Goal: Task Accomplishment & Management: Manage account settings

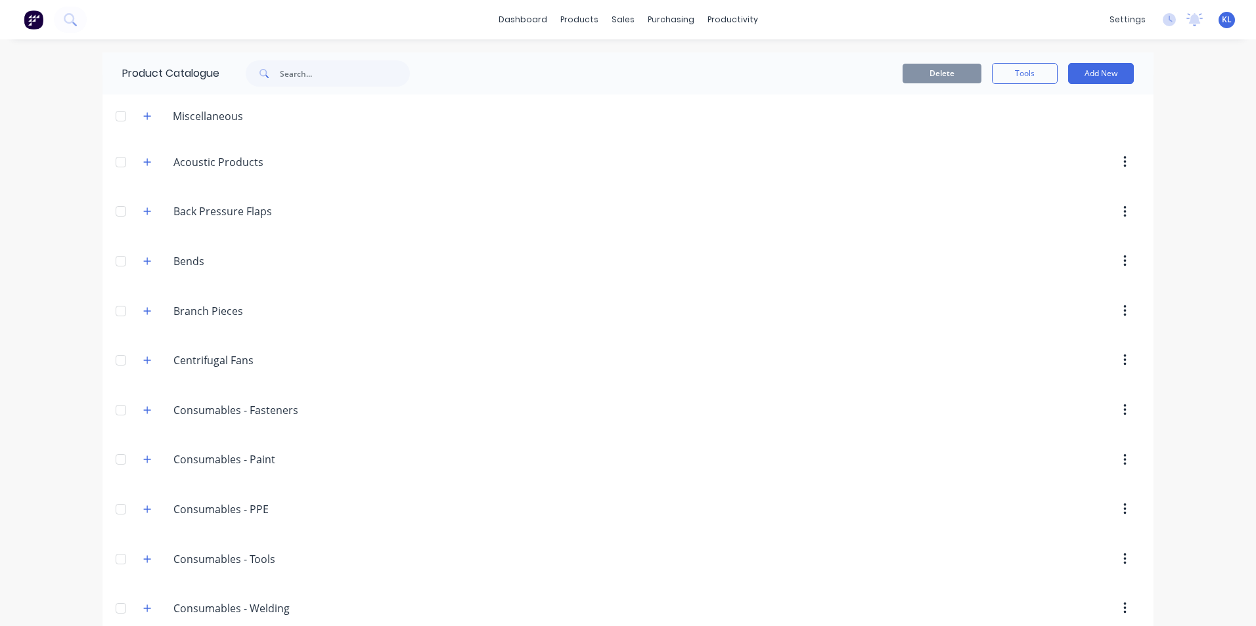
scroll to position [1116, 0]
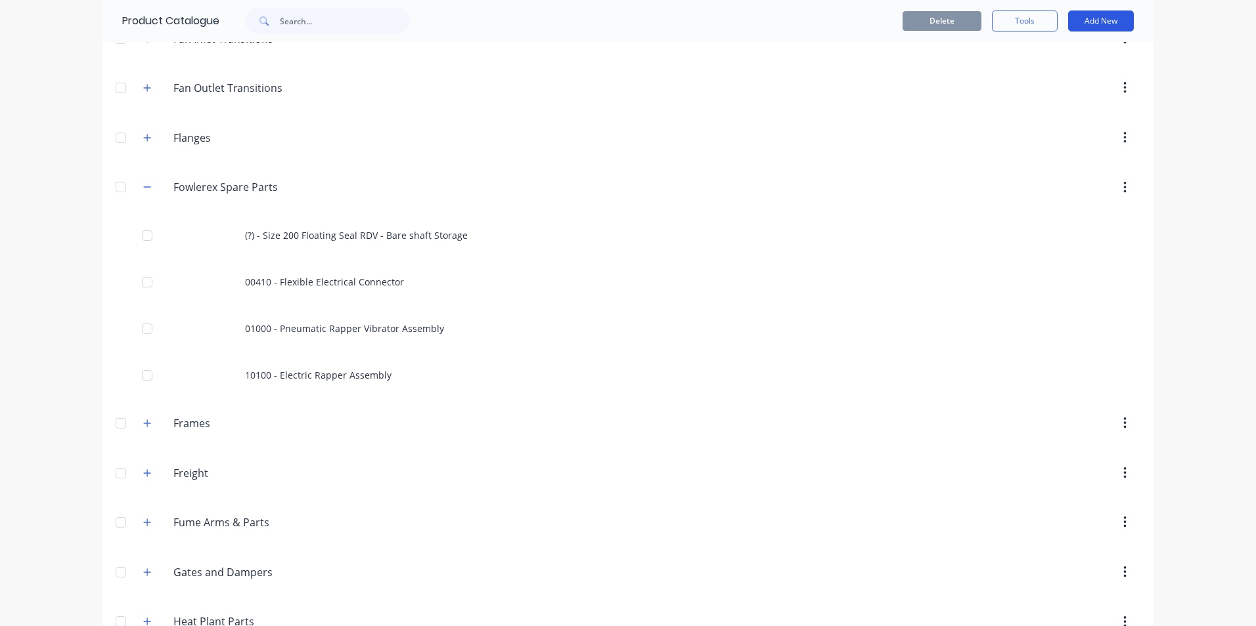
click at [1085, 22] on button "Add New" at bounding box center [1101, 21] width 66 height 21
click at [1036, 58] on div "Category" at bounding box center [1070, 54] width 101 height 19
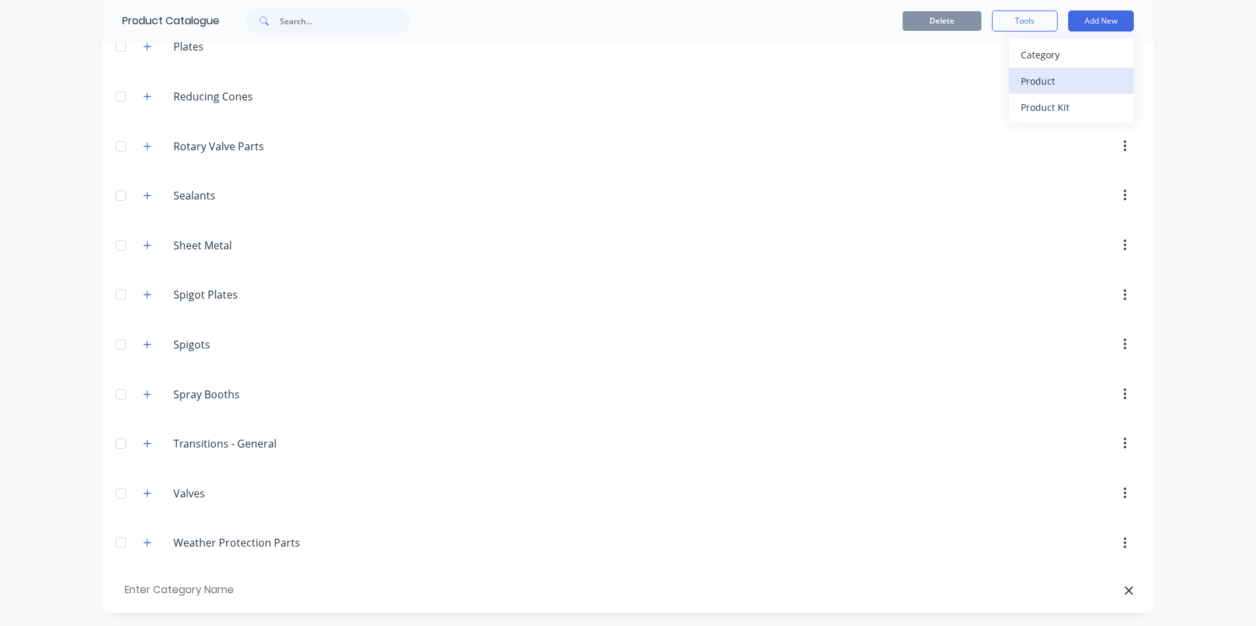
click at [1032, 84] on div "Product" at bounding box center [1070, 81] width 101 height 19
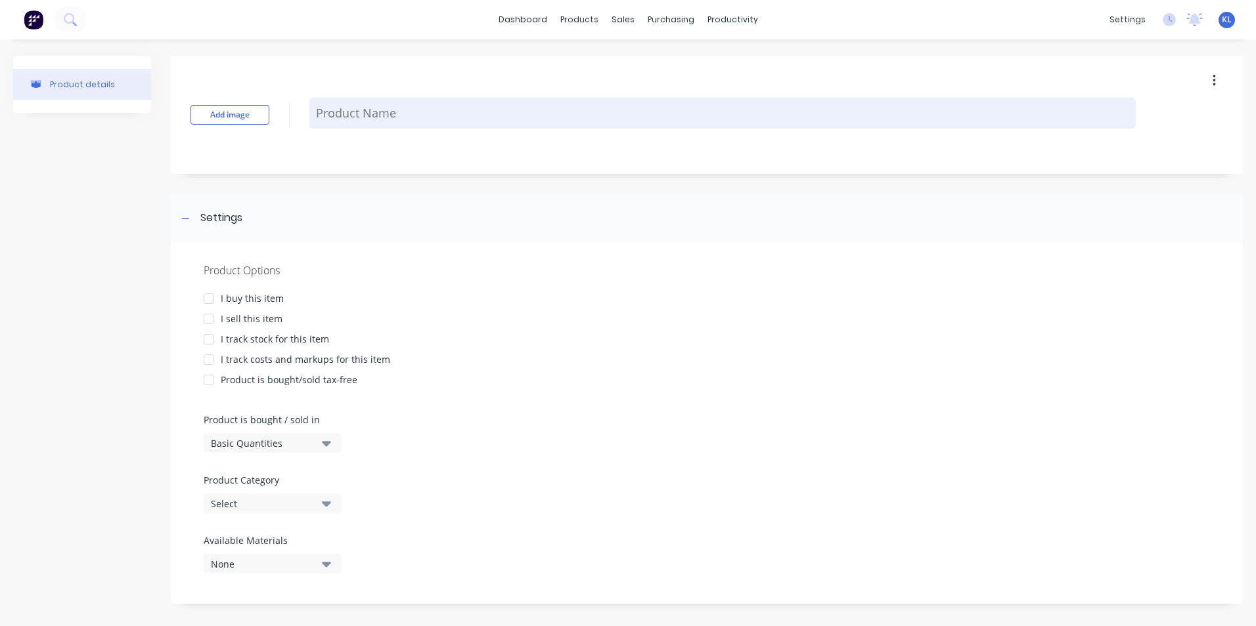
click at [388, 116] on textarea at bounding box center [722, 113] width 826 height 31
type textarea "x"
type textarea "A"
type textarea "x"
type textarea "Ai"
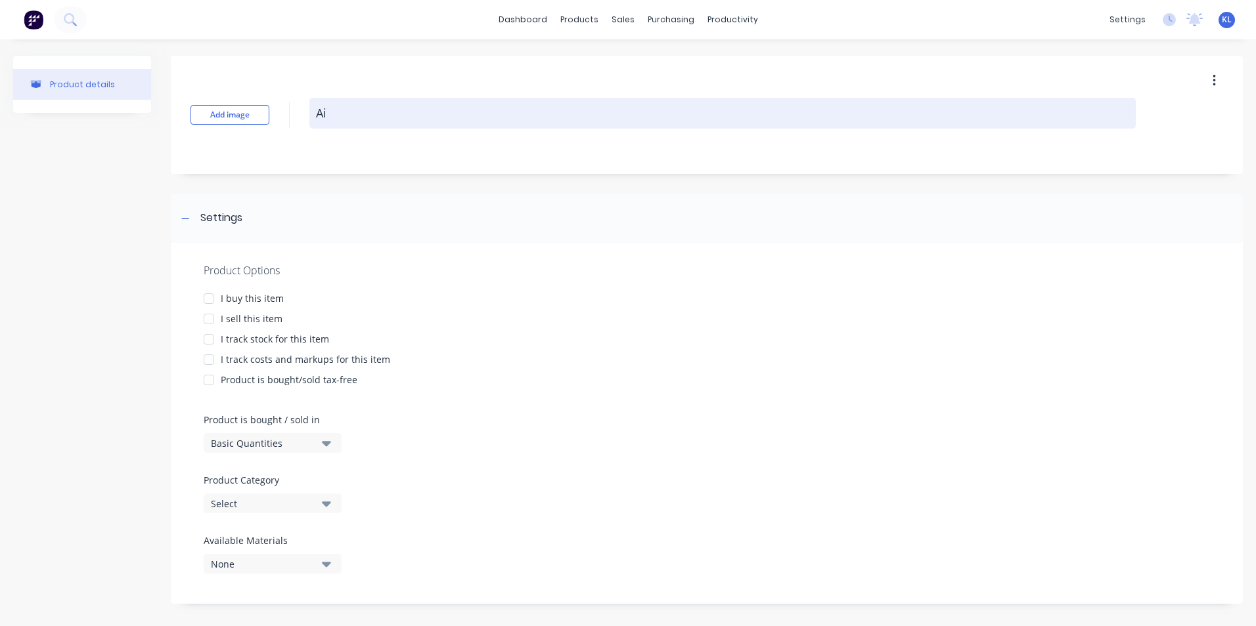
type textarea "x"
type textarea "Air"
type textarea "x"
type textarea "Air"
type textarea "x"
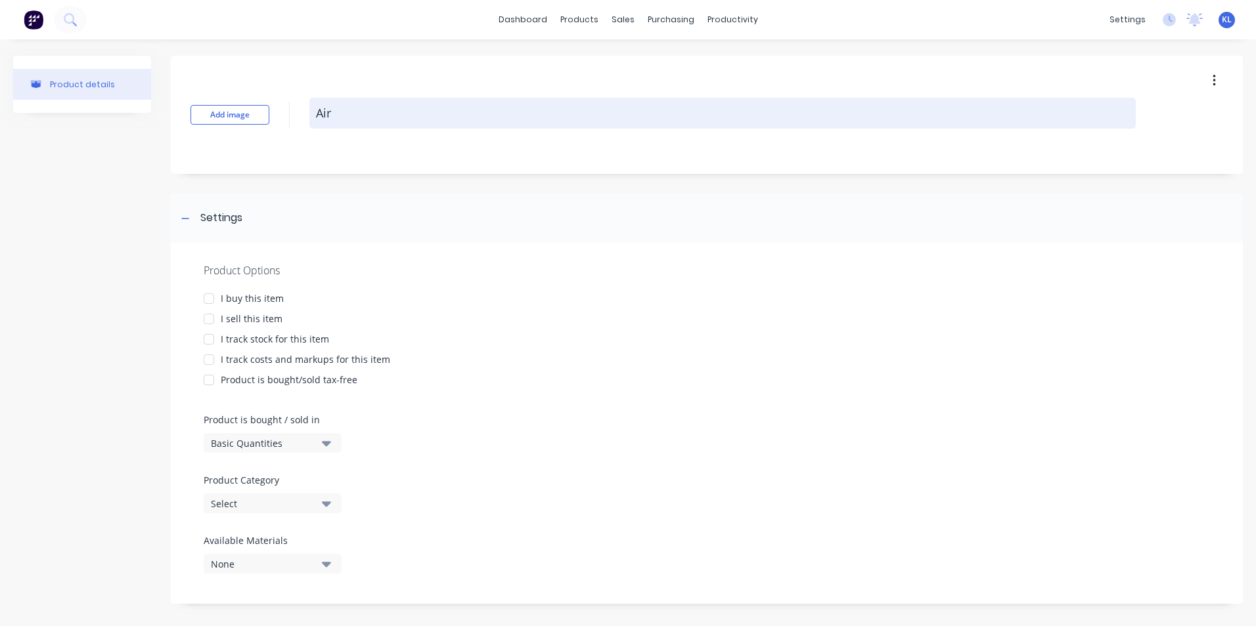
type textarea "Air V"
type textarea "x"
type textarea "Air Va"
type textarea "x"
type textarea "Air Val"
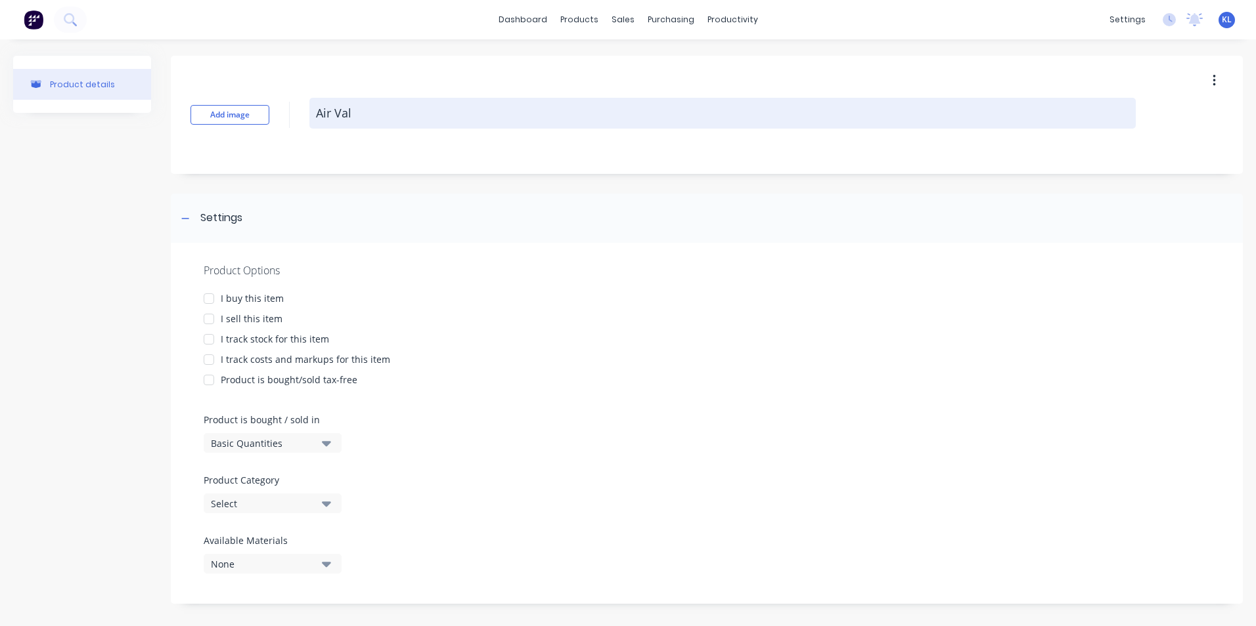
type textarea "x"
type textarea "Air Valv"
type textarea "x"
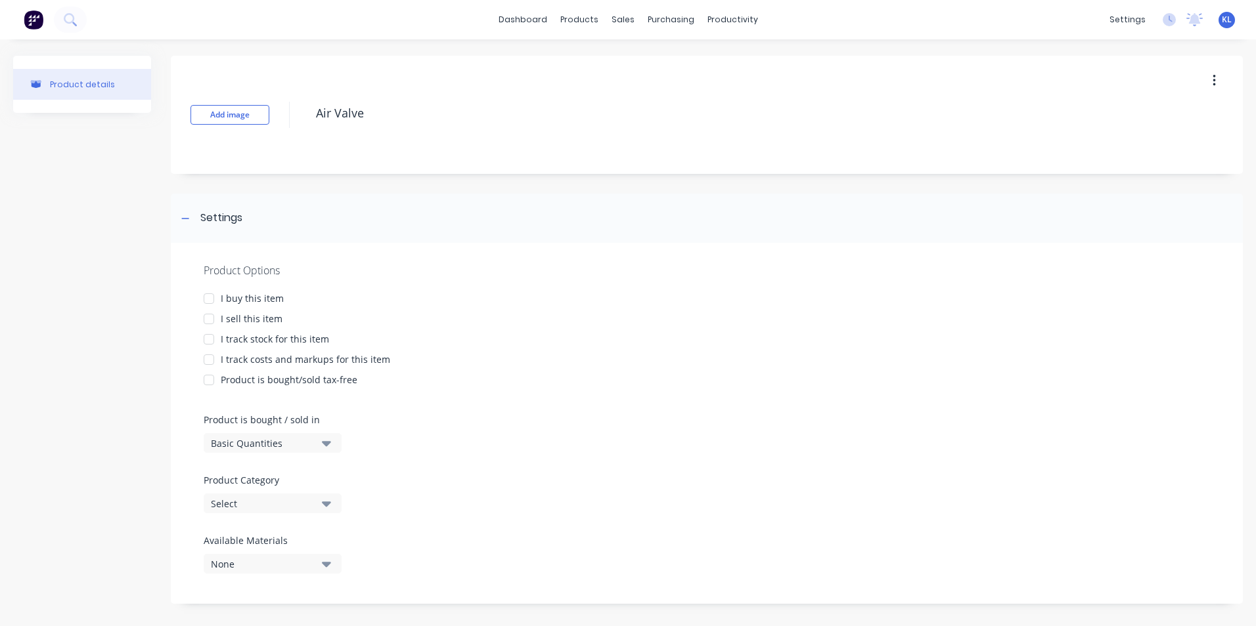
type textarea "Air Valve"
type textarea "x"
type textarea "Air Valve"
click at [222, 315] on div "I sell this item" at bounding box center [252, 319] width 62 height 14
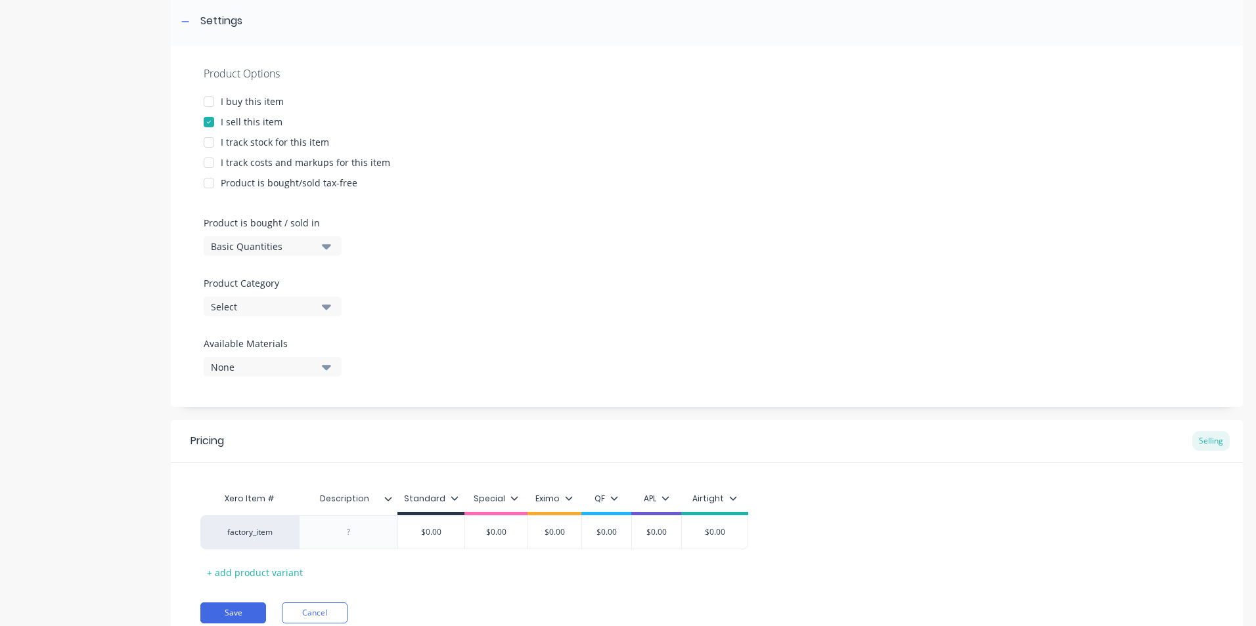
scroll to position [250, 0]
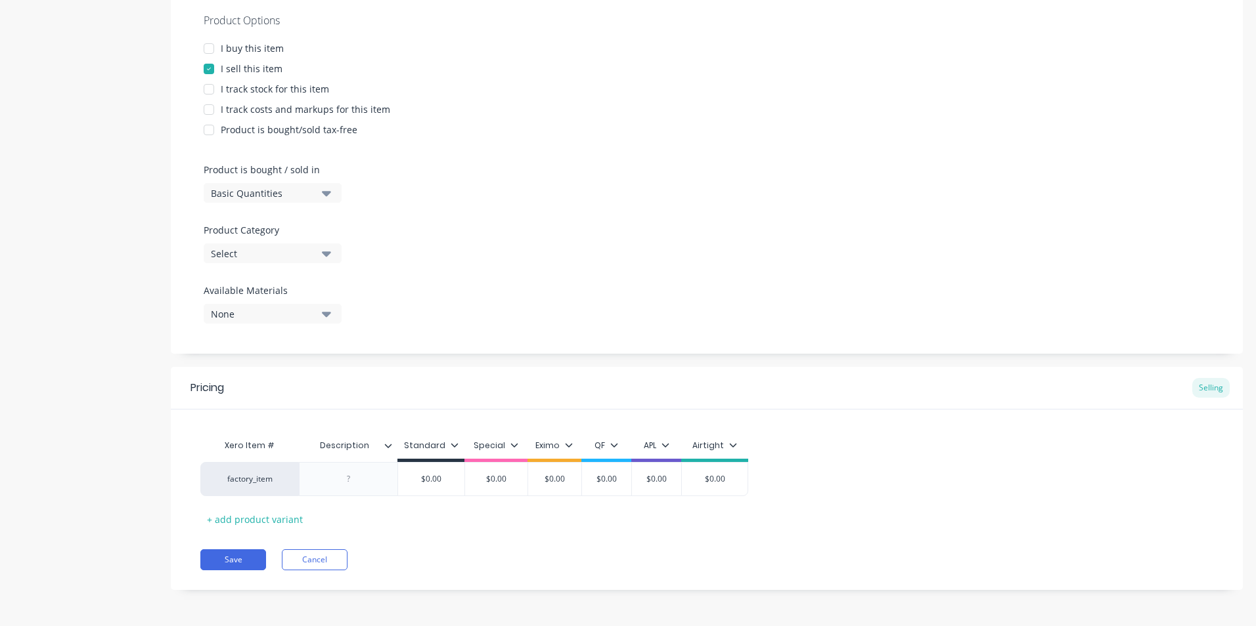
click at [391, 441] on div at bounding box center [393, 446] width 8 height 12
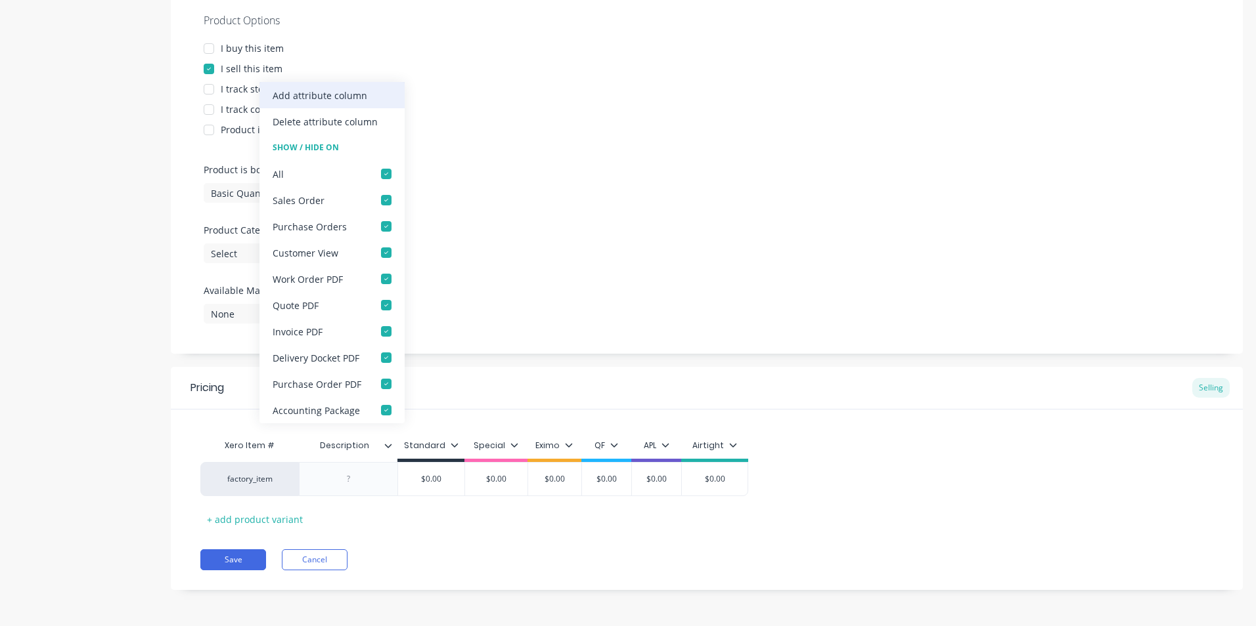
click at [328, 106] on div "Add attribute column" at bounding box center [331, 95] width 145 height 26
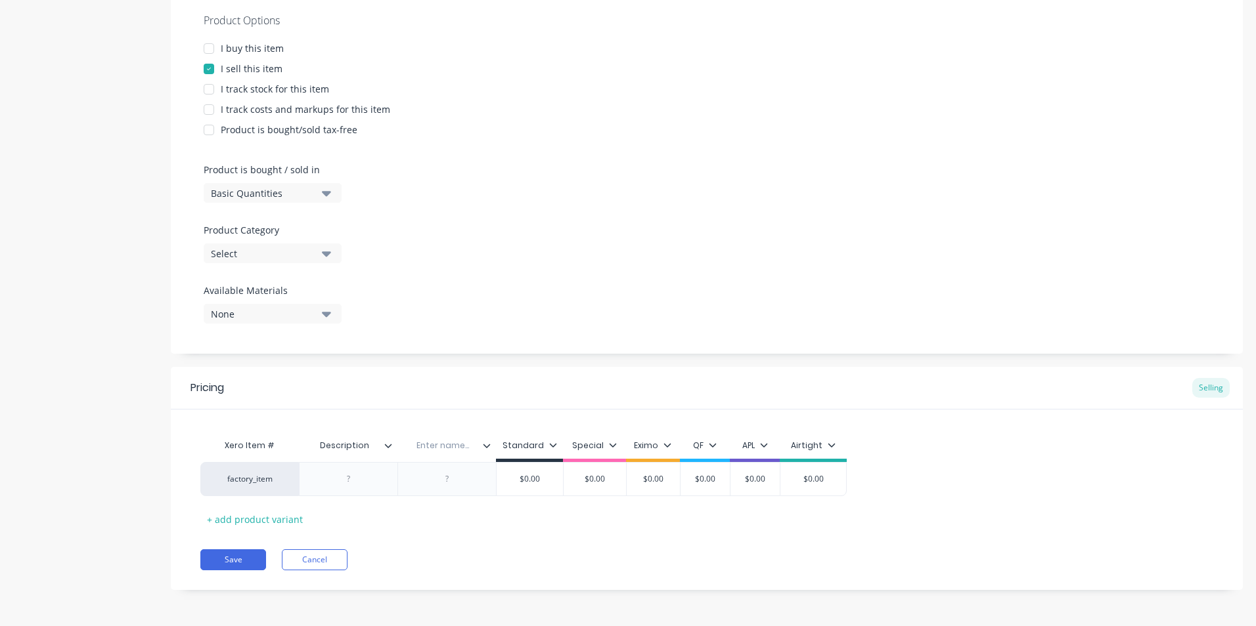
click at [487, 448] on icon at bounding box center [487, 446] width 8 height 8
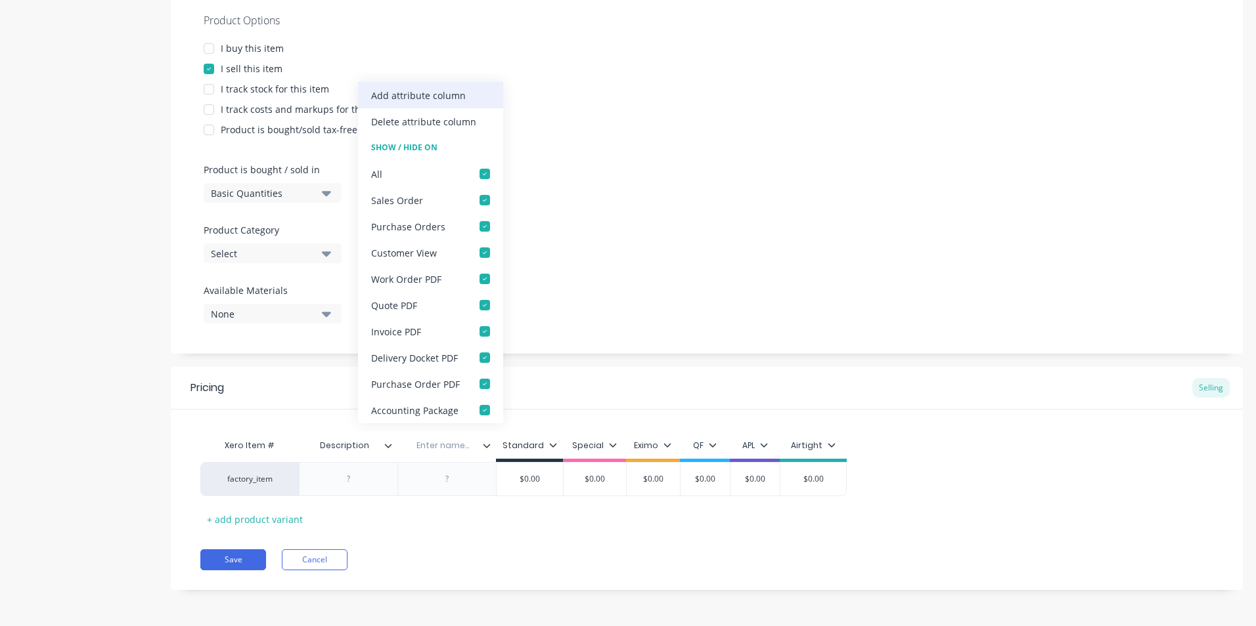
click at [436, 90] on div "Add attribute column" at bounding box center [418, 96] width 95 height 14
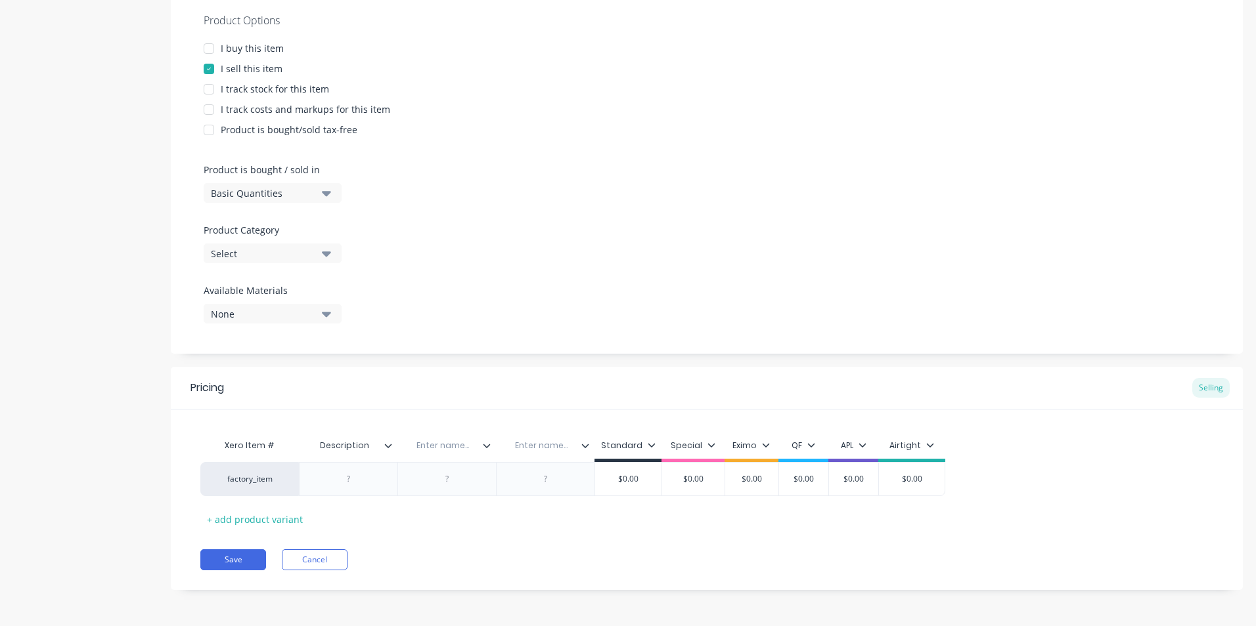
click at [587, 450] on div at bounding box center [590, 446] width 8 height 12
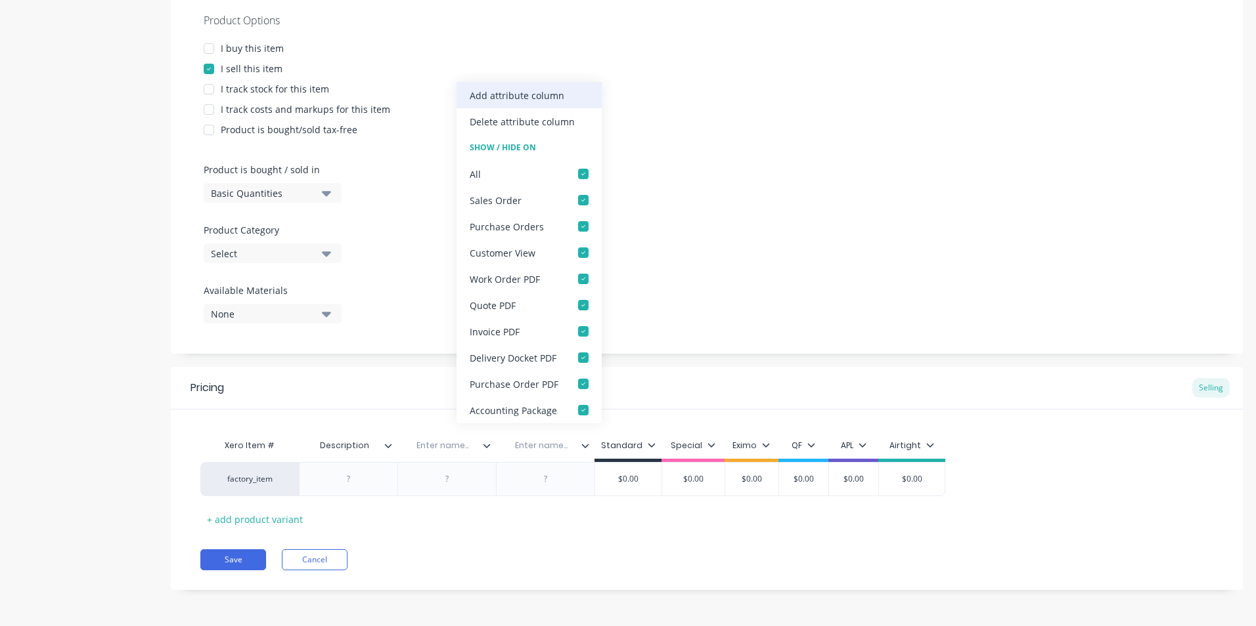
click at [533, 92] on div "Add attribute column" at bounding box center [517, 96] width 95 height 14
type textarea "x"
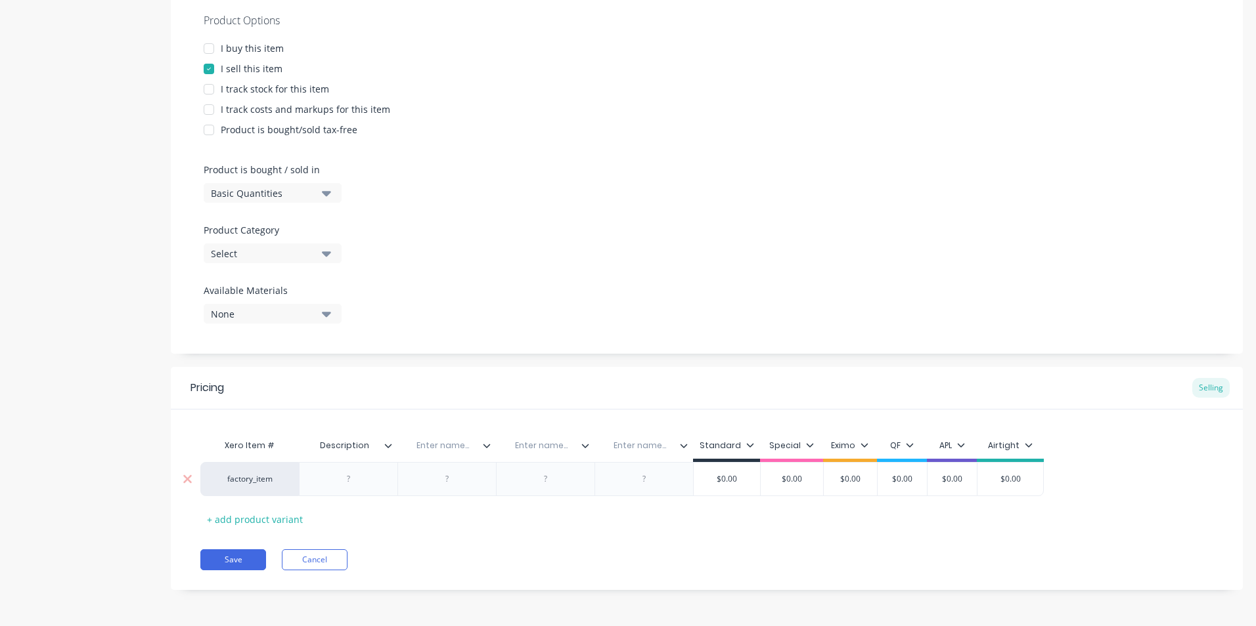
click at [348, 482] on div at bounding box center [349, 479] width 66 height 17
click at [462, 483] on div at bounding box center [447, 479] width 66 height 17
type textarea "x"
click at [446, 444] on input "text" at bounding box center [442, 446] width 91 height 12
type input "Dia"
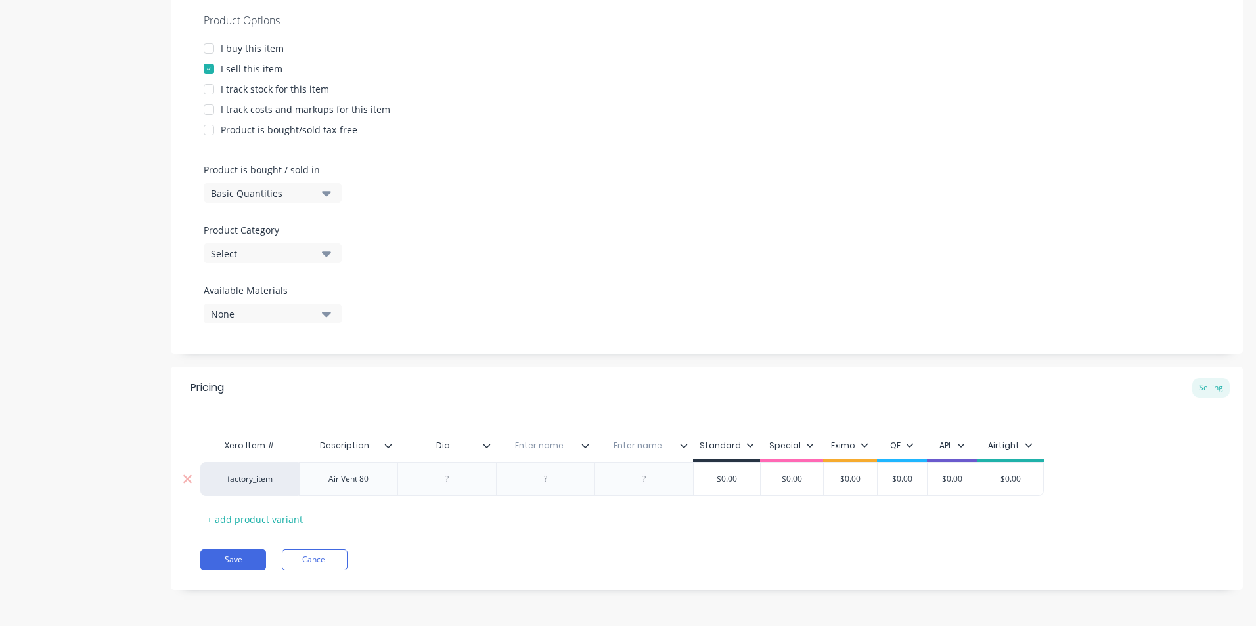
type textarea "x"
click at [451, 481] on div at bounding box center [447, 479] width 66 height 17
click at [548, 475] on div at bounding box center [546, 479] width 66 height 17
type textarea "x"
click at [556, 447] on input "text" at bounding box center [541, 446] width 91 height 12
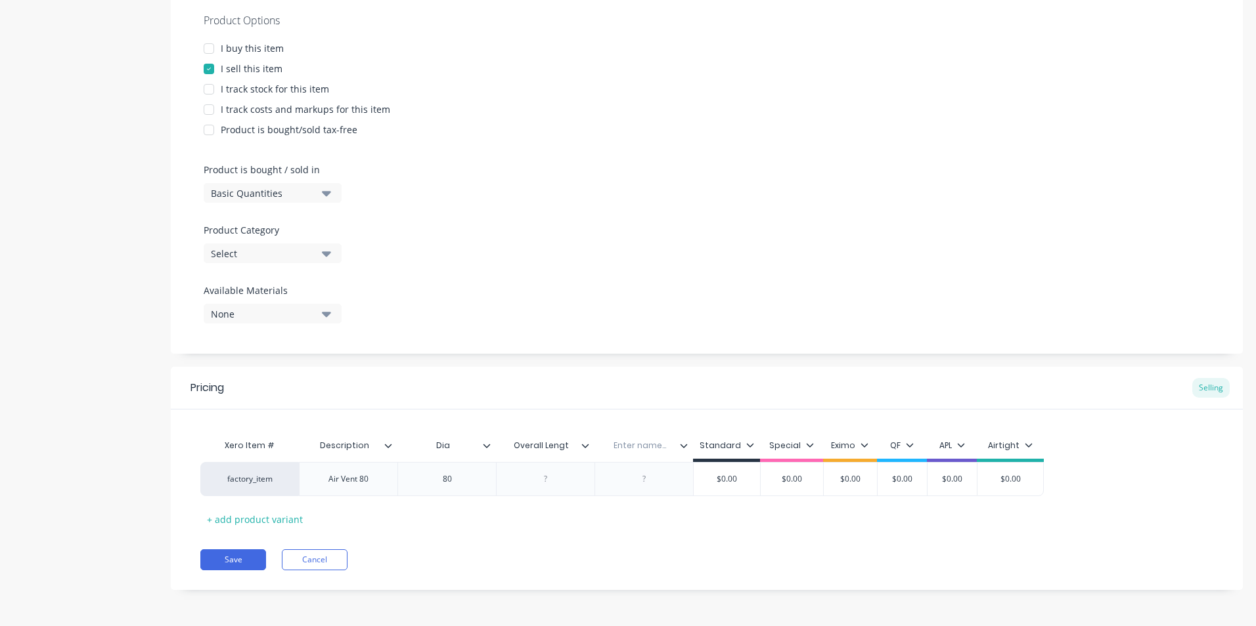
type input "Overall Length"
type textarea "x"
click at [550, 481] on div at bounding box center [546, 479] width 66 height 17
click at [584, 556] on div "Save Cancel" at bounding box center [721, 560] width 1042 height 21
click at [642, 477] on div at bounding box center [644, 479] width 66 height 17
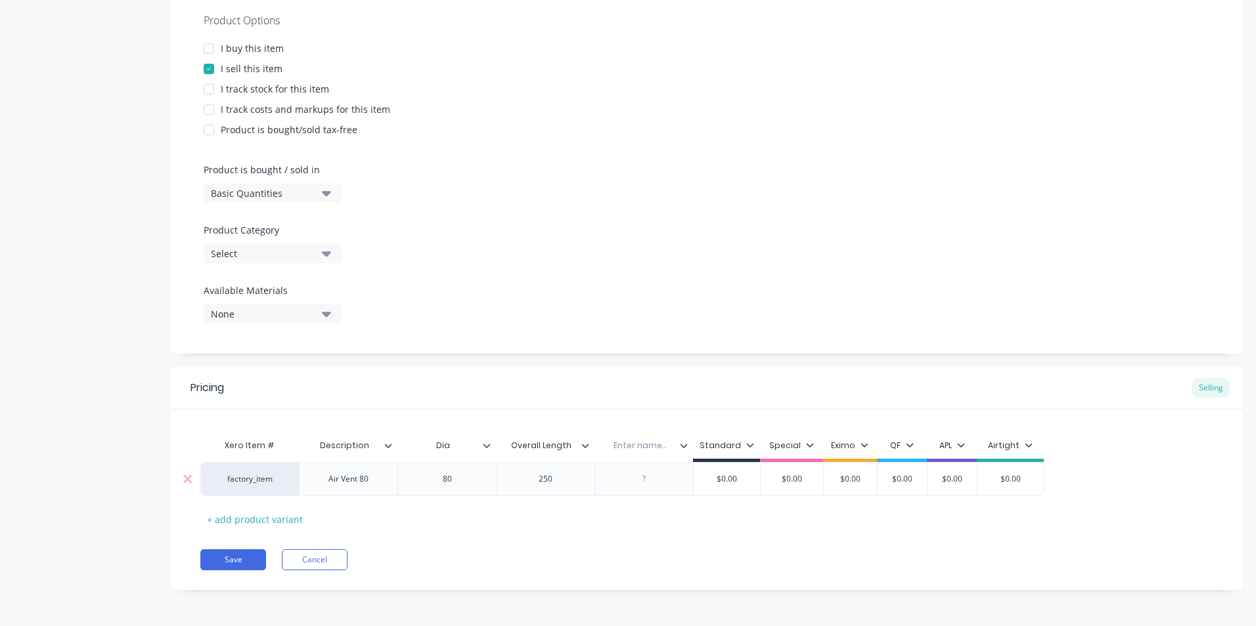
type textarea "x"
type input "$0.00"
drag, startPoint x: 869, startPoint y: 477, endPoint x: 851, endPoint y: 484, distance: 18.9
click at [851, 484] on div "factory_item Air Vent 80 80 250 $0.00 $0.00 $0.00 $0.00 $0.00 $0.00 $0.00" at bounding box center [621, 479] width 843 height 34
type input "$0.00"
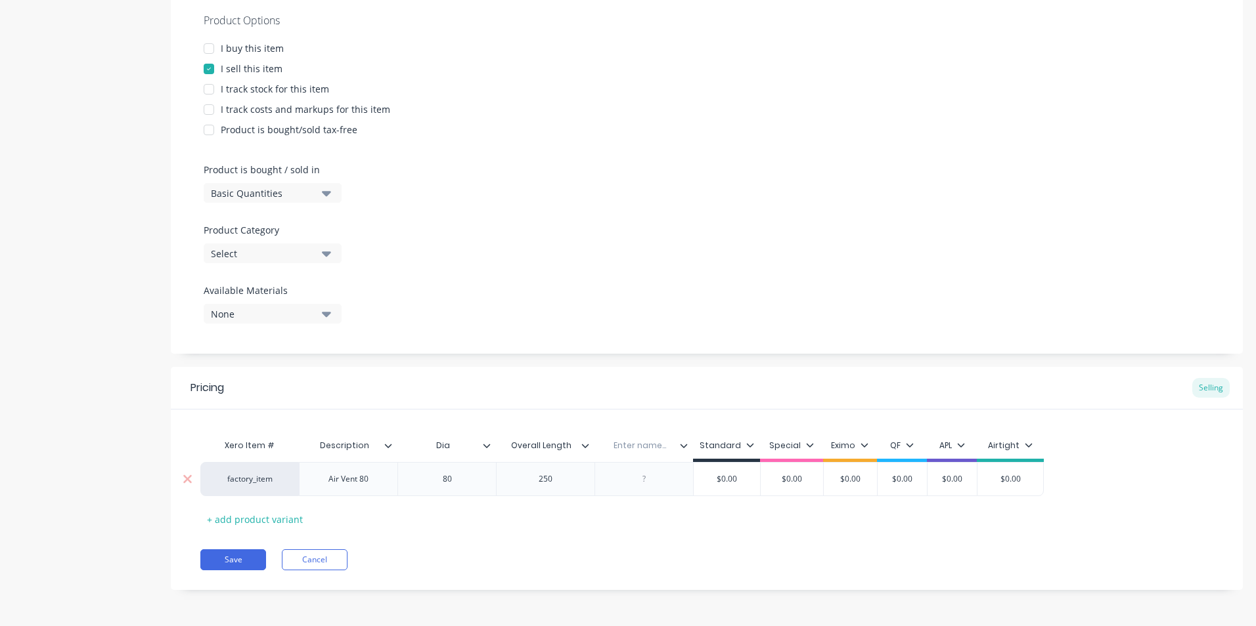
drag, startPoint x: 864, startPoint y: 476, endPoint x: 839, endPoint y: 484, distance: 26.2
click at [839, 484] on input "$0.00" at bounding box center [850, 479] width 66 height 12
type textarea "x"
type input "5"
type textarea "x"
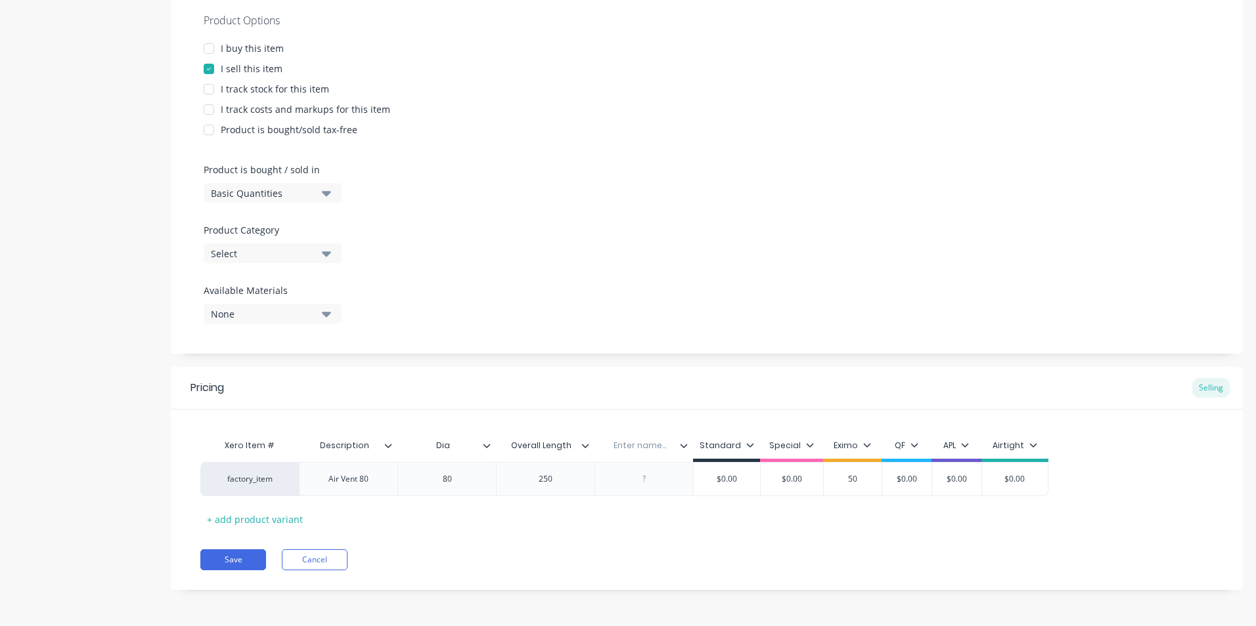
type input "50"
click at [841, 525] on div "Xero Item # Description Dia Overall Length Enter name... Standard Special Eximo…" at bounding box center [706, 481] width 1013 height 97
click at [253, 529] on div "+ add product variant" at bounding box center [254, 520] width 109 height 20
type textarea "x"
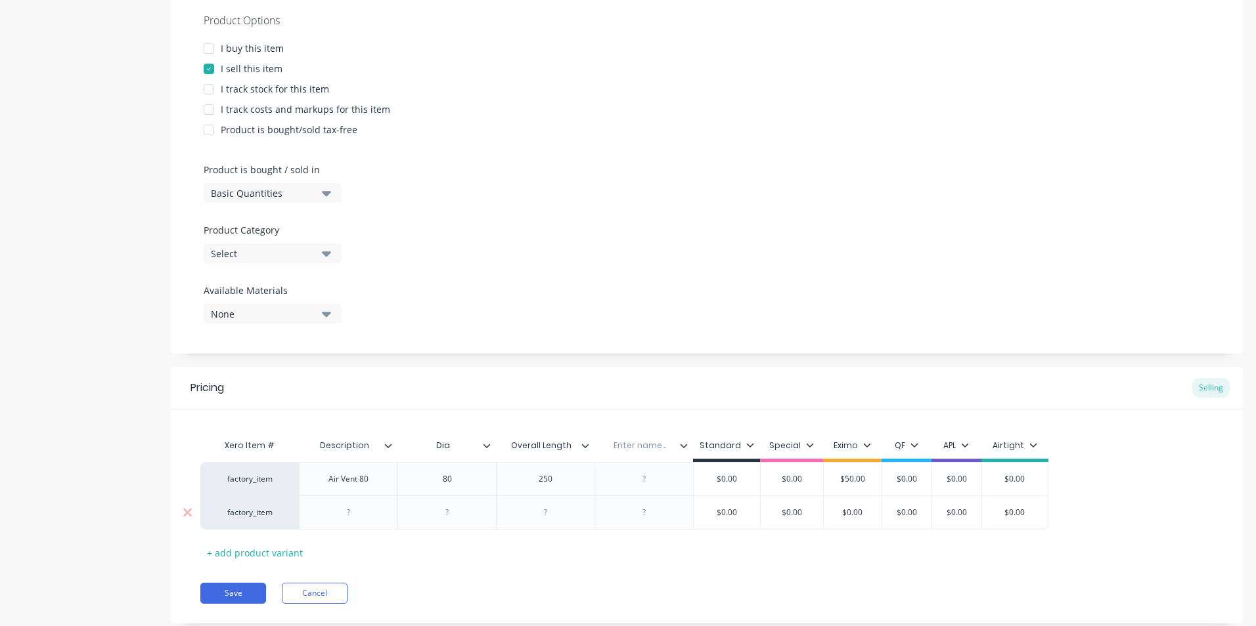
click at [353, 515] on div at bounding box center [349, 512] width 66 height 17
type textarea "x"
click at [458, 513] on div at bounding box center [447, 512] width 66 height 17
type textarea "x"
click at [556, 506] on div at bounding box center [546, 512] width 66 height 17
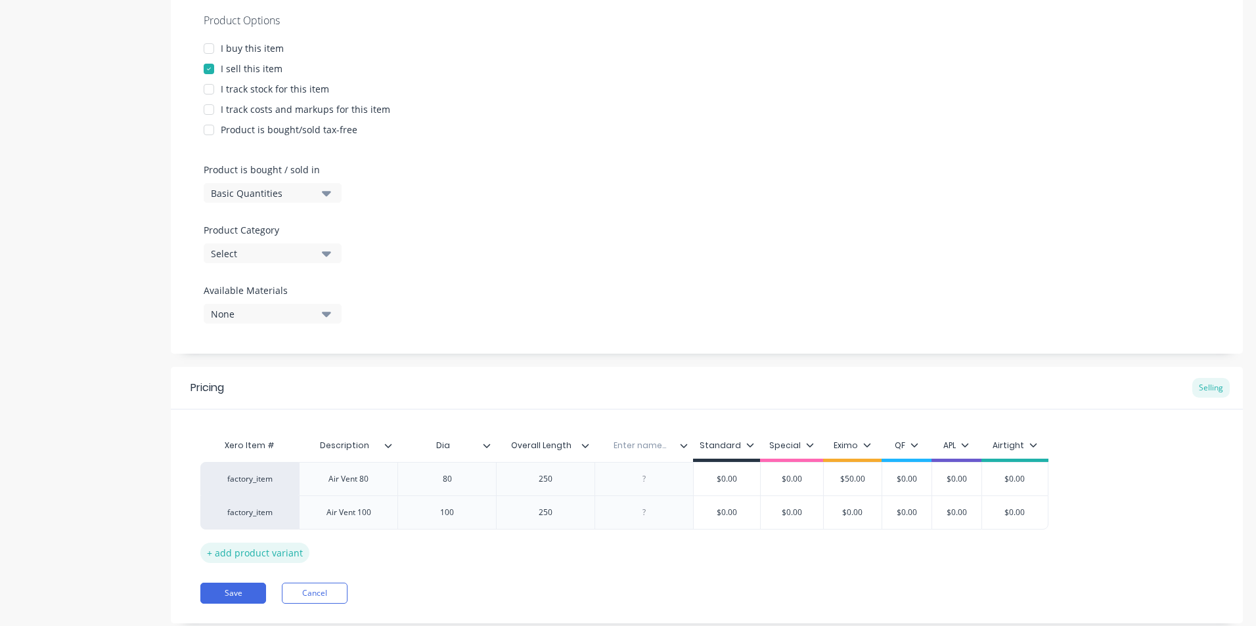
click at [244, 548] on div "+ add product variant" at bounding box center [254, 553] width 109 height 20
type textarea "x"
click at [349, 550] on div at bounding box center [349, 546] width 66 height 17
click at [353, 551] on div at bounding box center [349, 546] width 66 height 17
click at [449, 554] on div at bounding box center [447, 546] width 66 height 17
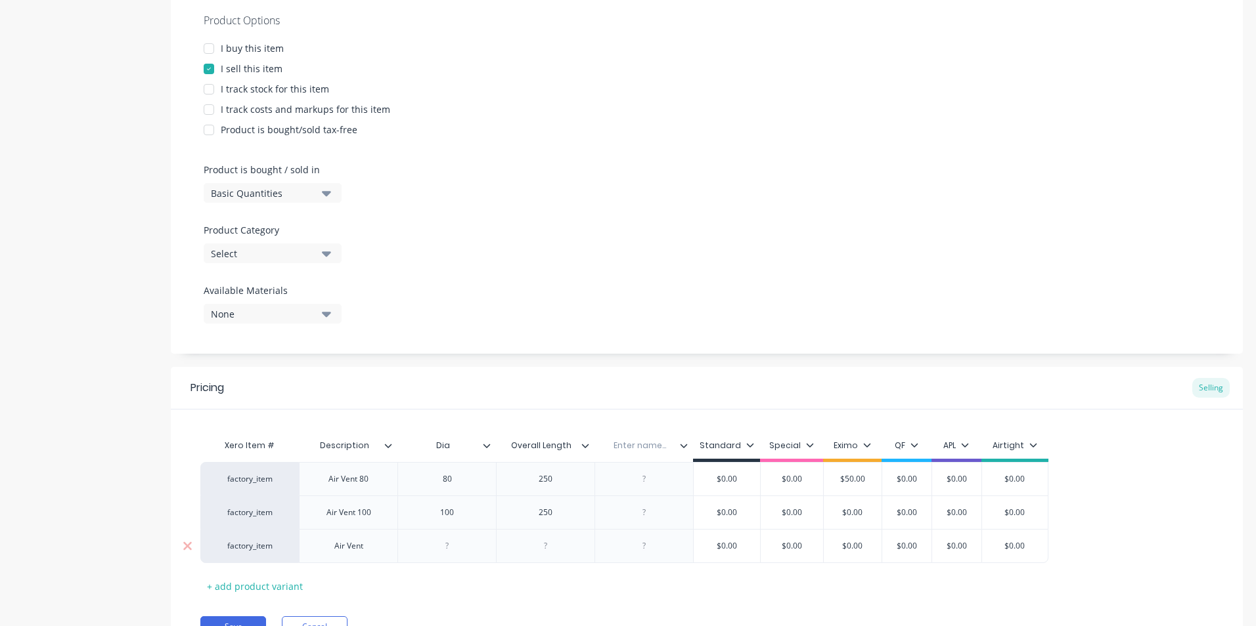
drag, startPoint x: 450, startPoint y: 543, endPoint x: 460, endPoint y: 548, distance: 11.5
click at [450, 543] on div at bounding box center [447, 546] width 66 height 17
drag, startPoint x: 361, startPoint y: 550, endPoint x: 375, endPoint y: 550, distance: 13.8
click at [364, 550] on div "Air Vent" at bounding box center [349, 546] width 66 height 17
click at [375, 550] on div "Air Vent" at bounding box center [349, 546] width 66 height 17
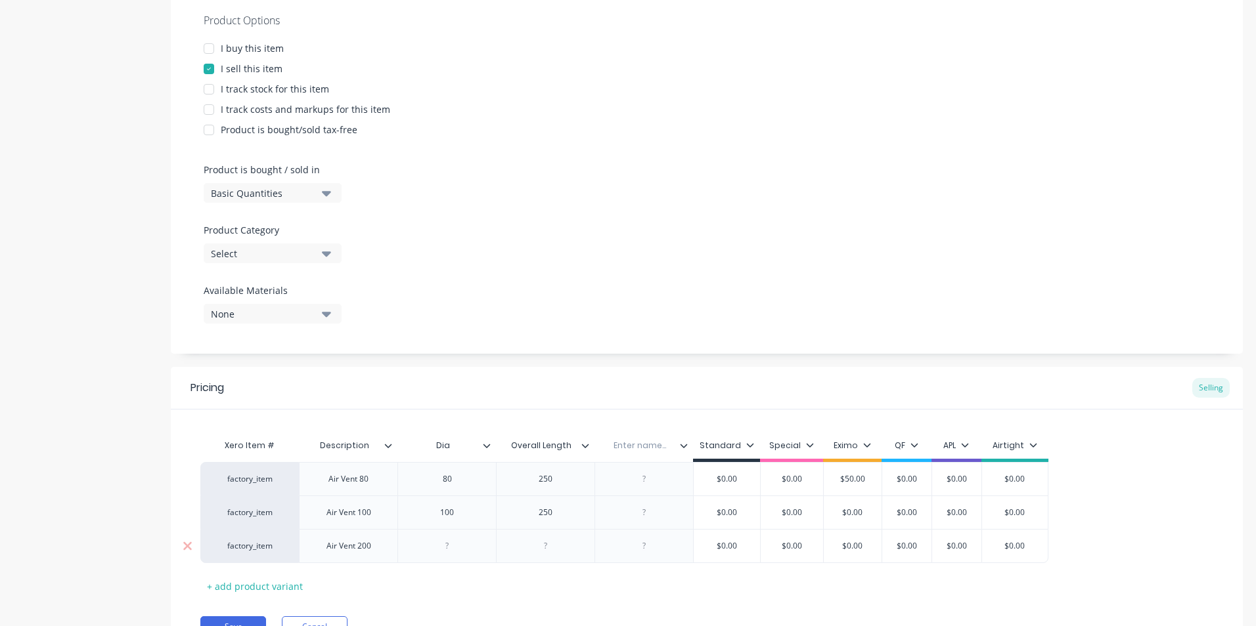
type textarea "x"
click at [457, 550] on div at bounding box center [447, 546] width 66 height 17
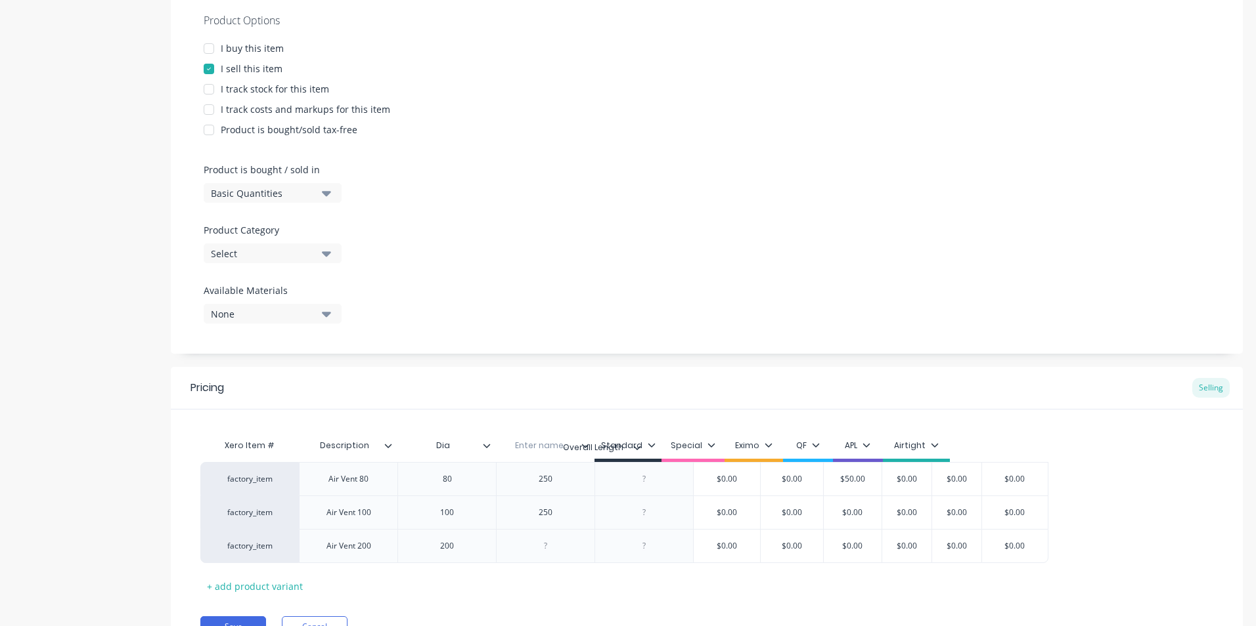
drag, startPoint x: 586, startPoint y: 443, endPoint x: 642, endPoint y: 446, distance: 55.2
click at [642, 446] on div "Xero Item # Description Dia Overall Length Enter name... Standard Special Eximo…" at bounding box center [624, 448] width 848 height 30
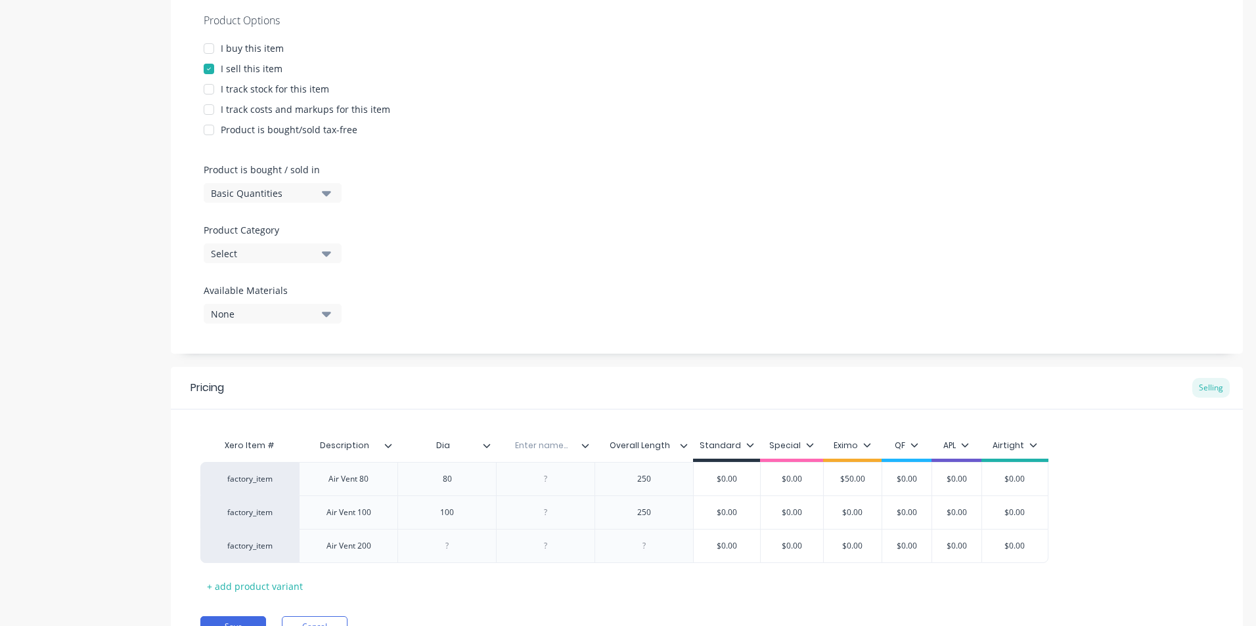
type textarea "x"
click at [544, 447] on input "text" at bounding box center [541, 446] width 91 height 12
type input "Fitting"
type textarea "x"
click at [544, 482] on div at bounding box center [546, 479] width 66 height 17
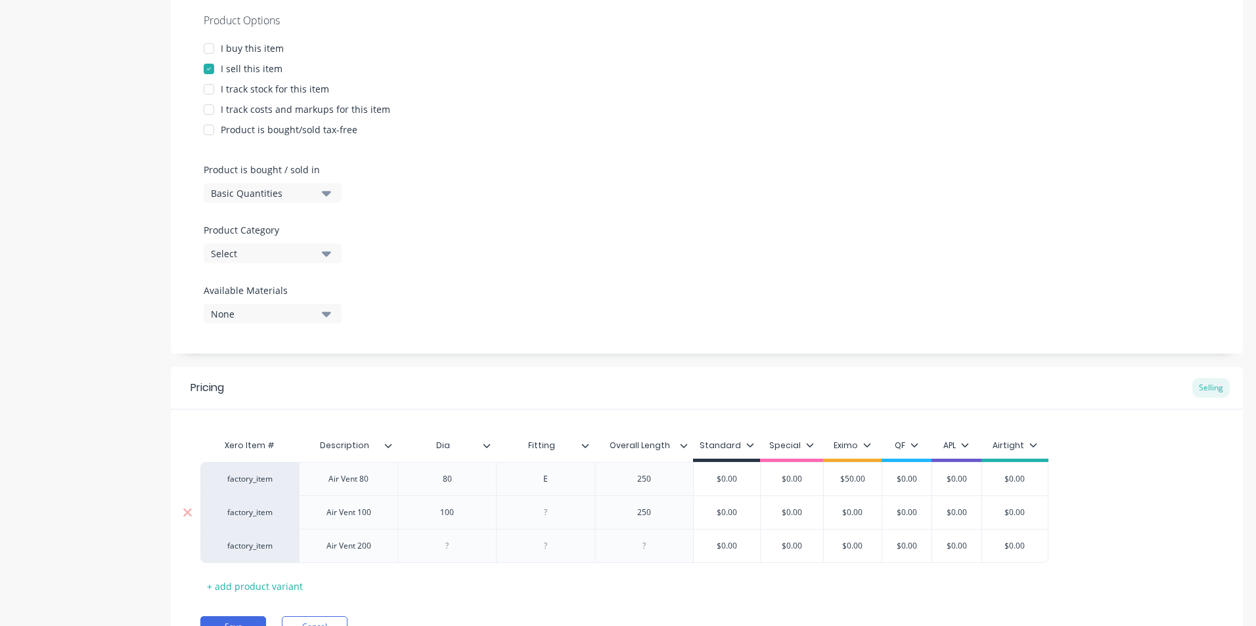
type textarea "x"
click at [554, 506] on div at bounding box center [546, 512] width 66 height 17
type textarea "x"
click at [553, 552] on div at bounding box center [546, 546] width 66 height 17
click at [454, 546] on div at bounding box center [447, 546] width 66 height 17
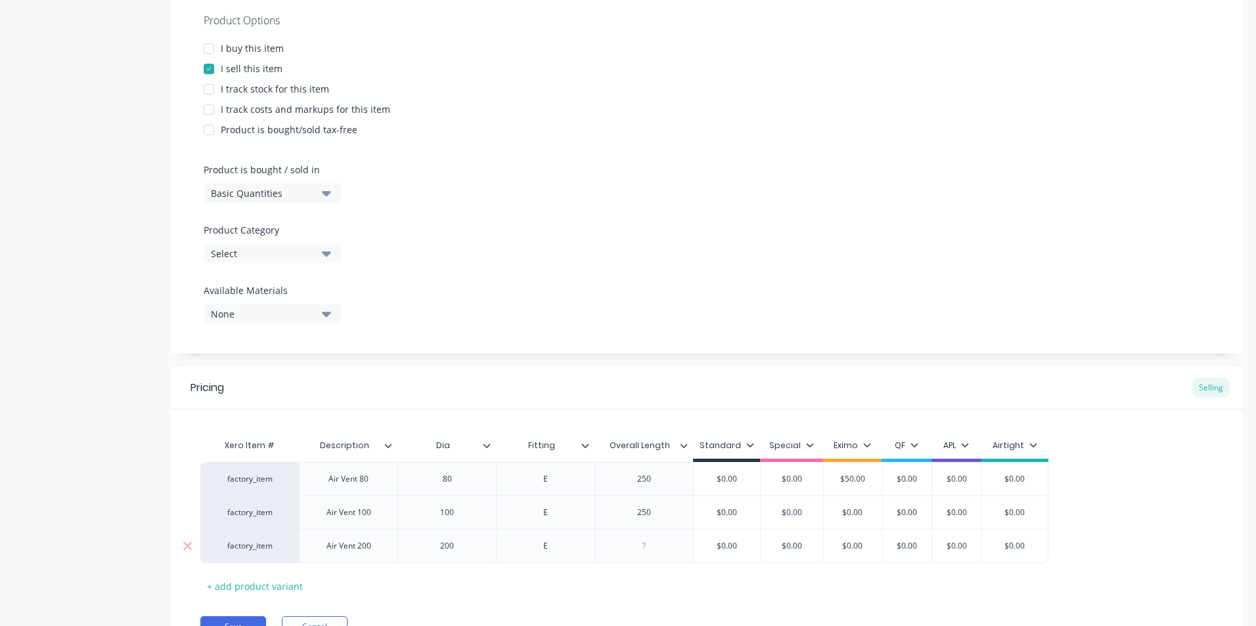
type textarea "x"
click at [658, 550] on div at bounding box center [644, 546] width 66 height 17
type textarea "x"
click at [670, 583] on div "Xero Item # Description Dia Fitting Overall Length Standard Special Eximo QF AP…" at bounding box center [706, 515] width 1013 height 164
type input "$0.00"
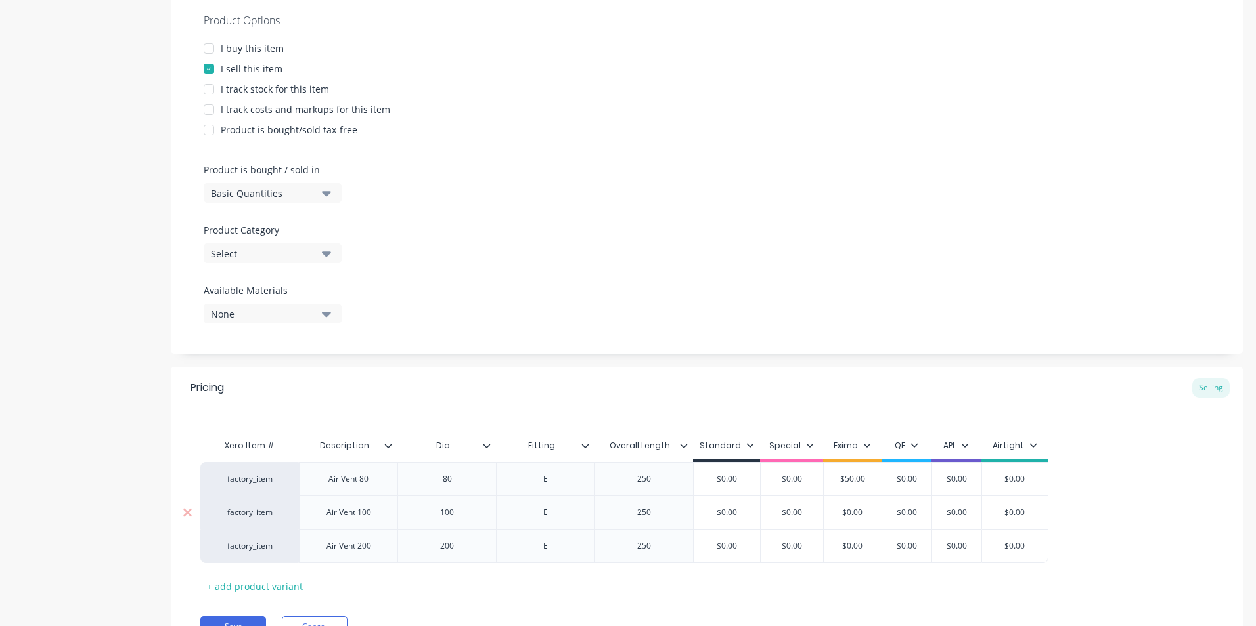
drag, startPoint x: 865, startPoint y: 512, endPoint x: 854, endPoint y: 515, distance: 11.2
click at [854, 515] on input "$0.00" at bounding box center [853, 513] width 66 height 12
type textarea "x"
type input "$0."
type textarea "x"
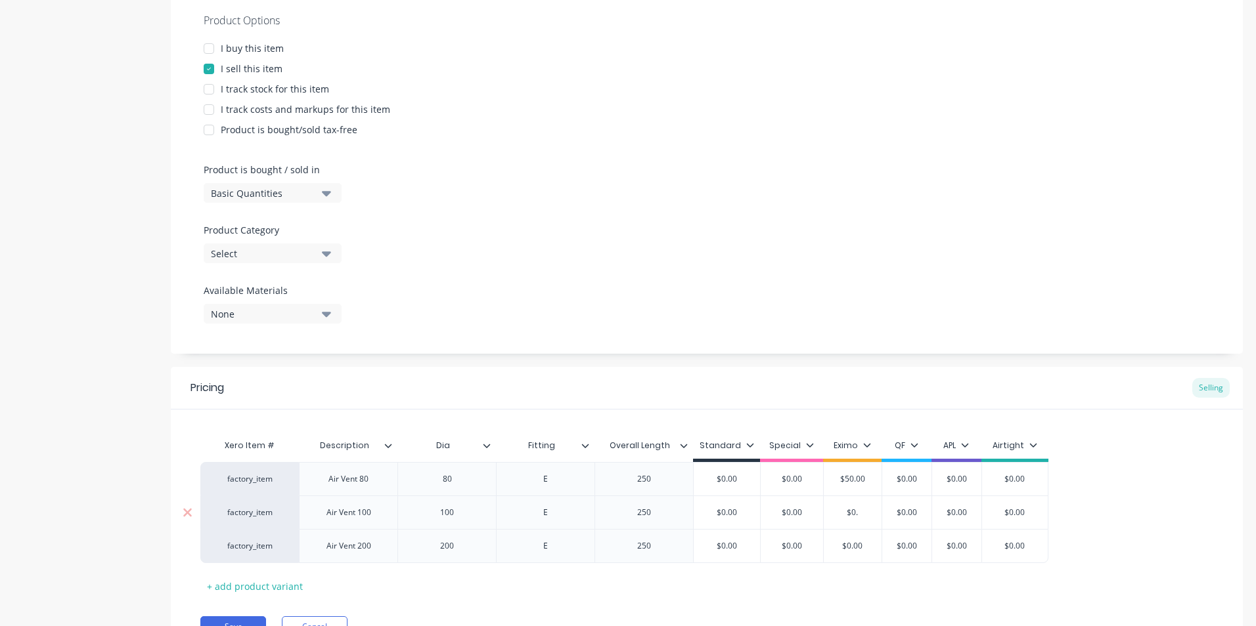
type input "$0"
type textarea "x"
type input "$"
type textarea "x"
type input "$6"
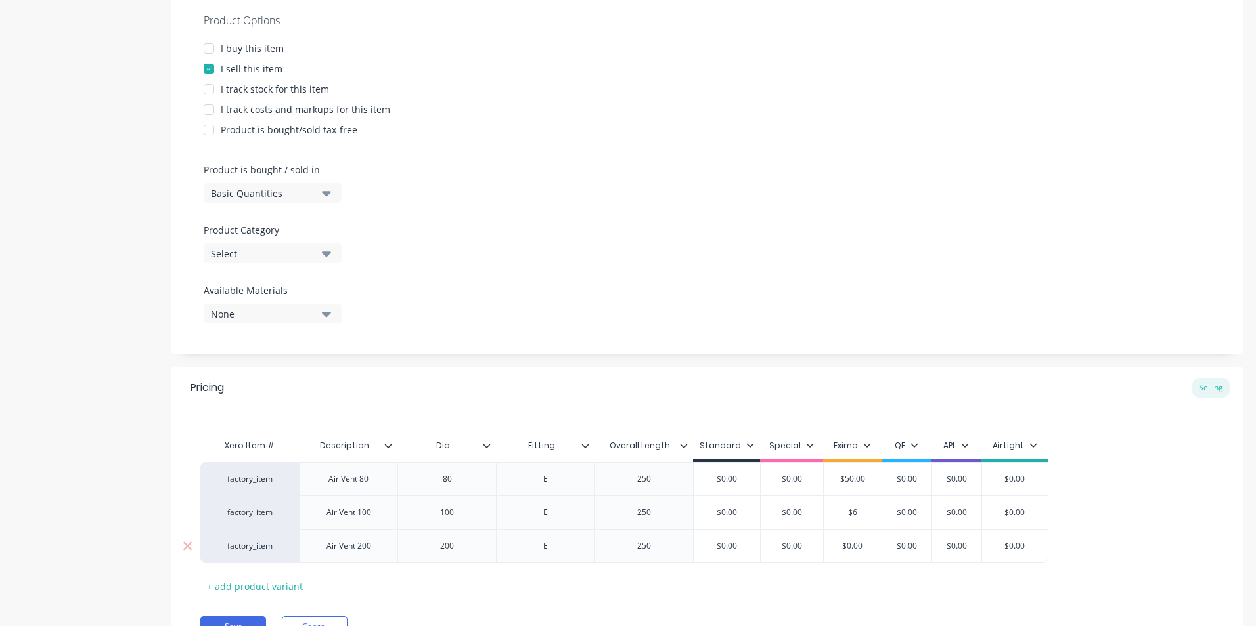
type textarea "x"
type input "$65"
type input "$0.00"
drag, startPoint x: 869, startPoint y: 548, endPoint x: 853, endPoint y: 554, distance: 17.7
click at [853, 554] on div "$0.00 $0.00" at bounding box center [853, 546] width 66 height 33
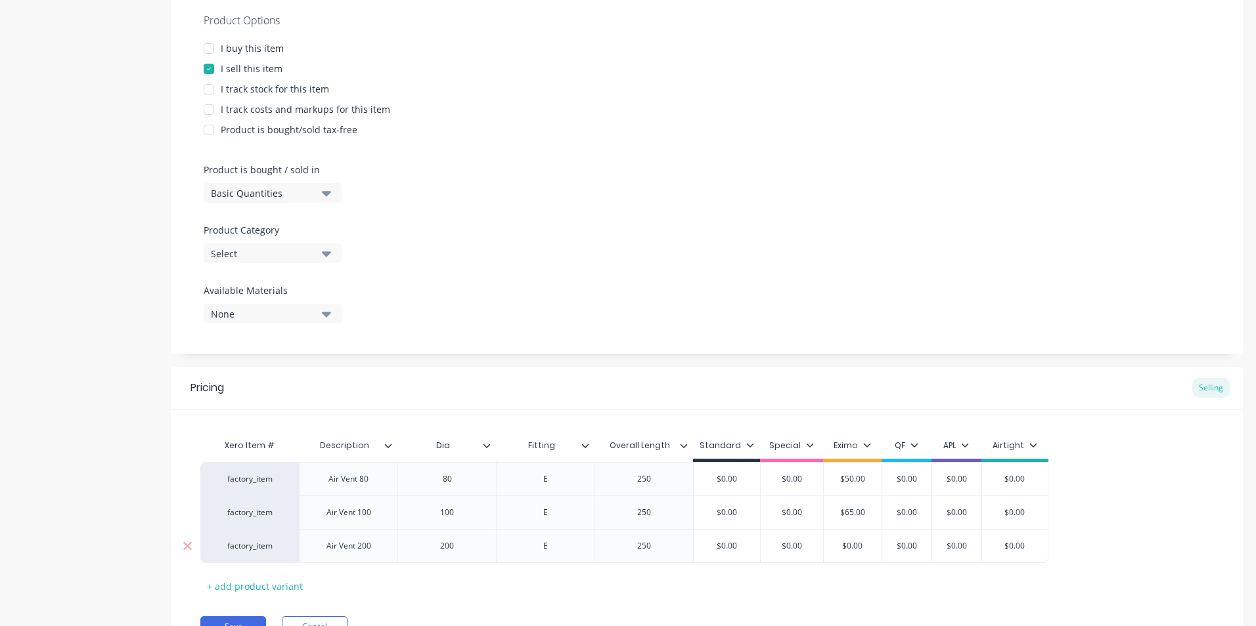
type textarea "x"
type input "1"
type textarea "x"
type input "10"
type textarea "x"
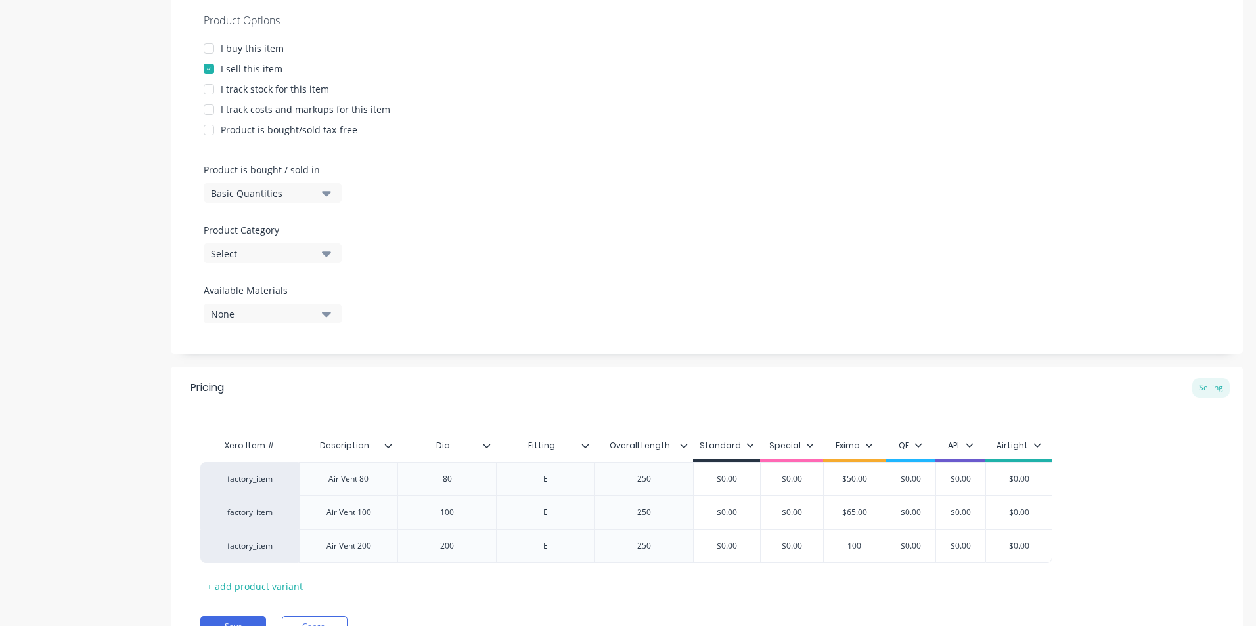
type input "100"
click at [854, 575] on div "Xero Item # Description Dia Fitting Overall Length Standard Special Eximo QF AP…" at bounding box center [706, 515] width 1013 height 164
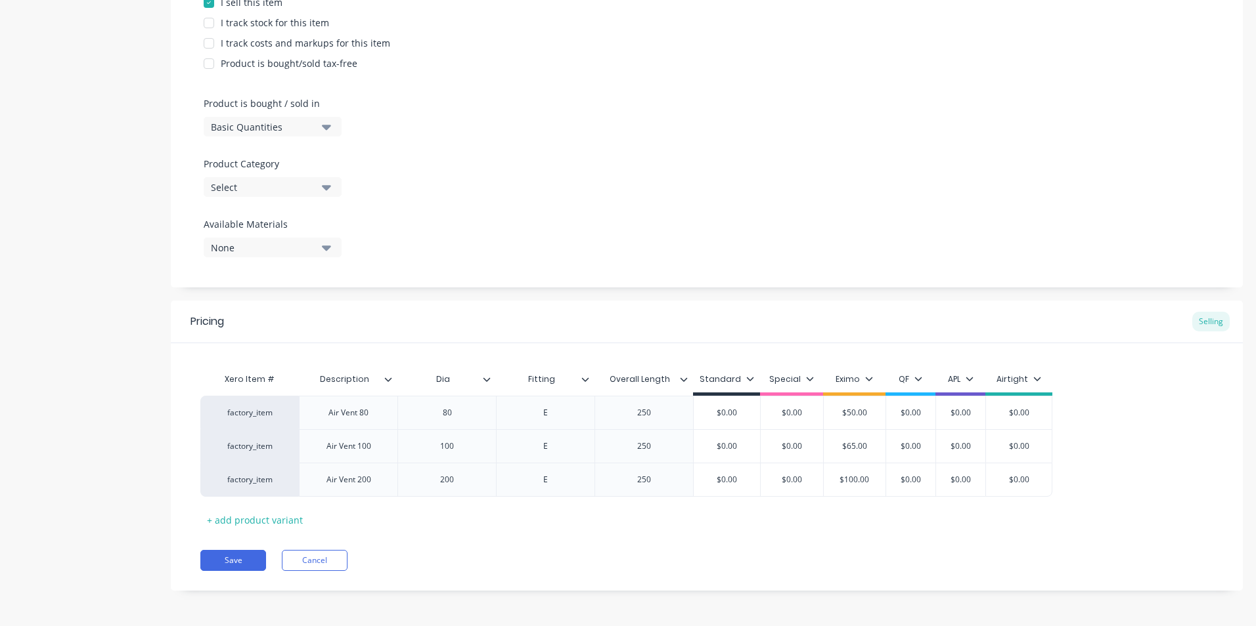
scroll to position [317, 0]
click at [230, 552] on button "Save" at bounding box center [233, 560] width 66 height 21
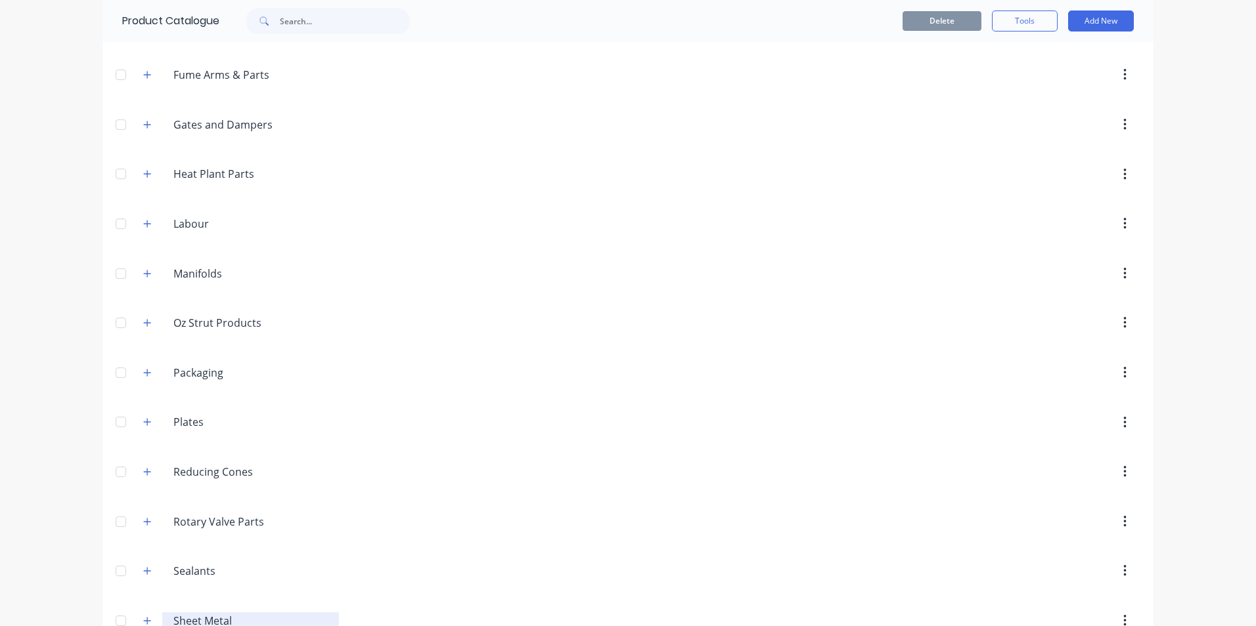
scroll to position [1707, 0]
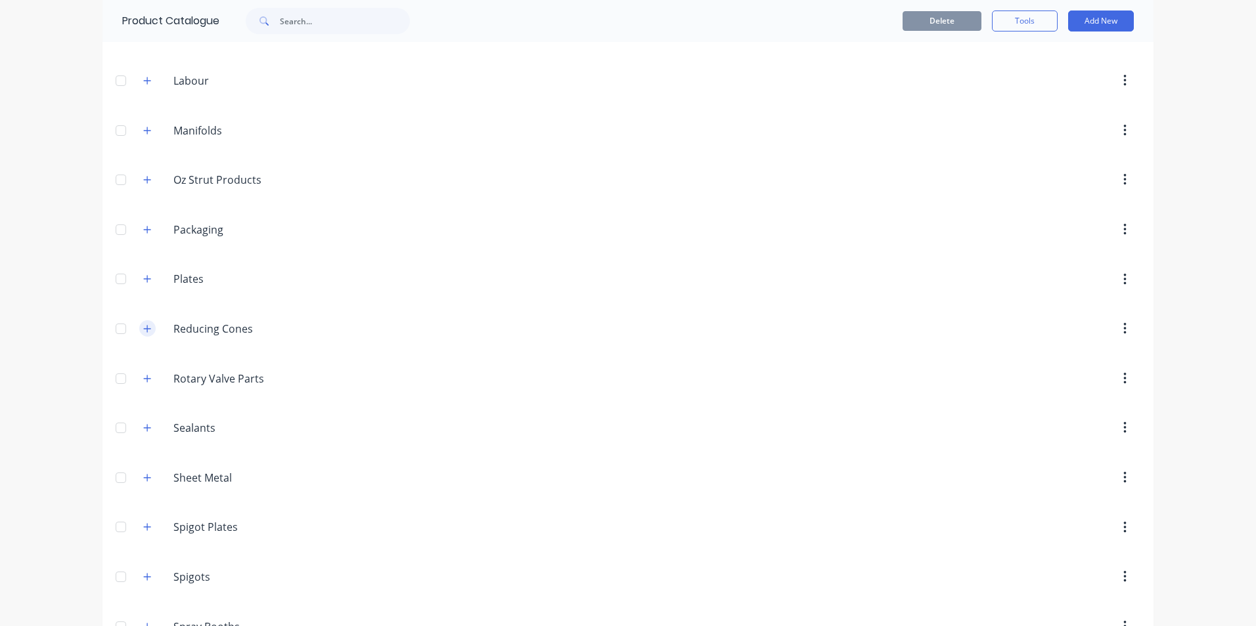
click at [145, 332] on icon "button" at bounding box center [147, 328] width 8 height 9
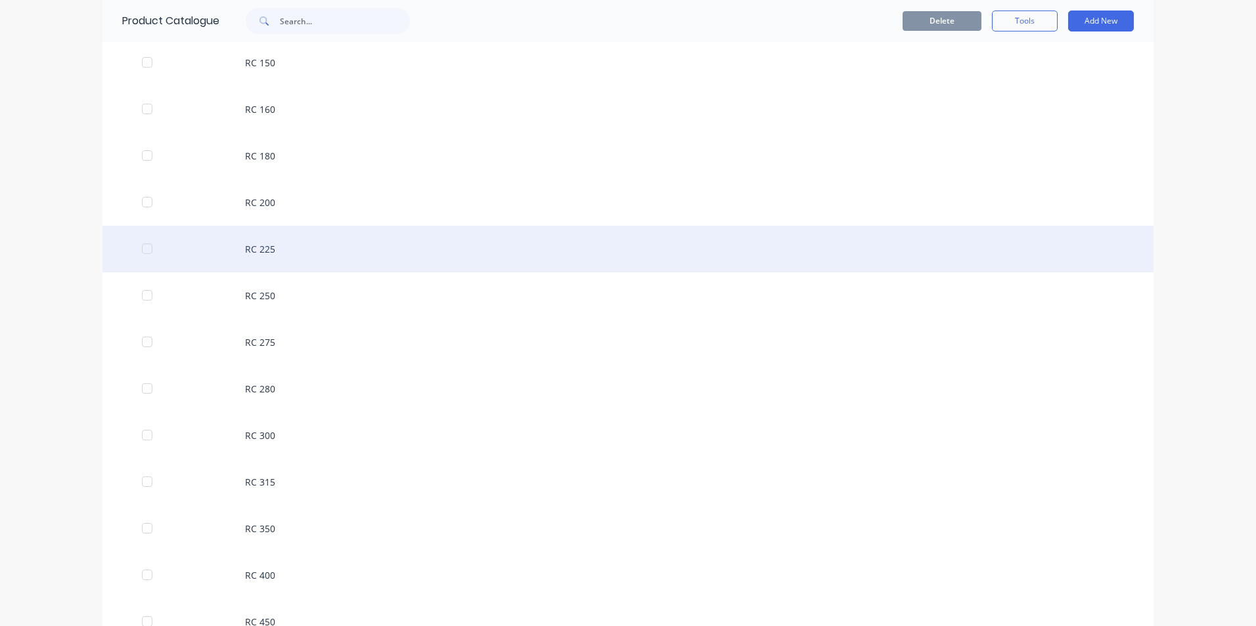
scroll to position [2364, 0]
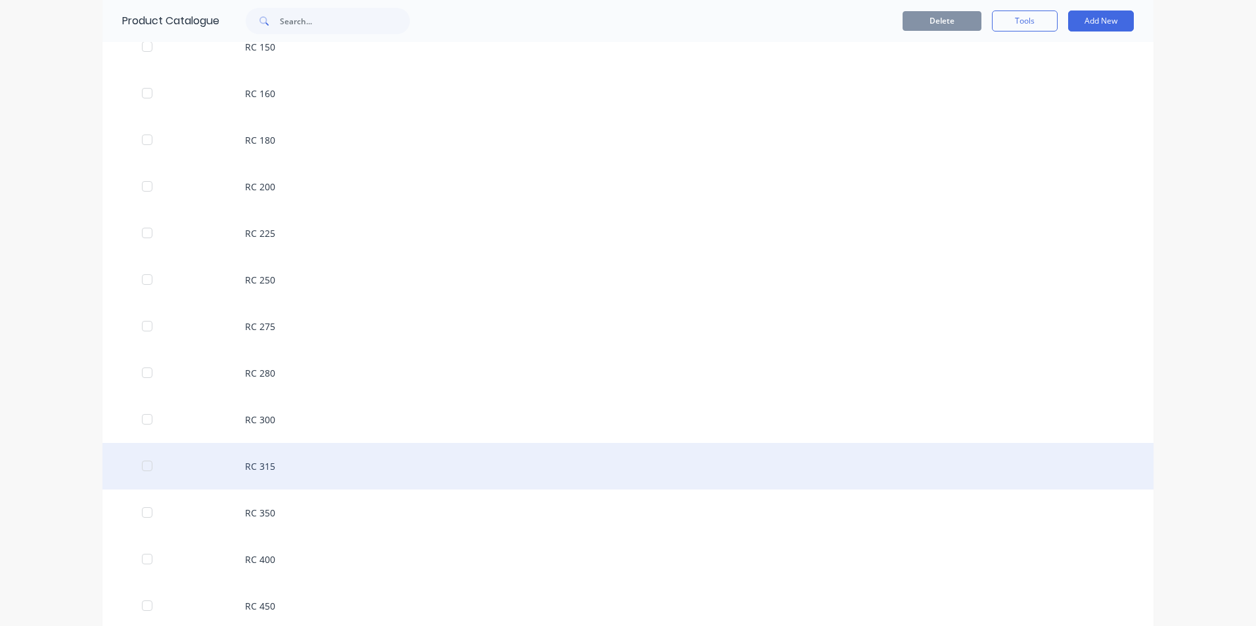
click at [268, 467] on div "RC 315" at bounding box center [627, 466] width 1051 height 47
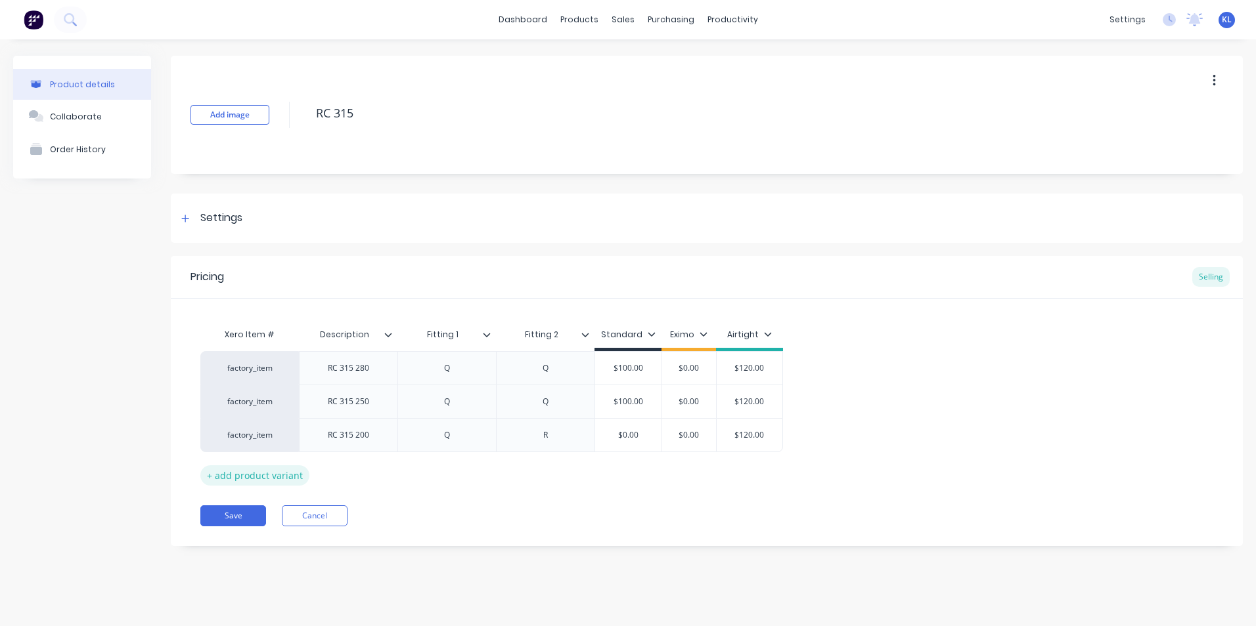
click at [247, 479] on div "+ add product variant" at bounding box center [254, 476] width 109 height 20
type textarea "x"
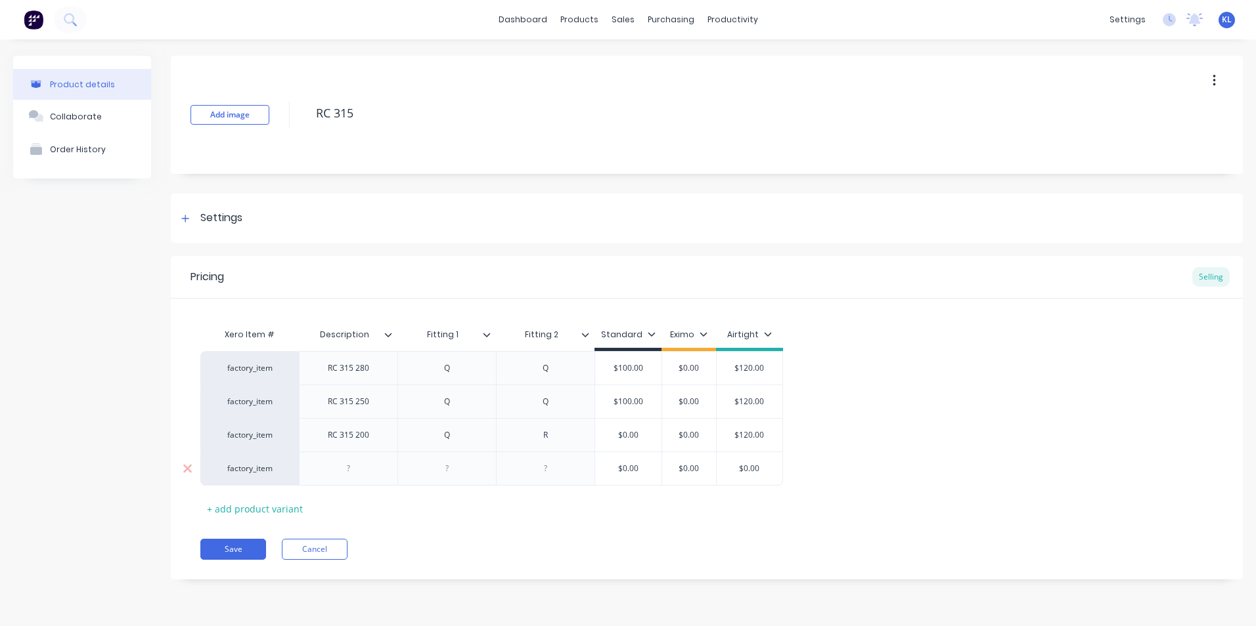
click at [358, 469] on div at bounding box center [349, 468] width 66 height 17
type textarea "x"
click at [454, 470] on div at bounding box center [447, 468] width 66 height 17
type textarea "x"
click at [535, 468] on div at bounding box center [546, 468] width 66 height 17
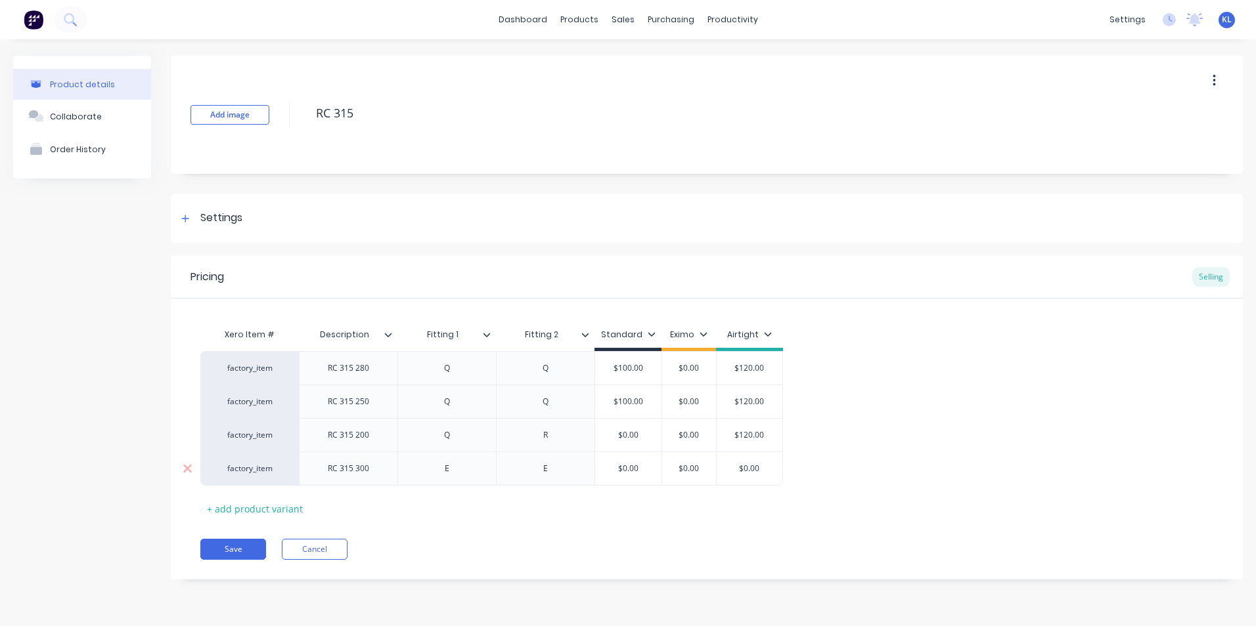
type textarea "x"
type input "$0.00"
drag, startPoint x: 706, startPoint y: 469, endPoint x: 667, endPoint y: 473, distance: 39.6
click at [667, 473] on input "$0.00" at bounding box center [689, 469] width 66 height 12
type textarea "x"
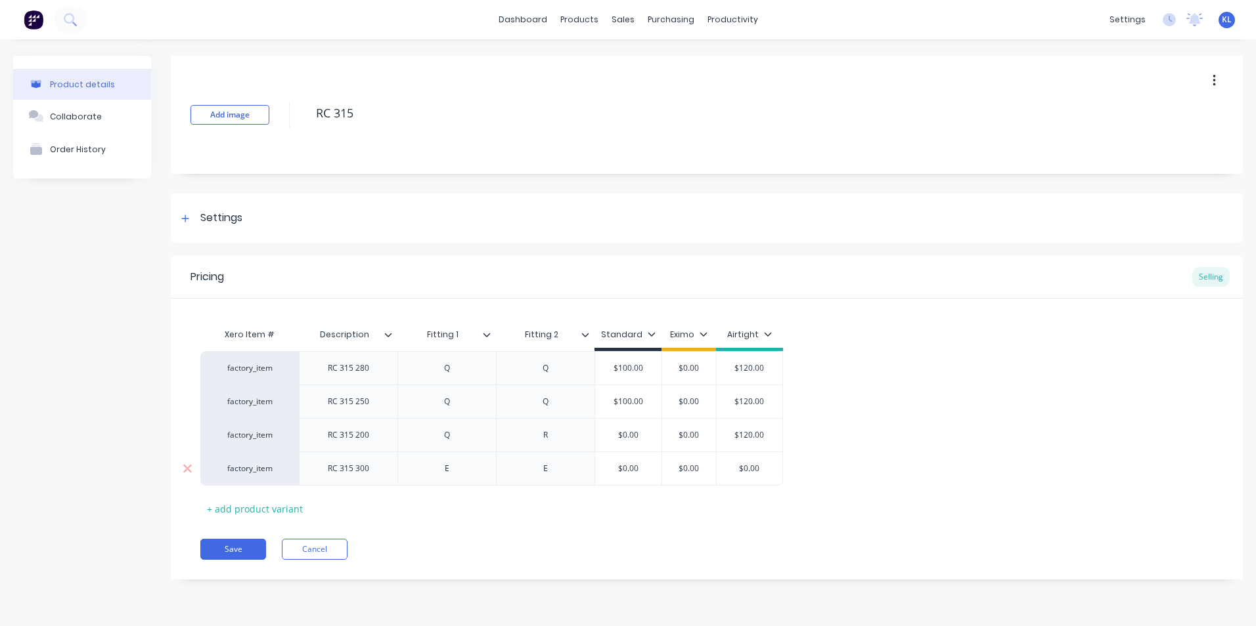
type input "9"
type textarea "x"
type input "95"
click at [668, 517] on div "Xero Item # Description Fitting 1 Fitting 2 Standard Eximo Airtight factory_ite…" at bounding box center [706, 421] width 1013 height 198
click at [234, 551] on button "Save" at bounding box center [233, 549] width 66 height 21
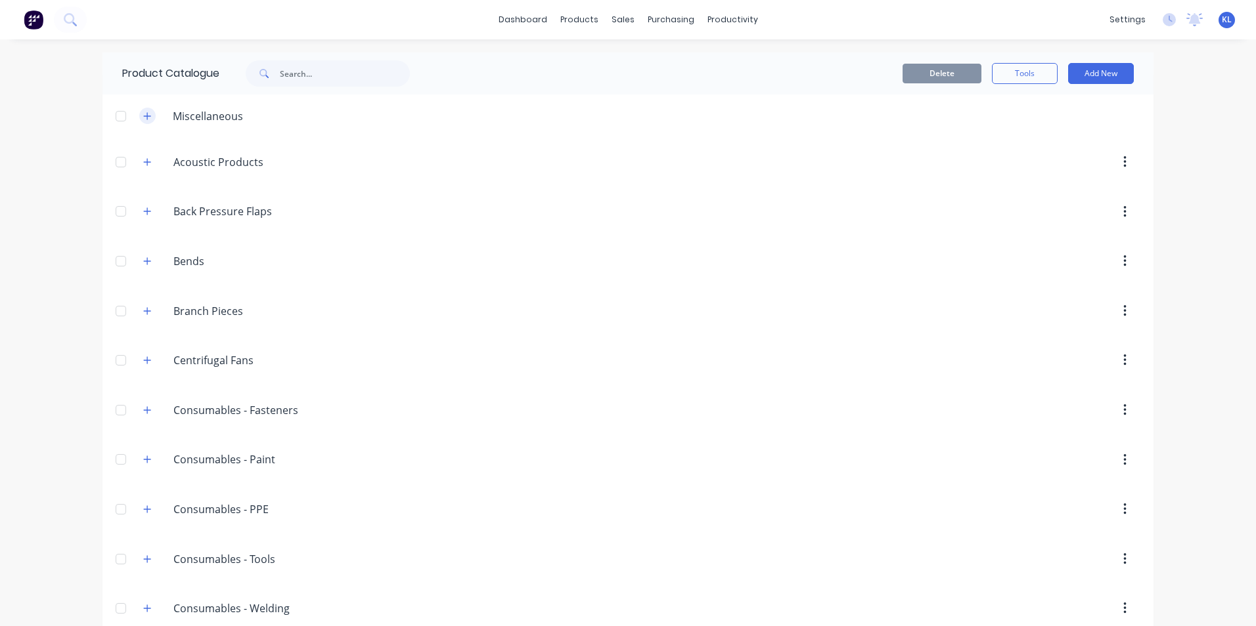
click at [143, 119] on icon "button" at bounding box center [147, 116] width 8 height 9
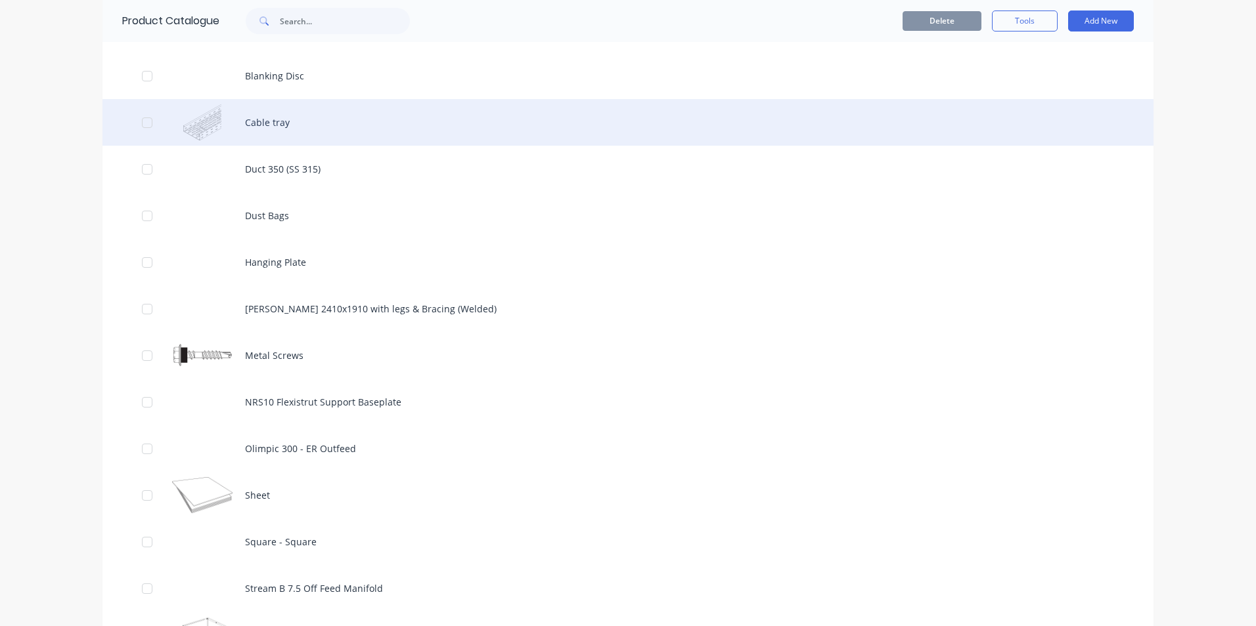
scroll to position [66, 0]
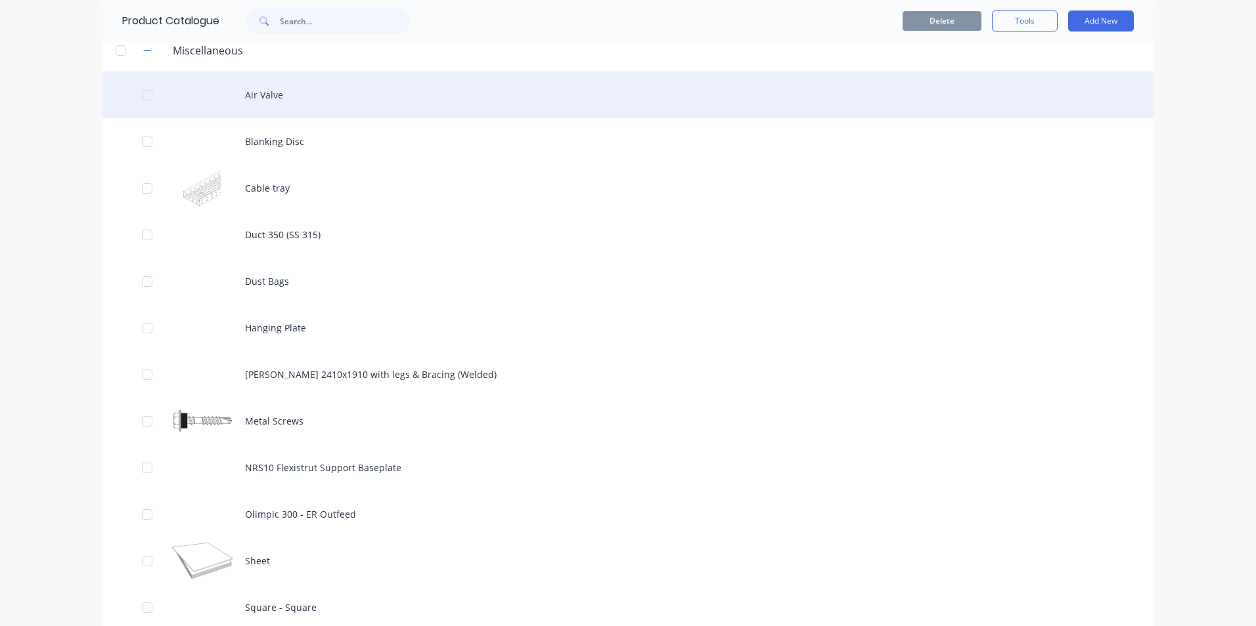
click at [241, 112] on div "Air Valve" at bounding box center [627, 95] width 1051 height 47
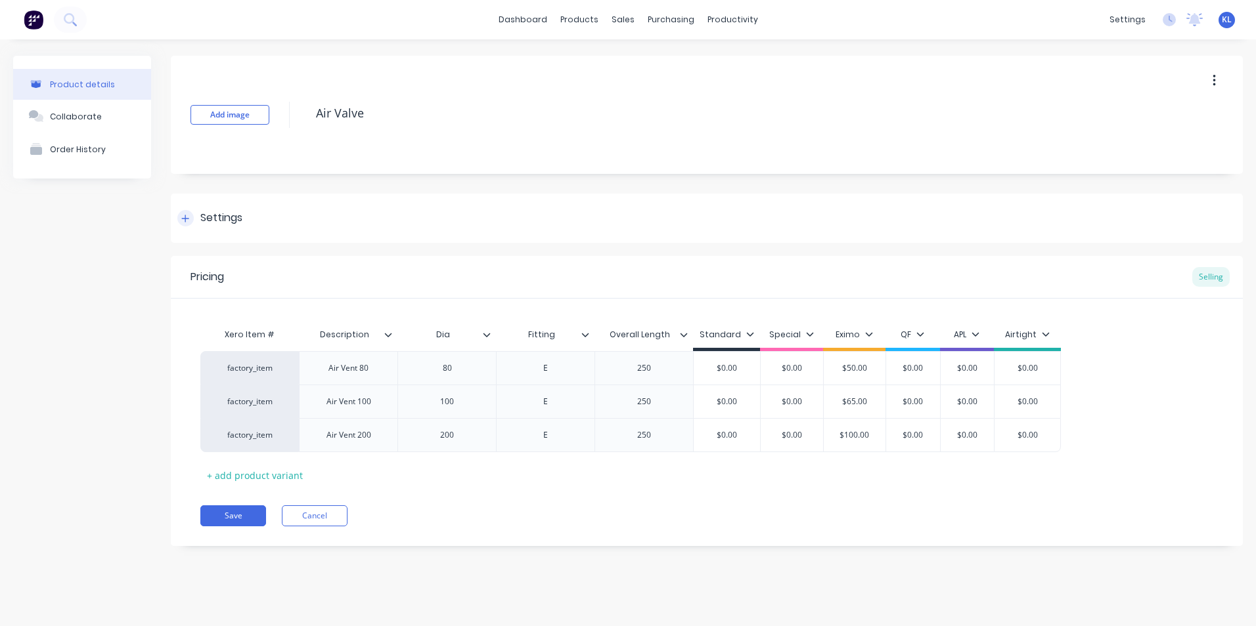
click at [199, 227] on div "Settings" at bounding box center [707, 218] width 1072 height 49
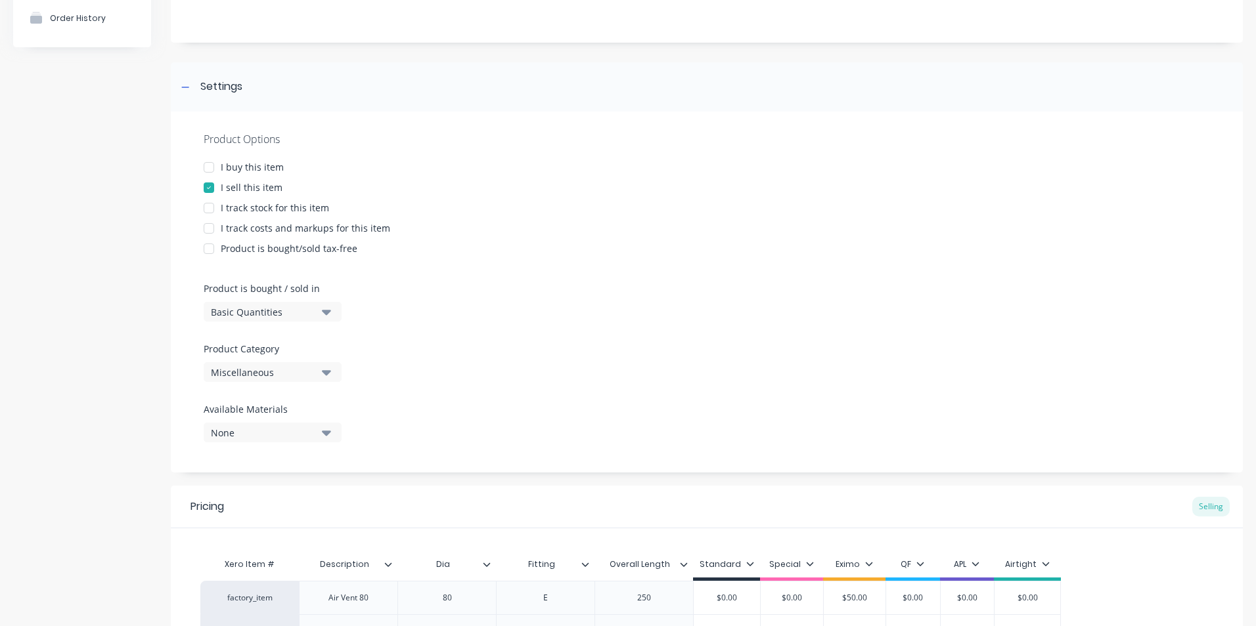
click at [261, 374] on div "Miscellaneous" at bounding box center [263, 373] width 105 height 14
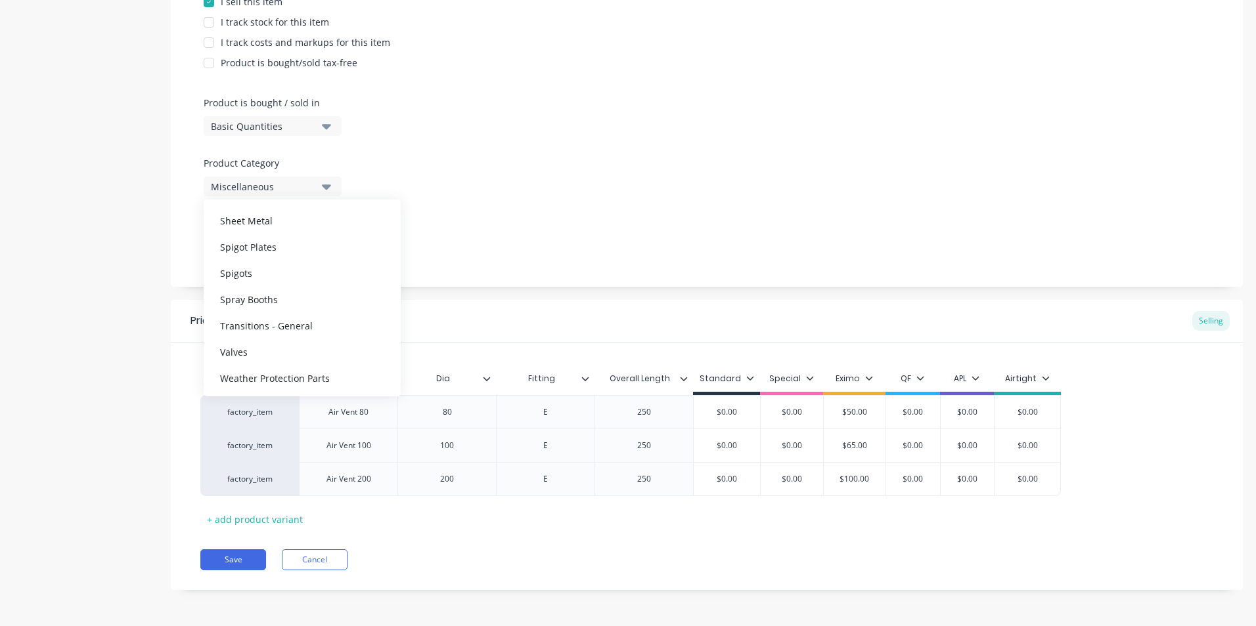
scroll to position [1038, 0]
click at [271, 350] on div "Valves" at bounding box center [302, 351] width 197 height 26
click at [243, 558] on button "Save" at bounding box center [233, 560] width 66 height 21
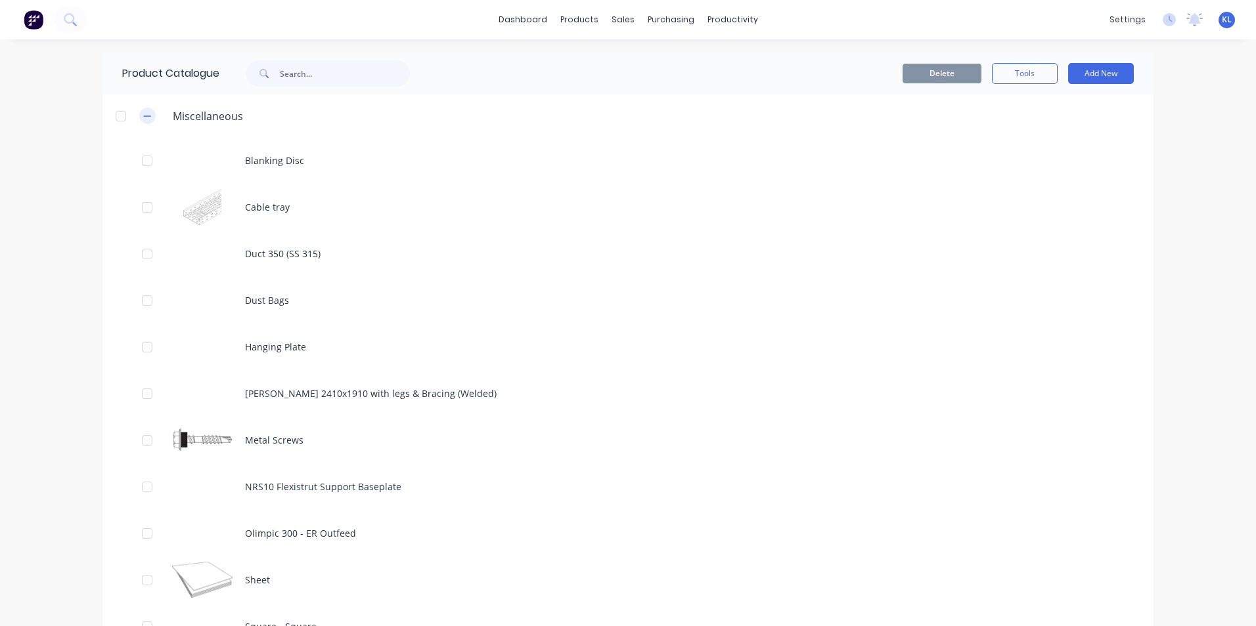
click at [144, 116] on icon "button" at bounding box center [147, 116] width 7 height 1
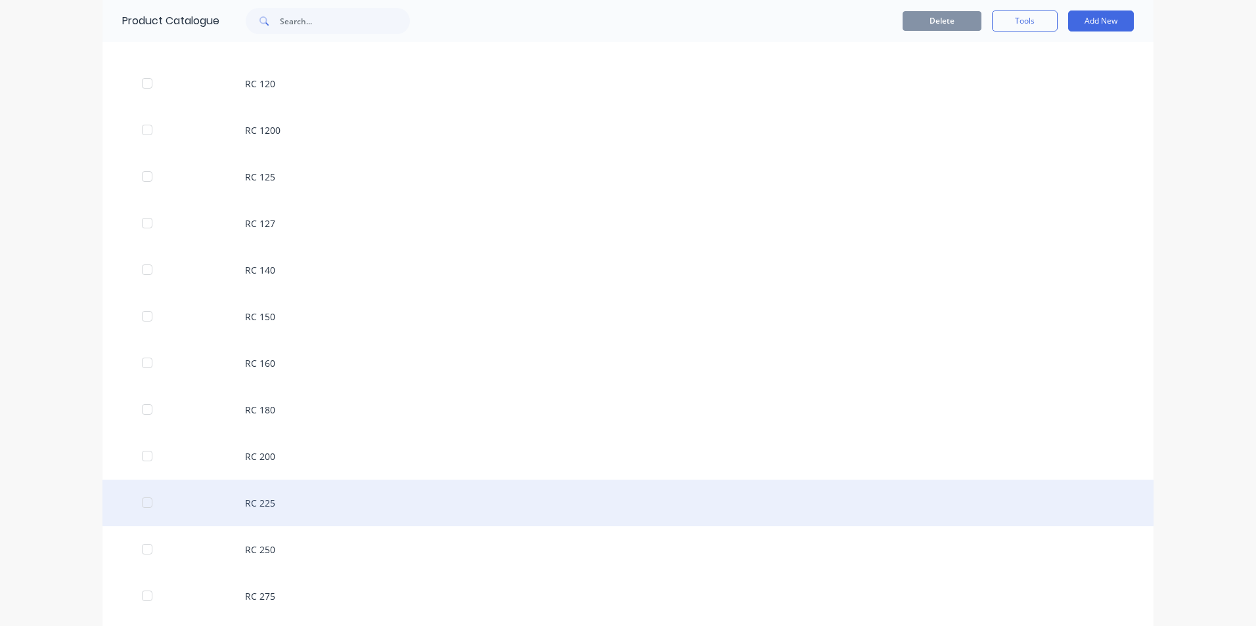
scroll to position [1904, 0]
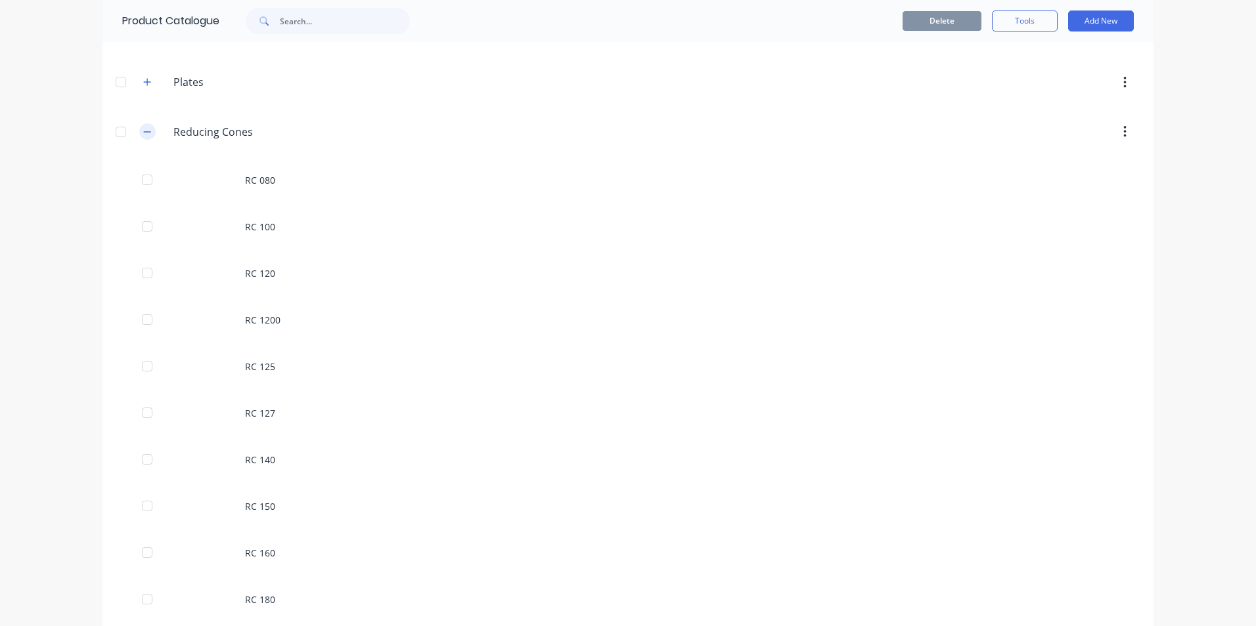
click at [146, 134] on icon "button" at bounding box center [147, 131] width 8 height 9
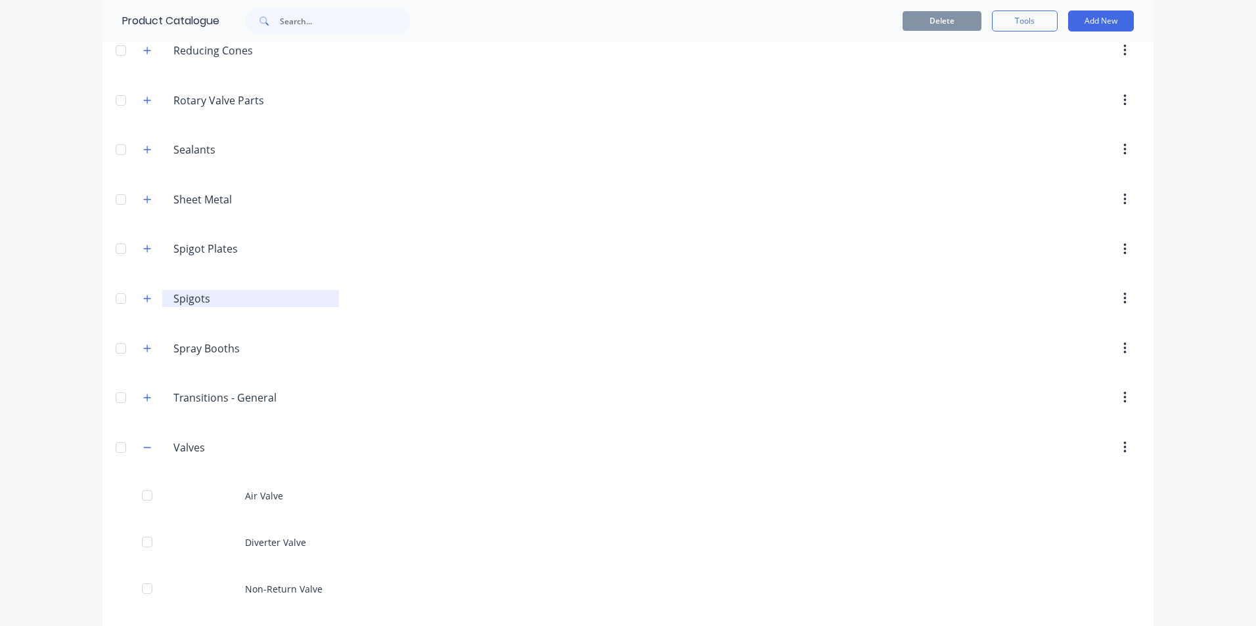
scroll to position [2080, 0]
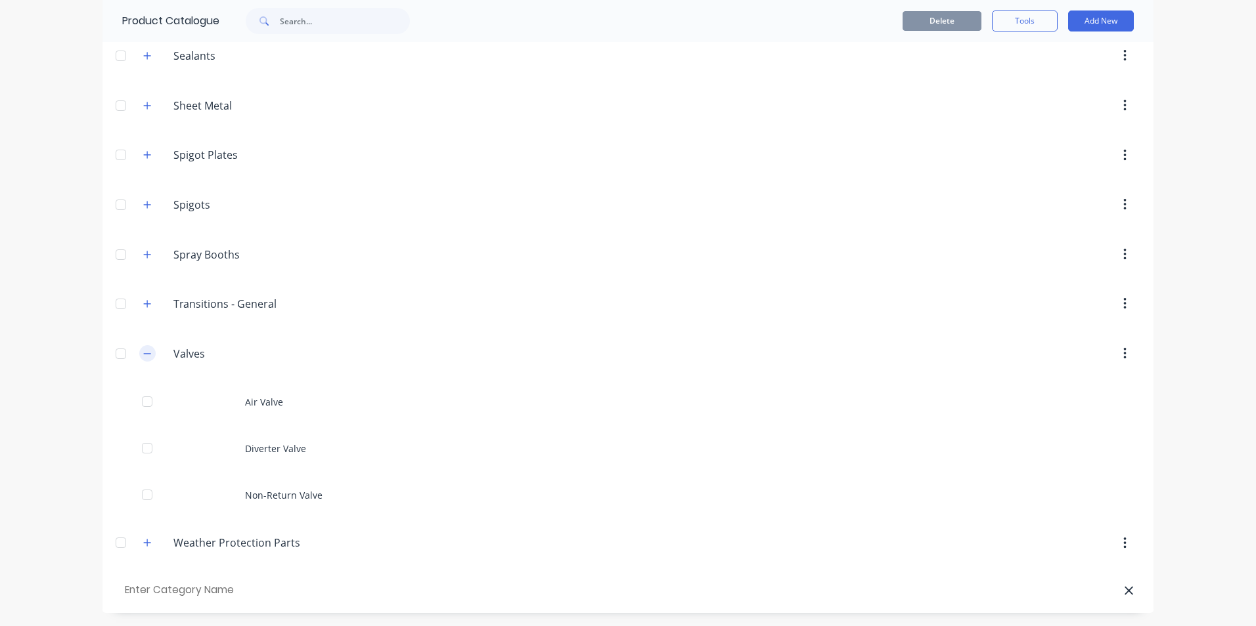
click at [143, 357] on icon "button" at bounding box center [147, 353] width 8 height 9
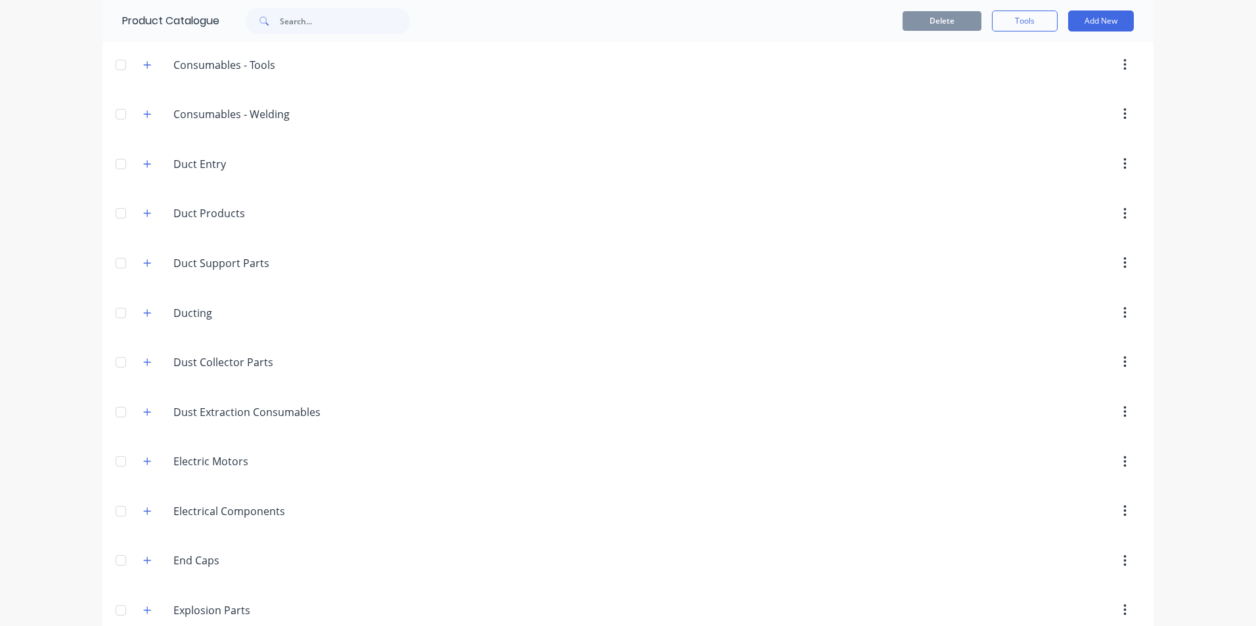
scroll to position [0, 0]
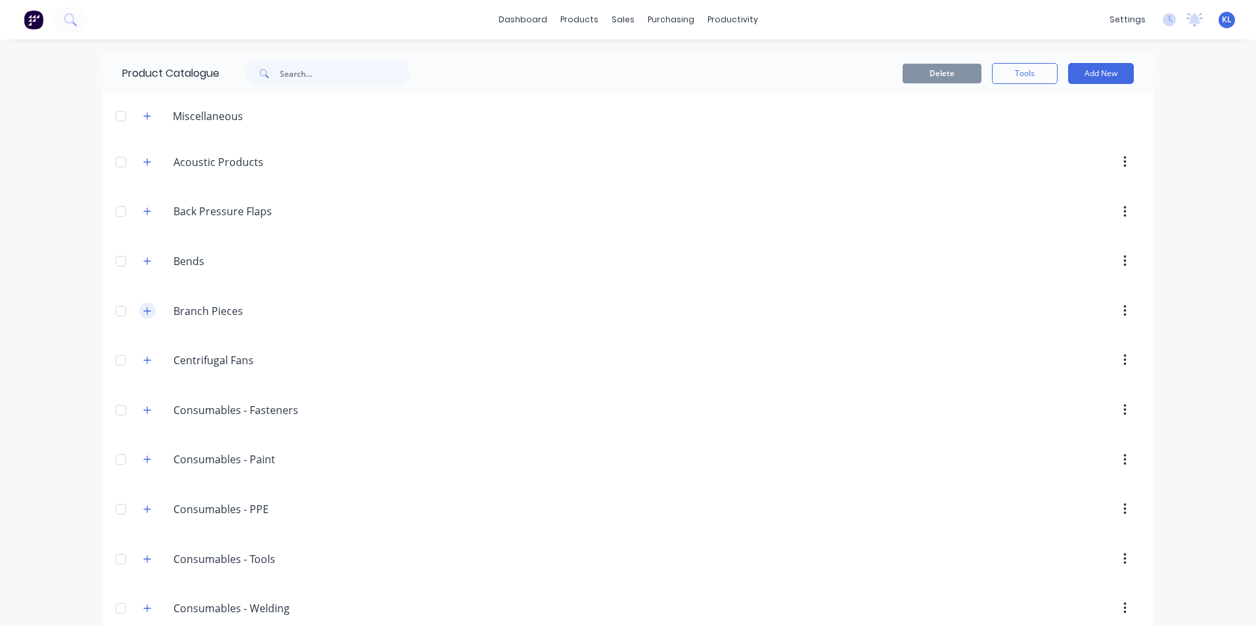
click at [143, 313] on icon "button" at bounding box center [147, 311] width 8 height 9
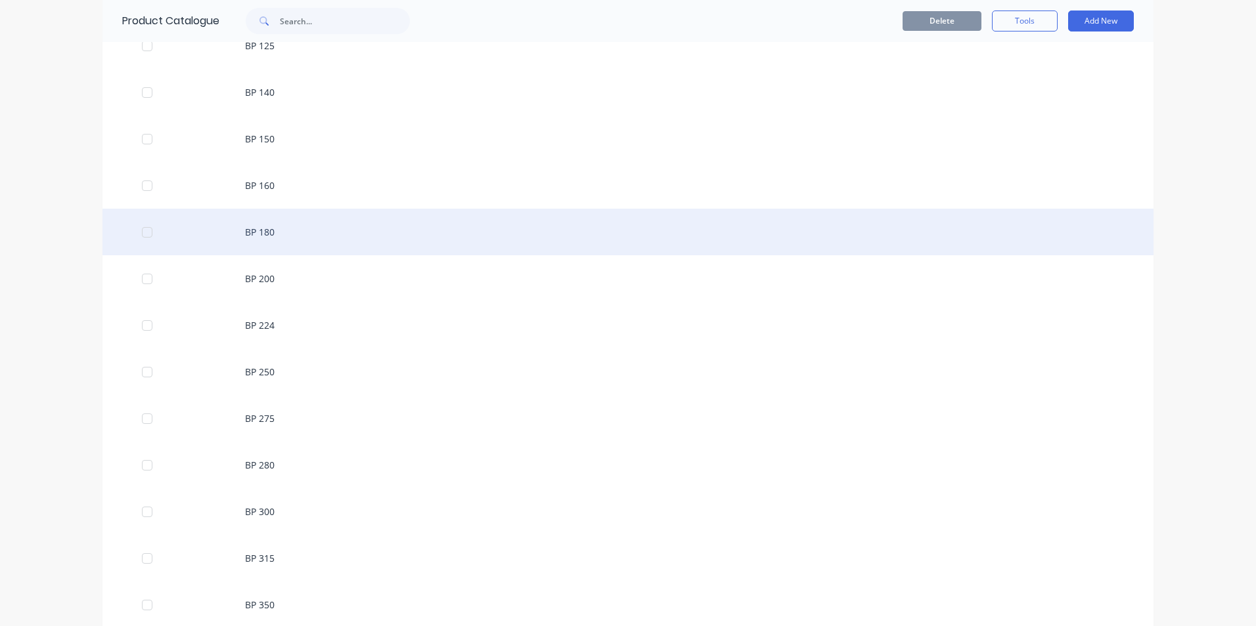
scroll to position [591, 0]
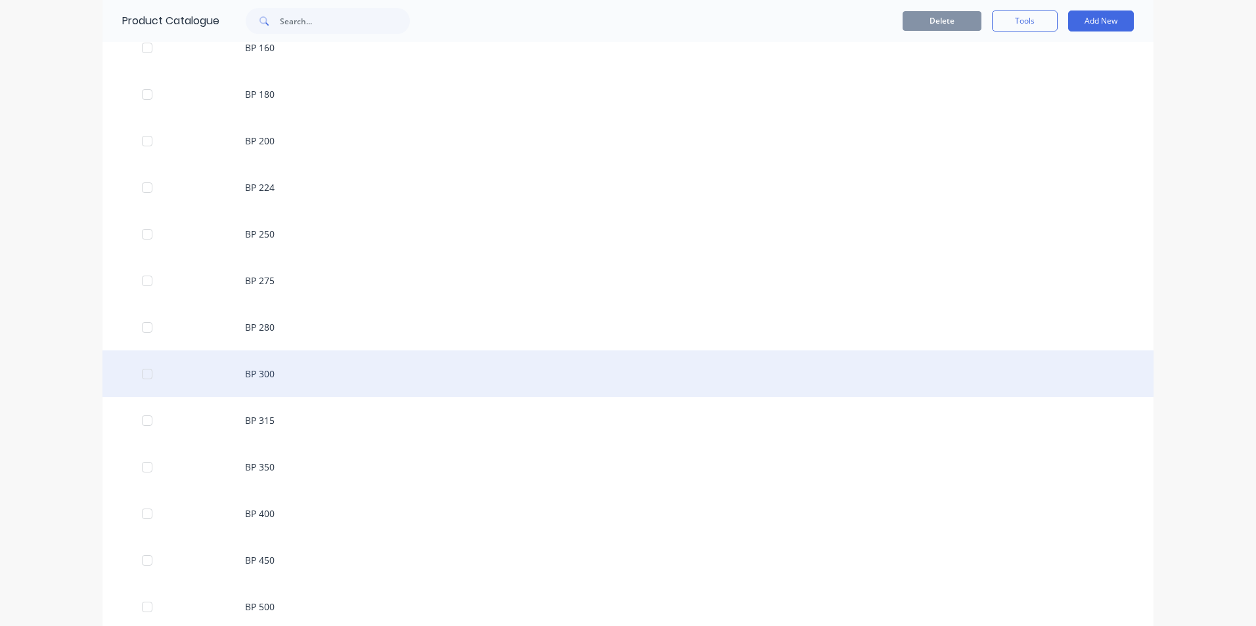
click at [294, 377] on div "BP 300" at bounding box center [627, 374] width 1051 height 47
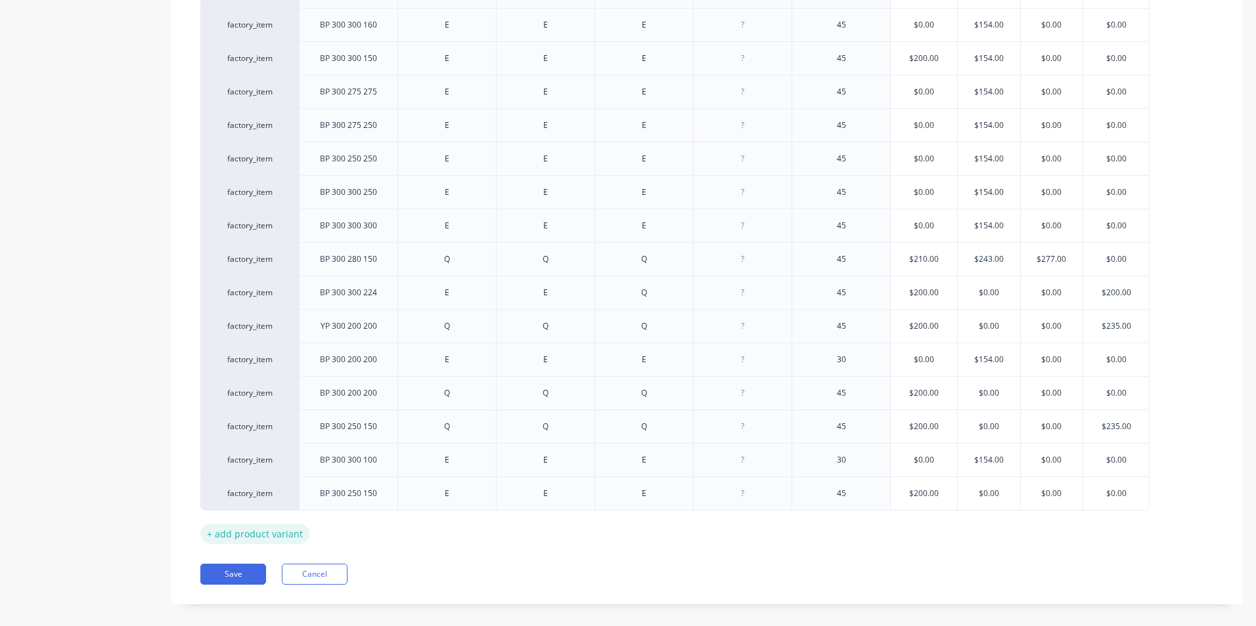
scroll to position [391, 0]
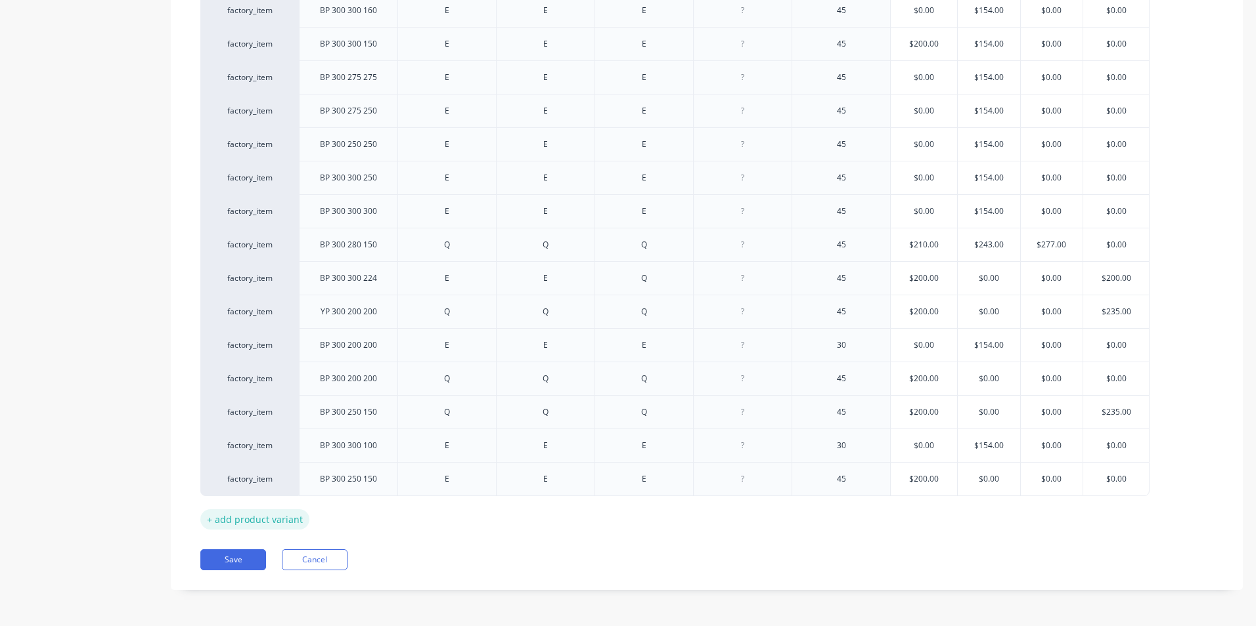
click at [280, 526] on div "+ add product variant" at bounding box center [254, 520] width 109 height 20
type textarea "x"
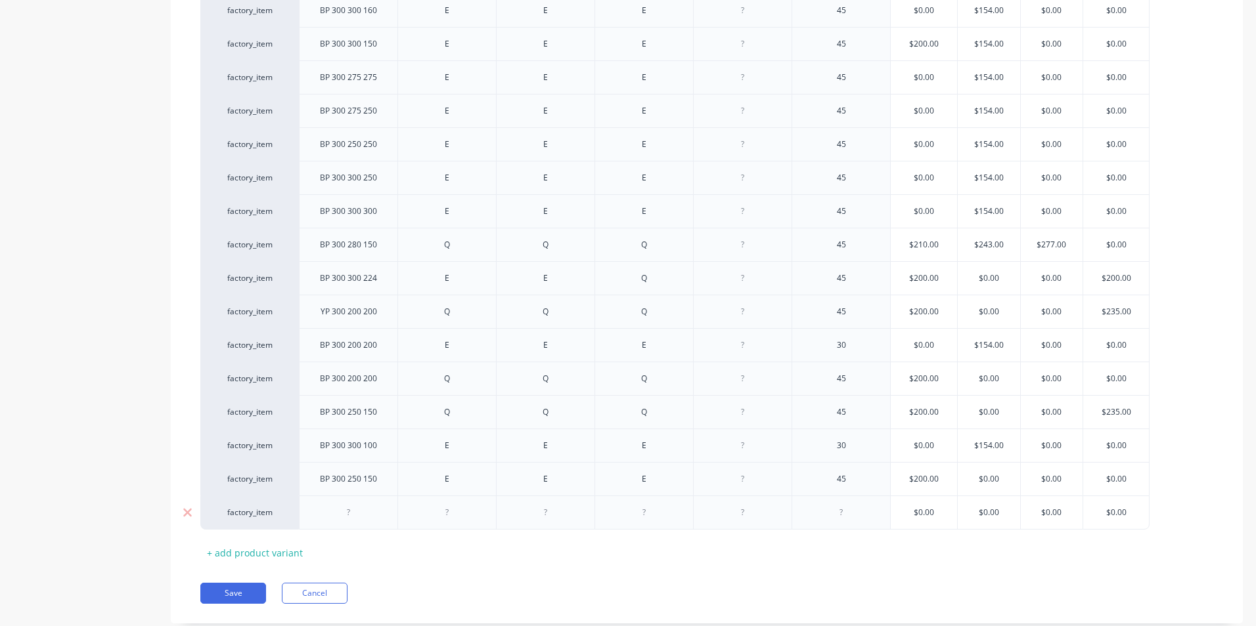
click at [347, 512] on div at bounding box center [349, 512] width 66 height 17
click at [452, 519] on div at bounding box center [447, 512] width 66 height 17
type textarea "x"
click at [536, 514] on div at bounding box center [546, 512] width 66 height 17
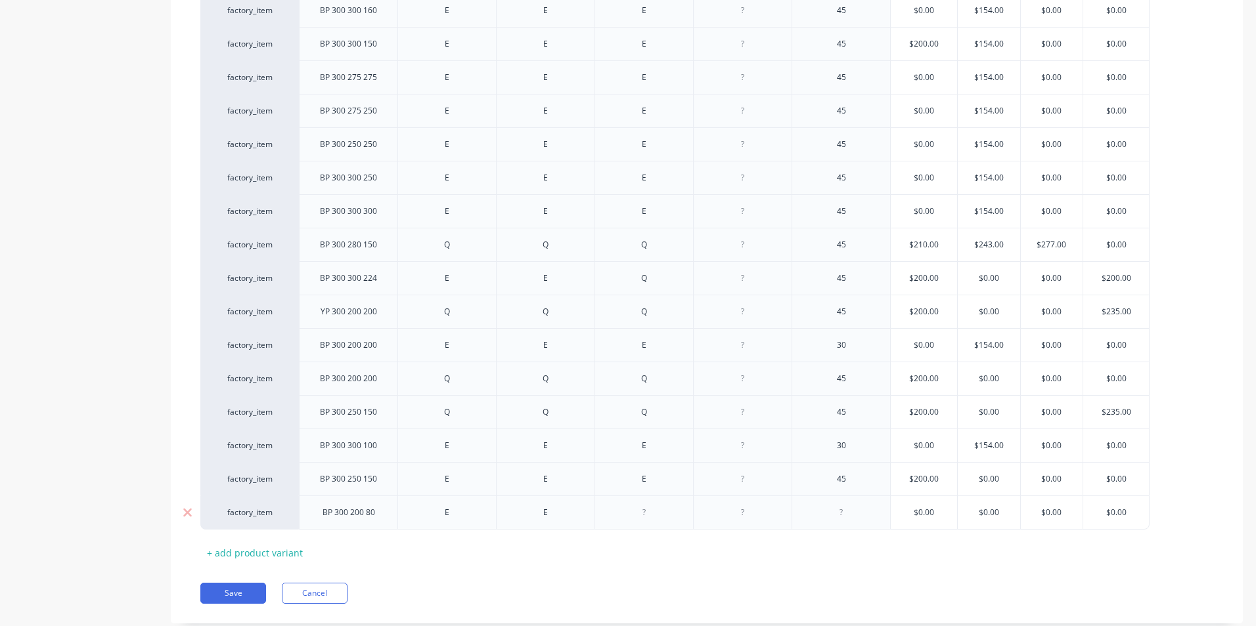
type textarea "x"
click at [662, 514] on div at bounding box center [644, 512] width 66 height 17
type textarea "x"
click at [853, 509] on div at bounding box center [841, 512] width 66 height 17
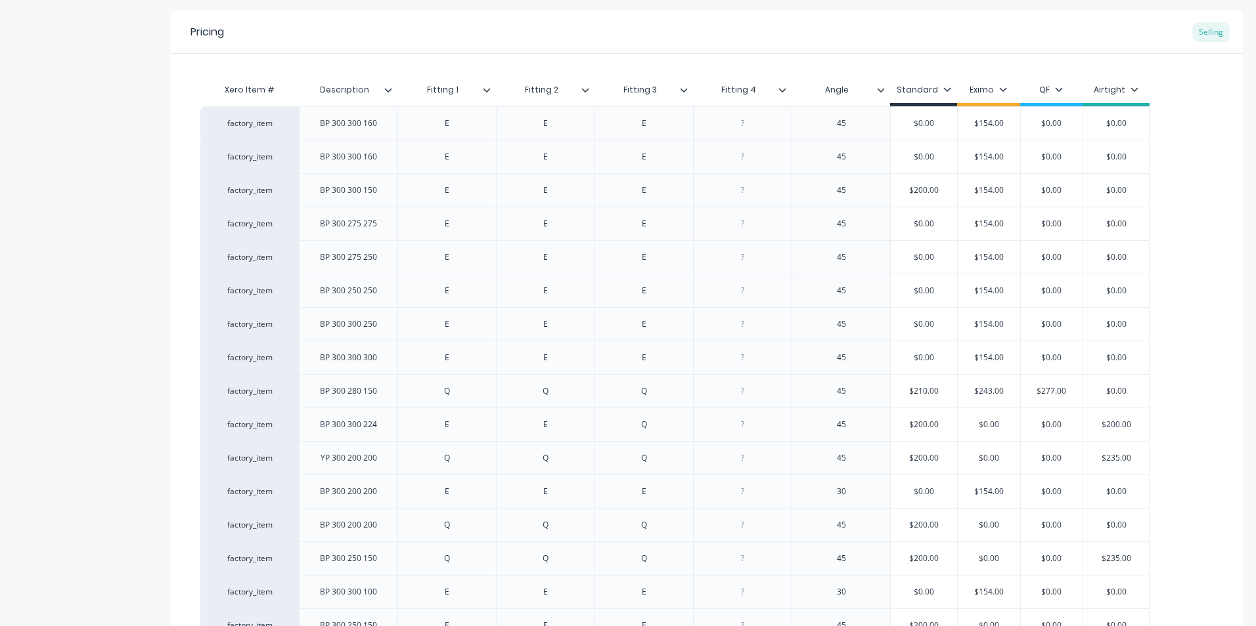
scroll to position [425, 0]
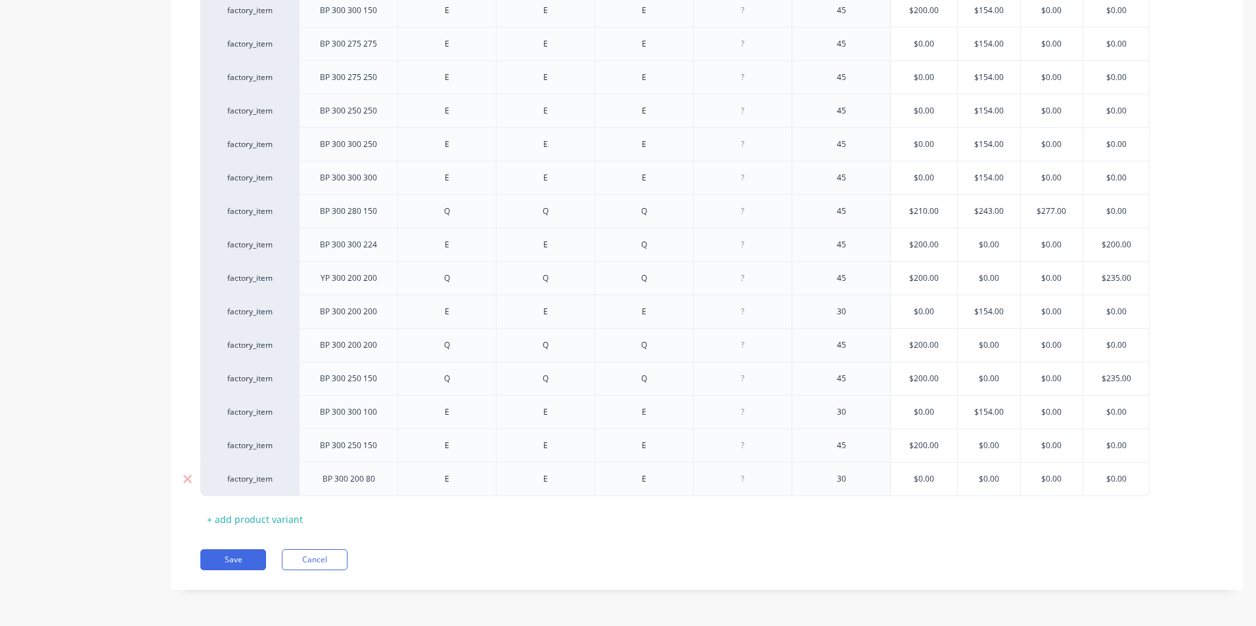
type textarea "x"
type input "$0.00"
drag, startPoint x: 1003, startPoint y: 485, endPoint x: 969, endPoint y: 492, distance: 34.3
click at [969, 492] on div "$0.00 $0.00" at bounding box center [988, 479] width 66 height 33
type textarea "x"
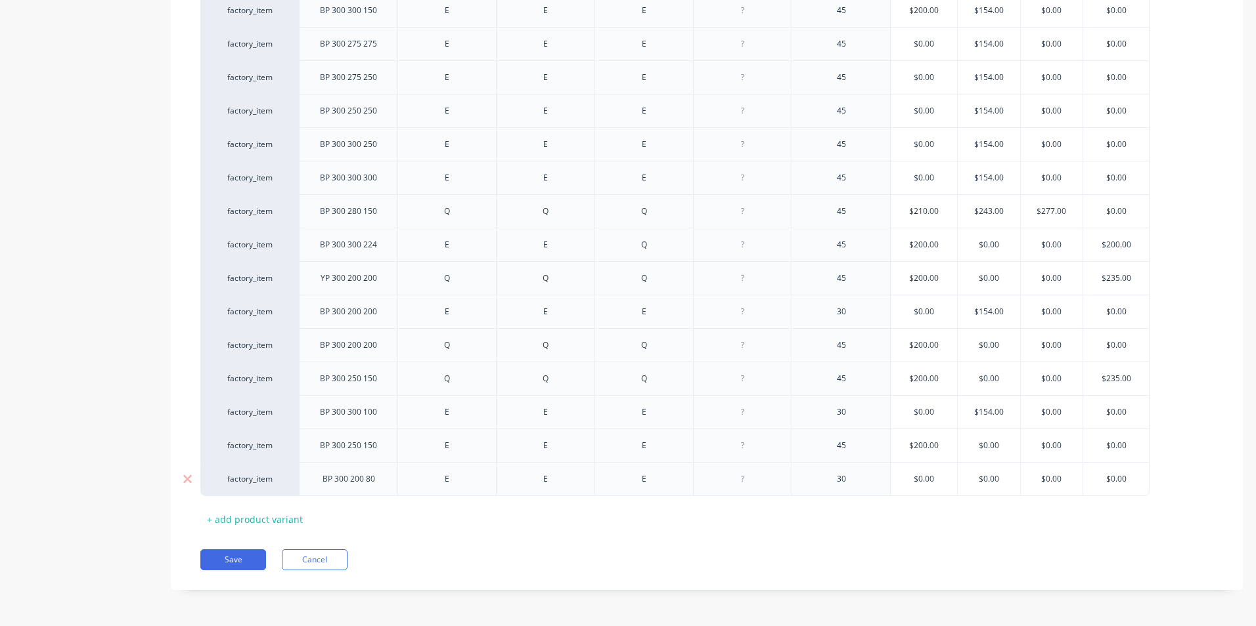
type input "1"
type textarea "x"
type input "15"
type textarea "x"
type input "154"
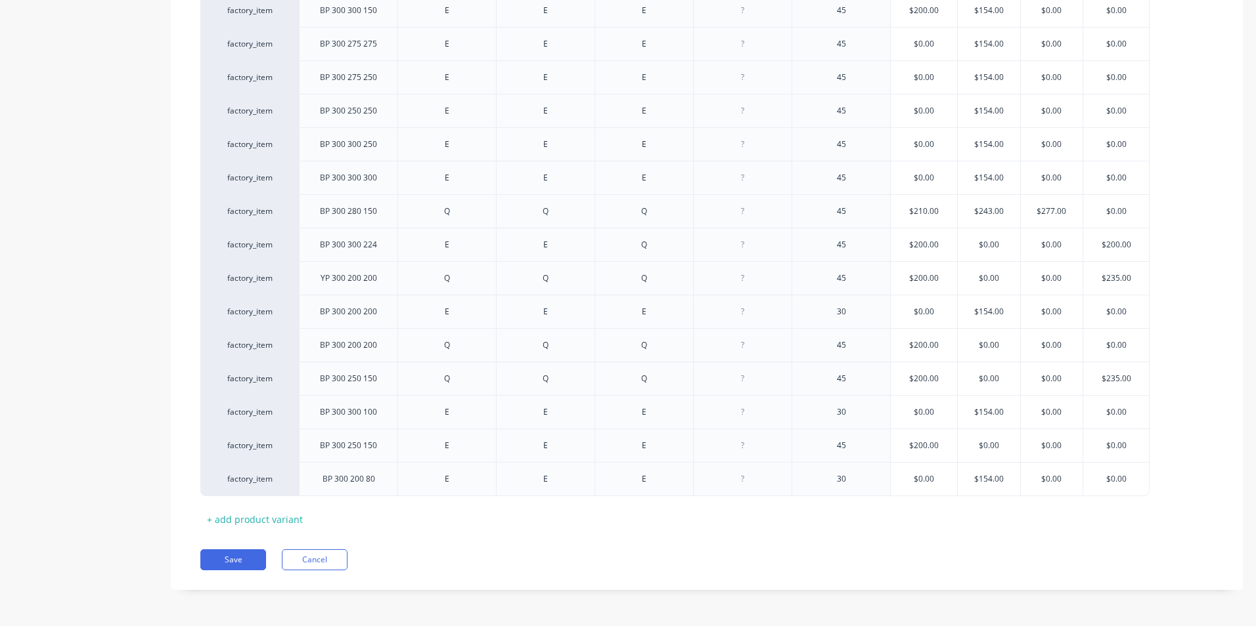
click at [983, 527] on div "Xero Item # Description Fitting 1 Fitting 2 Fitting 3 Fitting 4 Angle Standard …" at bounding box center [706, 213] width 1013 height 633
click at [240, 561] on button "Save" at bounding box center [233, 560] width 66 height 21
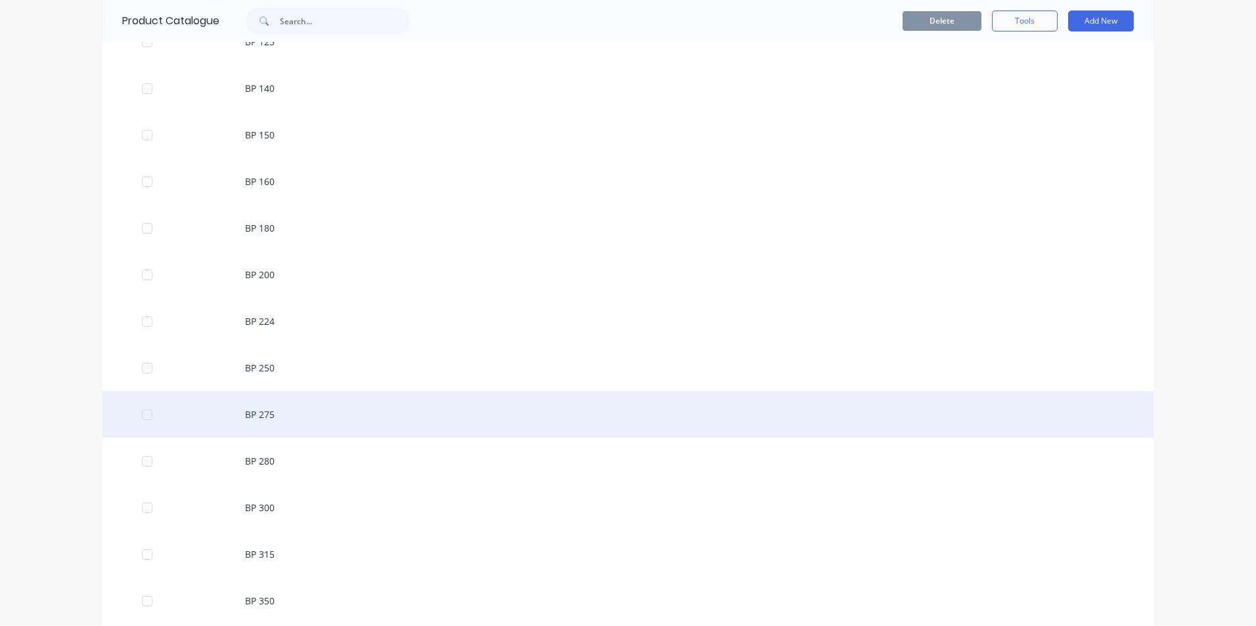
scroll to position [460, 0]
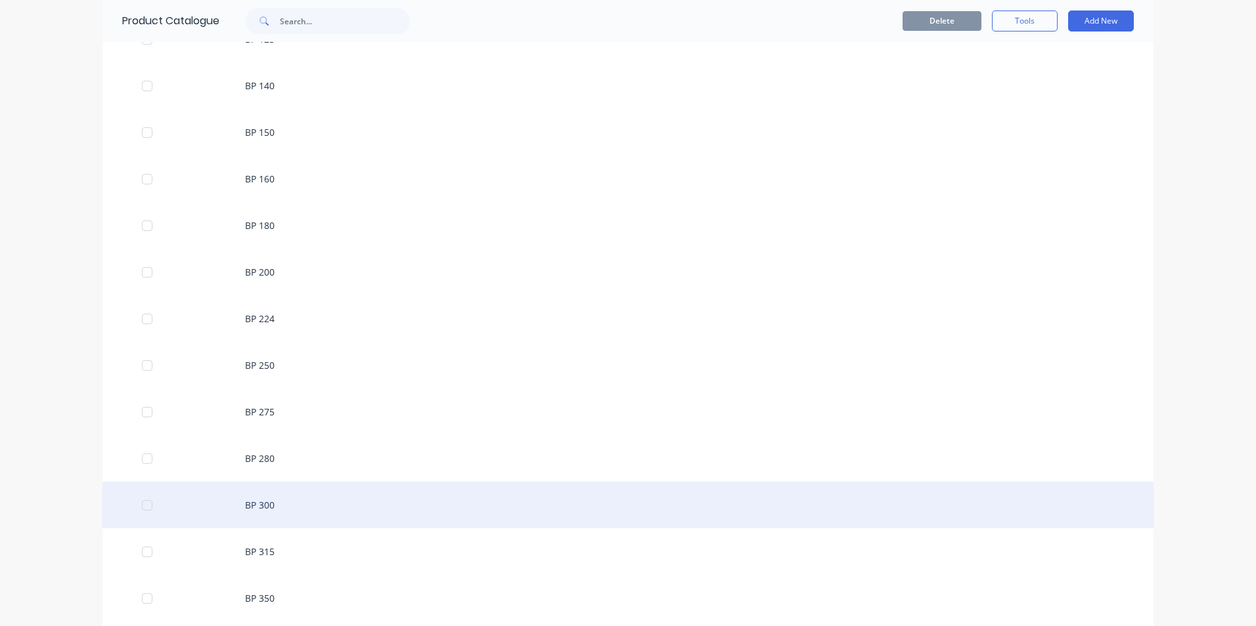
click at [261, 511] on div "BP 300" at bounding box center [627, 505] width 1051 height 47
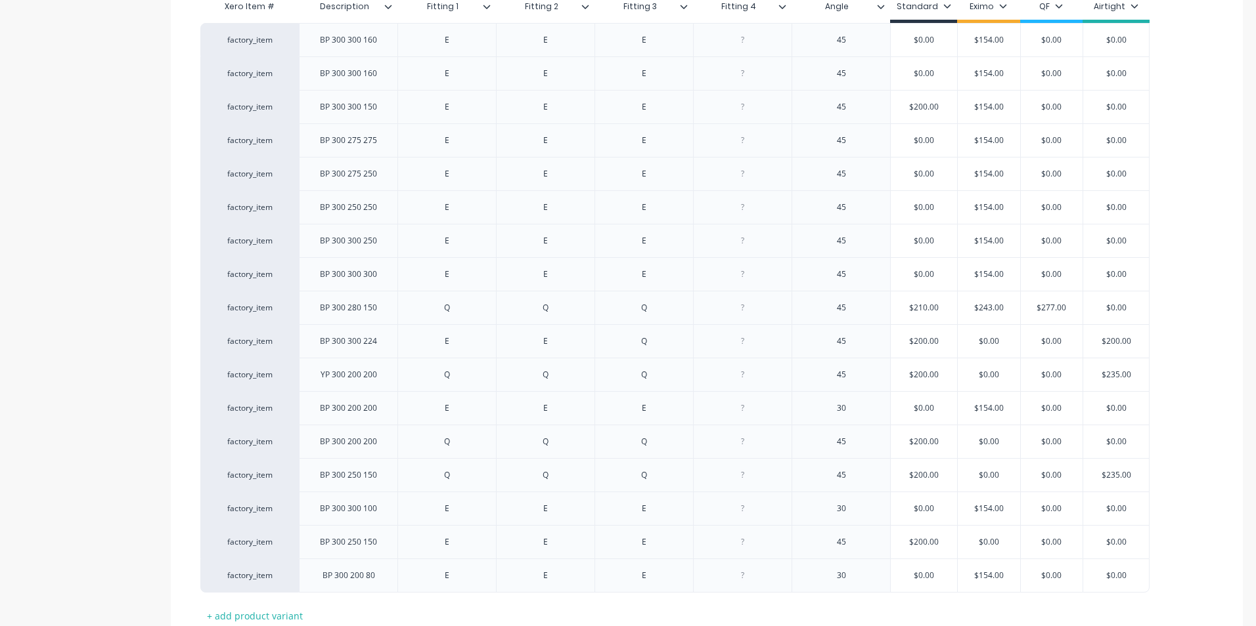
scroll to position [425, 0]
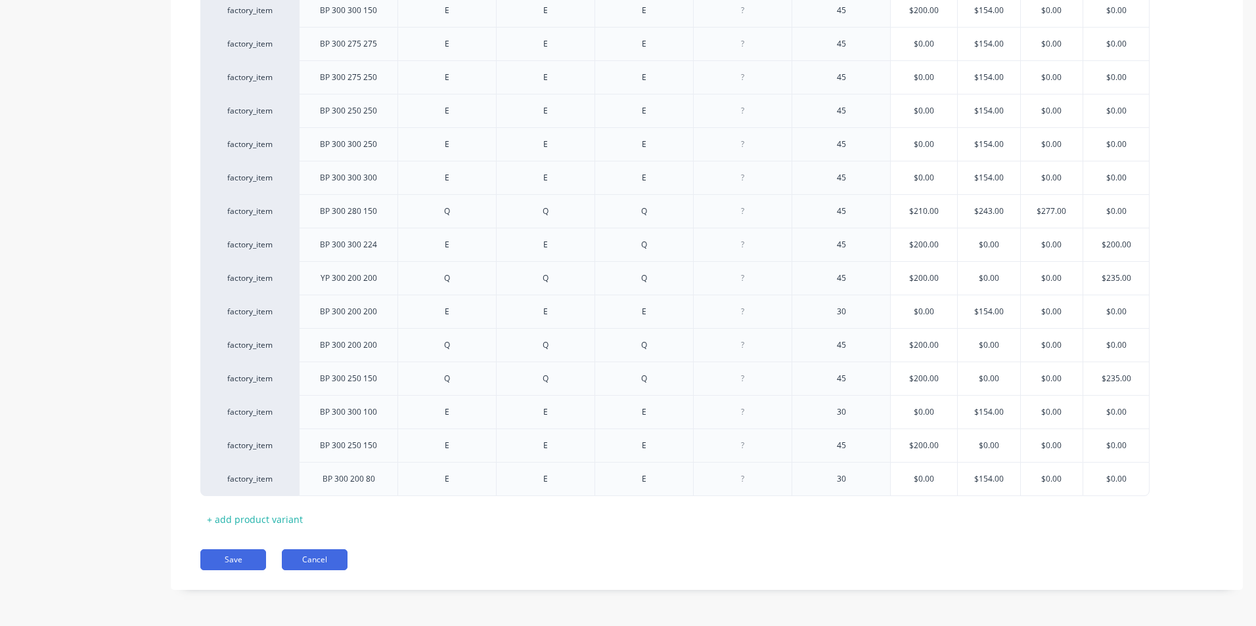
click at [320, 562] on button "Cancel" at bounding box center [315, 560] width 66 height 21
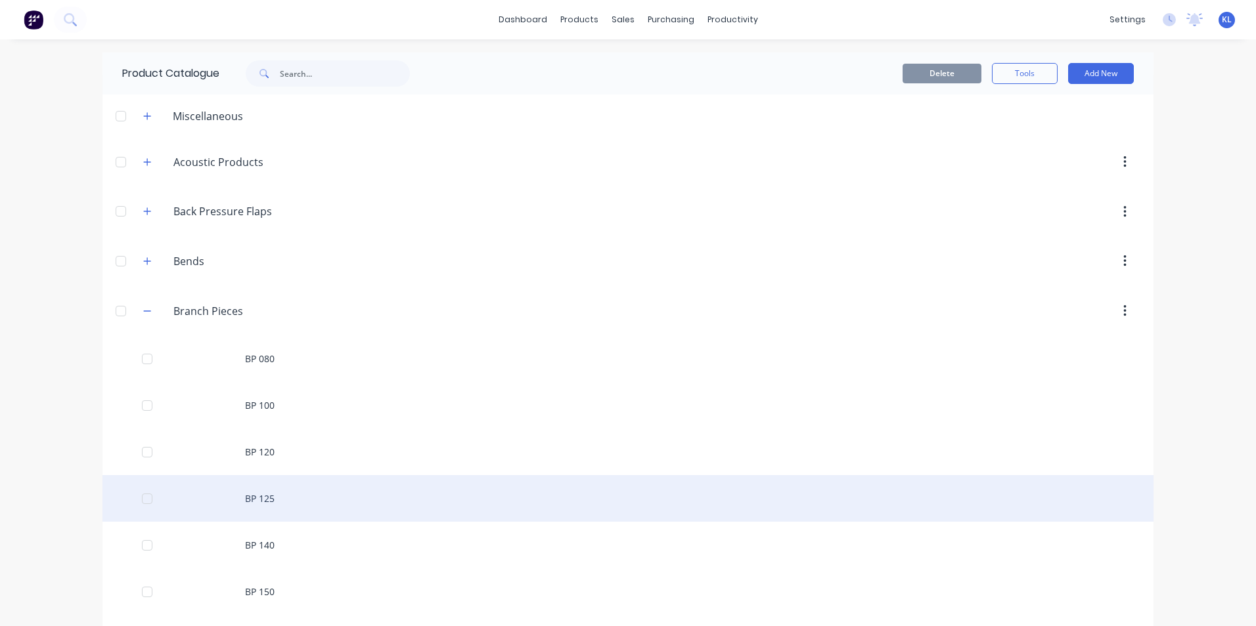
click at [265, 496] on div "BP 125" at bounding box center [627, 498] width 1051 height 47
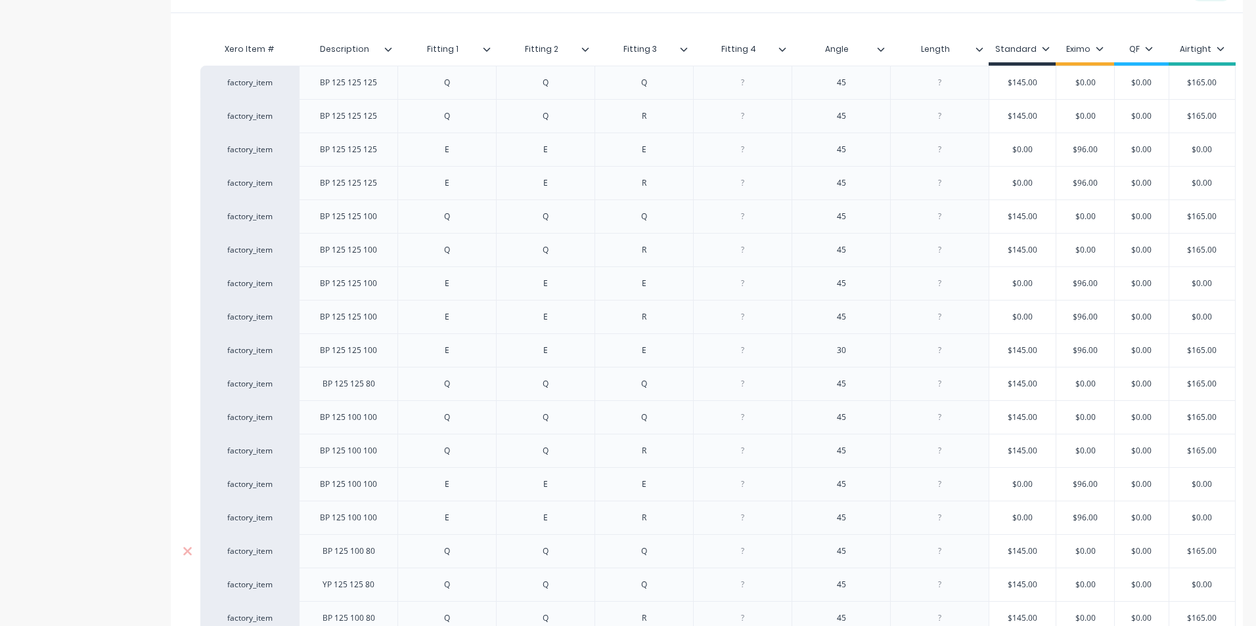
type textarea "x"
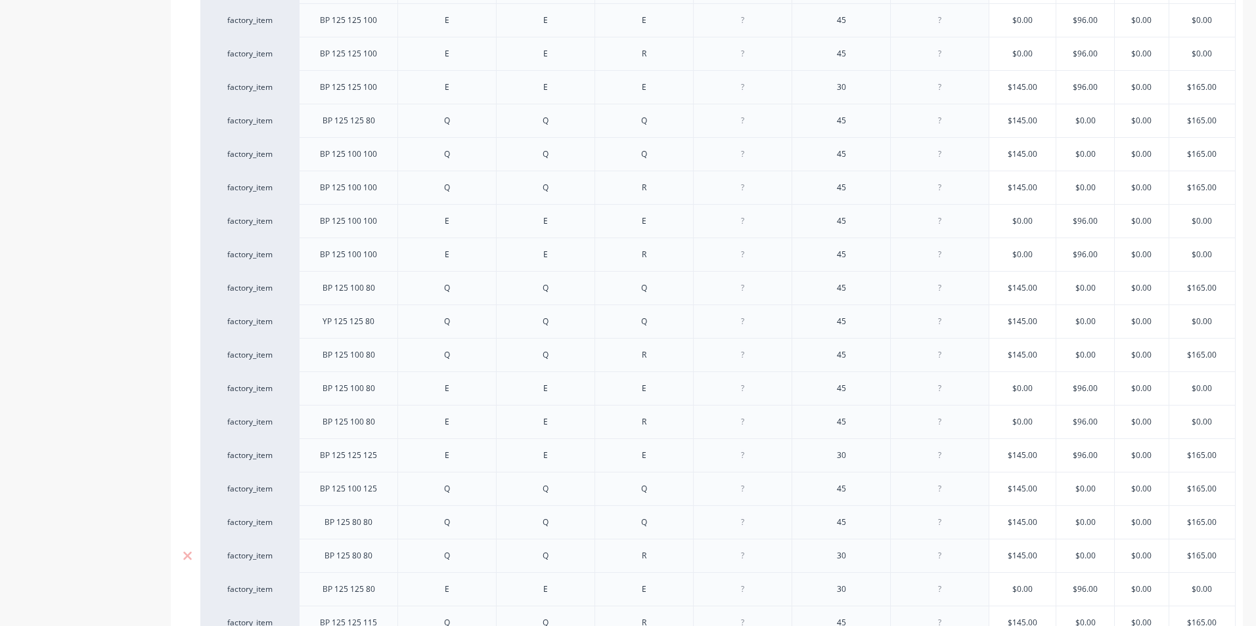
scroll to position [525, 0]
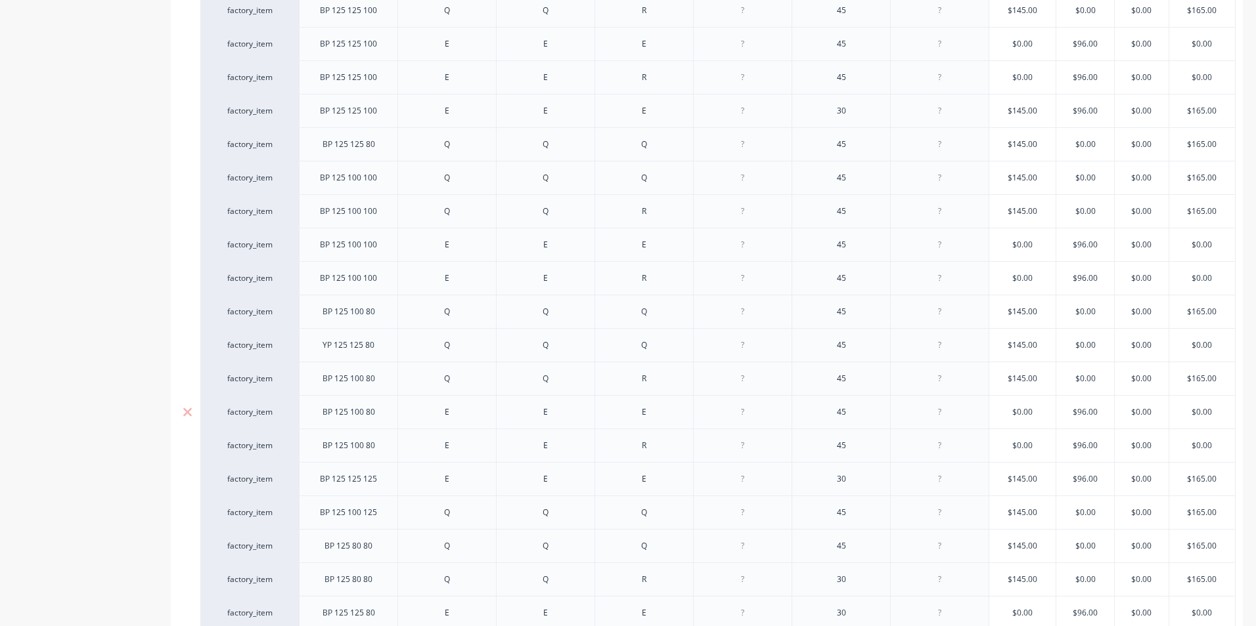
click at [860, 411] on div "45" at bounding box center [841, 412] width 66 height 17
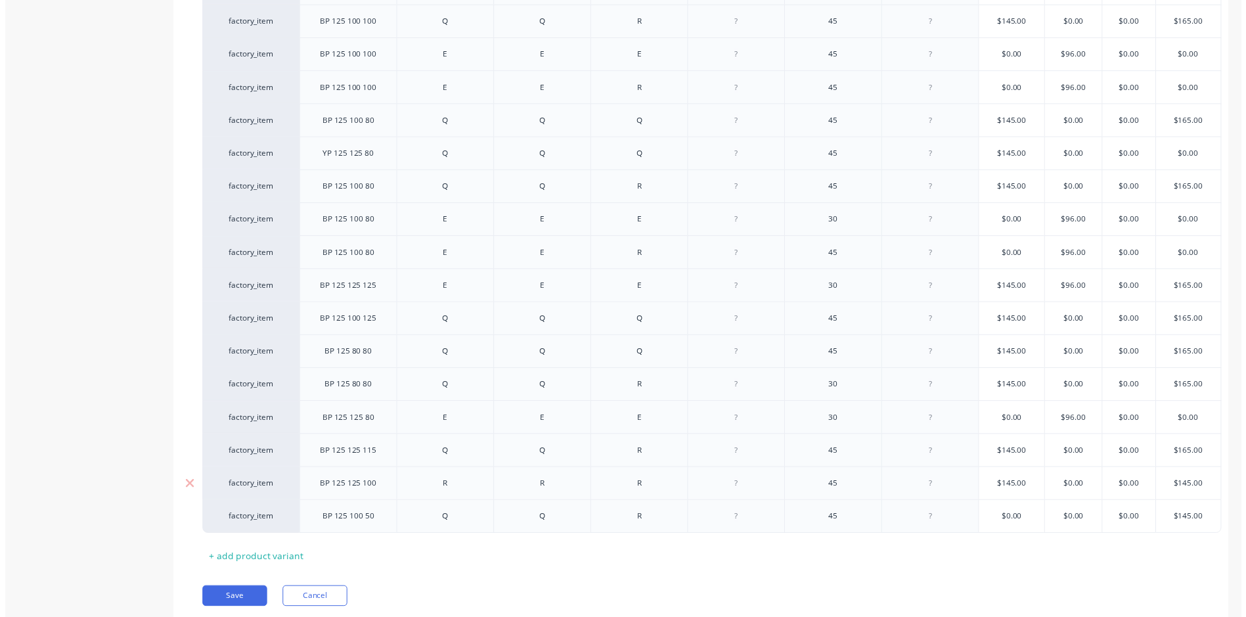
scroll to position [722, 0]
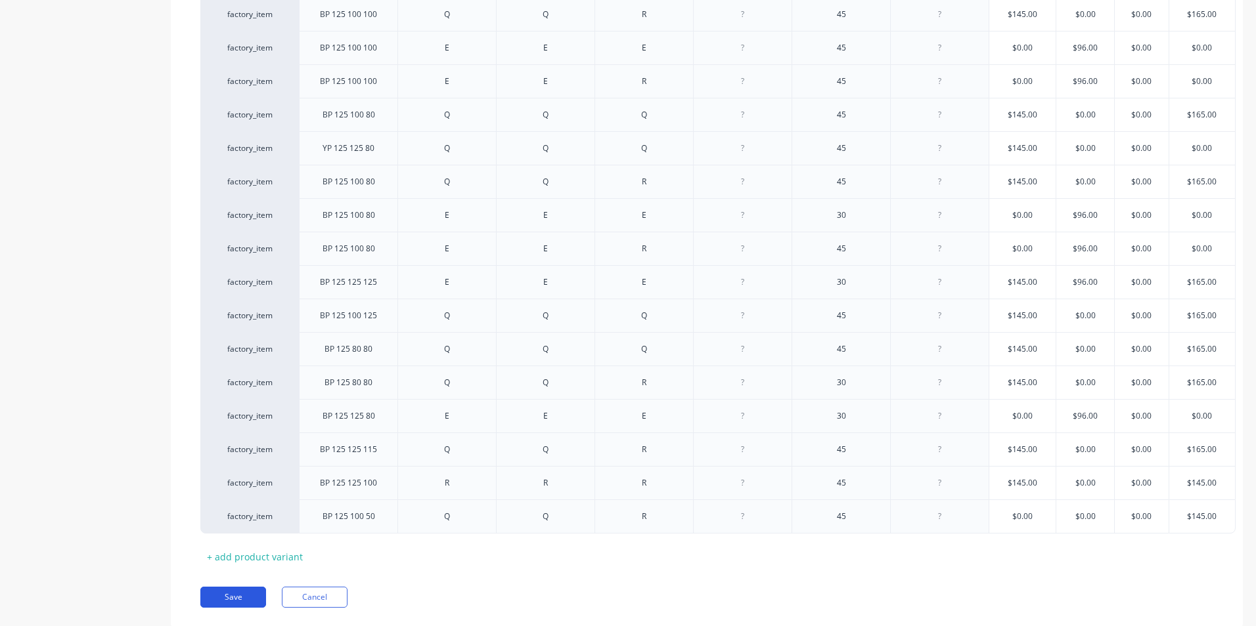
click at [244, 608] on button "Save" at bounding box center [233, 597] width 66 height 21
type textarea "x"
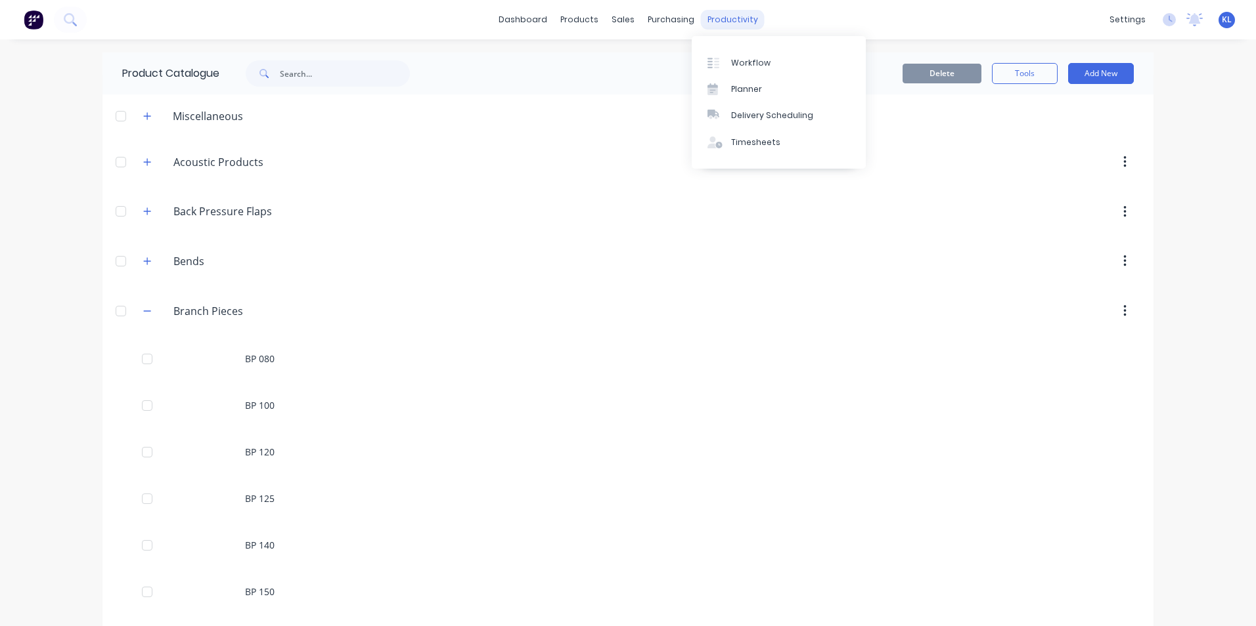
click at [713, 23] on div "productivity" at bounding box center [733, 20] width 64 height 20
click at [741, 61] on div "Workflow" at bounding box center [750, 63] width 39 height 12
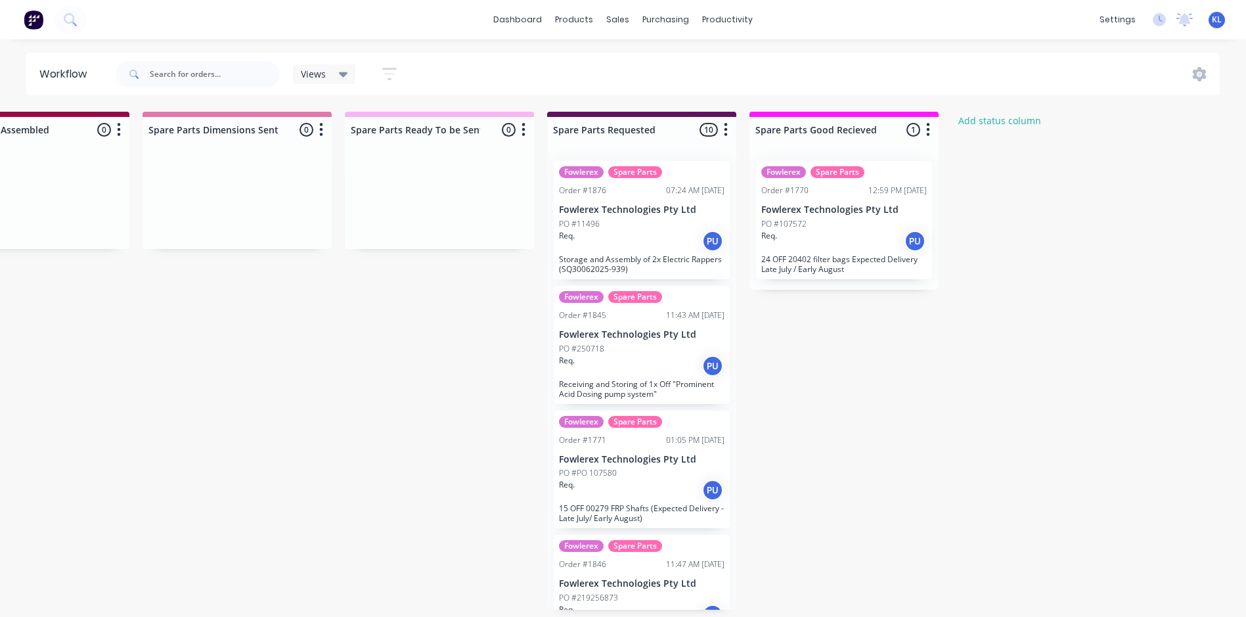
click at [612, 20] on div "sales" at bounding box center [618, 20] width 36 height 20
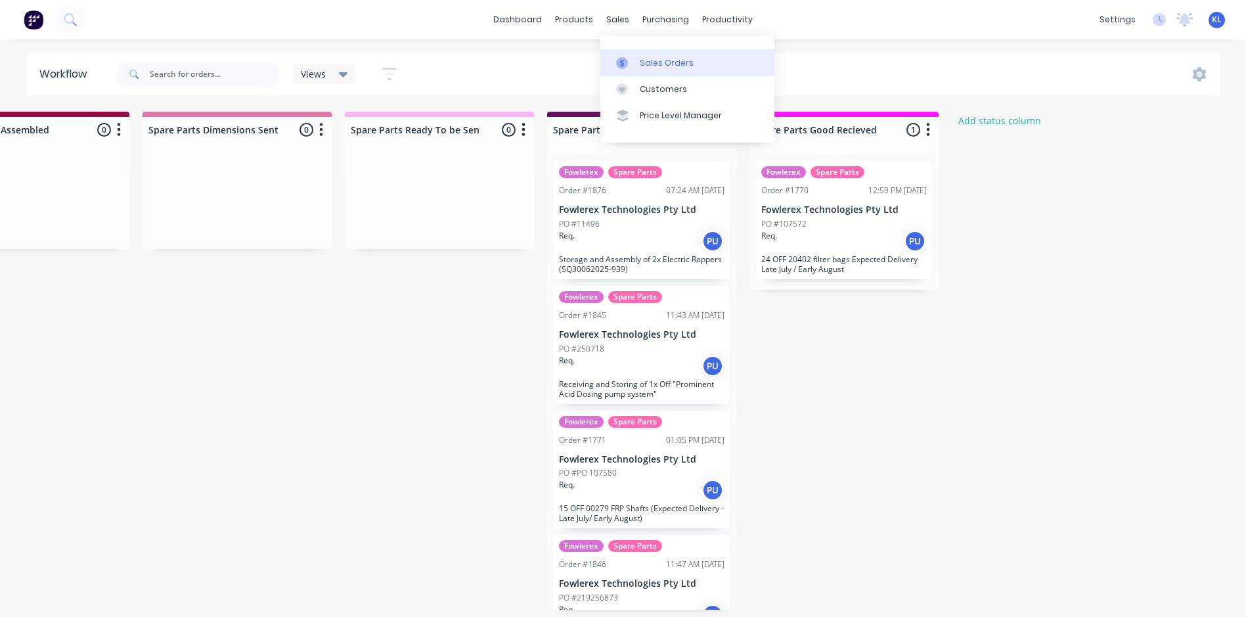
click at [659, 53] on link "Sales Orders" at bounding box center [687, 62] width 174 height 26
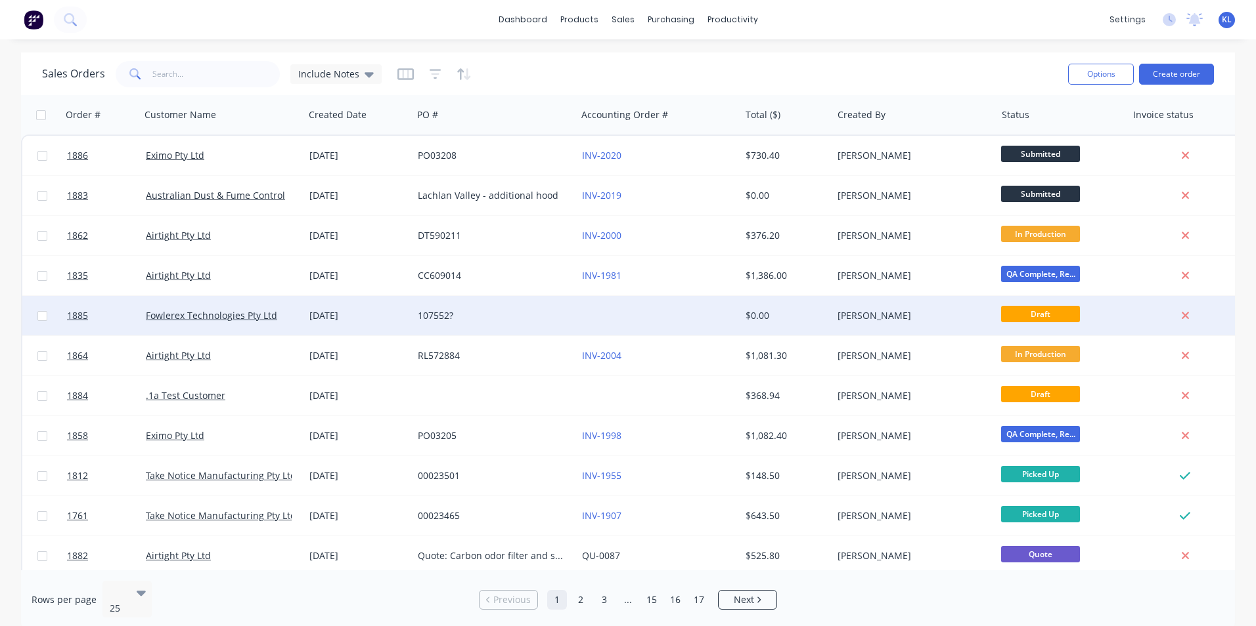
click at [511, 323] on div "107552?" at bounding box center [494, 315] width 164 height 39
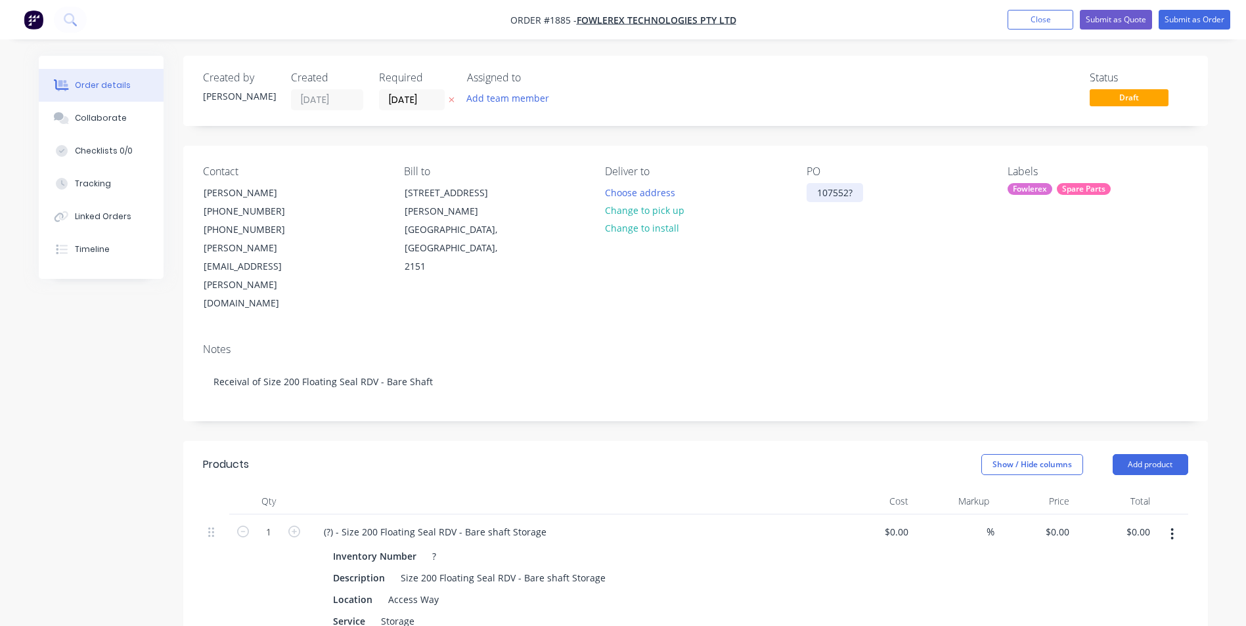
click at [850, 190] on div "107552?" at bounding box center [834, 192] width 56 height 19
drag, startPoint x: 856, startPoint y: 194, endPoint x: 797, endPoint y: 192, distance: 58.5
click at [797, 192] on div "Contact Michael Cavasinni (02) 8850 7611 (02) 8834 3824 michael.cavasinni@fowle…" at bounding box center [695, 239] width 1024 height 187
paste div
click at [825, 237] on div "PO 11495" at bounding box center [896, 239] width 180 height 148
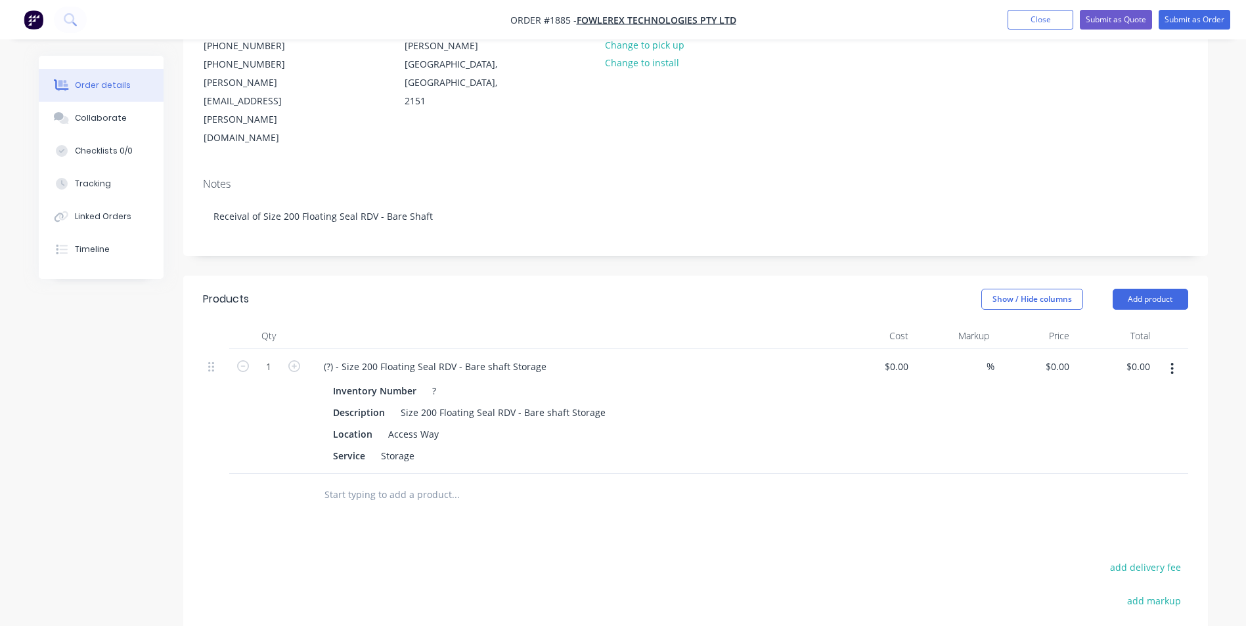
scroll to position [197, 0]
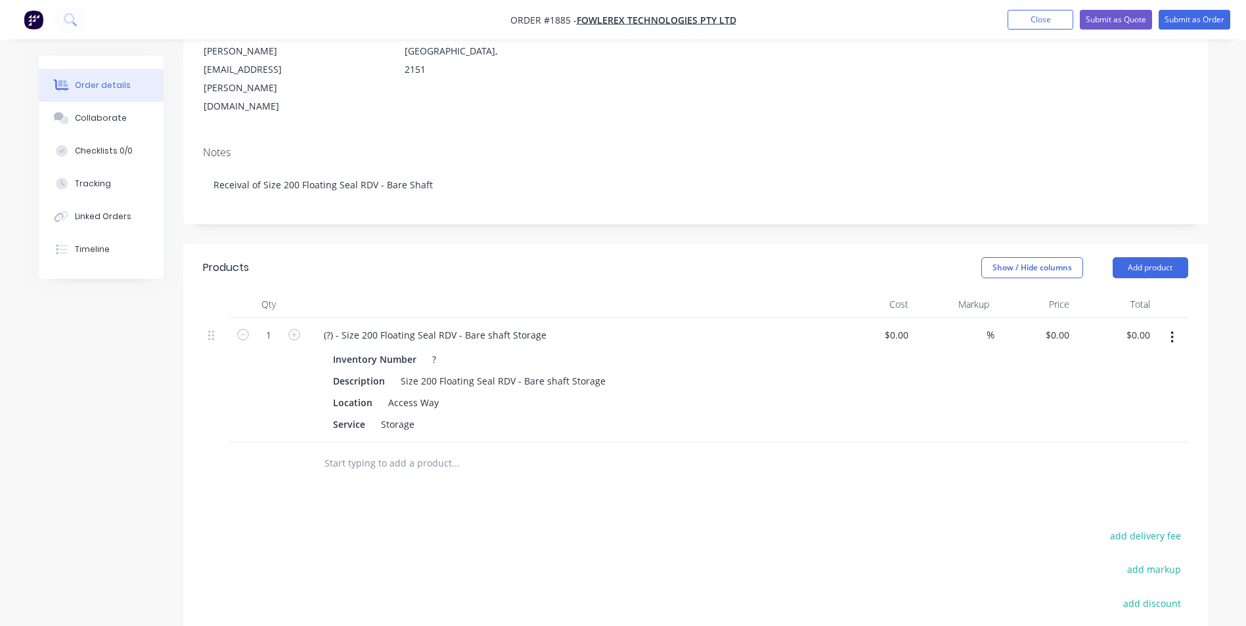
click at [429, 446] on div "Products Show / Hide columns Add product Qty Cost Markup Price Total 1 (?) - Si…" at bounding box center [695, 522] width 1024 height 556
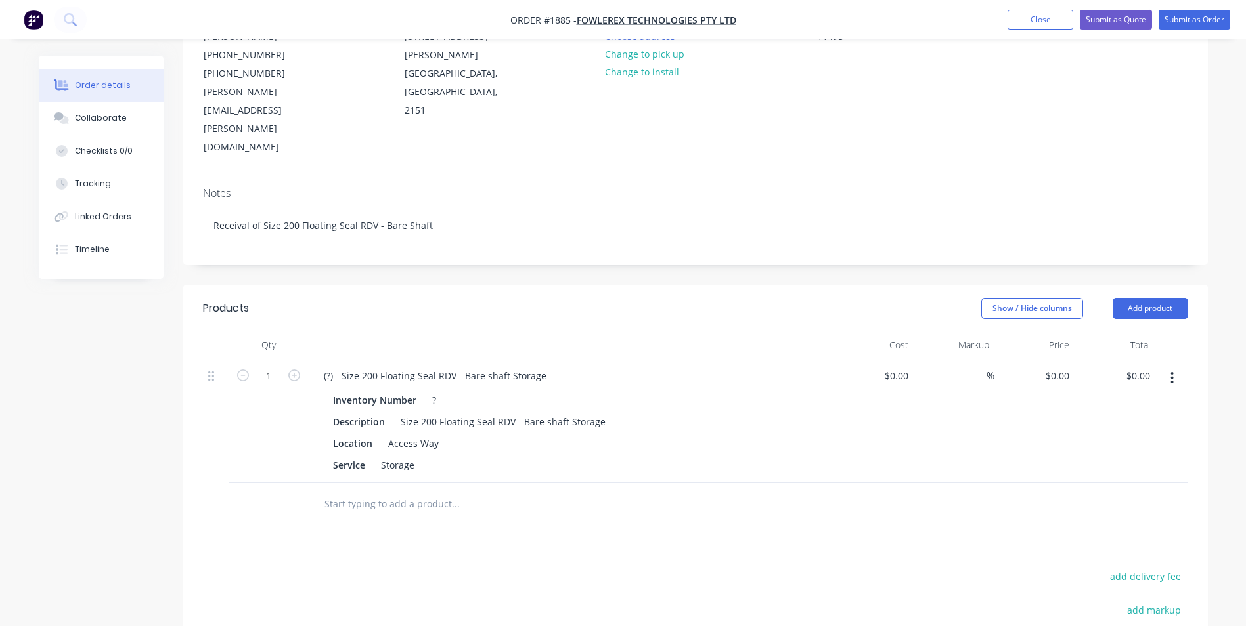
scroll to position [0, 0]
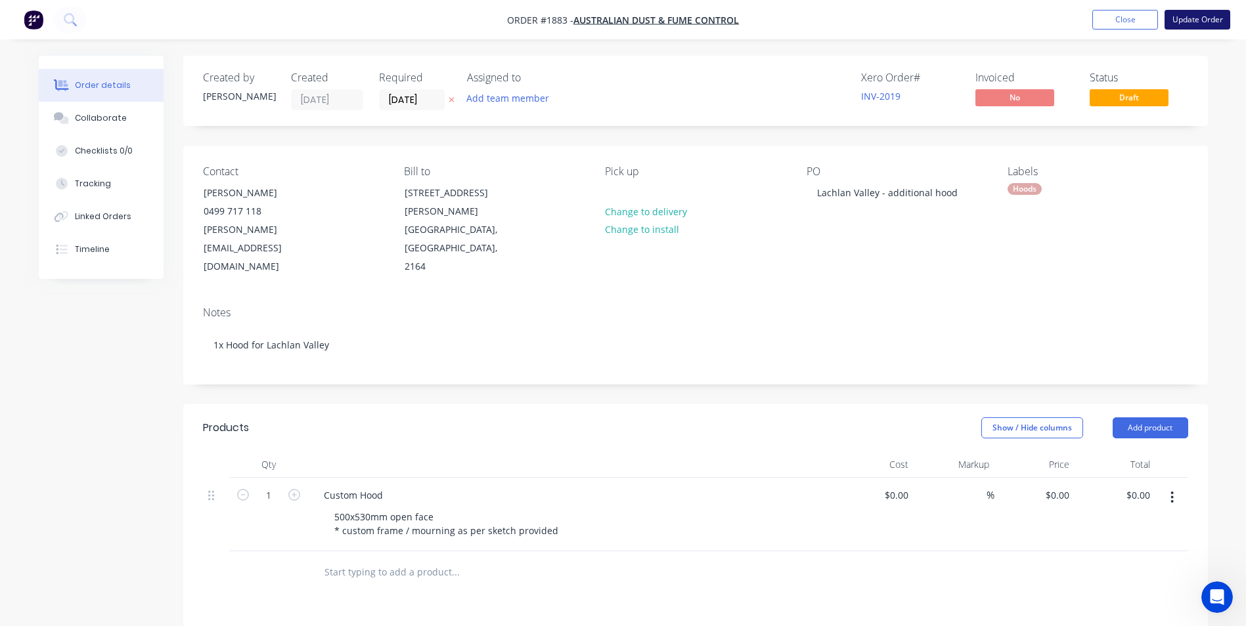
click at [1195, 24] on button "Update Order" at bounding box center [1197, 20] width 66 height 20
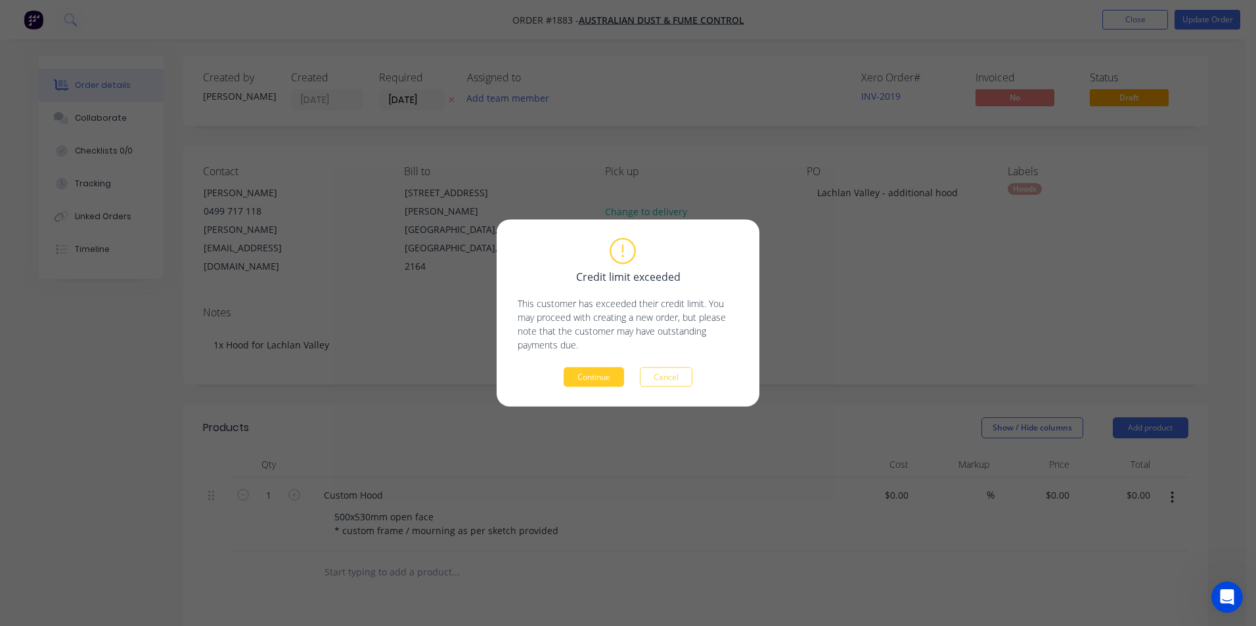
click at [602, 374] on button "Continue" at bounding box center [593, 378] width 60 height 20
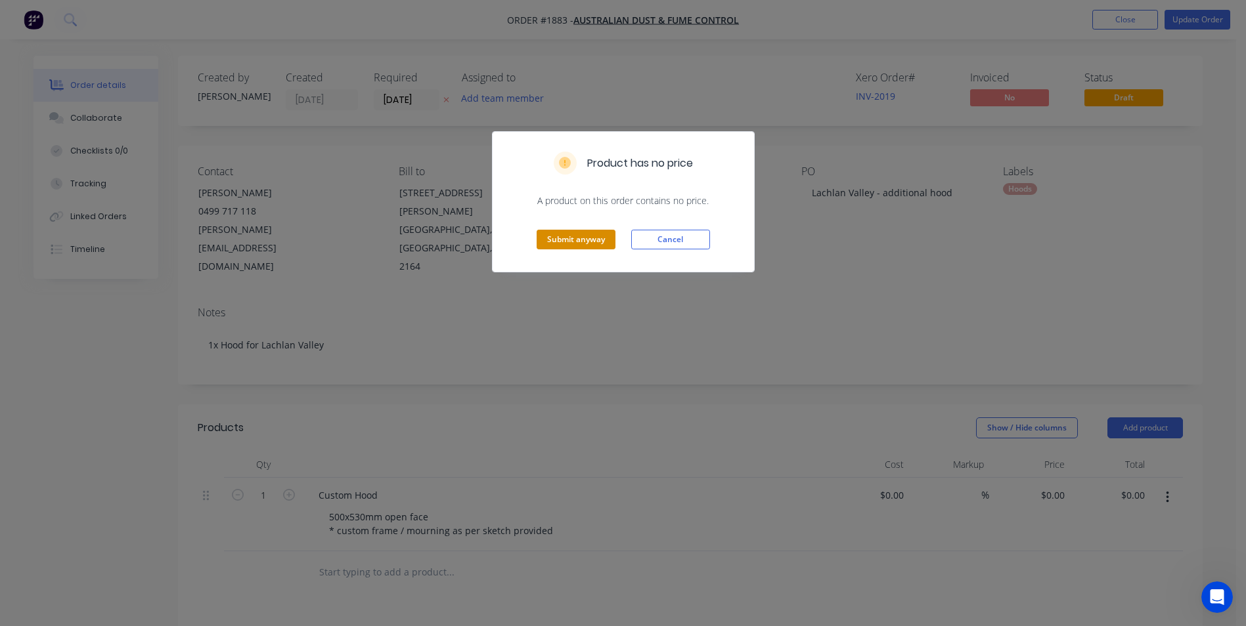
click at [588, 250] on button "Submit anyway" at bounding box center [575, 240] width 79 height 20
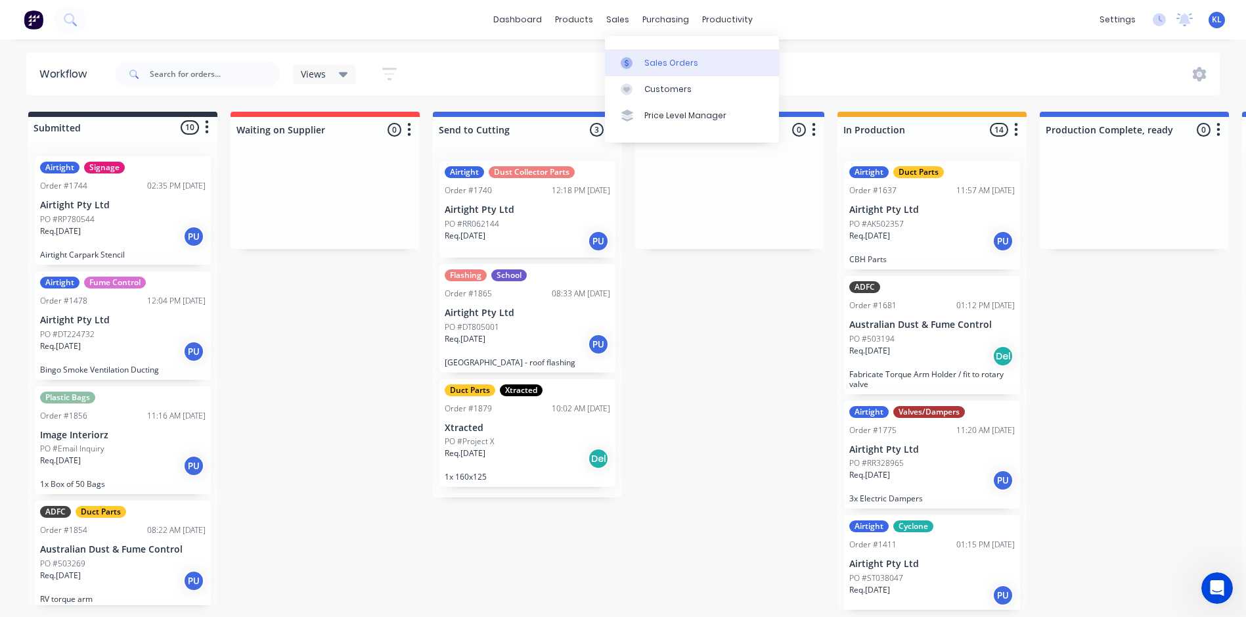
click at [649, 56] on link "Sales Orders" at bounding box center [692, 62] width 174 height 26
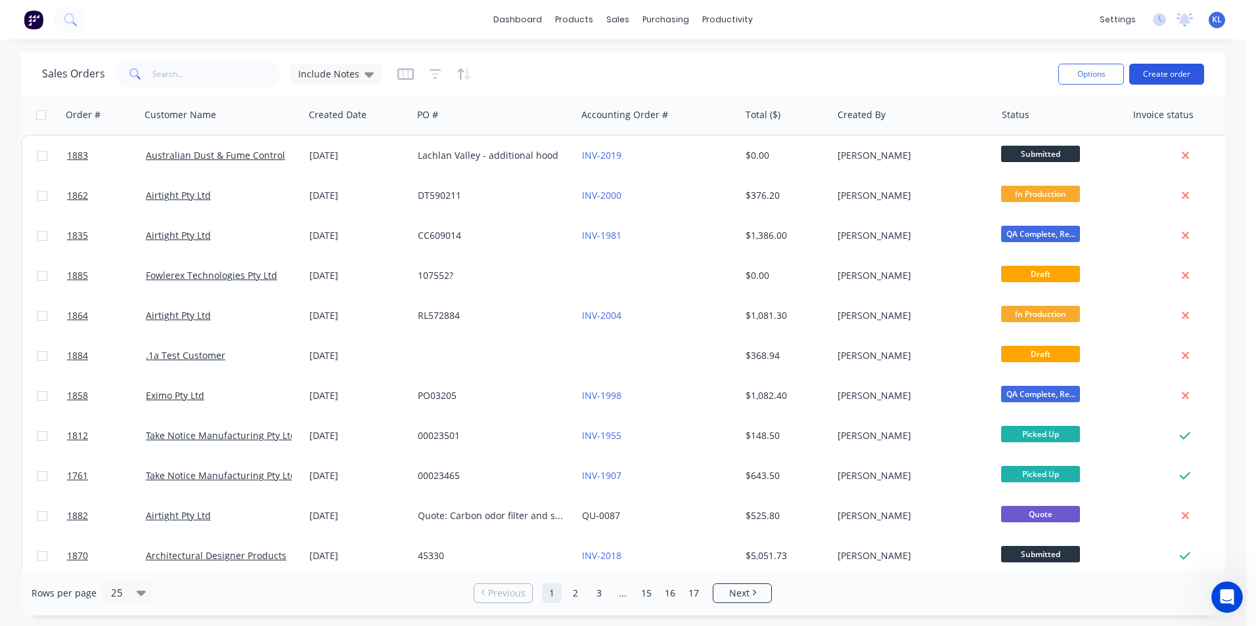
click at [1163, 74] on button "Create order" at bounding box center [1166, 74] width 75 height 21
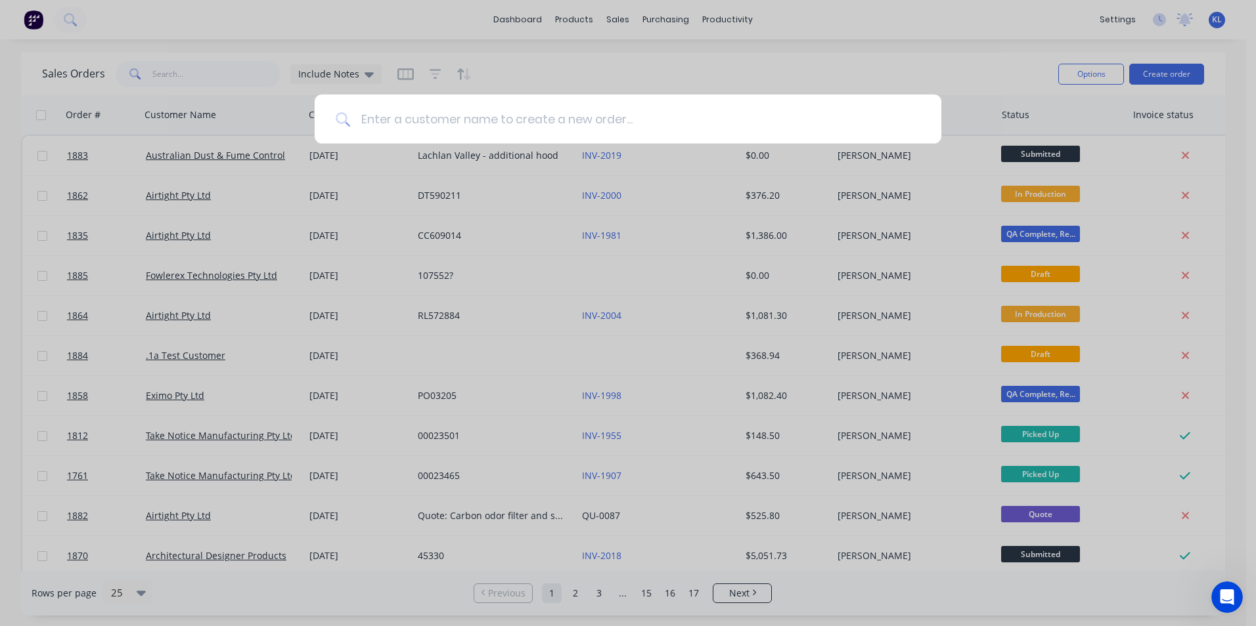
click at [544, 133] on input at bounding box center [635, 119] width 570 height 49
type input "A"
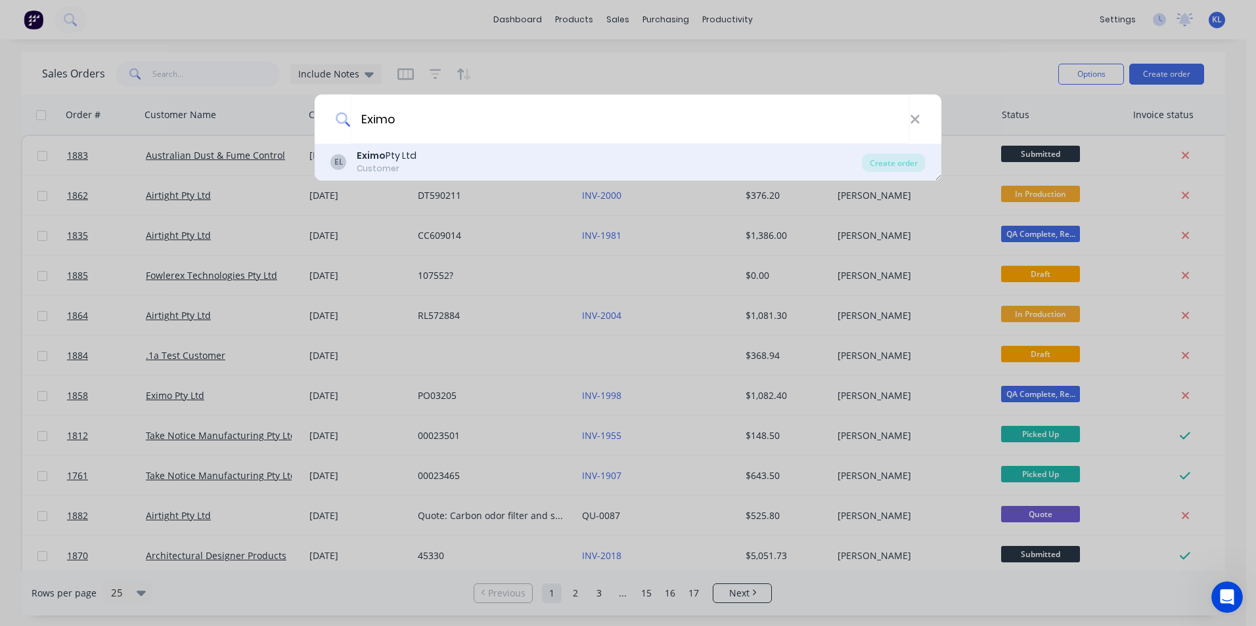
type input "Eximo"
click at [435, 162] on div "EL Eximo Pty Ltd Customer" at bounding box center [595, 162] width 531 height 26
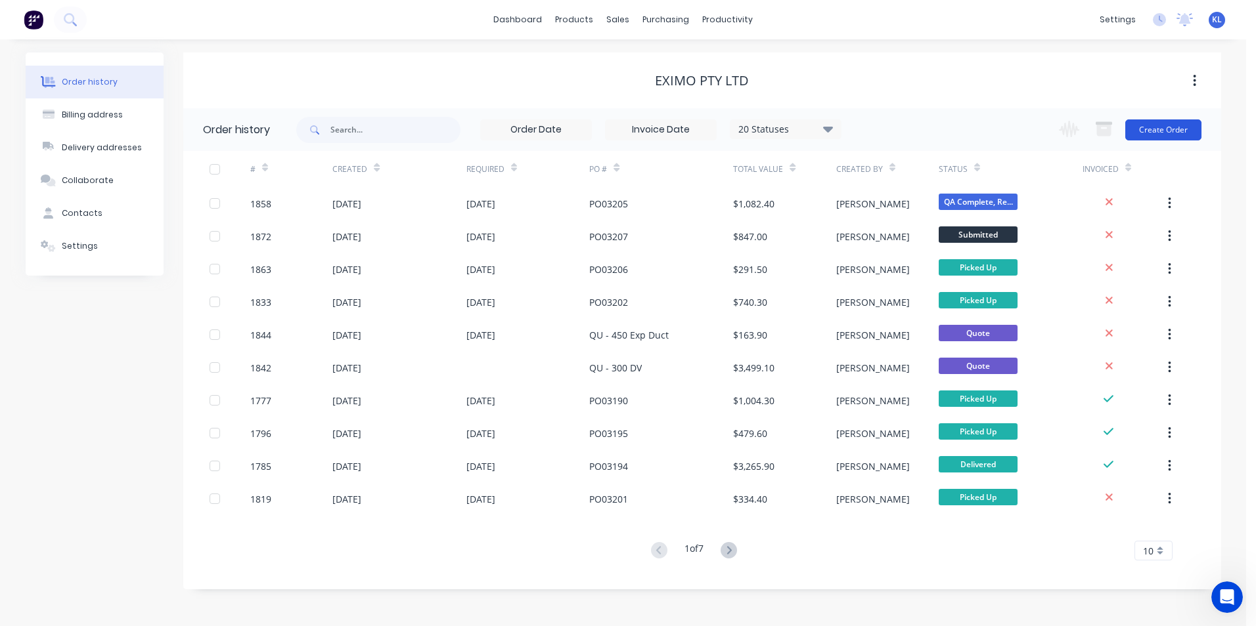
click at [1150, 126] on button "Create Order" at bounding box center [1163, 130] width 76 height 21
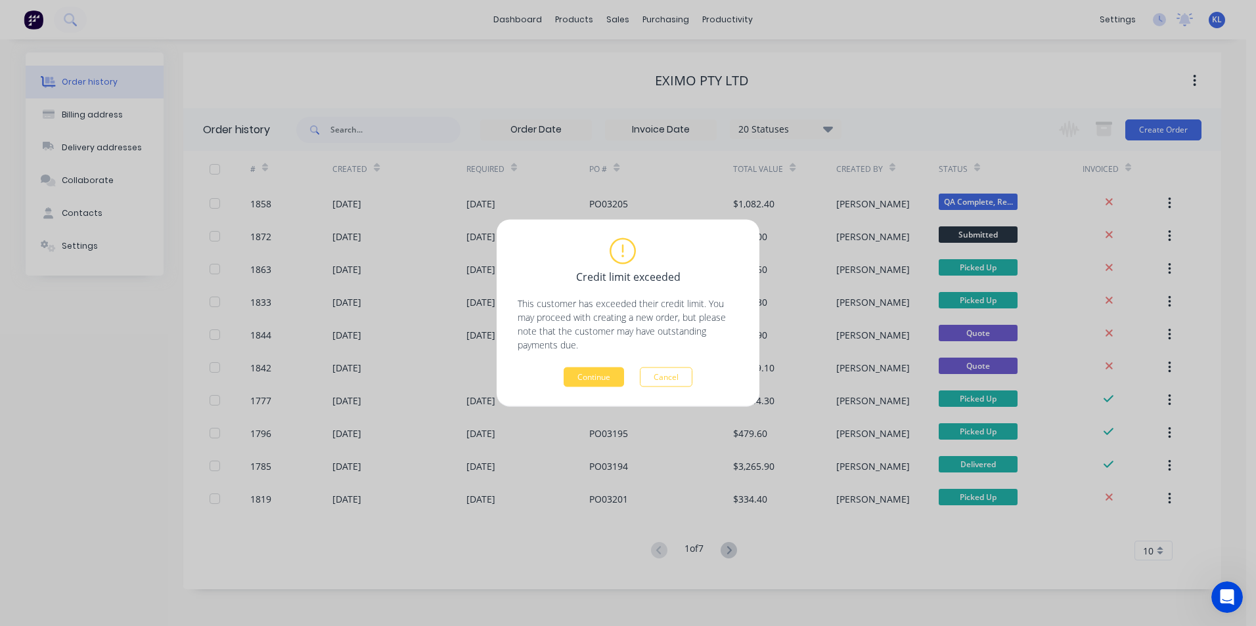
click at [827, 234] on div "Credit limit exceeded This customer has exceeded their credit limit. You may pr…" at bounding box center [628, 313] width 1256 height 626
click at [671, 374] on button "Cancel" at bounding box center [666, 378] width 53 height 20
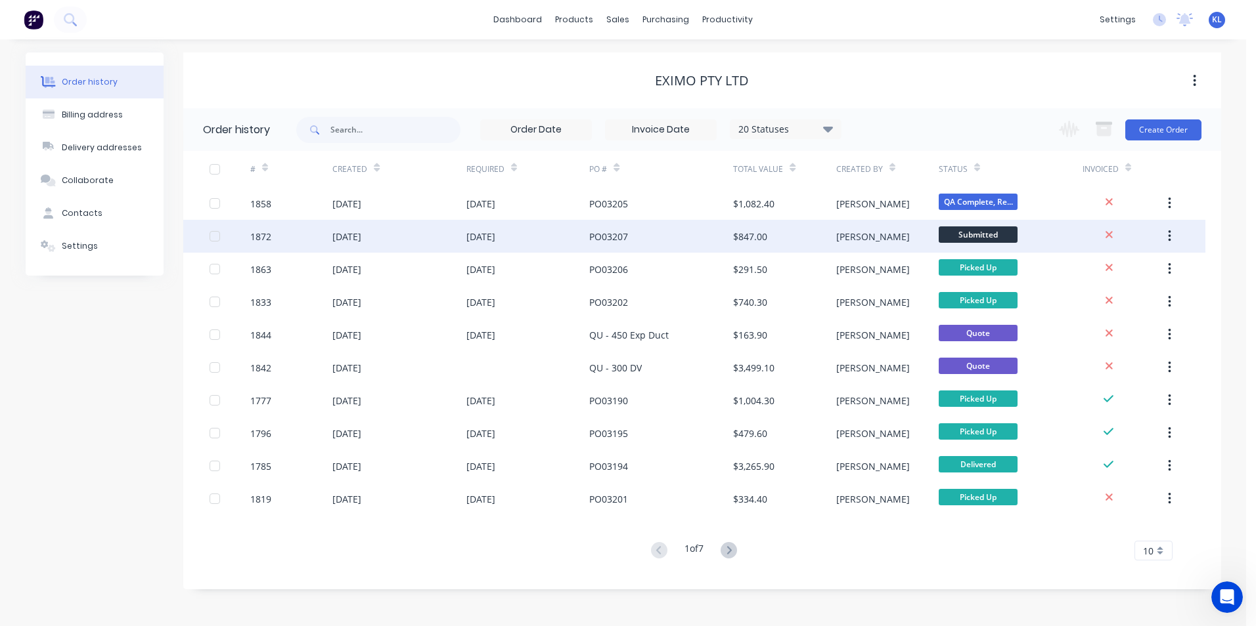
click at [788, 241] on div "$847.00" at bounding box center [784, 236] width 102 height 33
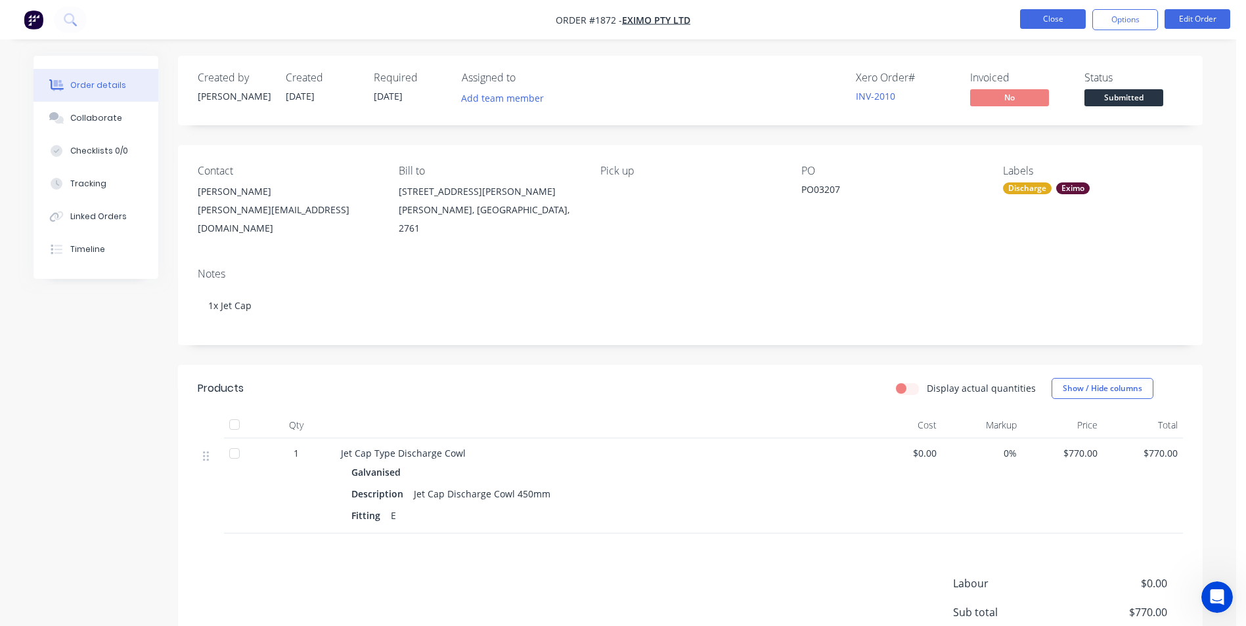
click at [1044, 13] on button "Close" at bounding box center [1053, 19] width 66 height 20
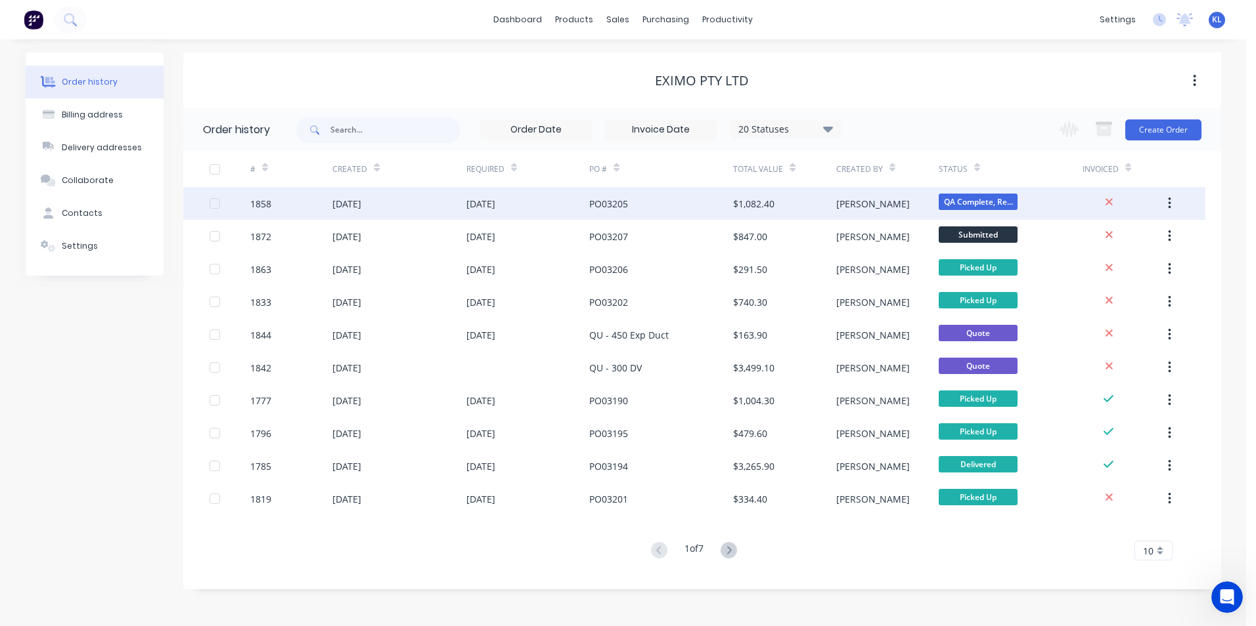
click at [663, 209] on div "PO03205" at bounding box center [661, 203] width 144 height 33
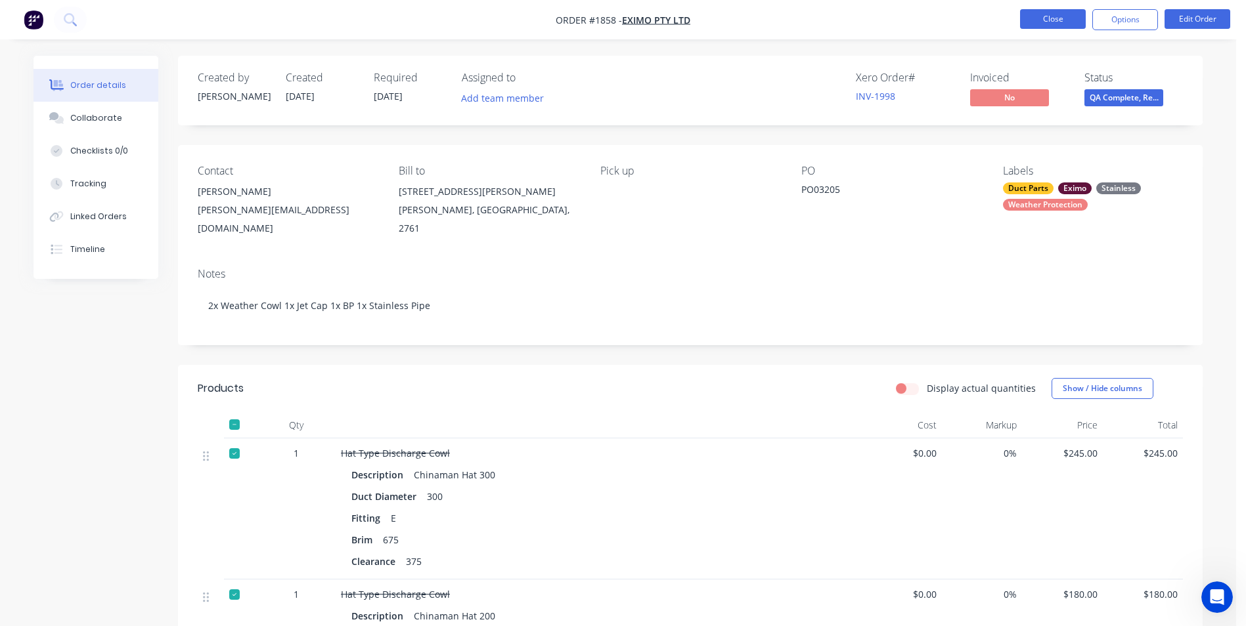
click at [1046, 18] on button "Close" at bounding box center [1053, 19] width 66 height 20
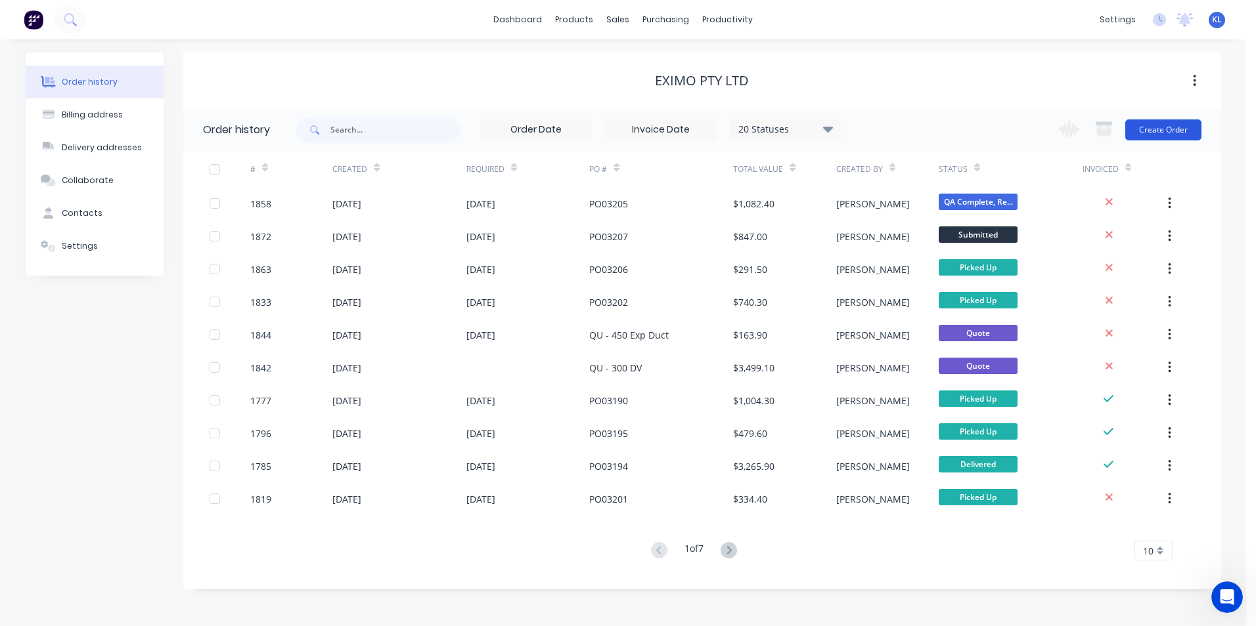
click at [1165, 134] on button "Create Order" at bounding box center [1163, 130] width 76 height 21
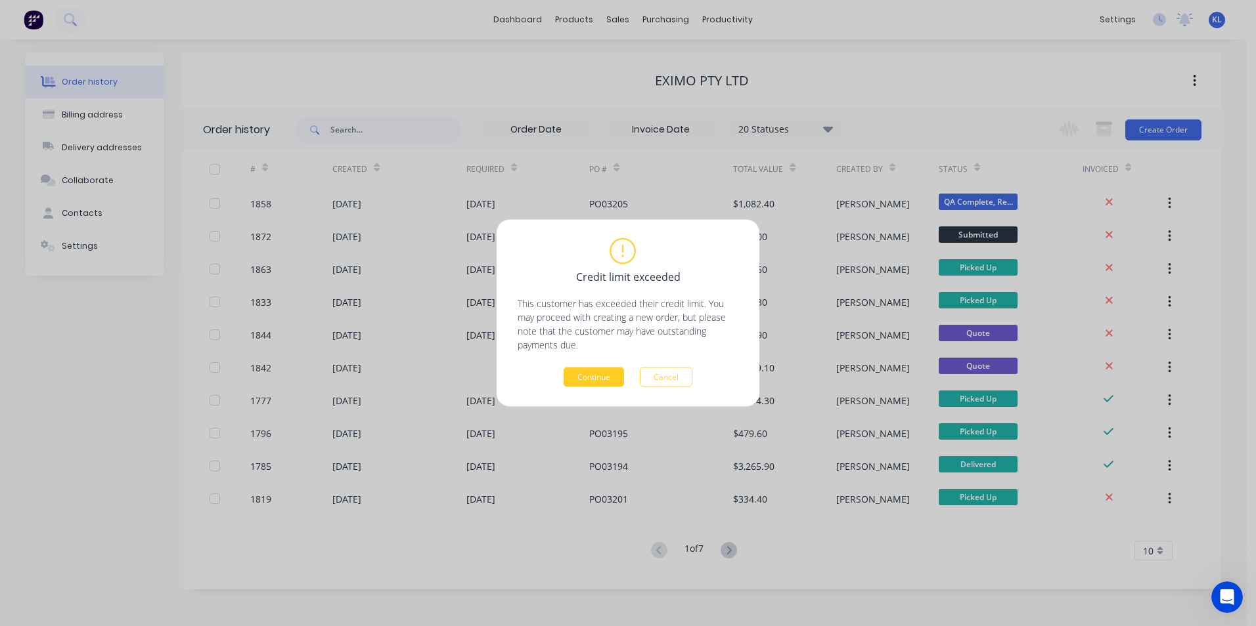
click at [596, 376] on button "Continue" at bounding box center [593, 378] width 60 height 20
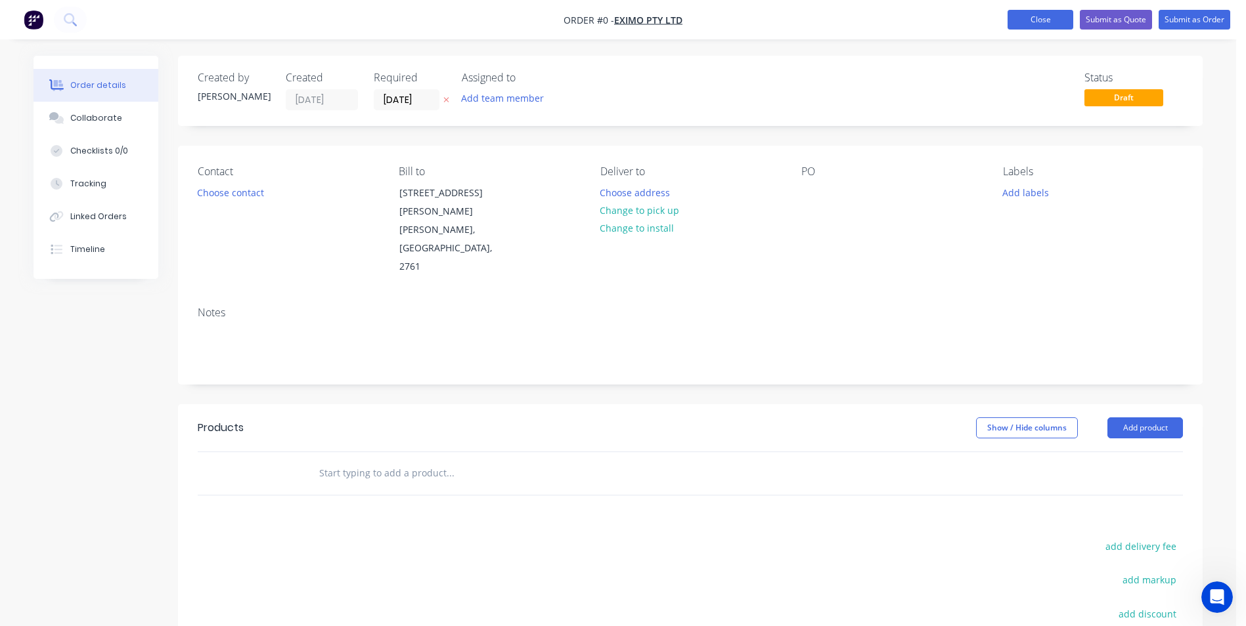
click at [1039, 15] on button "Close" at bounding box center [1040, 20] width 66 height 20
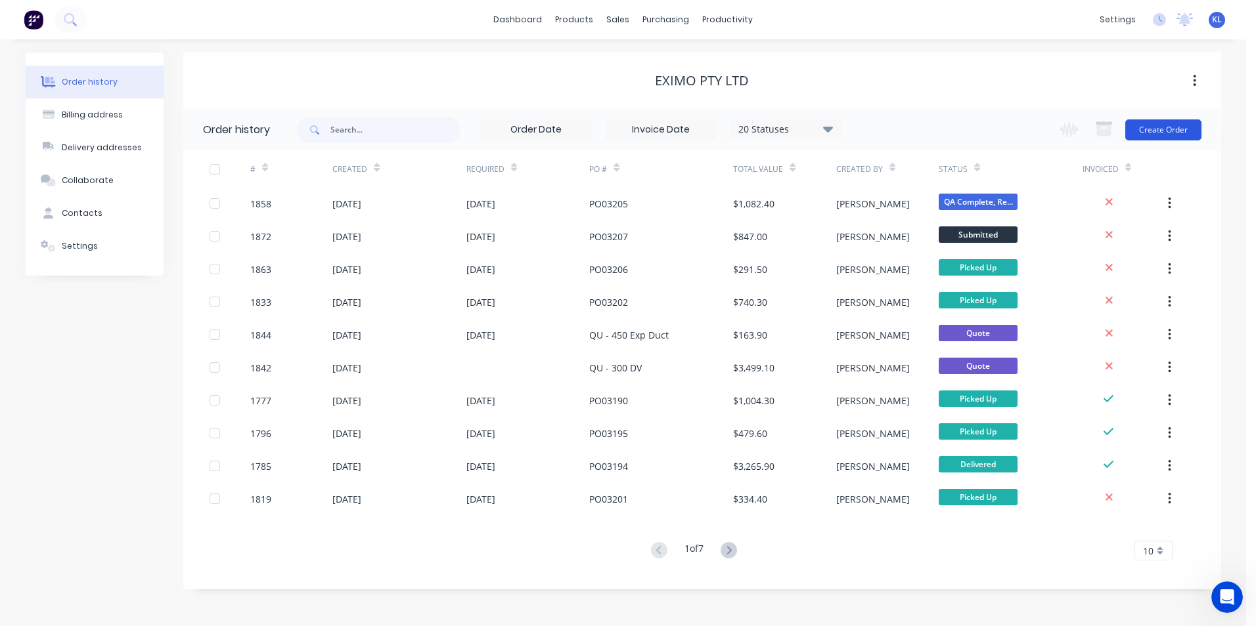
click at [1154, 130] on button "Create Order" at bounding box center [1163, 130] width 76 height 21
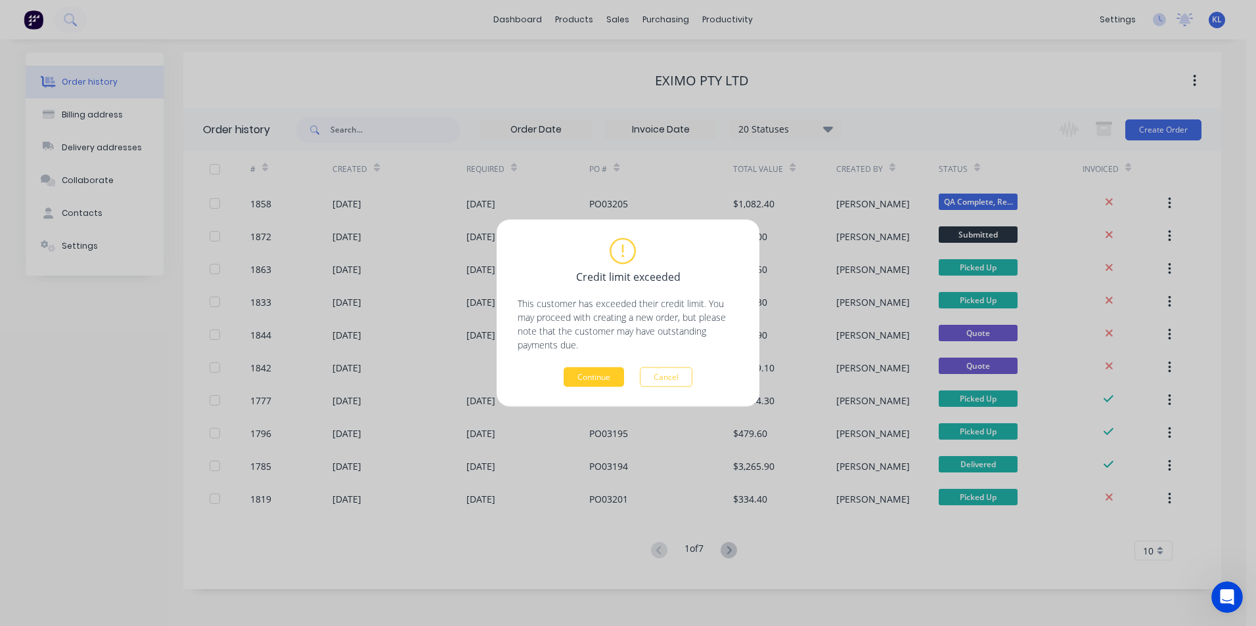
click at [609, 385] on button "Continue" at bounding box center [593, 378] width 60 height 20
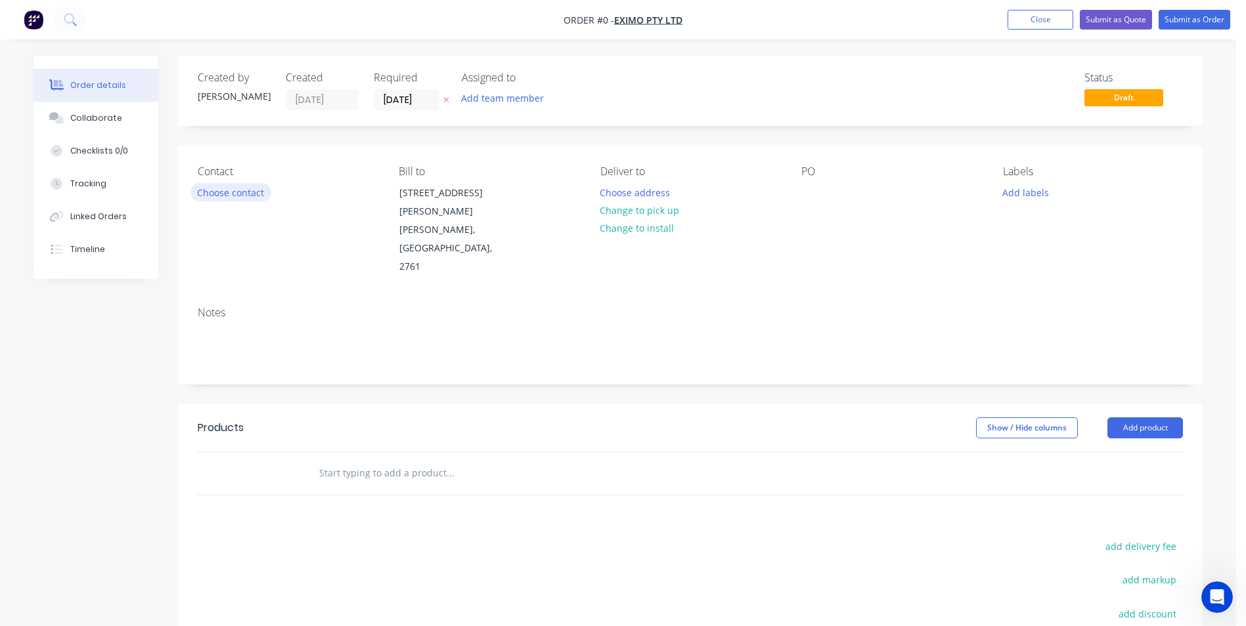
click at [211, 190] on button "Choose contact" at bounding box center [230, 192] width 81 height 18
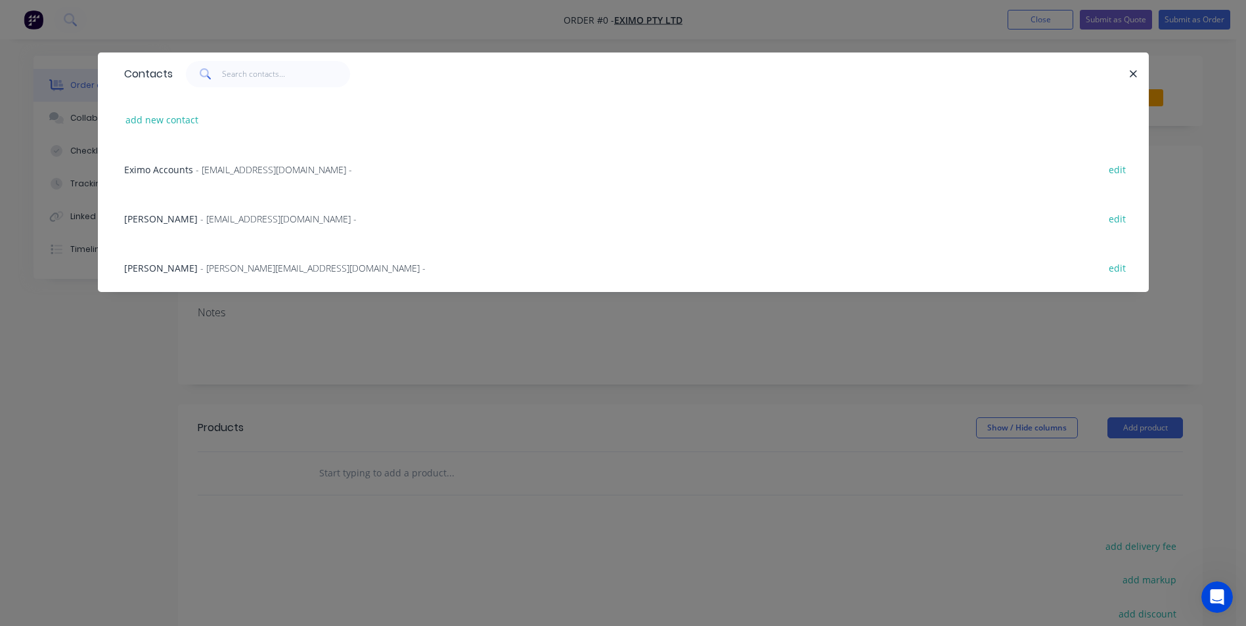
click at [162, 267] on span "[PERSON_NAME]" at bounding box center [161, 268] width 74 height 12
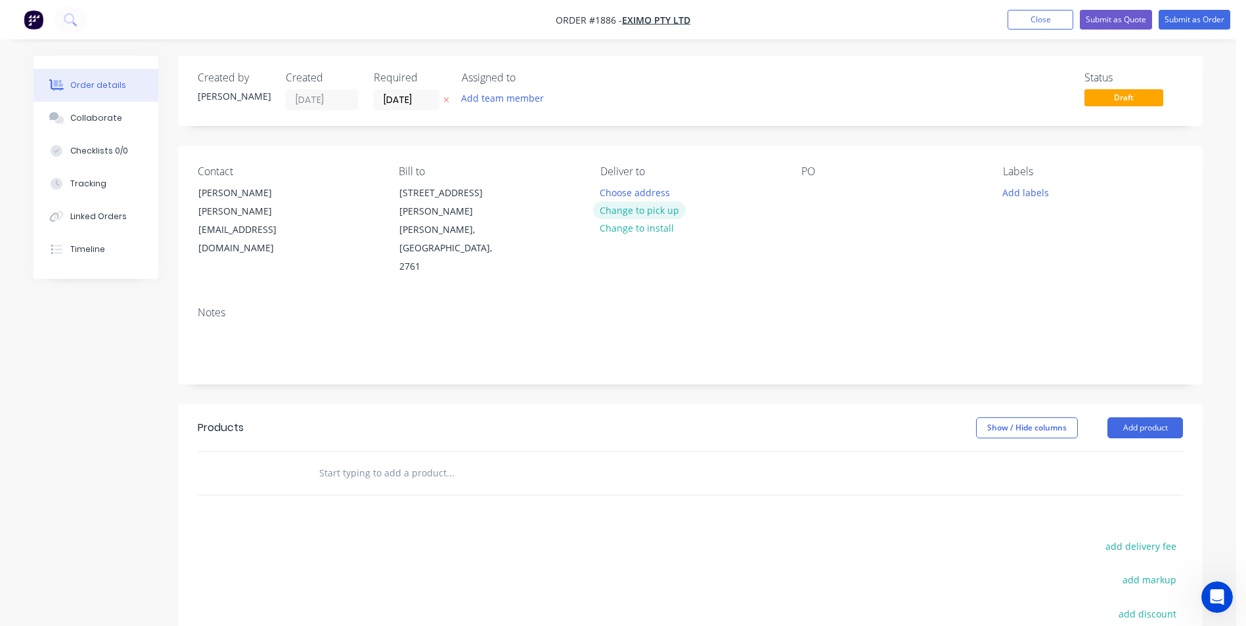
click at [644, 206] on button "Change to pick up" at bounding box center [639, 211] width 93 height 18
click at [810, 194] on div at bounding box center [811, 192] width 21 height 19
click at [804, 188] on div at bounding box center [811, 192] width 21 height 19
paste div
click at [1049, 192] on button "Add labels" at bounding box center [1025, 192] width 60 height 18
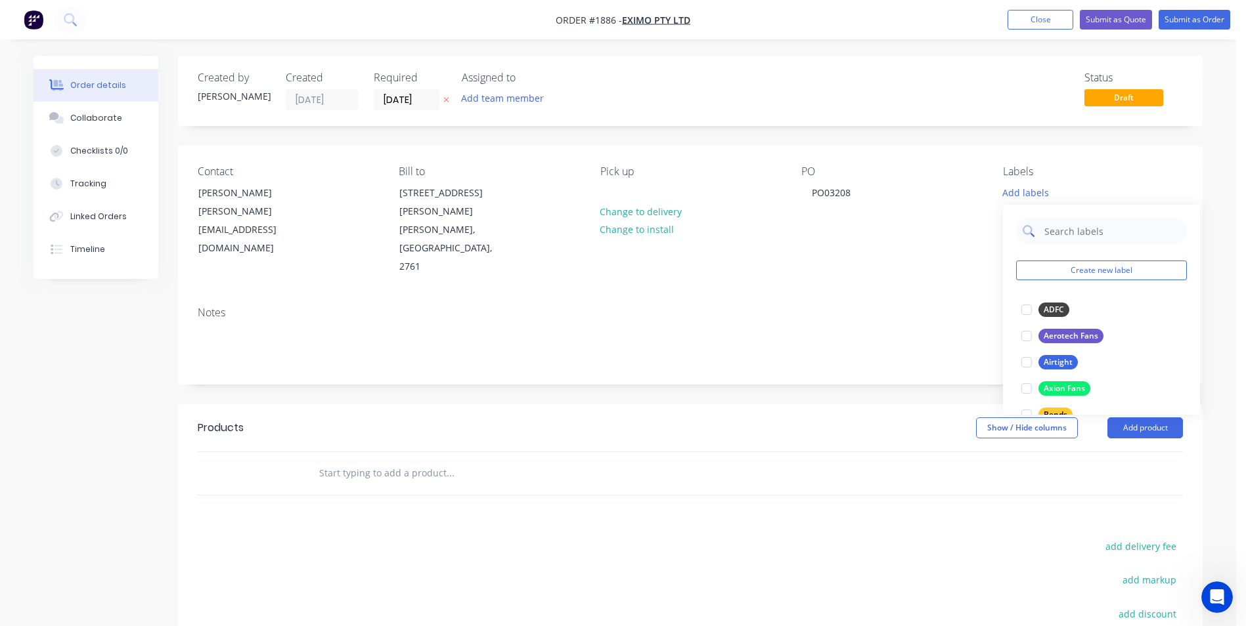
click at [1094, 234] on input "text" at bounding box center [1111, 231] width 137 height 26
click at [1019, 303] on div at bounding box center [1026, 310] width 26 height 26
click at [1076, 229] on input "Eximo" at bounding box center [1111, 224] width 137 height 26
type input "E"
type input "Duct"
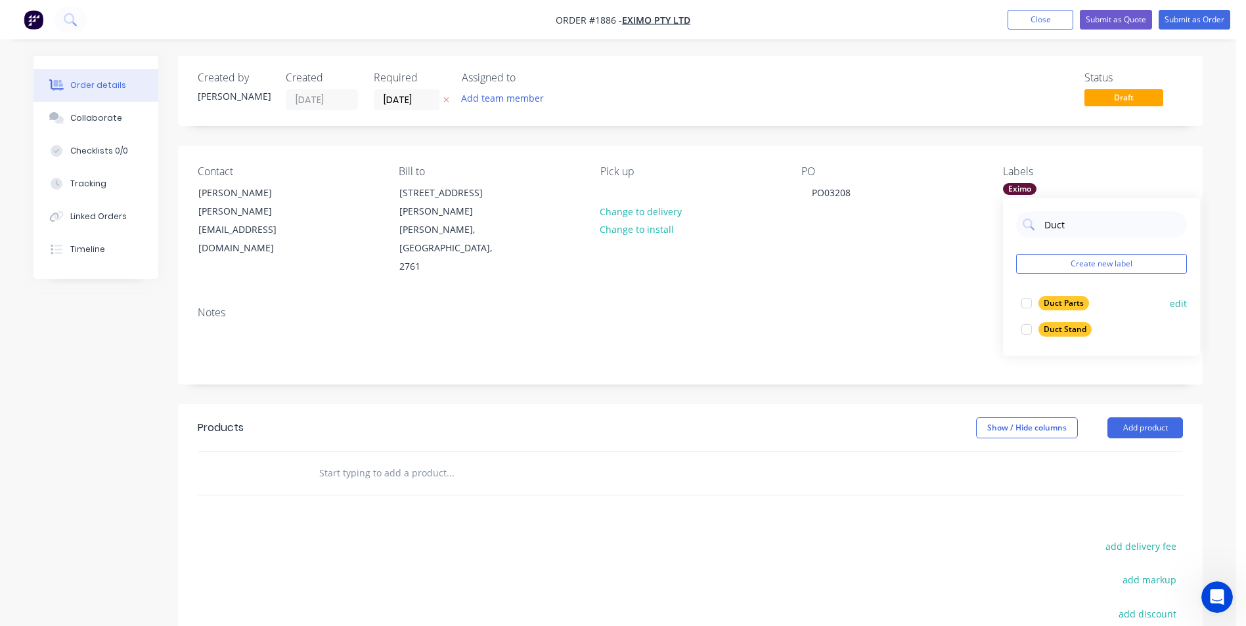
click at [1030, 303] on div at bounding box center [1026, 303] width 26 height 26
click at [856, 307] on div "Notes" at bounding box center [690, 313] width 985 height 12
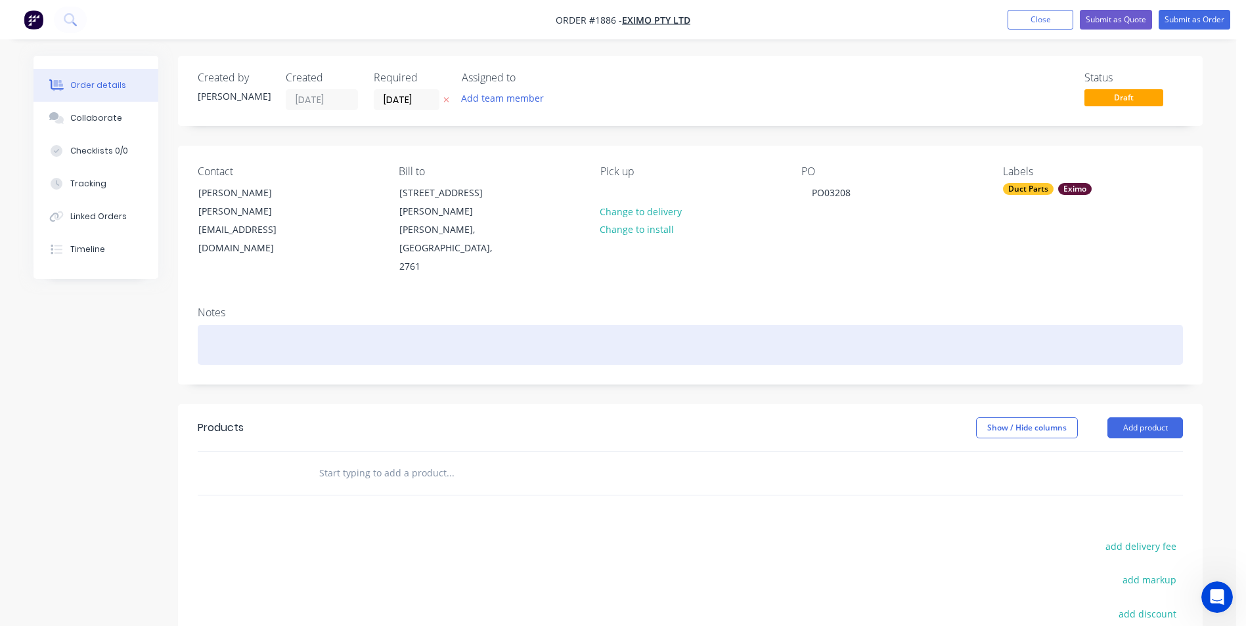
click at [366, 325] on div at bounding box center [690, 345] width 985 height 40
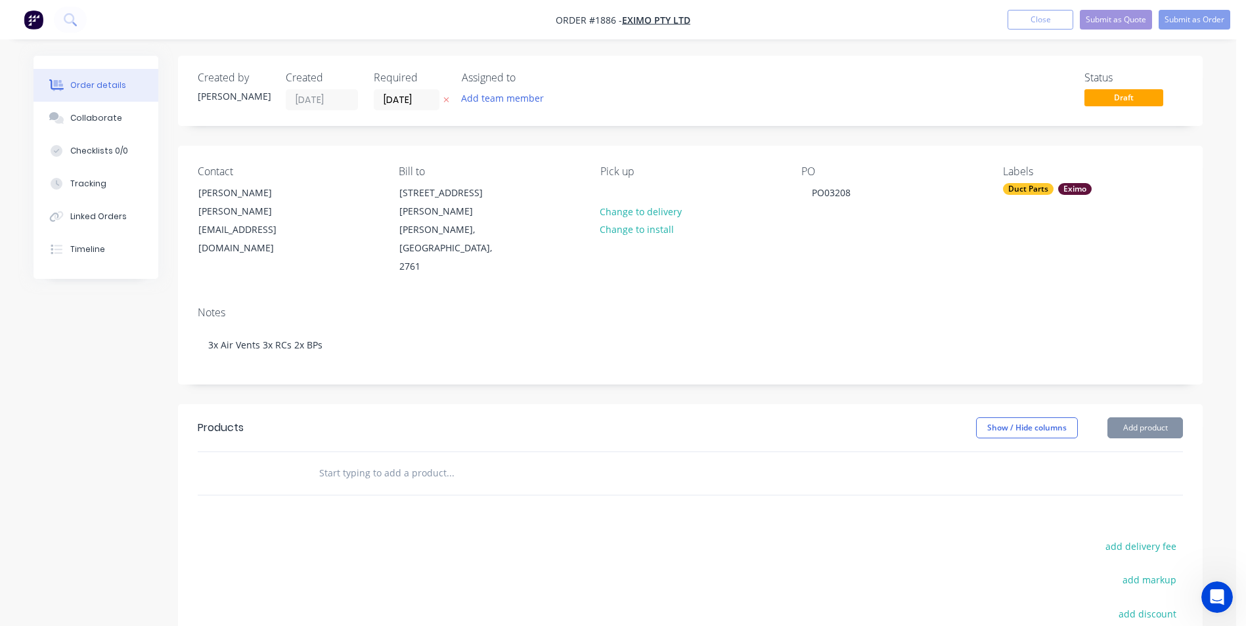
click at [430, 474] on div "Products Show / Hide columns Add product add delivery fee add markup add discou…" at bounding box center [690, 608] width 1024 height 406
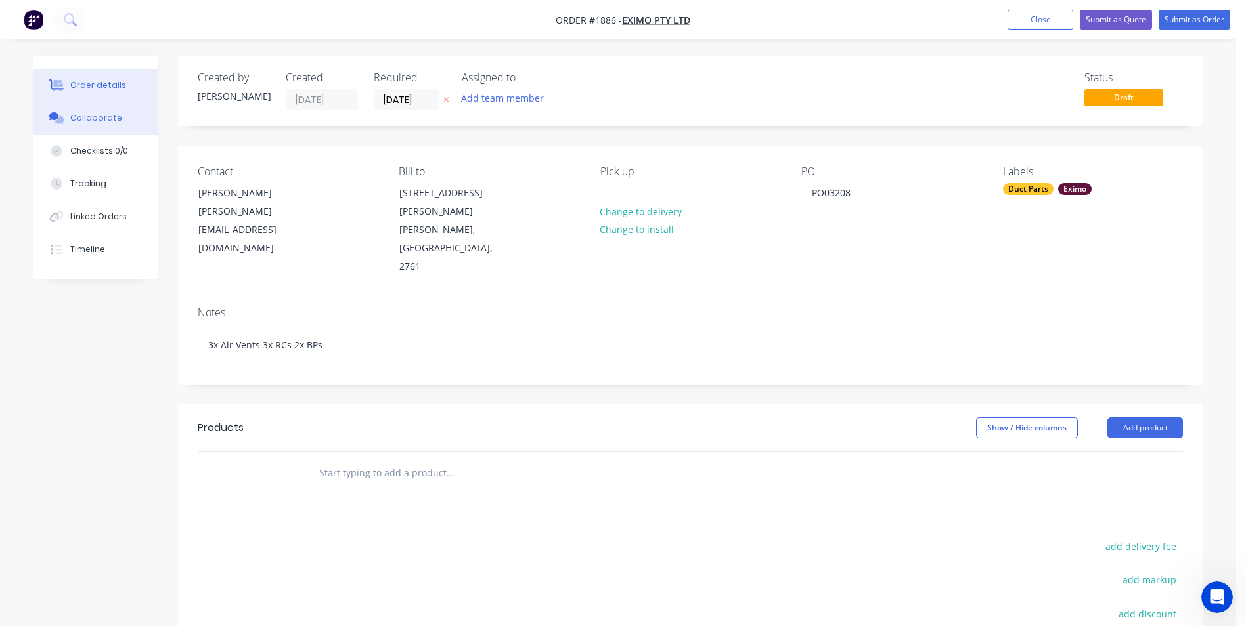
click at [85, 121] on div "Collaborate" at bounding box center [96, 118] width 52 height 12
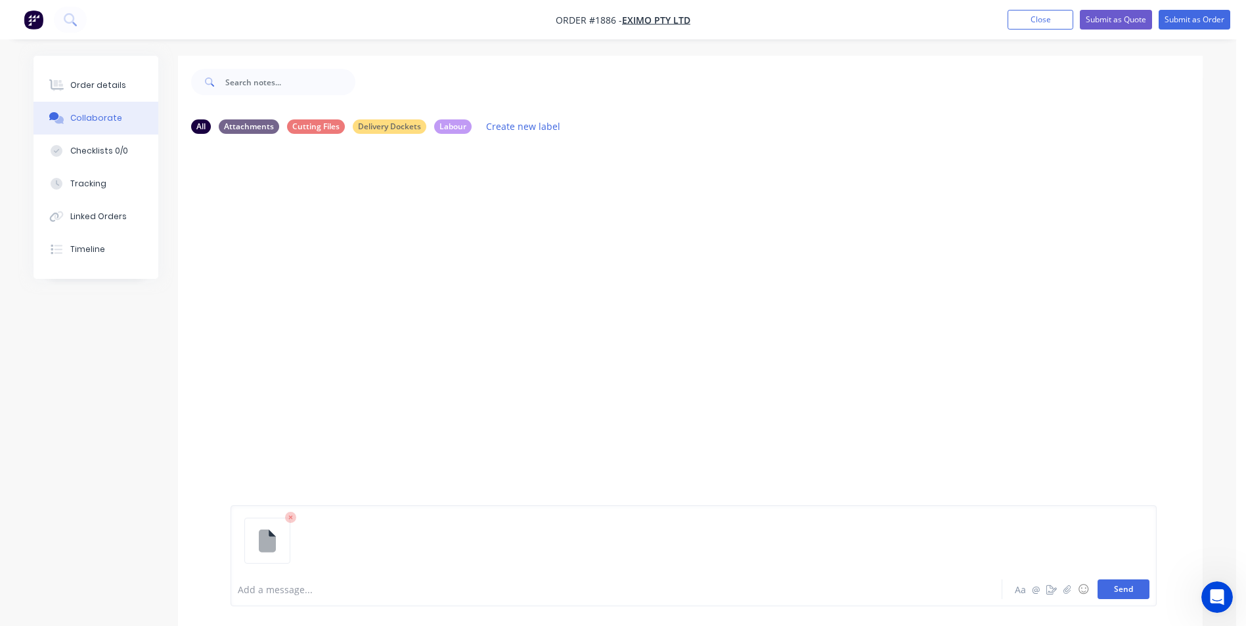
click at [1128, 588] on button "Send" at bounding box center [1123, 590] width 52 height 20
click at [1135, 593] on button "Send" at bounding box center [1123, 590] width 52 height 20
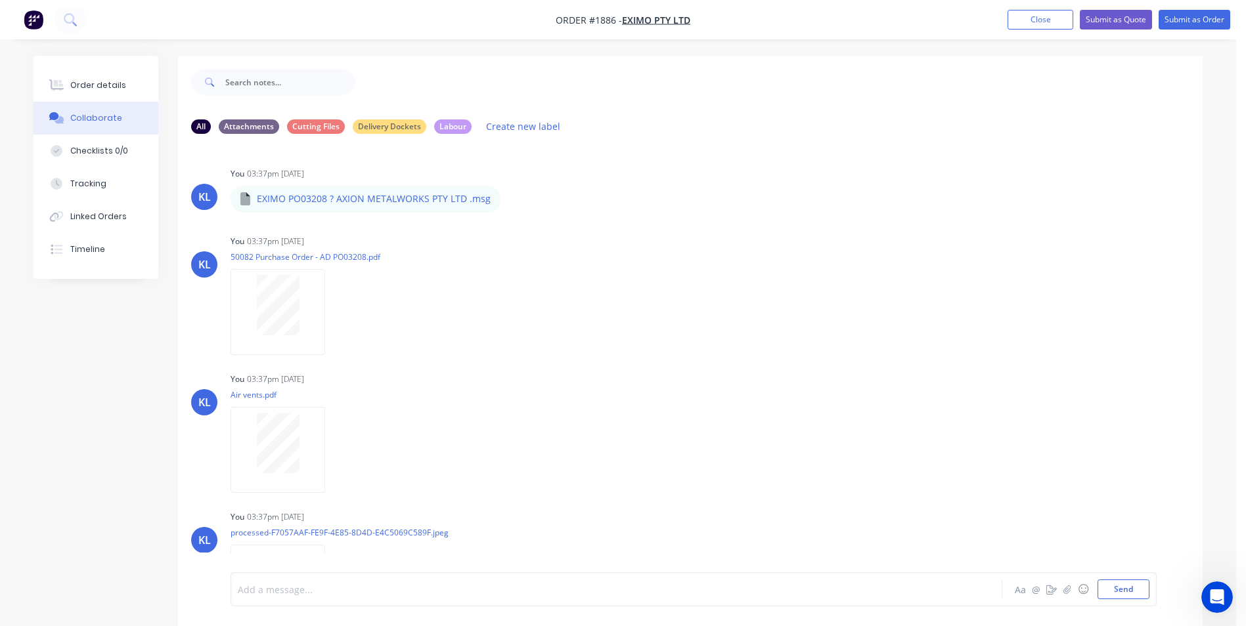
click at [304, 591] on div at bounding box center [579, 590] width 683 height 14
click at [636, 596] on div "THis is the first time we have made these Air Vents. On the email. [PERSON_NAME…" at bounding box center [579, 590] width 683 height 14
click at [649, 595] on div "THis is the first time we have made these Air Vents. On the email. [PERSON_NAME…" at bounding box center [579, 590] width 683 height 14
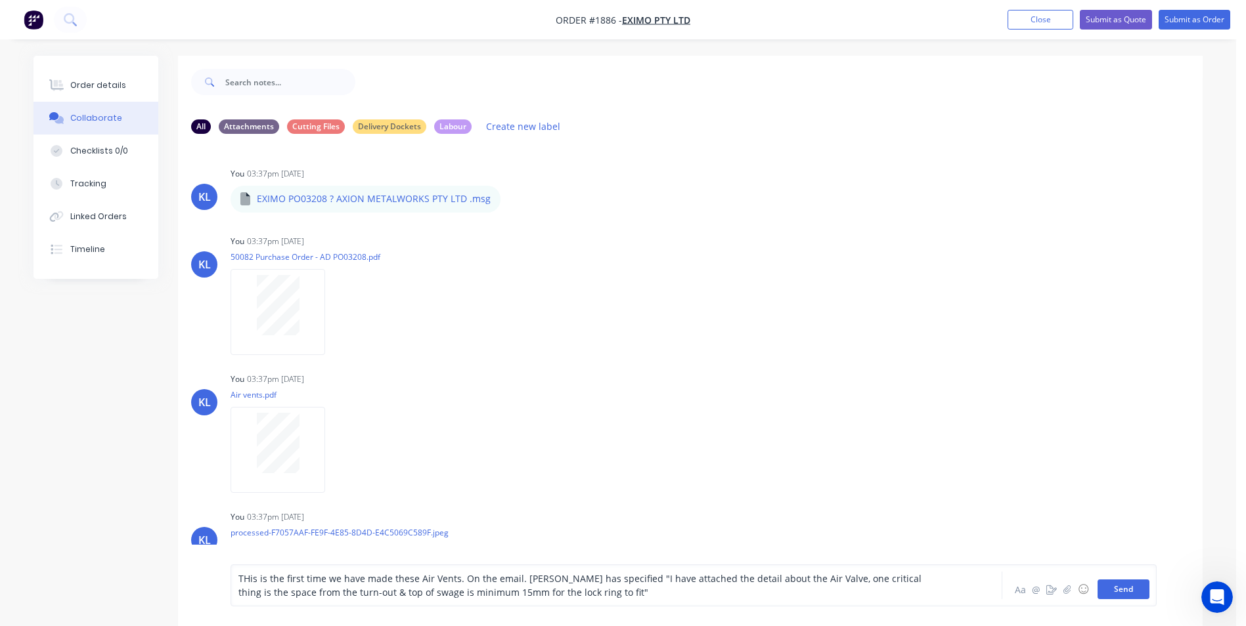
click at [1129, 592] on button "Send" at bounding box center [1123, 590] width 52 height 20
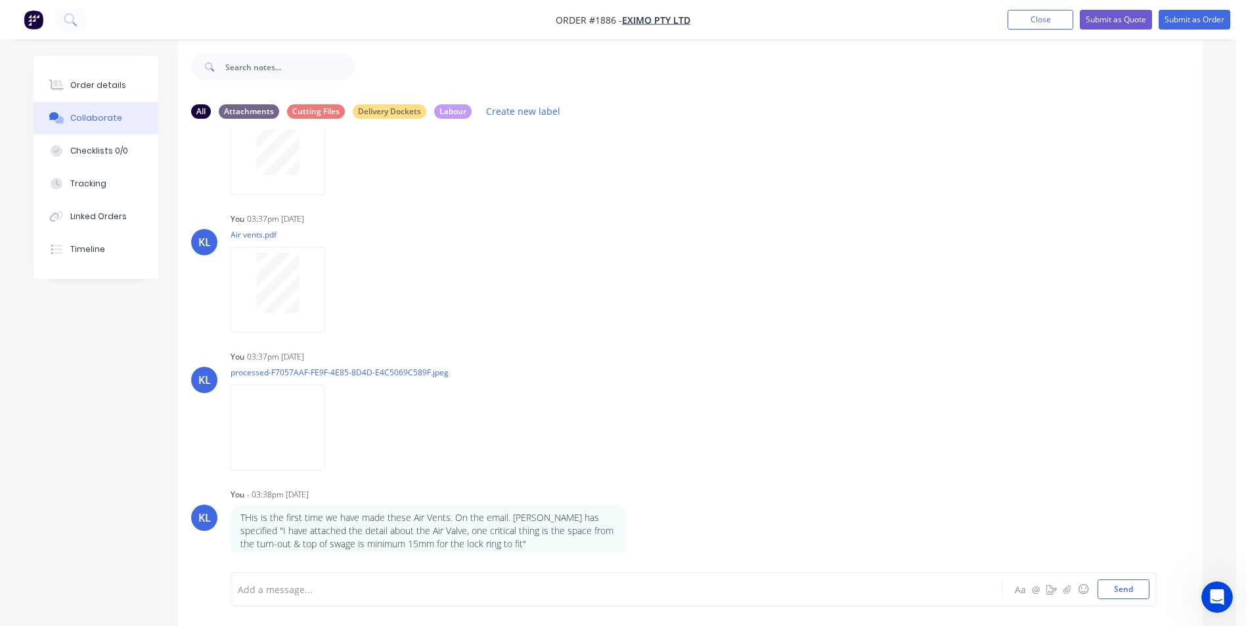
scroll to position [20, 0]
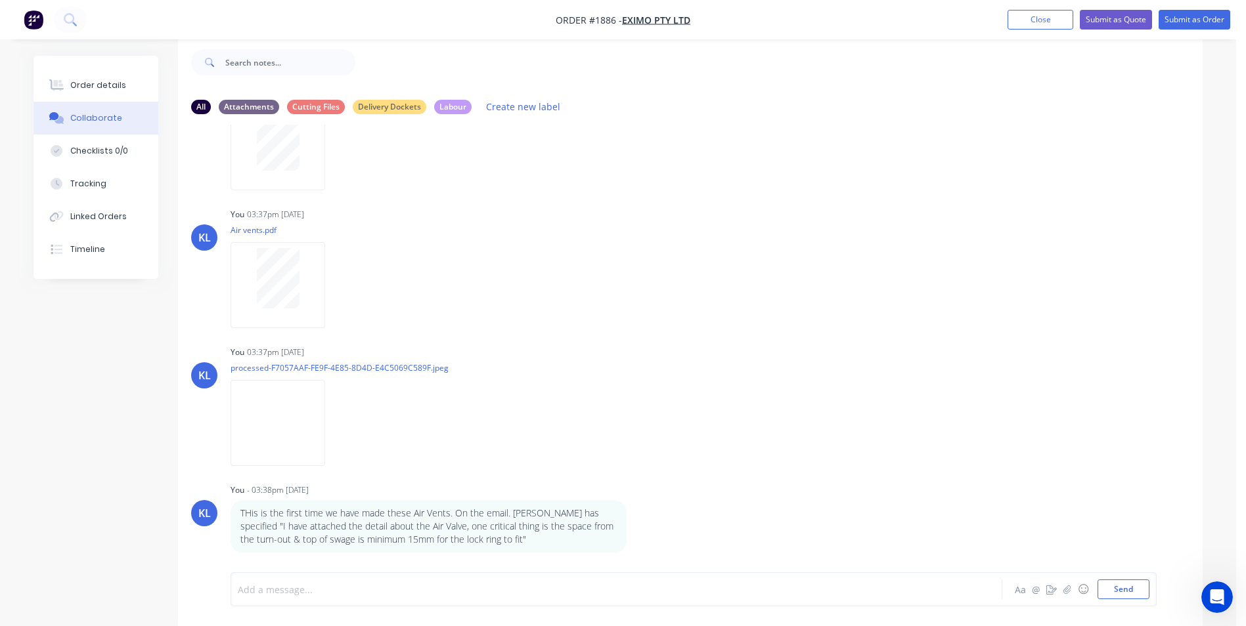
click at [312, 586] on div at bounding box center [579, 590] width 683 height 14
drag, startPoint x: 344, startPoint y: 588, endPoint x: 169, endPoint y: 598, distance: 175.6
click at [169, 598] on div "All Attachments Cutting Files Delivery Dockets Labour Create new label KL You 0…" at bounding box center [617, 331] width 1169 height 590
click at [95, 73] on button "Order details" at bounding box center [95, 85] width 125 height 33
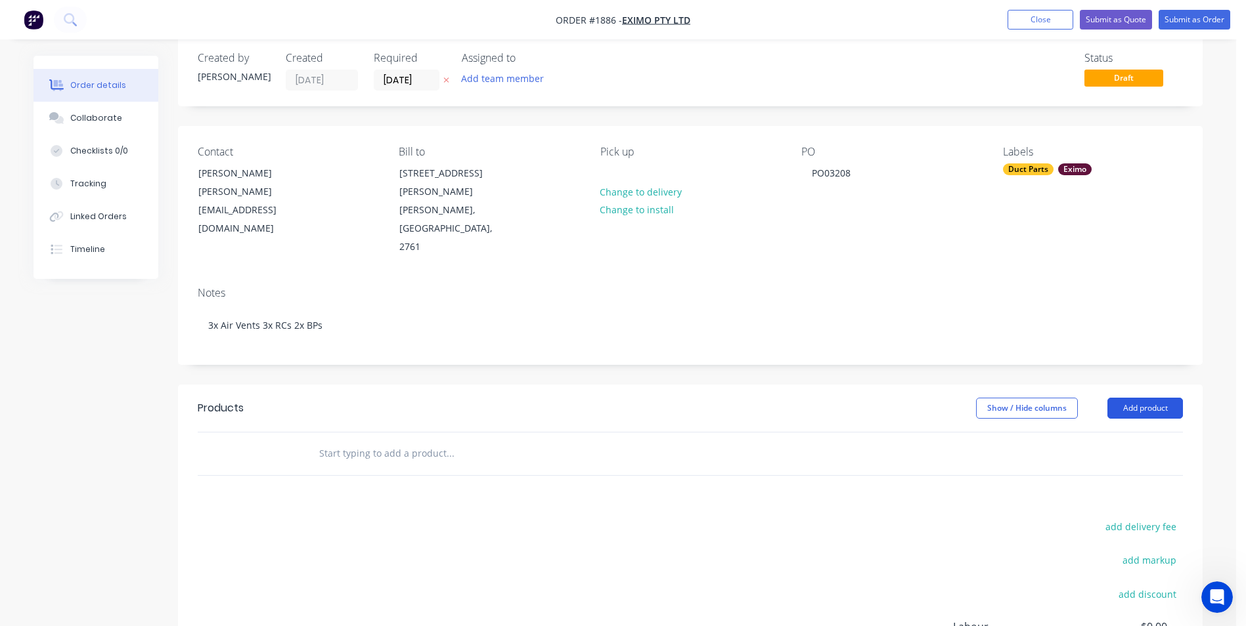
click at [1146, 398] on button "Add product" at bounding box center [1145, 408] width 76 height 21
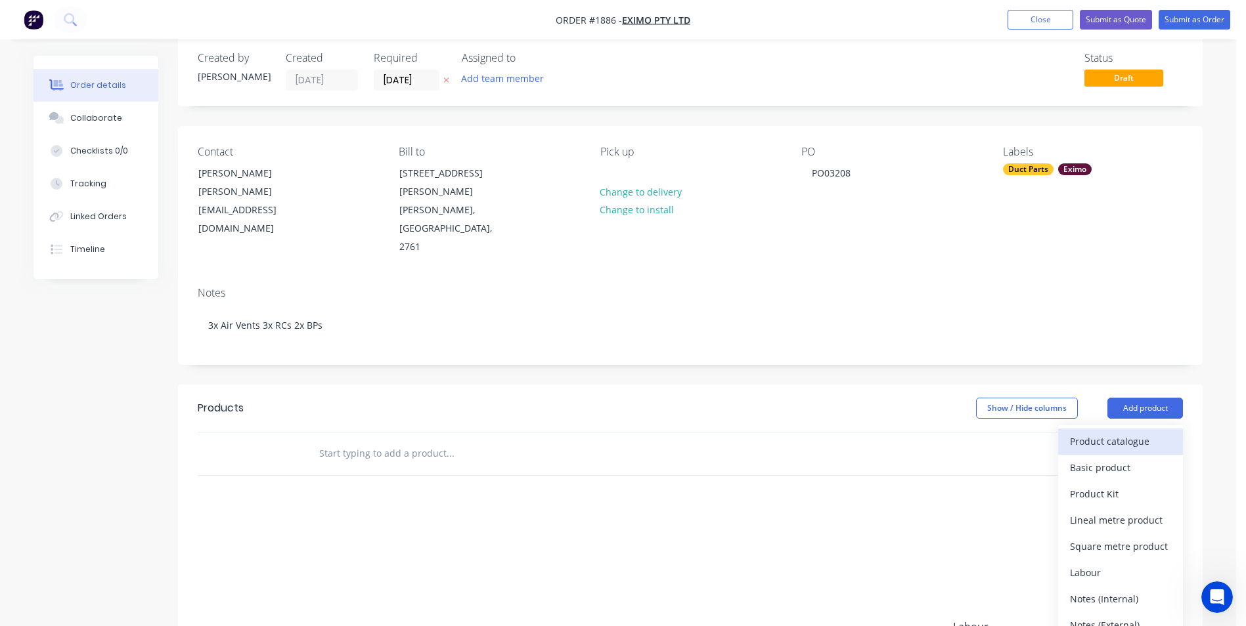
click at [1074, 432] on div "Product catalogue" at bounding box center [1120, 441] width 101 height 19
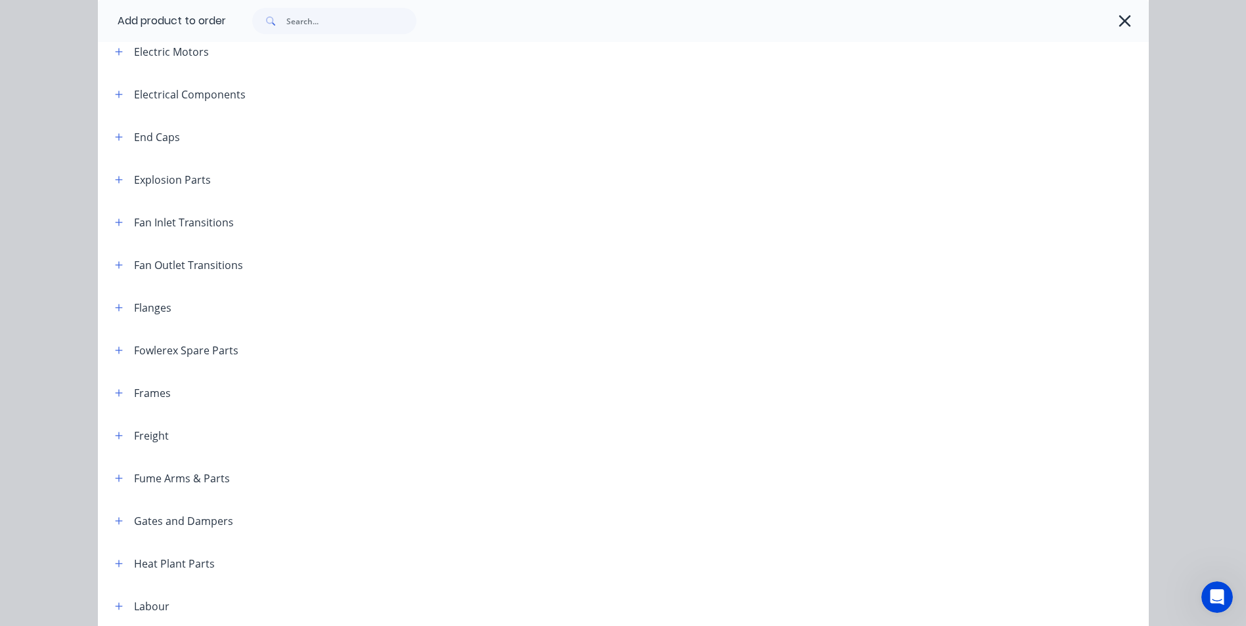
scroll to position [731, 0]
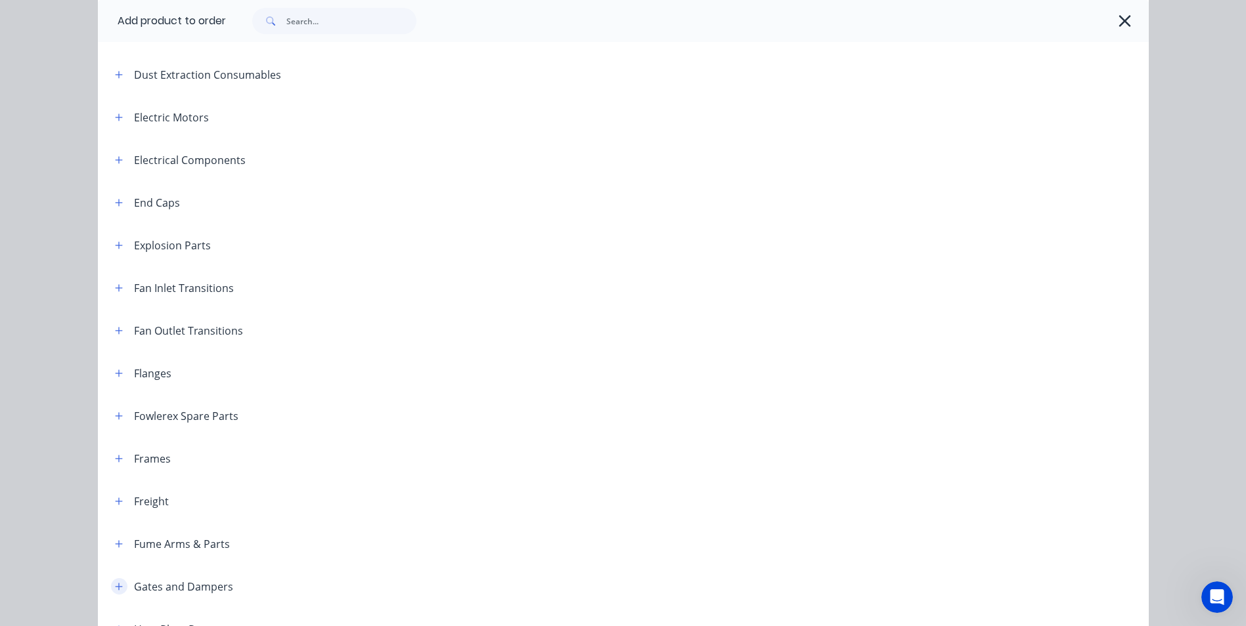
click at [115, 586] on icon "button" at bounding box center [119, 586] width 8 height 9
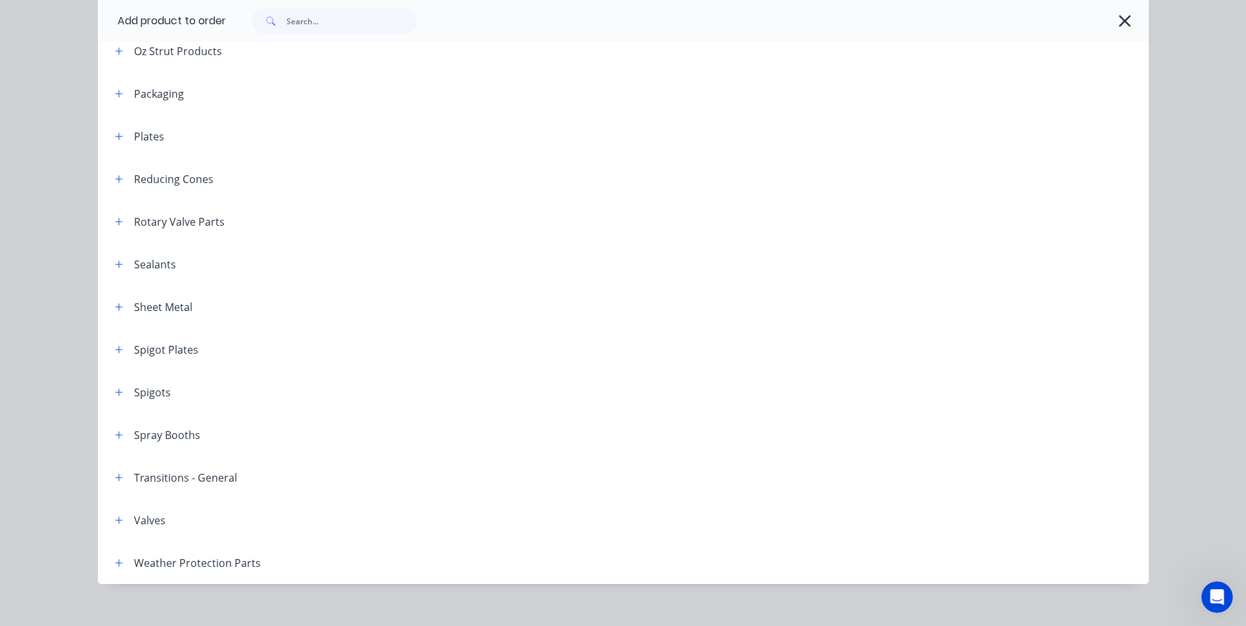
scroll to position [1551, 0]
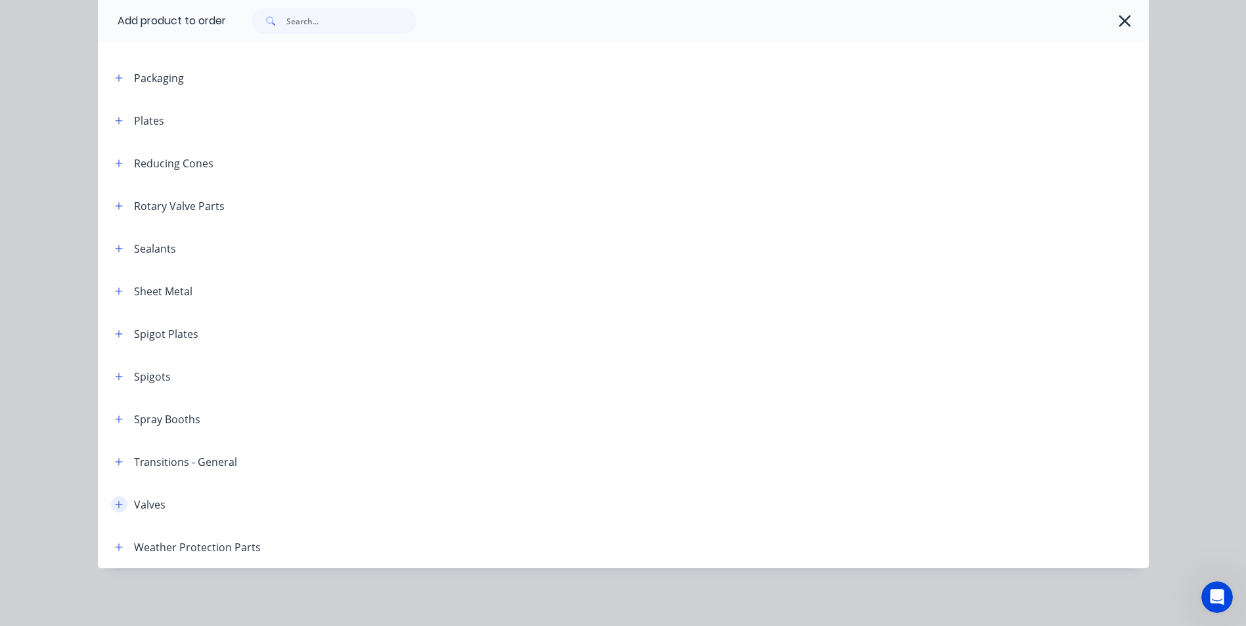
click at [112, 499] on button "button" at bounding box center [119, 504] width 16 height 16
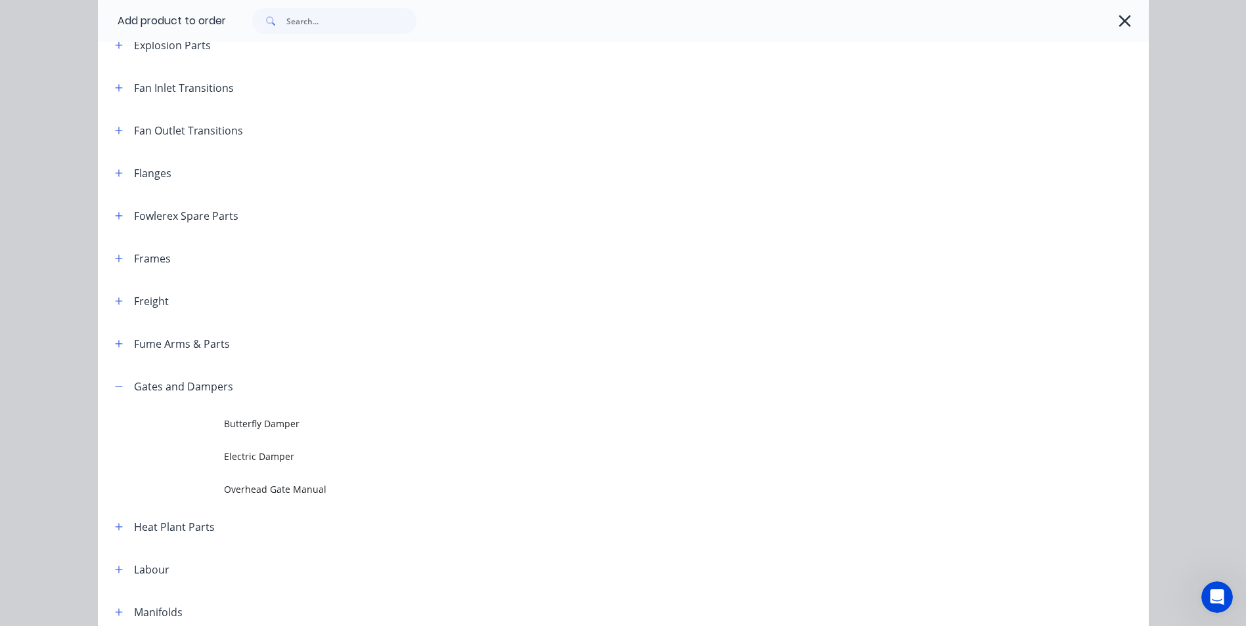
scroll to position [1051, 0]
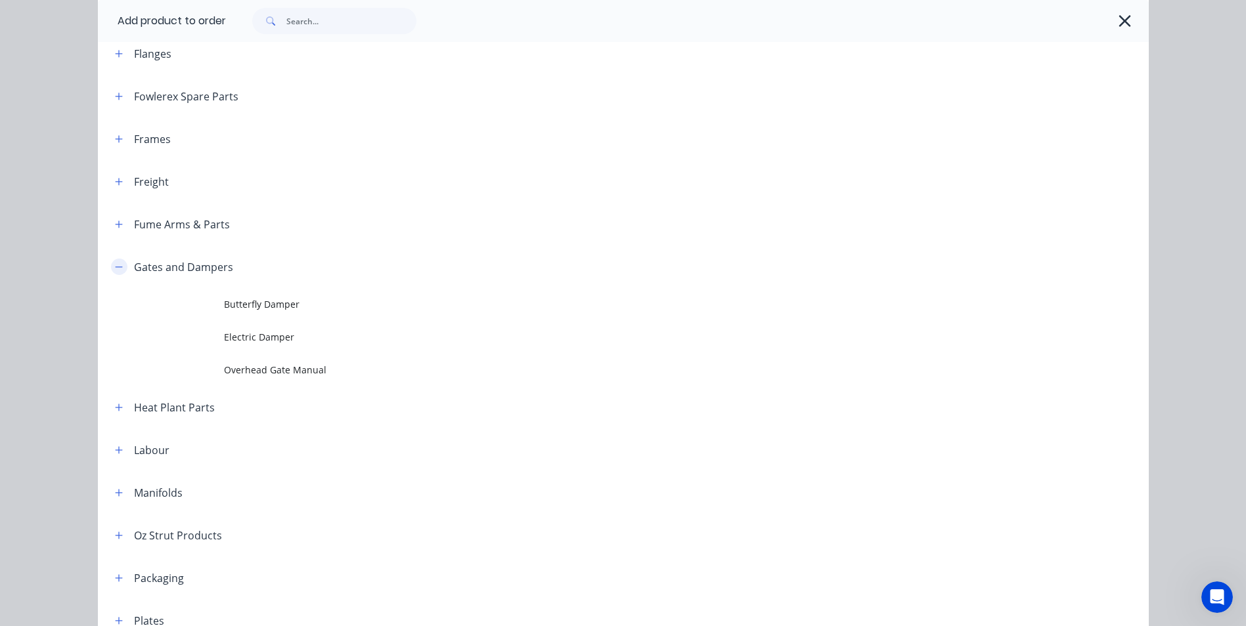
click at [111, 272] on button "button" at bounding box center [119, 267] width 16 height 16
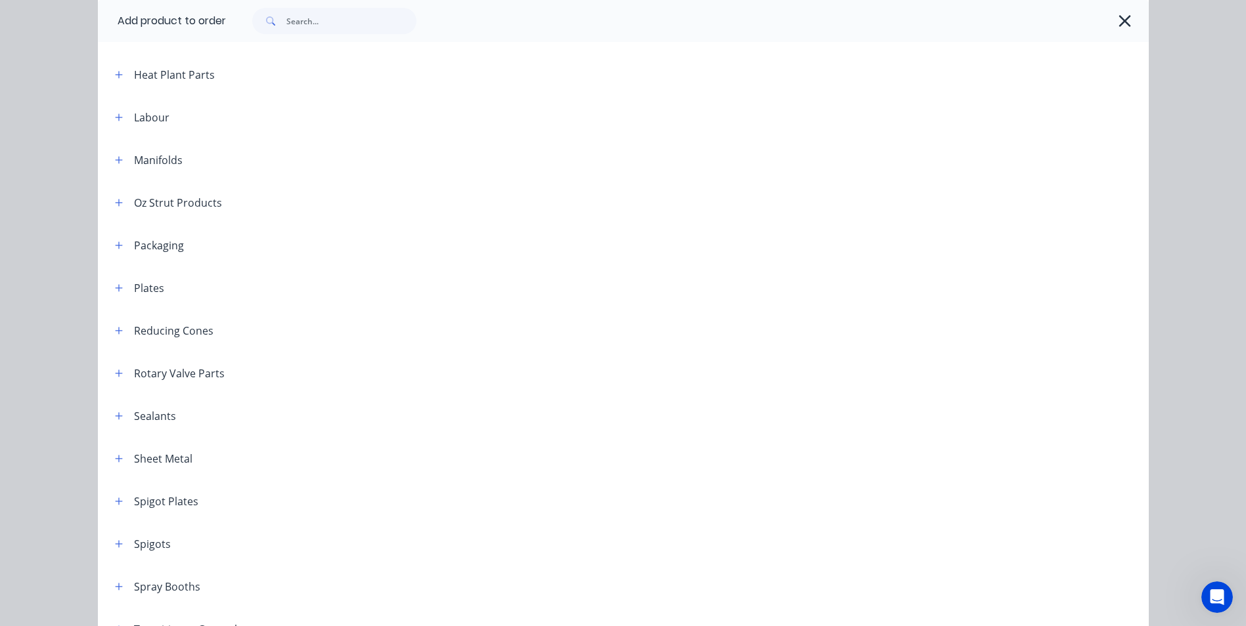
scroll to position [1313, 0]
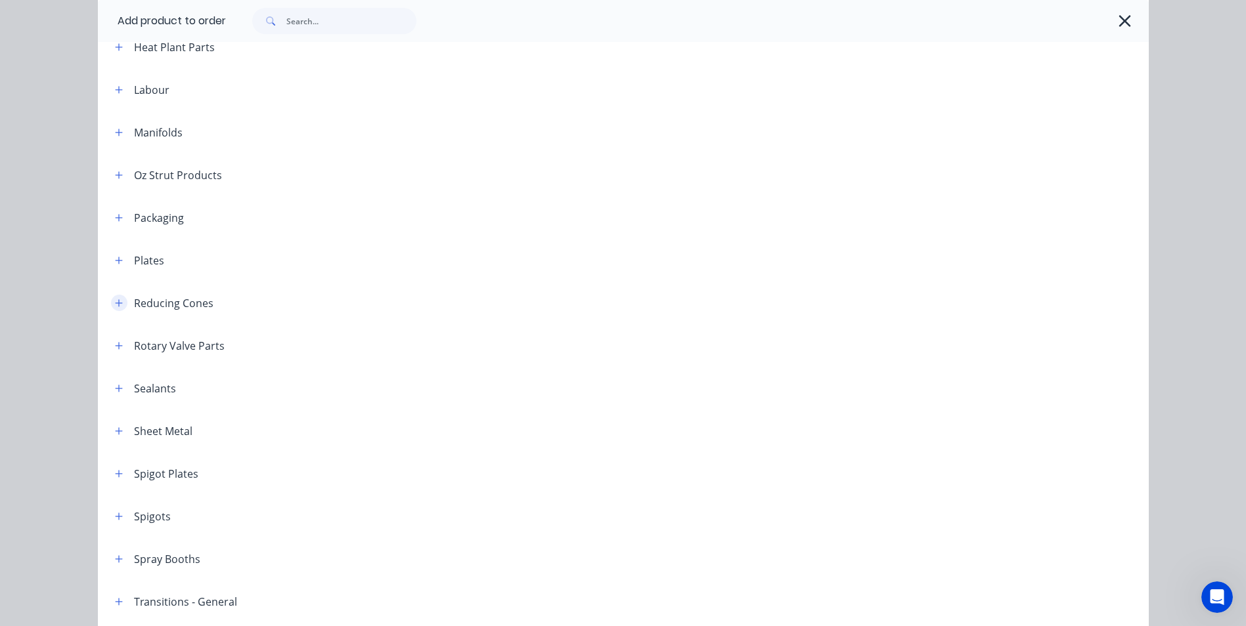
click at [116, 297] on button "button" at bounding box center [119, 303] width 16 height 16
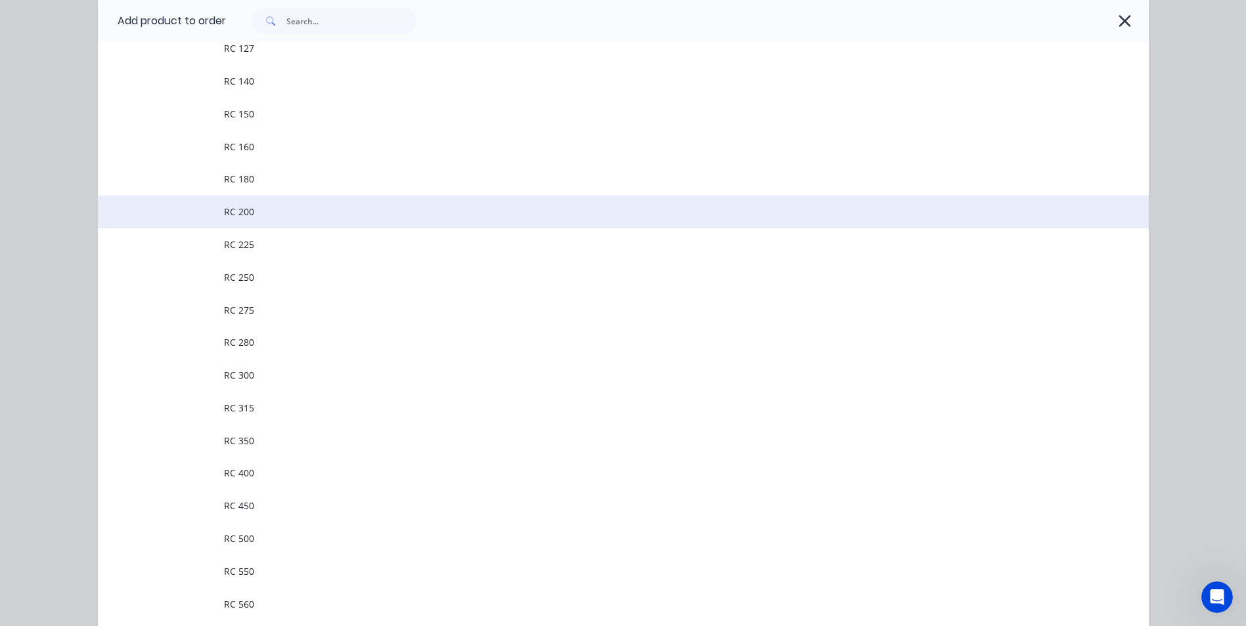
scroll to position [1773, 0]
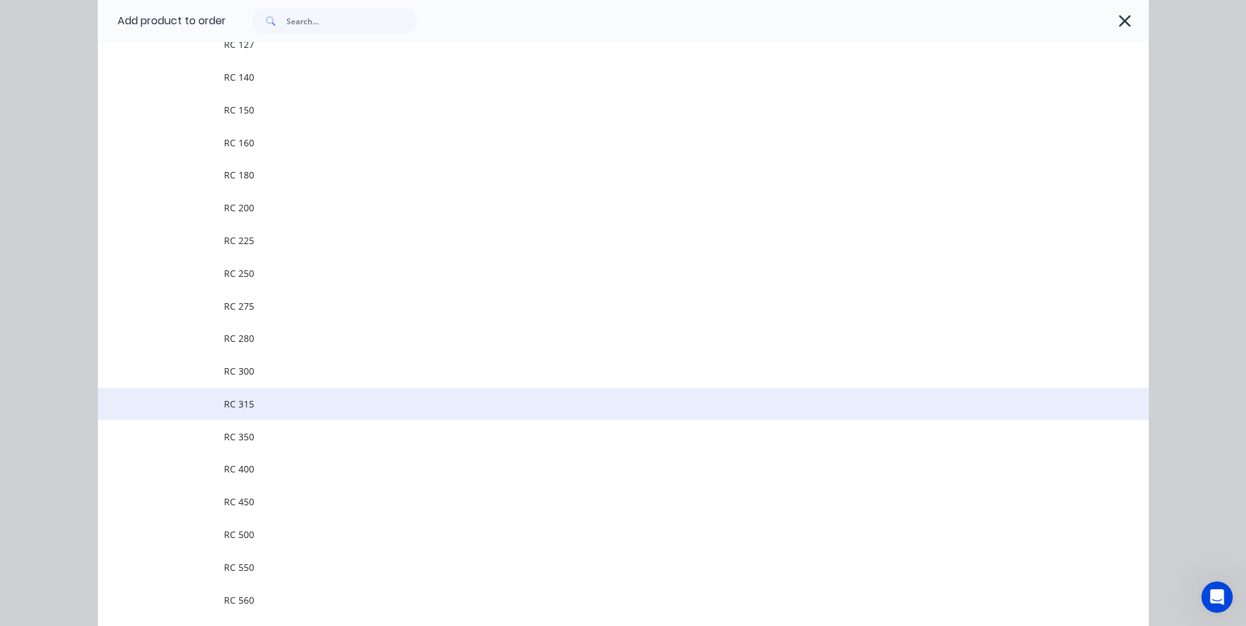
click at [252, 393] on td "RC 315" at bounding box center [686, 404] width 925 height 33
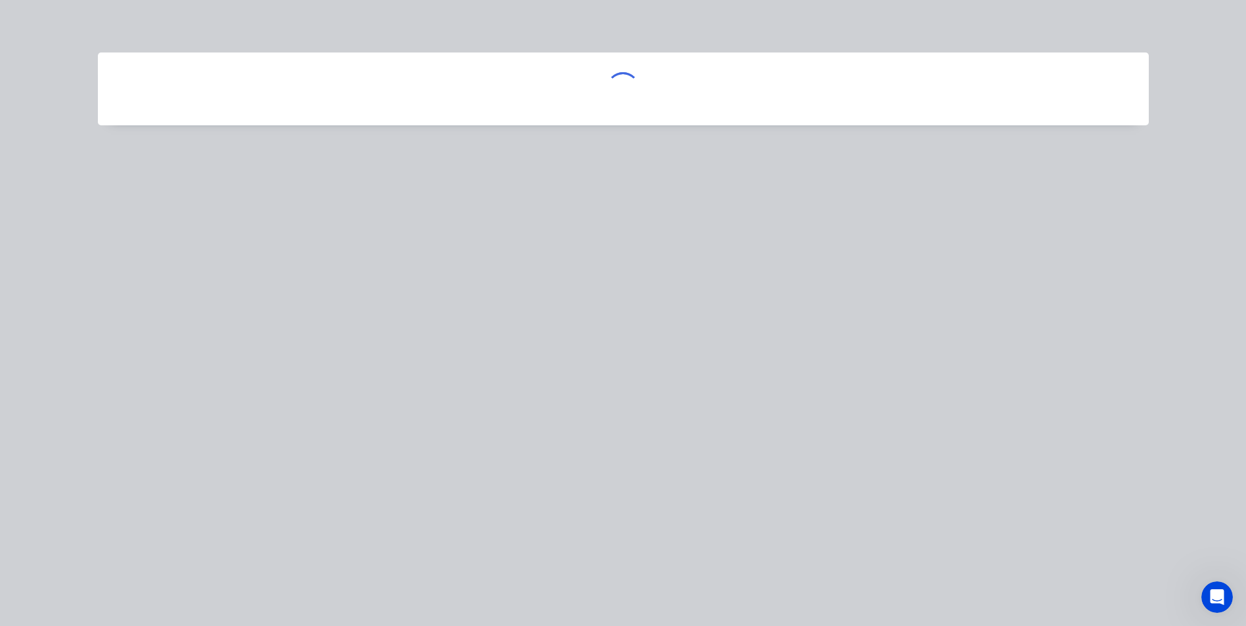
scroll to position [0, 0]
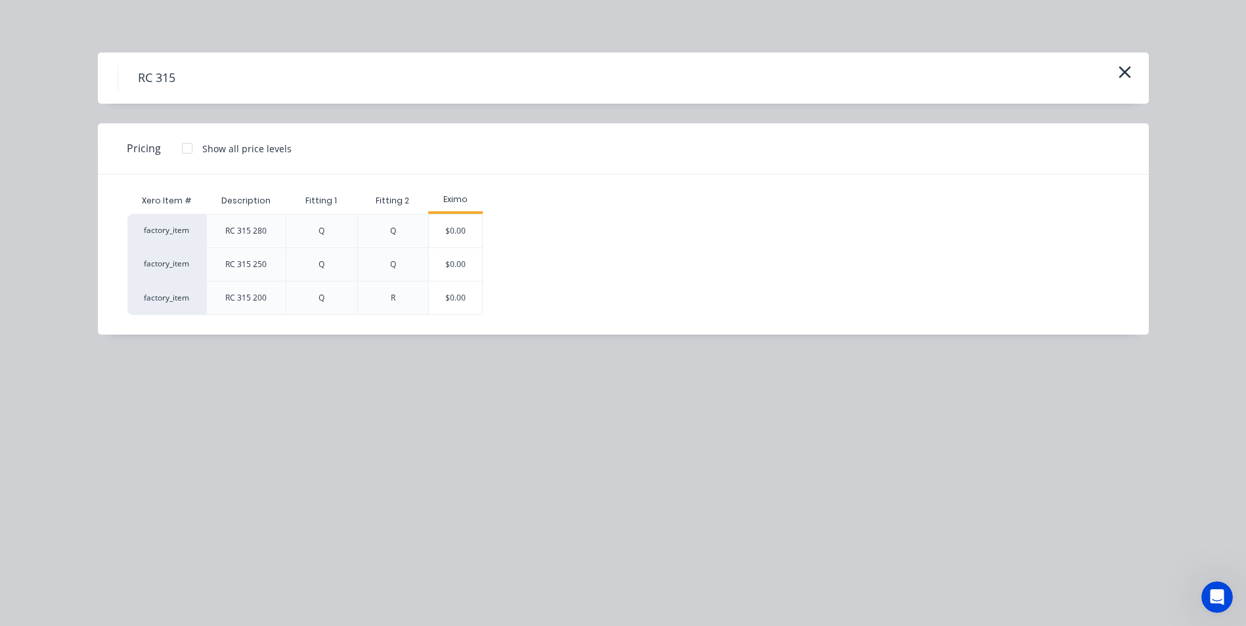
click at [1133, 83] on div "RC 315" at bounding box center [623, 78] width 1051 height 51
click at [1125, 69] on icon "button" at bounding box center [1125, 72] width 14 height 18
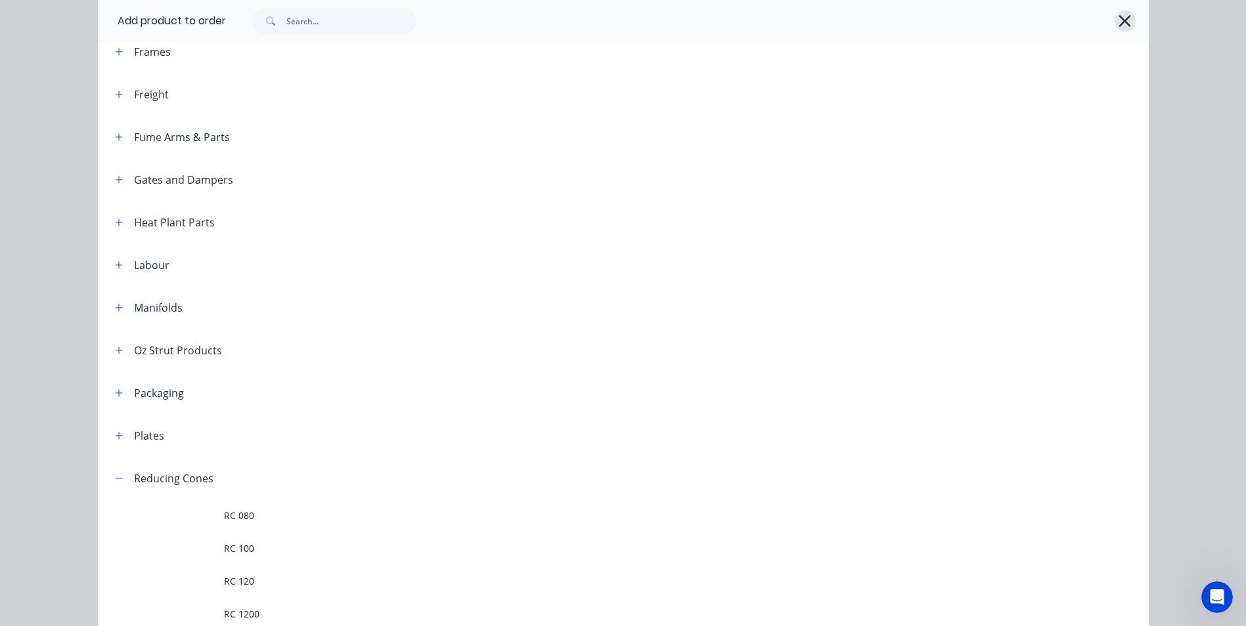
scroll to position [1070, 0]
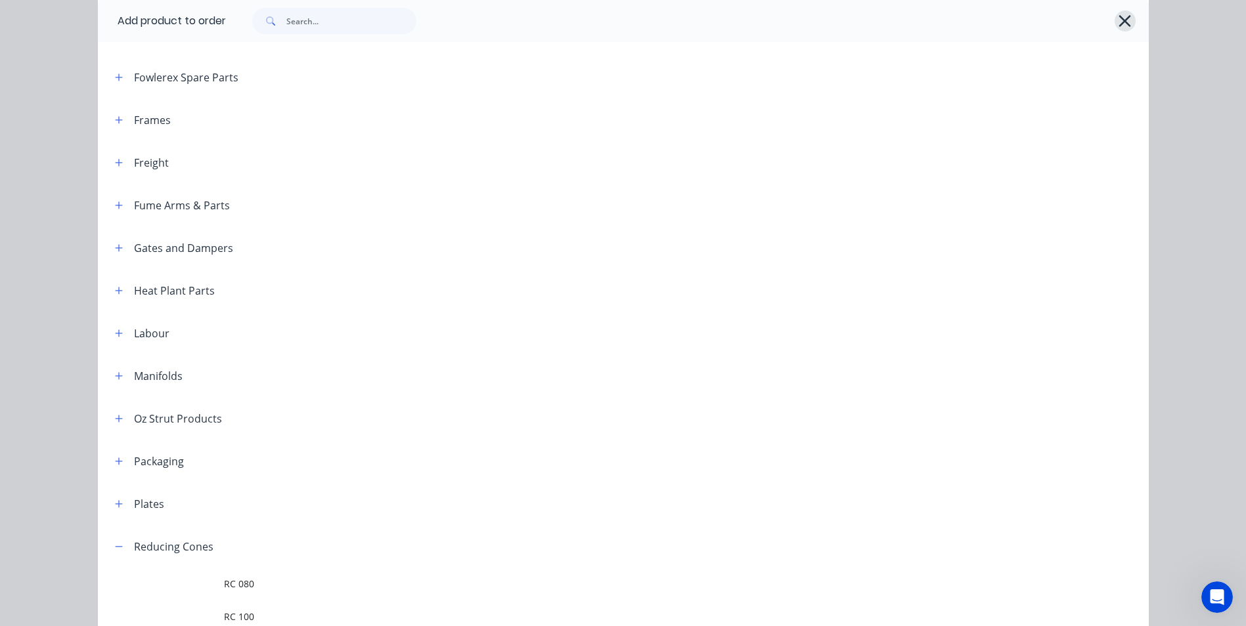
click at [1124, 14] on icon "button" at bounding box center [1125, 21] width 14 height 18
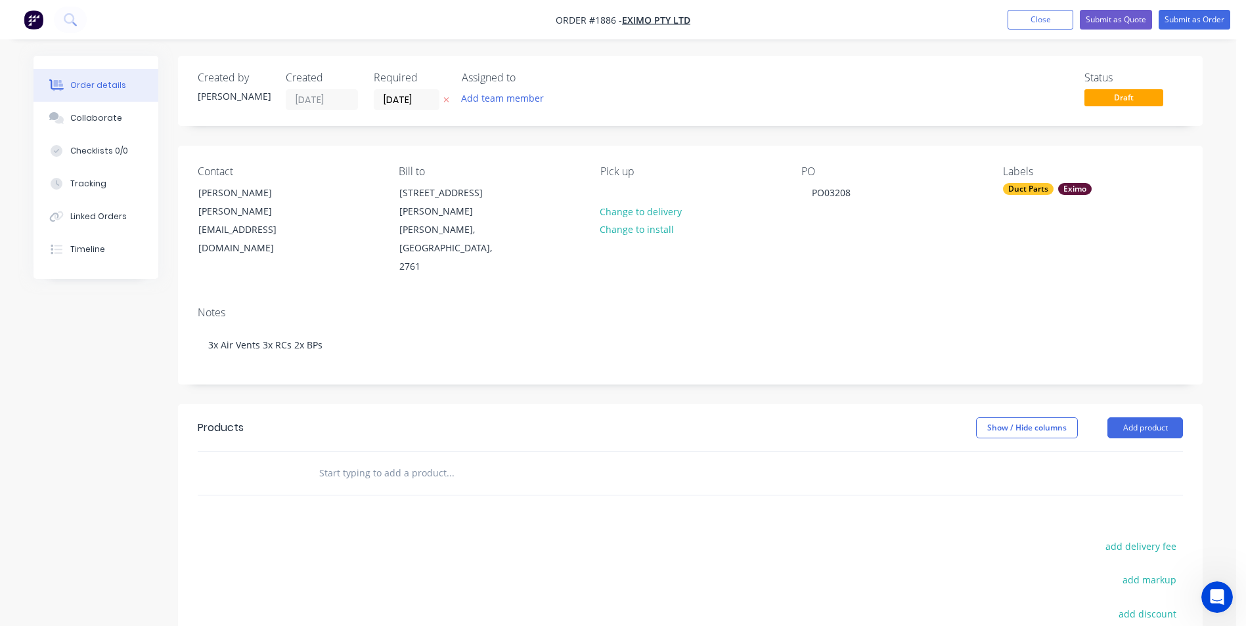
click at [393, 460] on input "text" at bounding box center [449, 473] width 263 height 26
click at [1143, 418] on button "Add product" at bounding box center [1145, 428] width 76 height 21
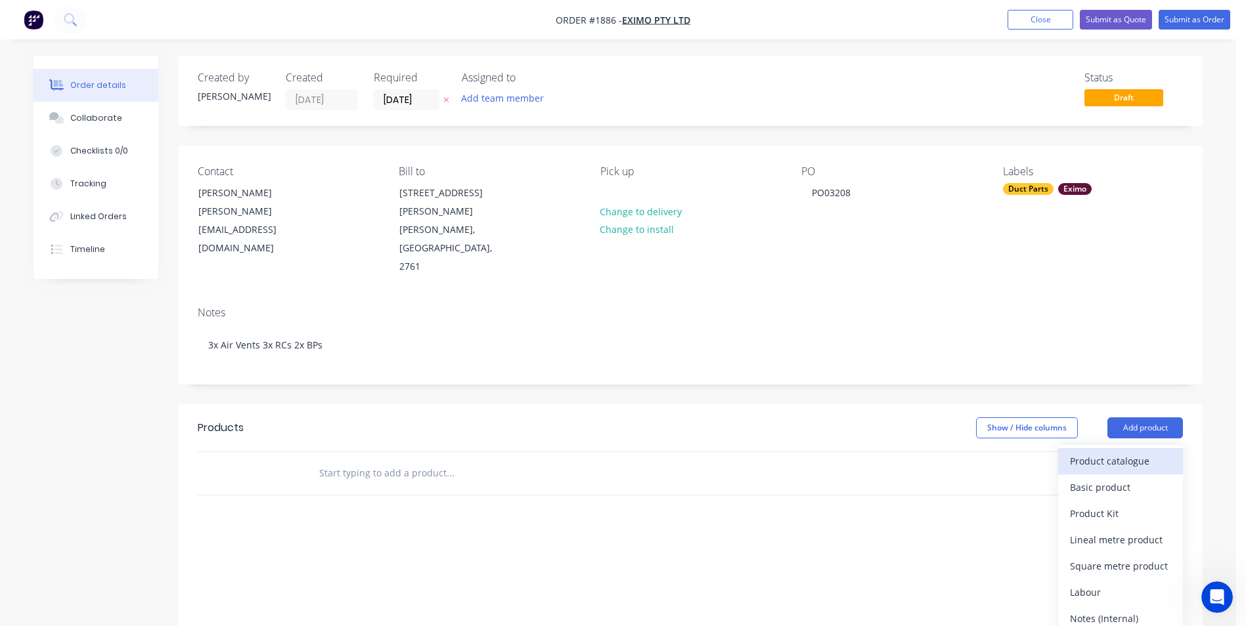
click at [1110, 452] on div "Product catalogue" at bounding box center [1120, 461] width 101 height 19
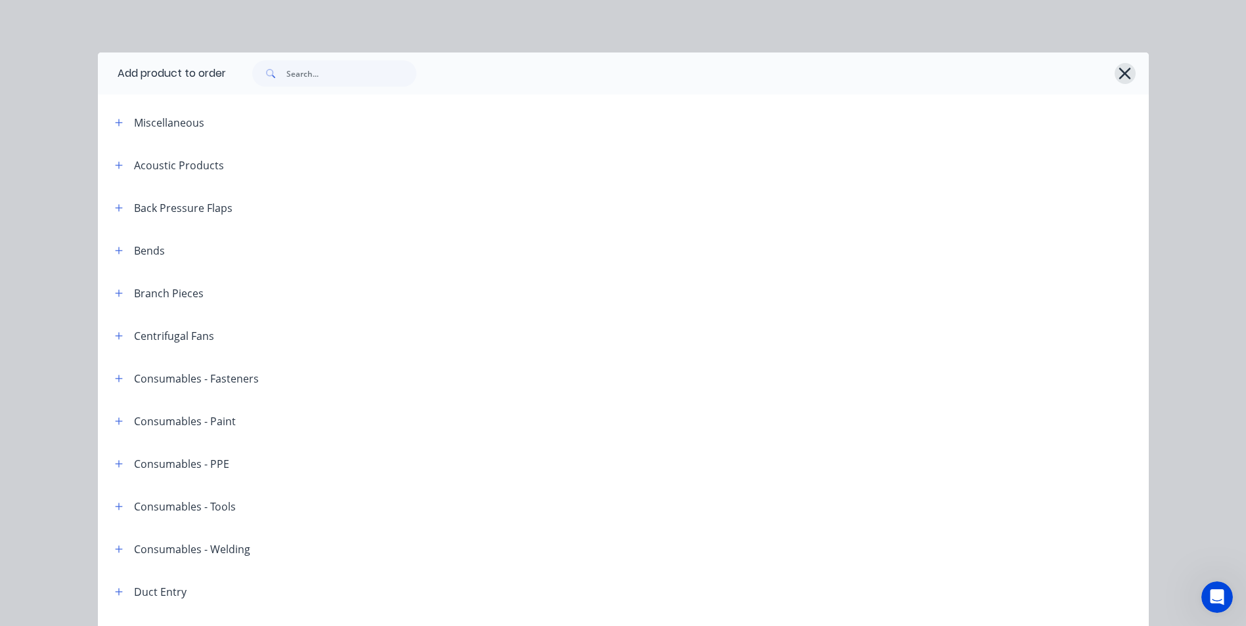
click at [1114, 75] on button "button" at bounding box center [1124, 73] width 21 height 21
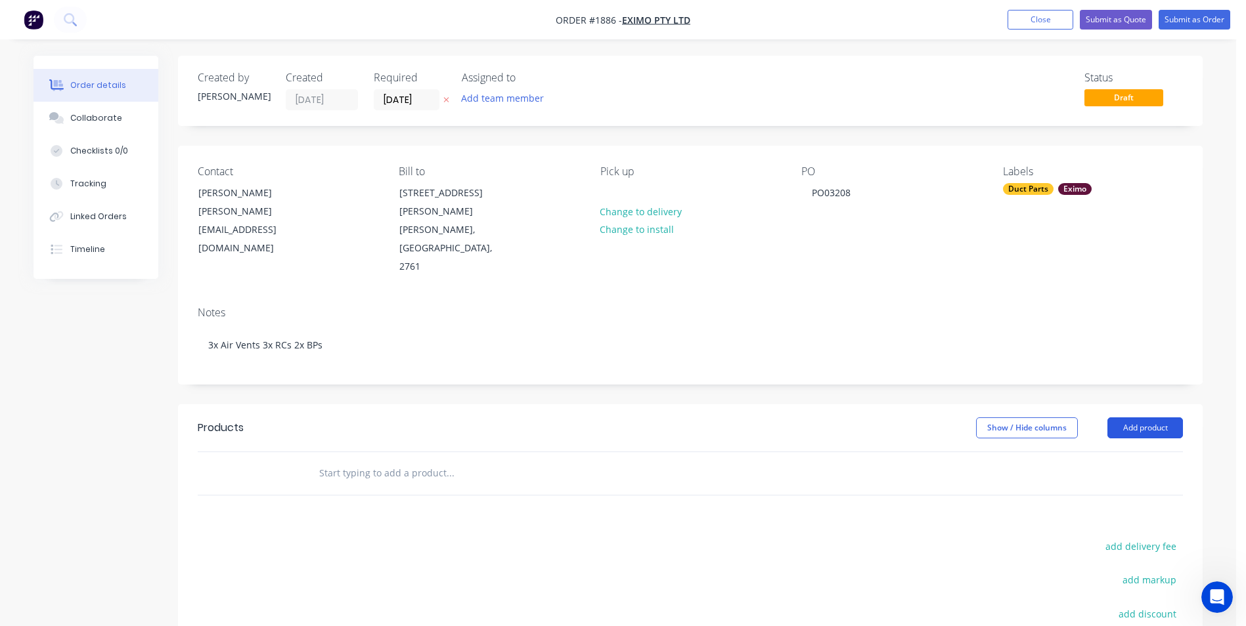
click at [1118, 418] on button "Add product" at bounding box center [1145, 428] width 76 height 21
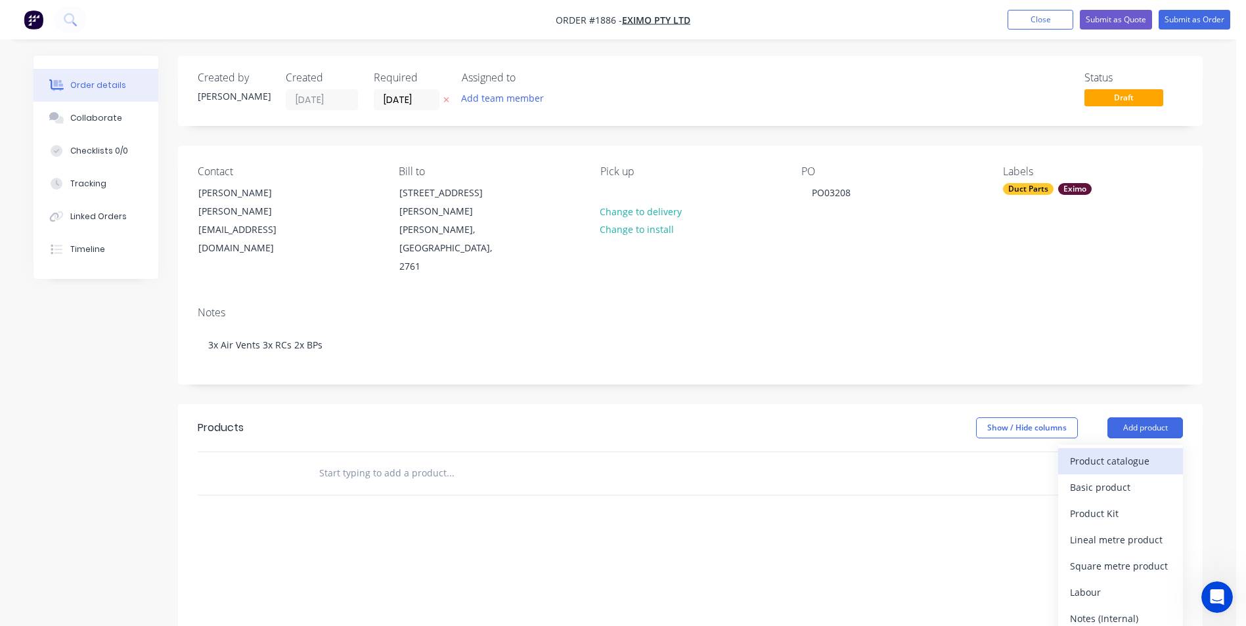
click at [1080, 452] on div "Product catalogue" at bounding box center [1120, 461] width 101 height 19
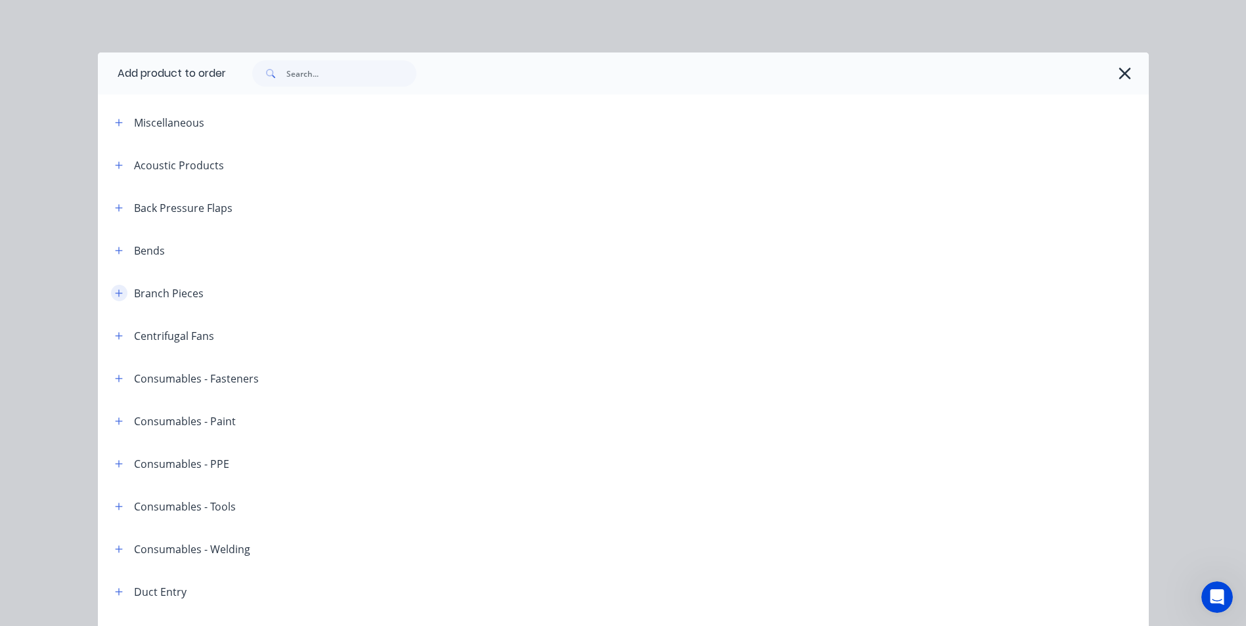
click at [116, 286] on button "button" at bounding box center [119, 293] width 16 height 16
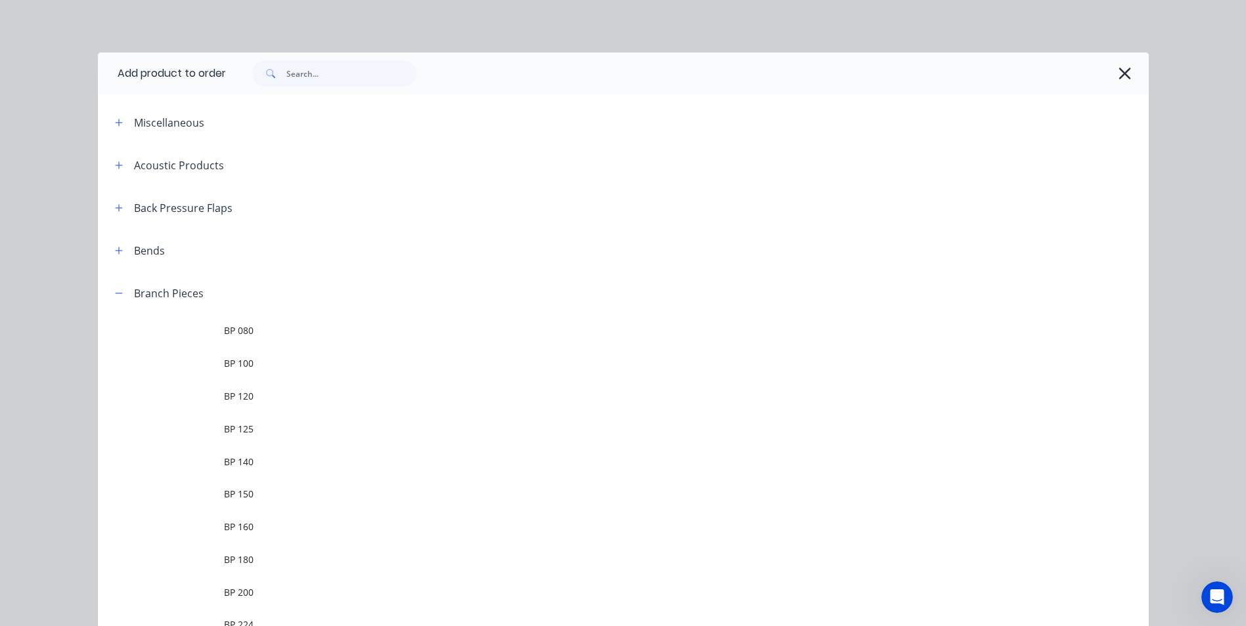
click at [116, 281] on header "Branch Pieces" at bounding box center [623, 293] width 1051 height 43
click at [115, 291] on icon "button" at bounding box center [119, 293] width 8 height 9
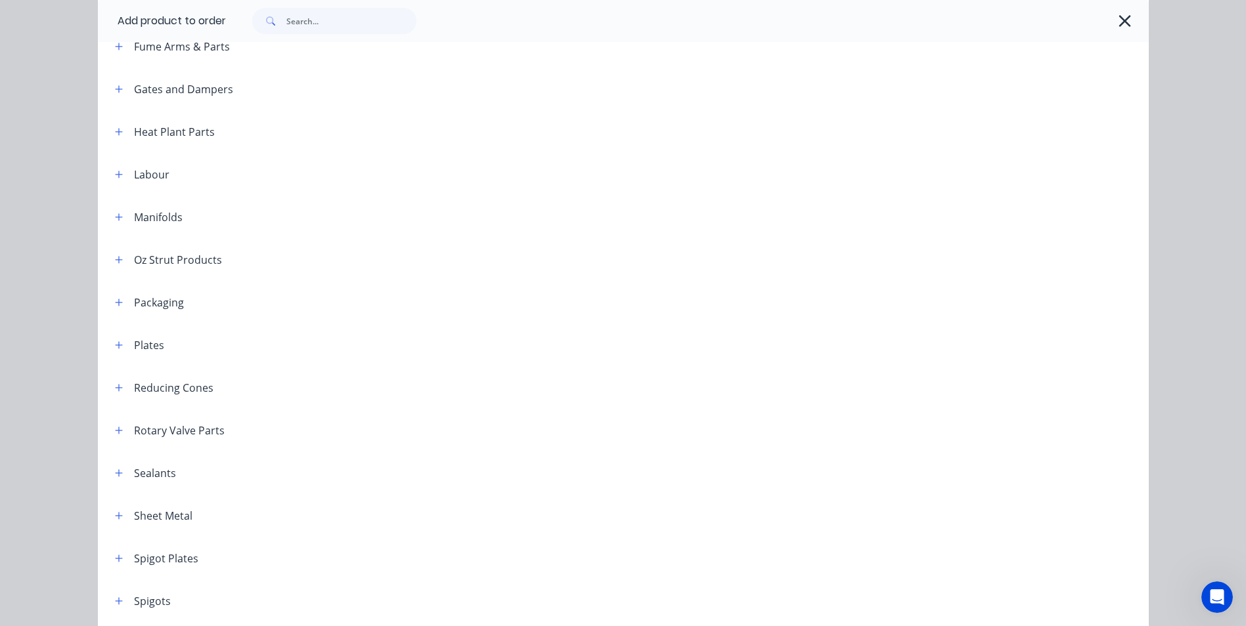
scroll to position [1248, 0]
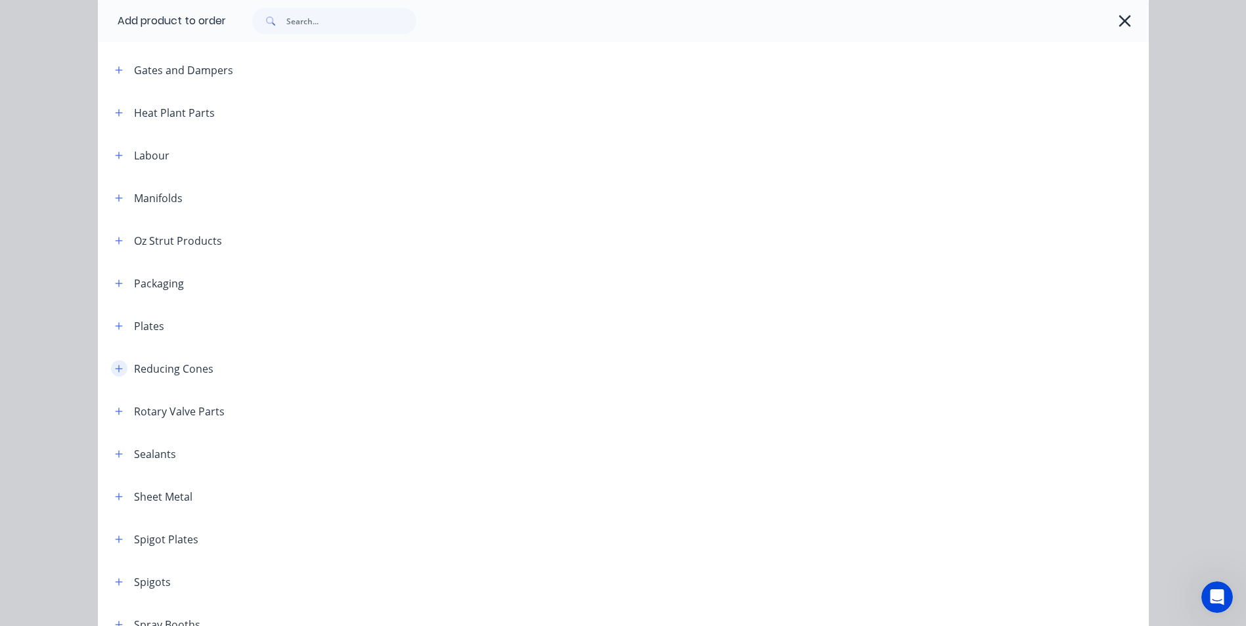
click at [115, 370] on icon "button" at bounding box center [119, 368] width 8 height 9
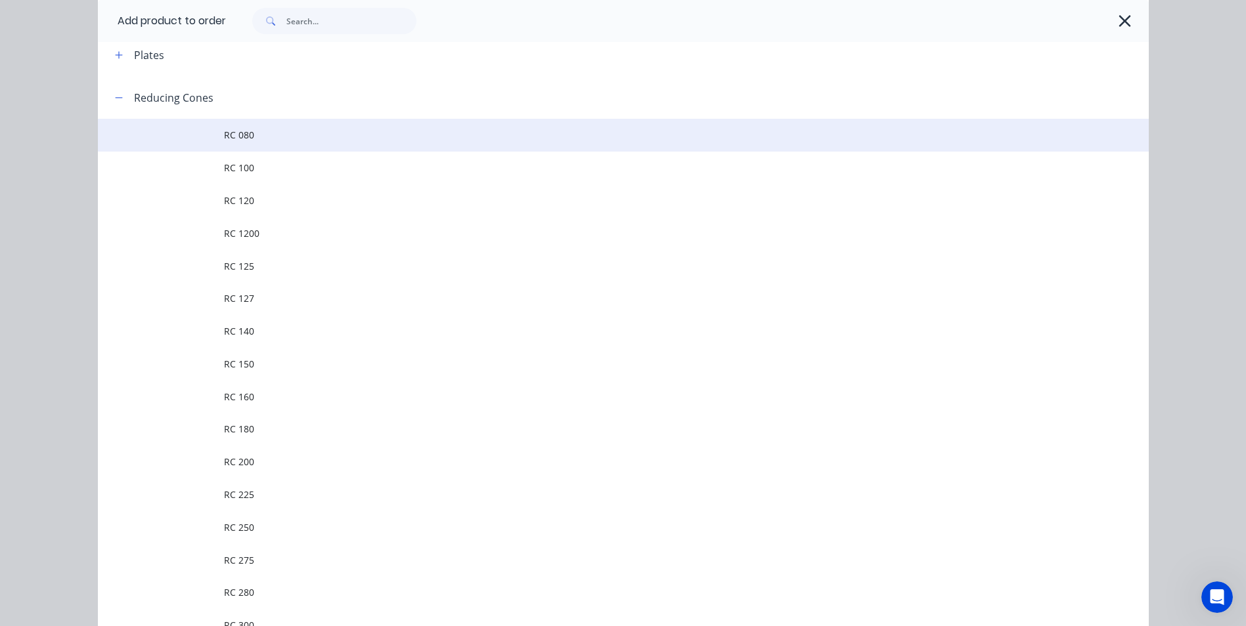
scroll to position [1379, 0]
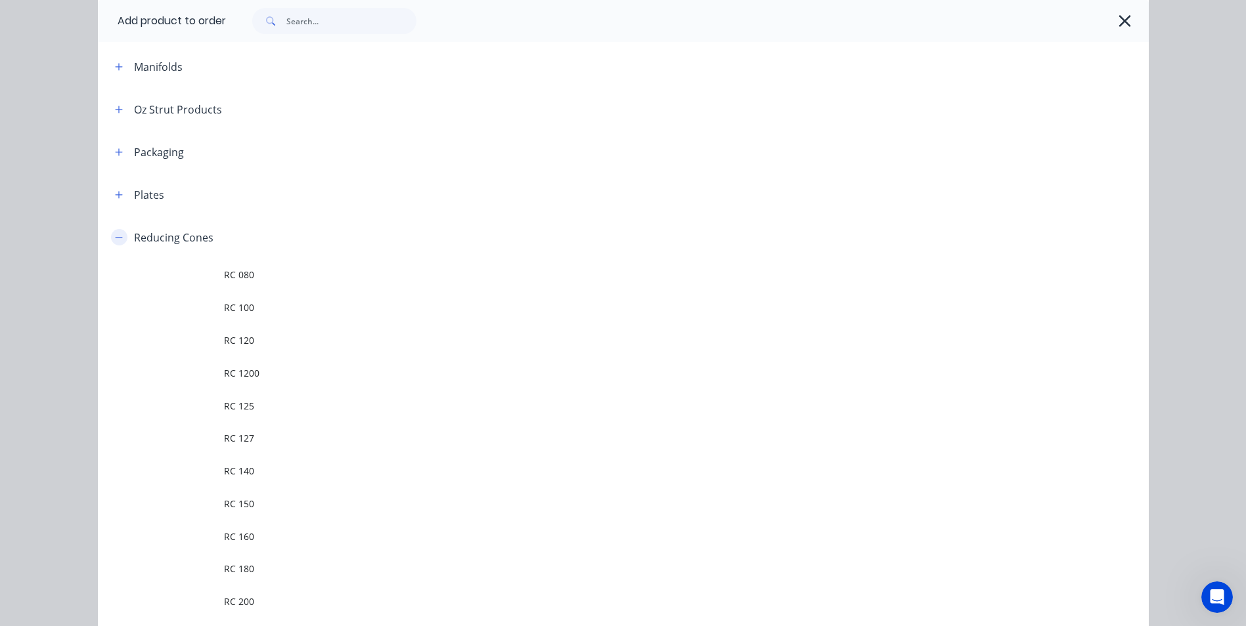
click at [115, 235] on icon "button" at bounding box center [119, 237] width 8 height 9
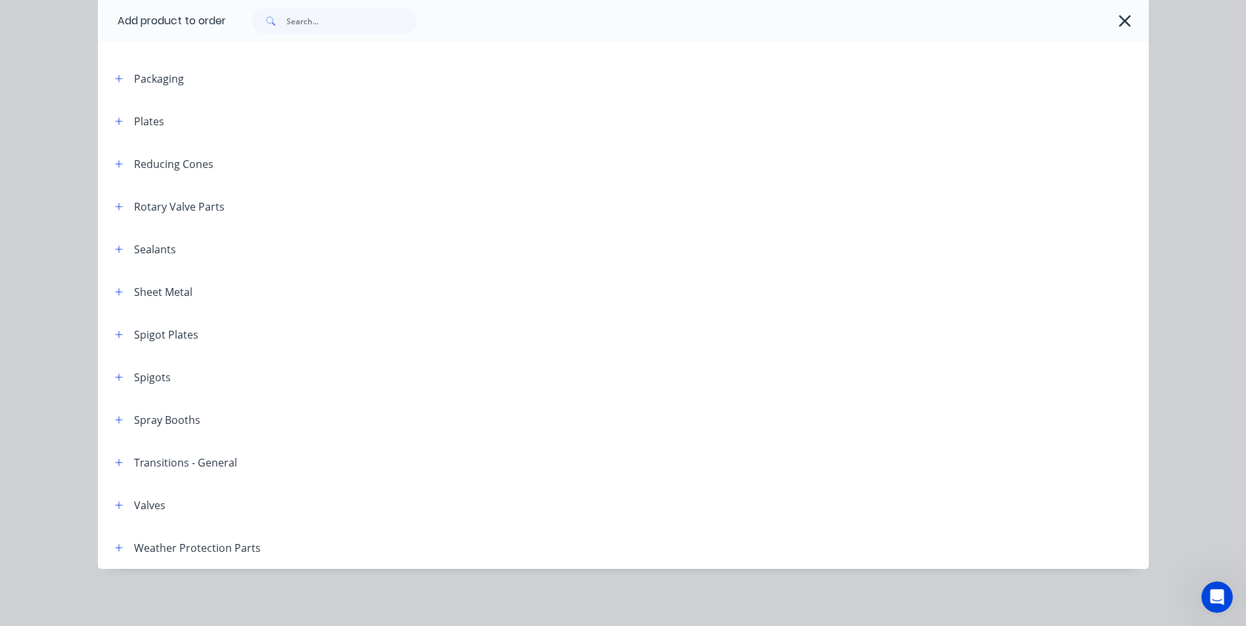
scroll to position [1453, 0]
click at [115, 463] on icon "button" at bounding box center [119, 462] width 8 height 9
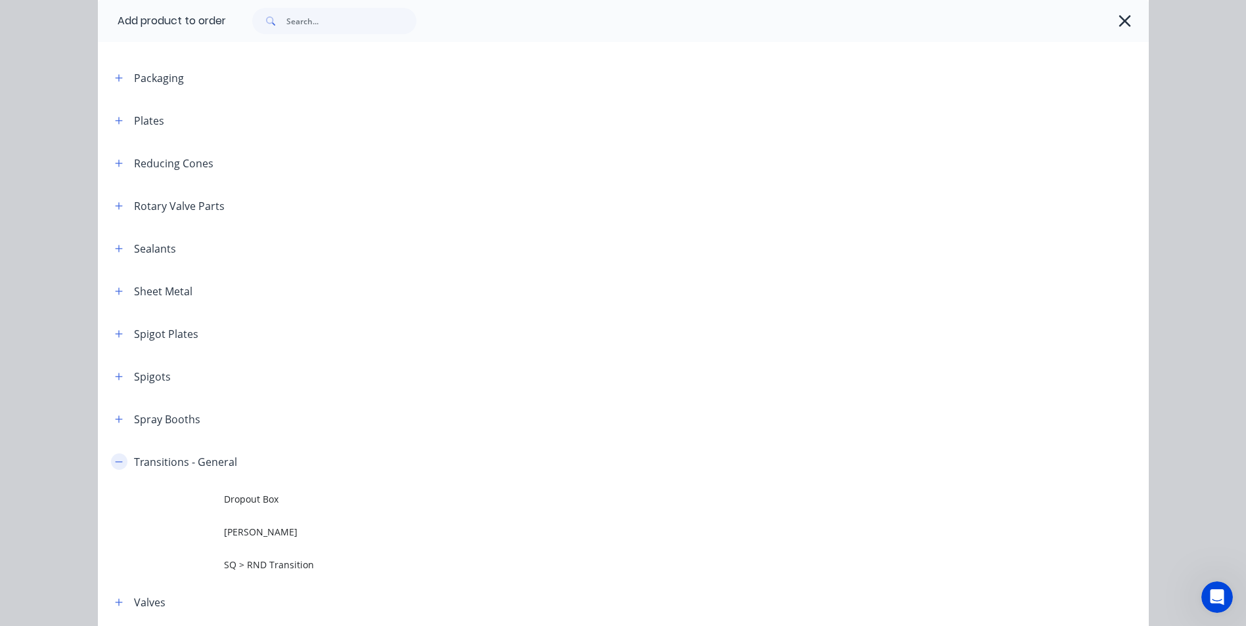
click at [115, 463] on icon "button" at bounding box center [119, 462] width 8 height 9
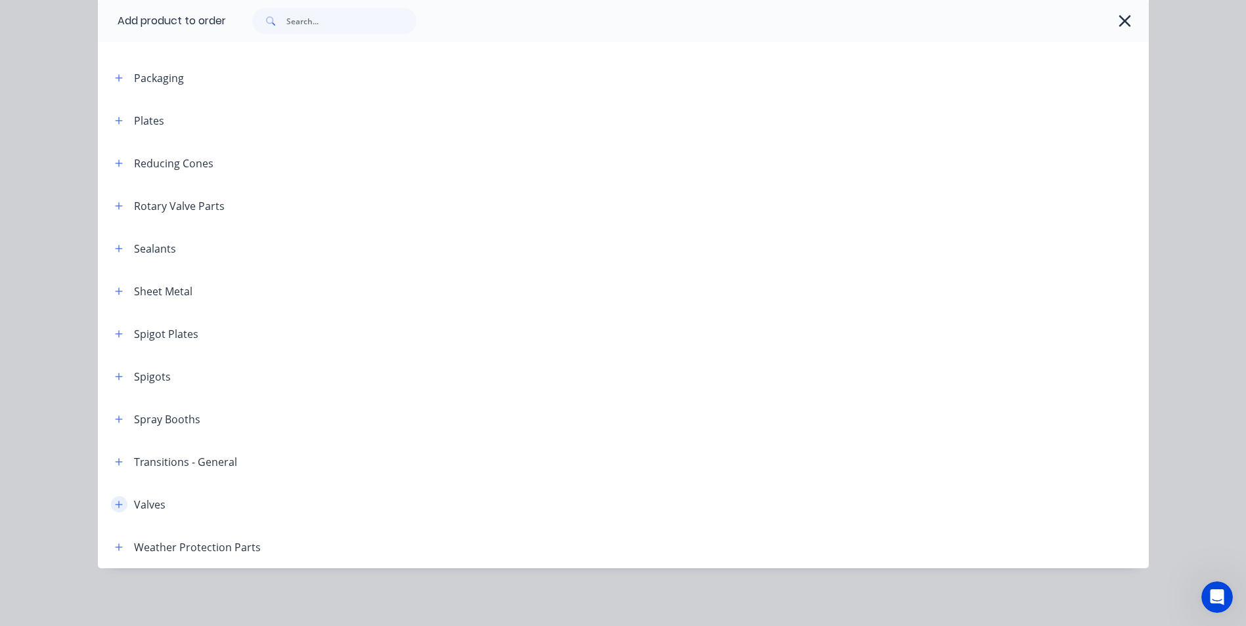
click at [115, 502] on icon "button" at bounding box center [119, 504] width 8 height 9
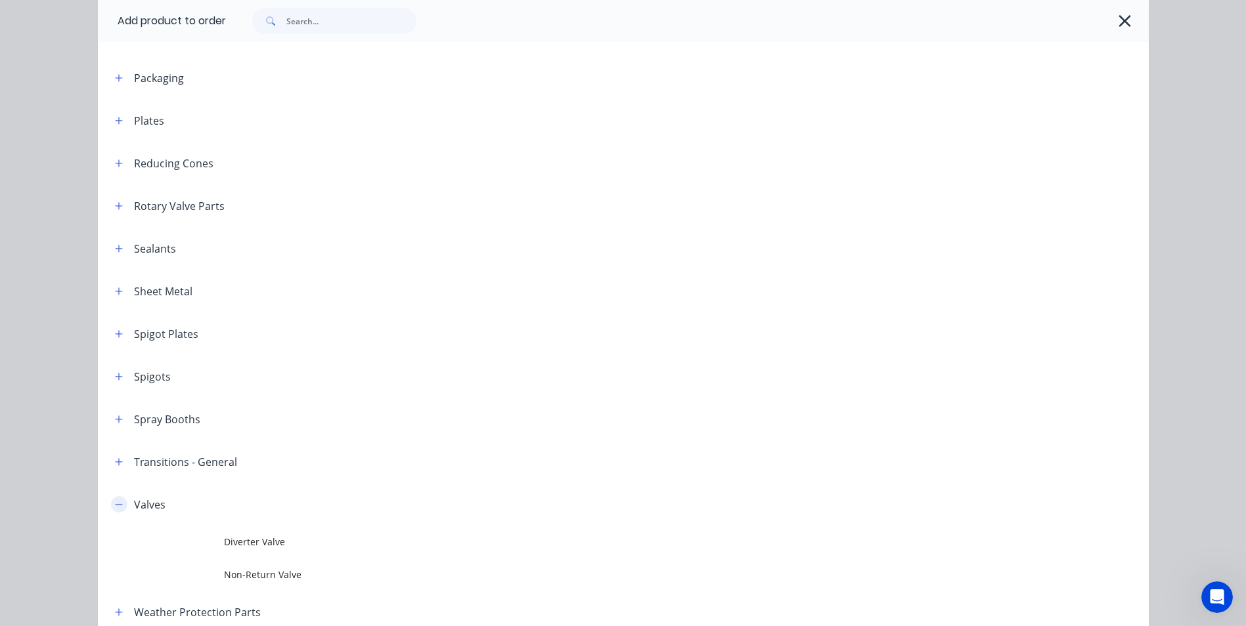
click at [115, 502] on icon "button" at bounding box center [119, 504] width 8 height 9
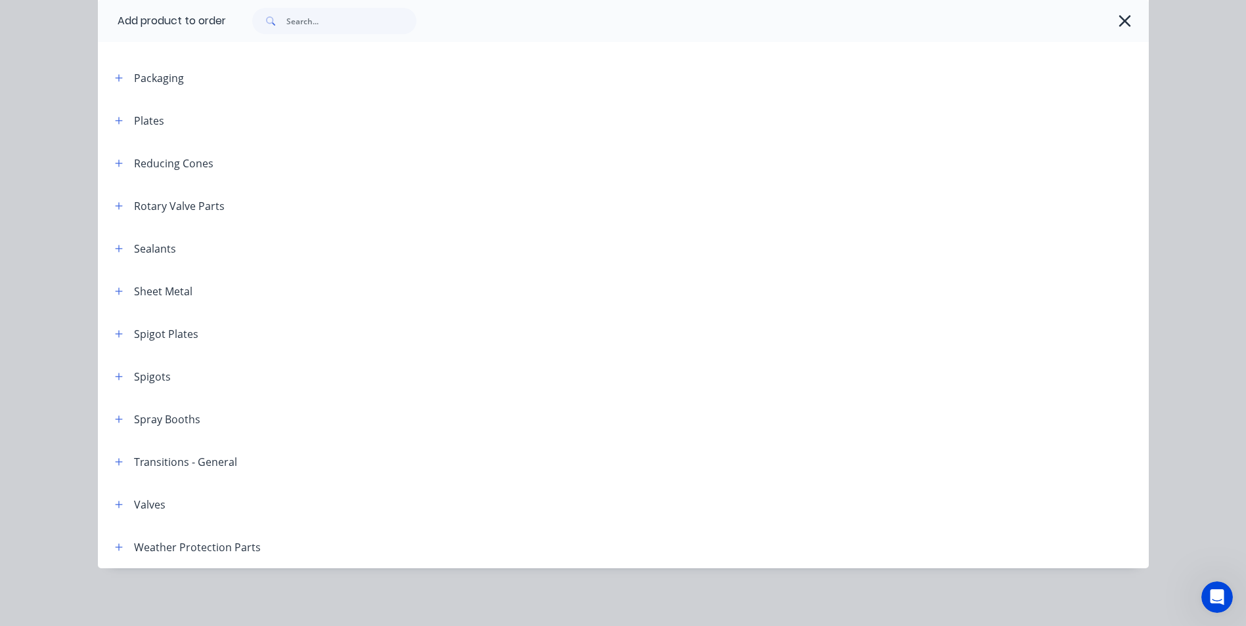
click at [126, 554] on div "Weather Protection Parts" at bounding box center [182, 547] width 156 height 16
click at [99, 536] on header "Weather Protection Parts" at bounding box center [623, 547] width 1051 height 43
click at [104, 542] on div "Weather Protection Parts" at bounding box center [182, 547] width 156 height 16
click at [115, 549] on icon "button" at bounding box center [119, 547] width 8 height 9
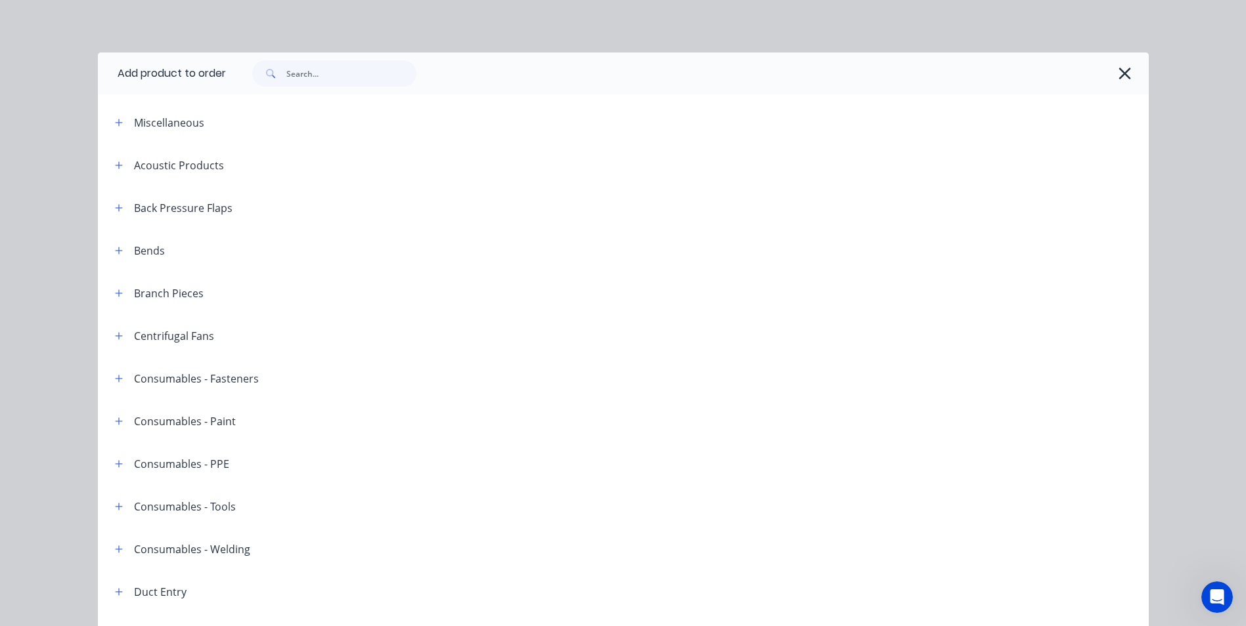
scroll to position [394, 0]
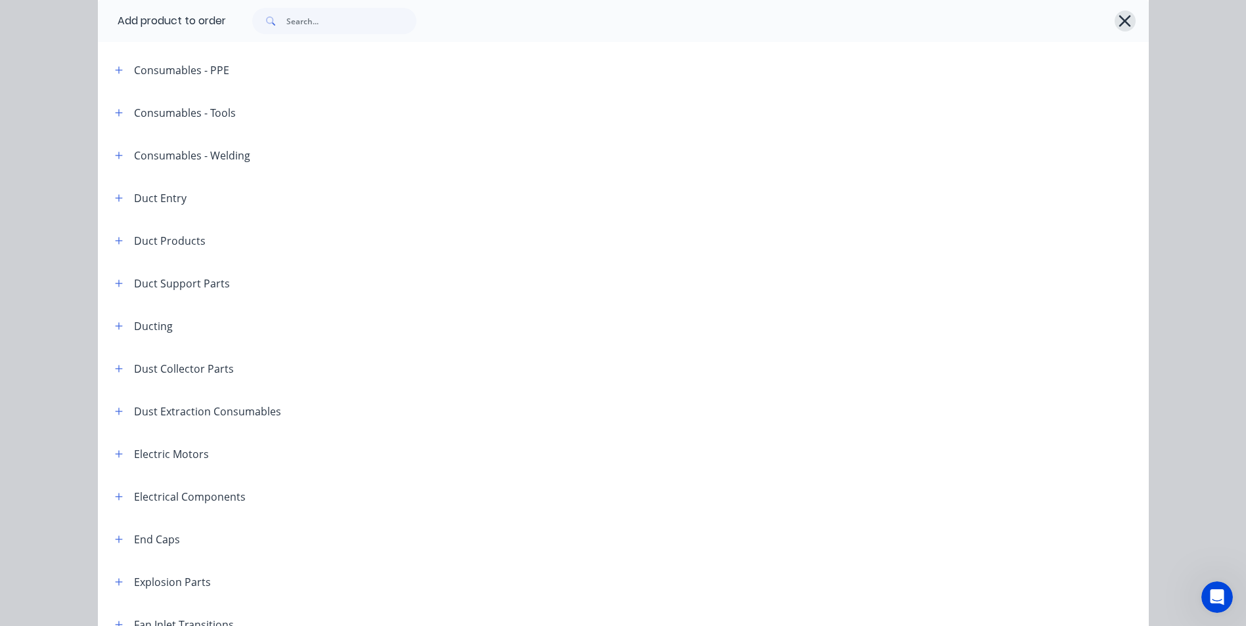
click at [1129, 18] on button "button" at bounding box center [1124, 21] width 21 height 21
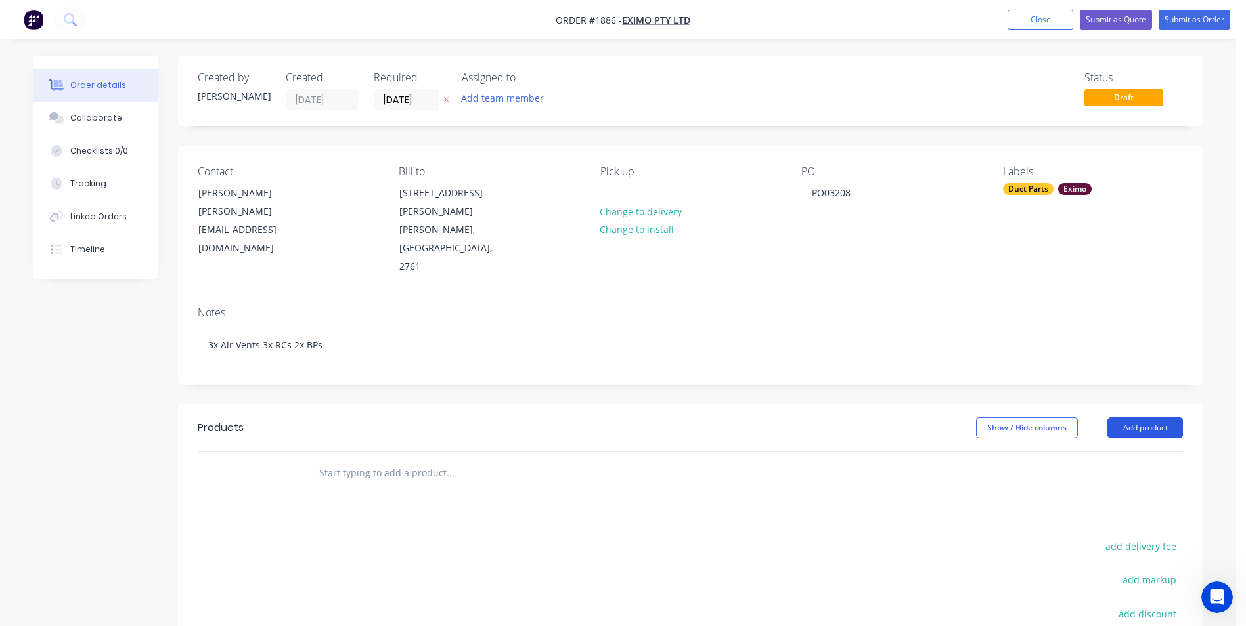
click at [1145, 418] on button "Add product" at bounding box center [1145, 428] width 76 height 21
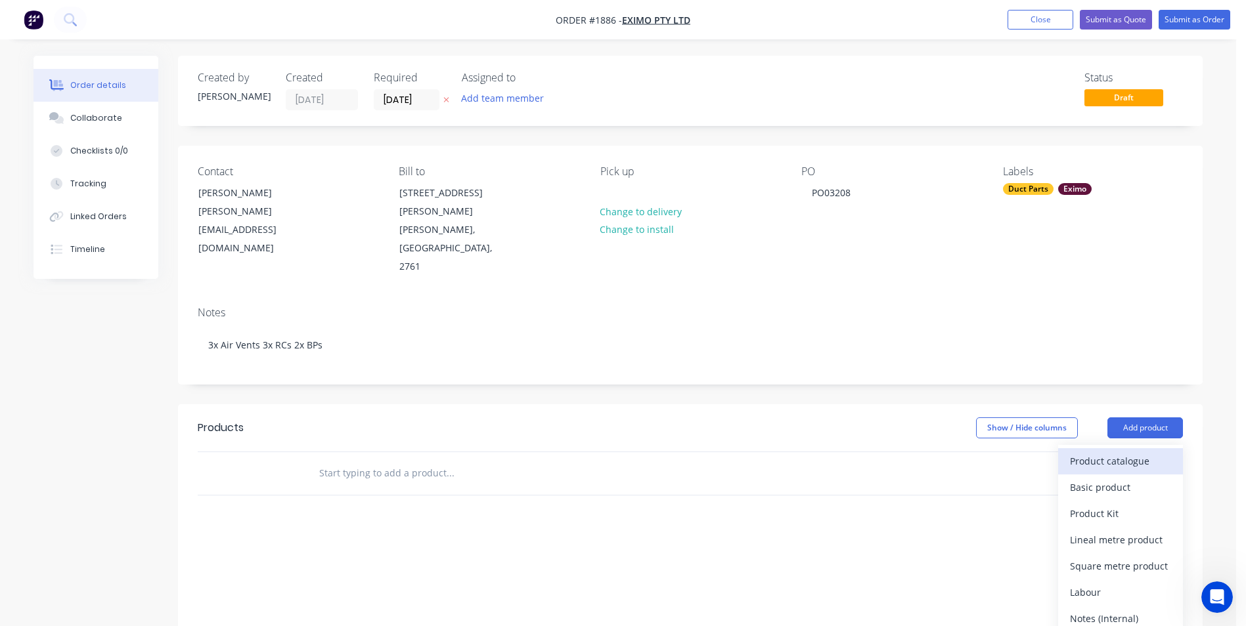
click at [1124, 452] on div "Product catalogue" at bounding box center [1120, 461] width 101 height 19
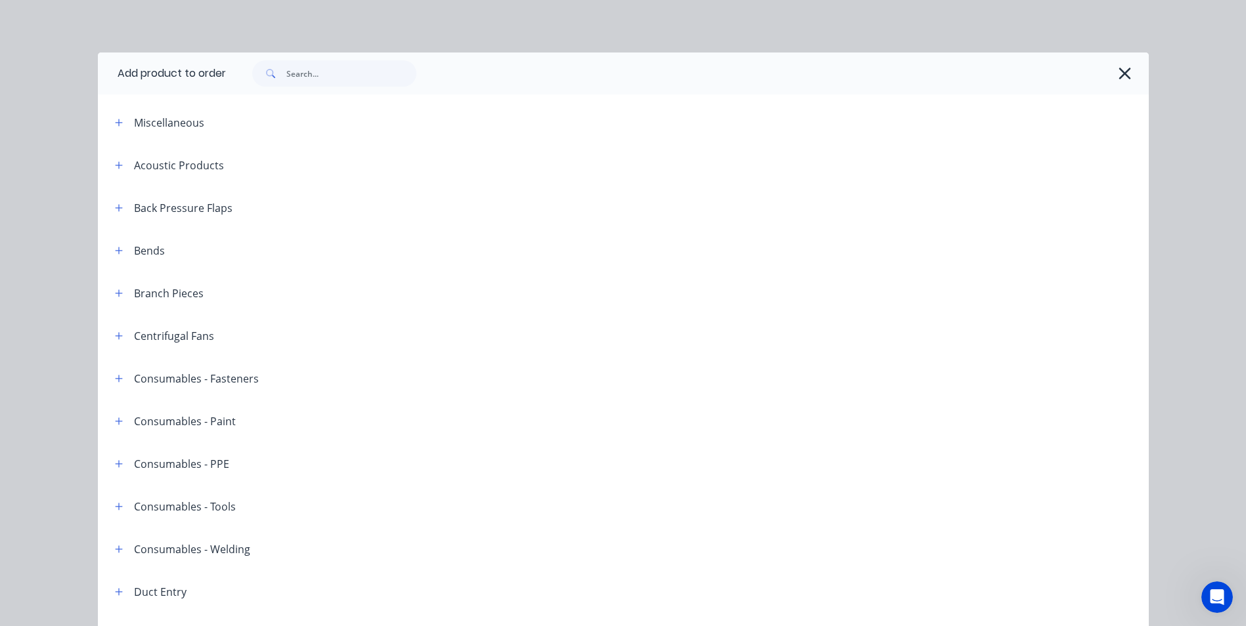
drag, startPoint x: 1120, startPoint y: 79, endPoint x: 467, endPoint y: 84, distance: 652.7
click at [1120, 79] on icon "button" at bounding box center [1125, 73] width 14 height 18
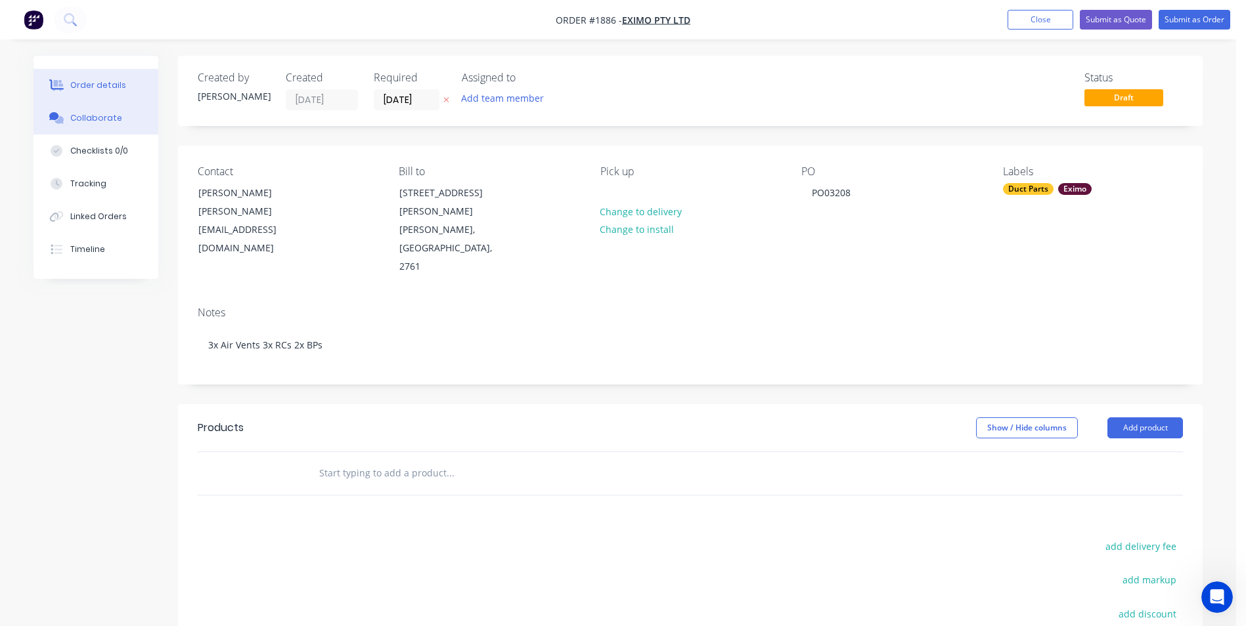
click at [92, 133] on button "Collaborate" at bounding box center [95, 118] width 125 height 33
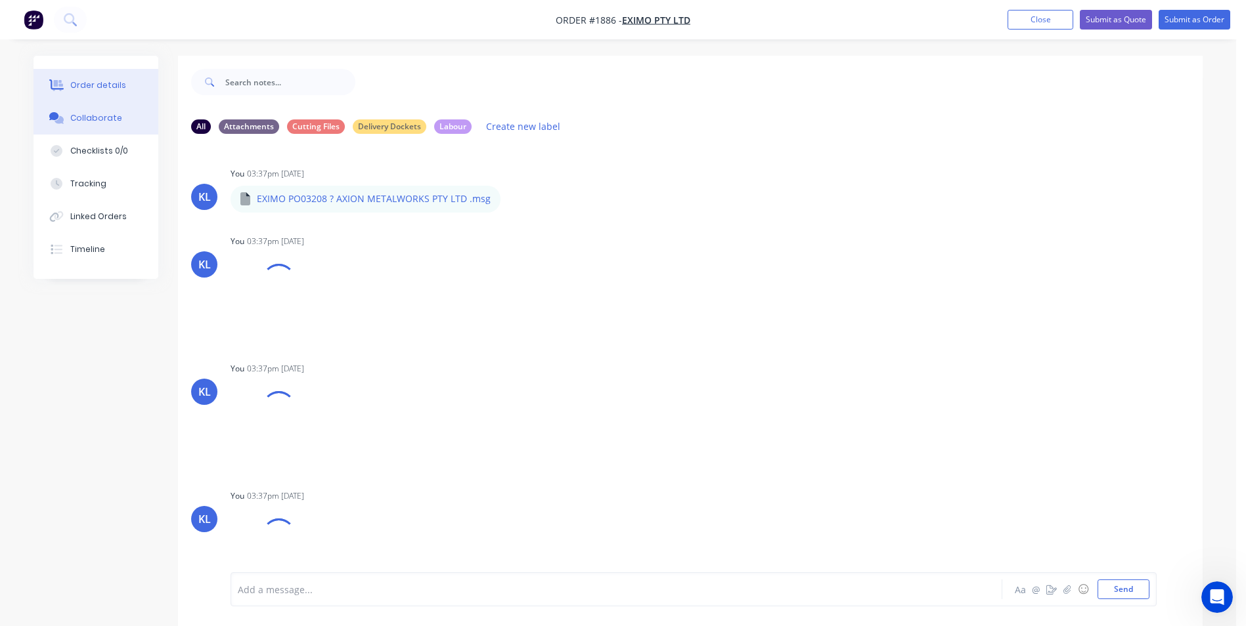
click at [107, 88] on div "Order details" at bounding box center [98, 85] width 56 height 12
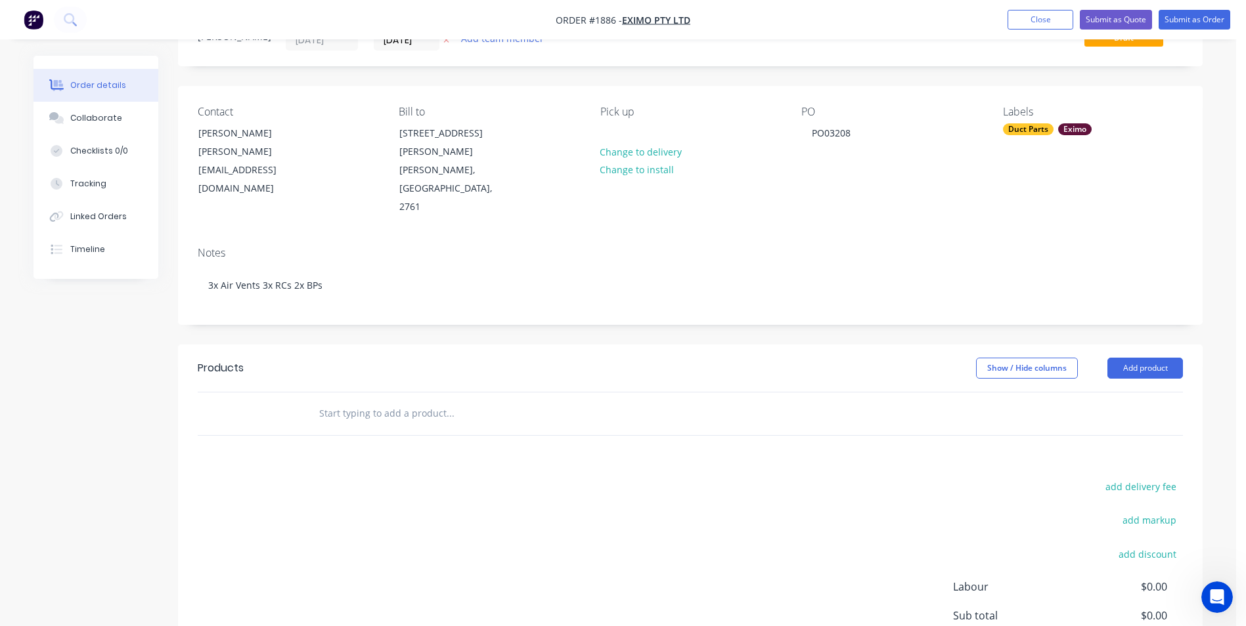
scroll to position [167, 0]
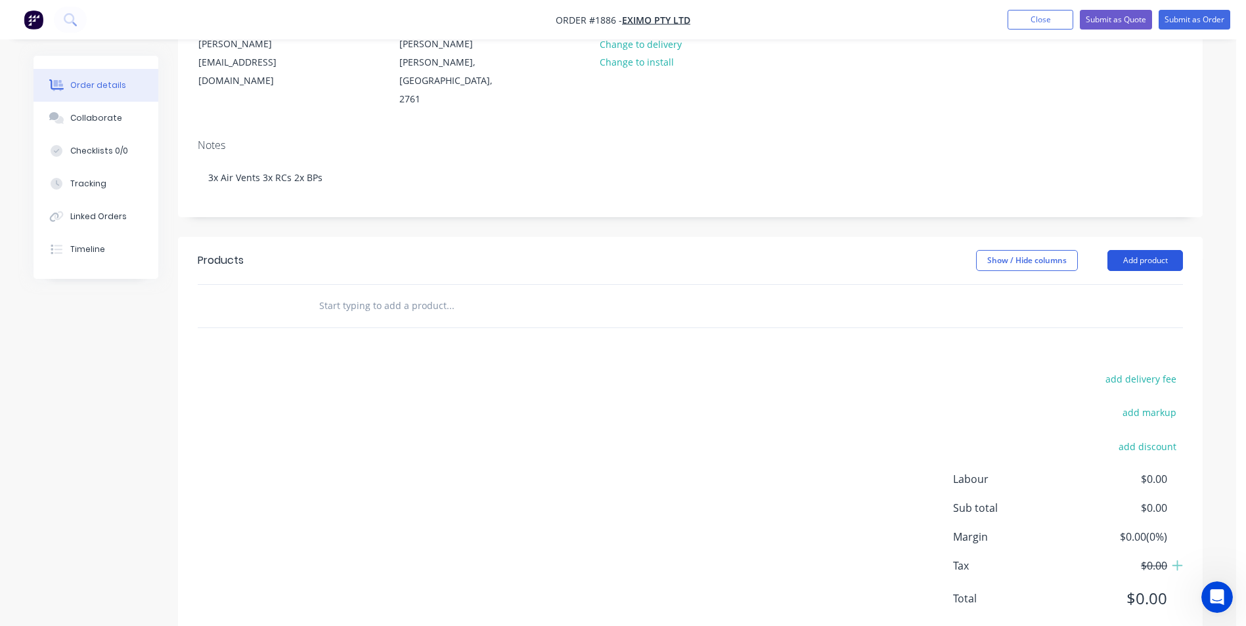
click at [1145, 250] on button "Add product" at bounding box center [1145, 260] width 76 height 21
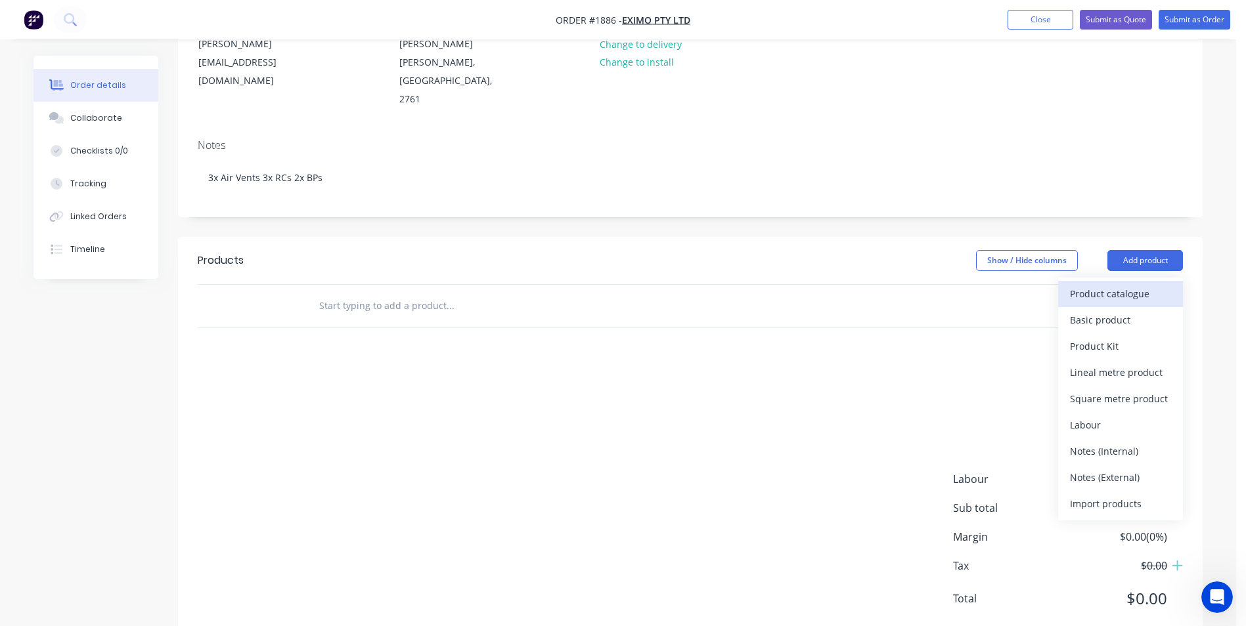
click at [1108, 284] on div "Product catalogue" at bounding box center [1120, 293] width 101 height 19
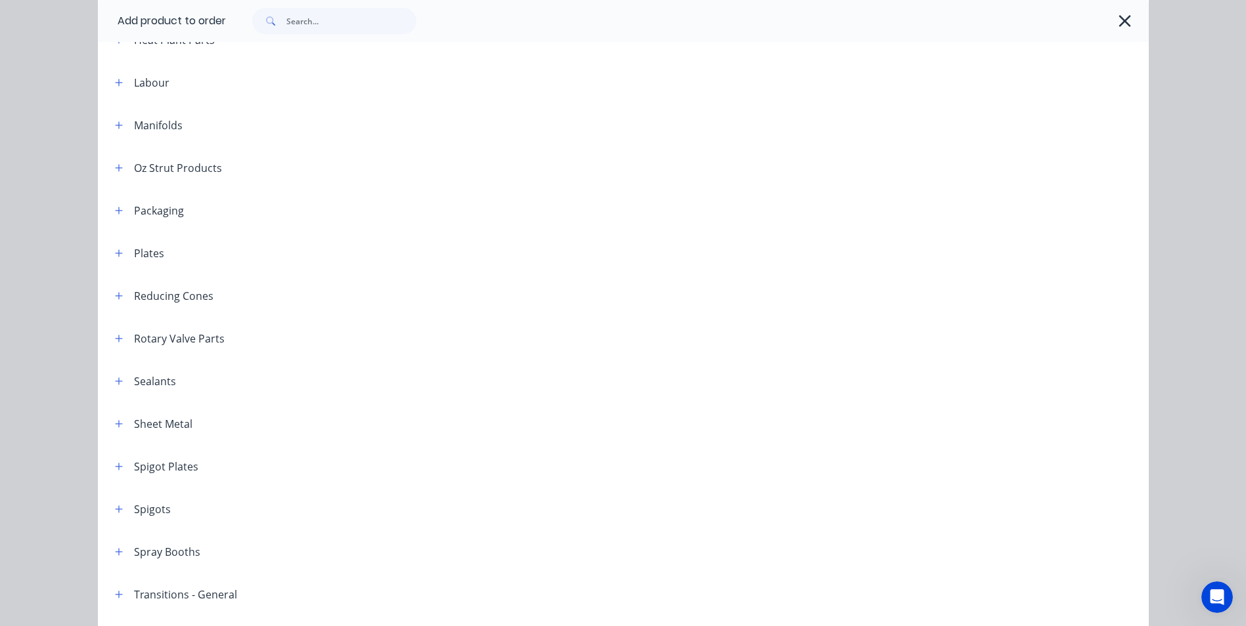
scroll to position [1445, 0]
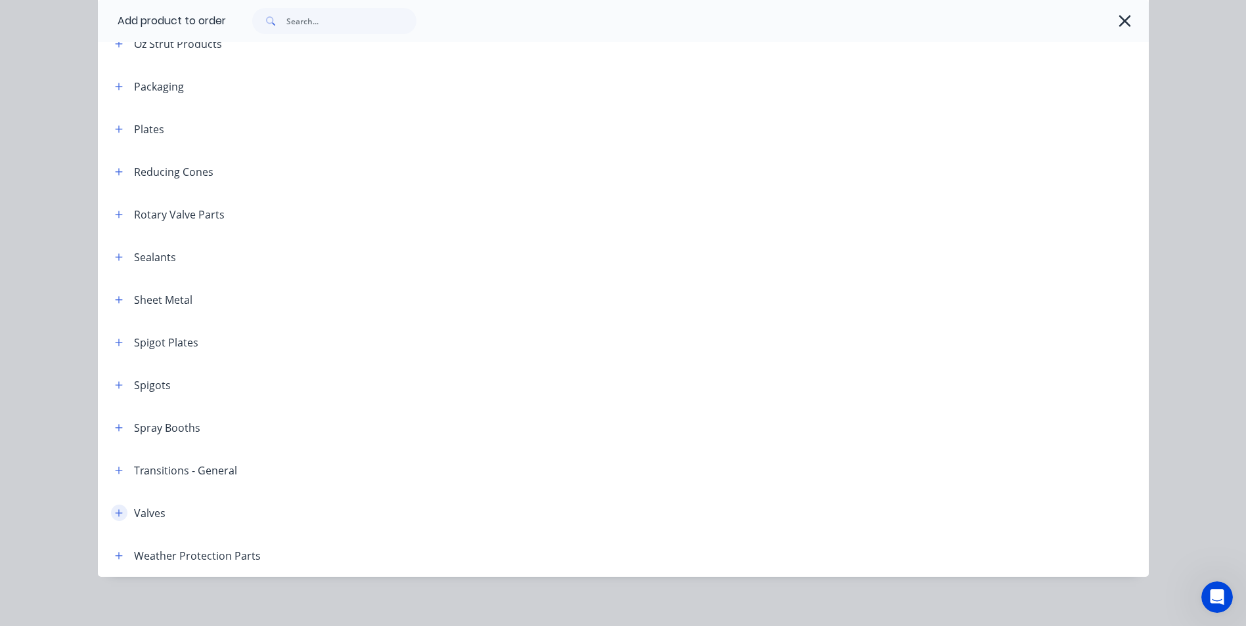
click at [115, 509] on icon "button" at bounding box center [119, 513] width 8 height 9
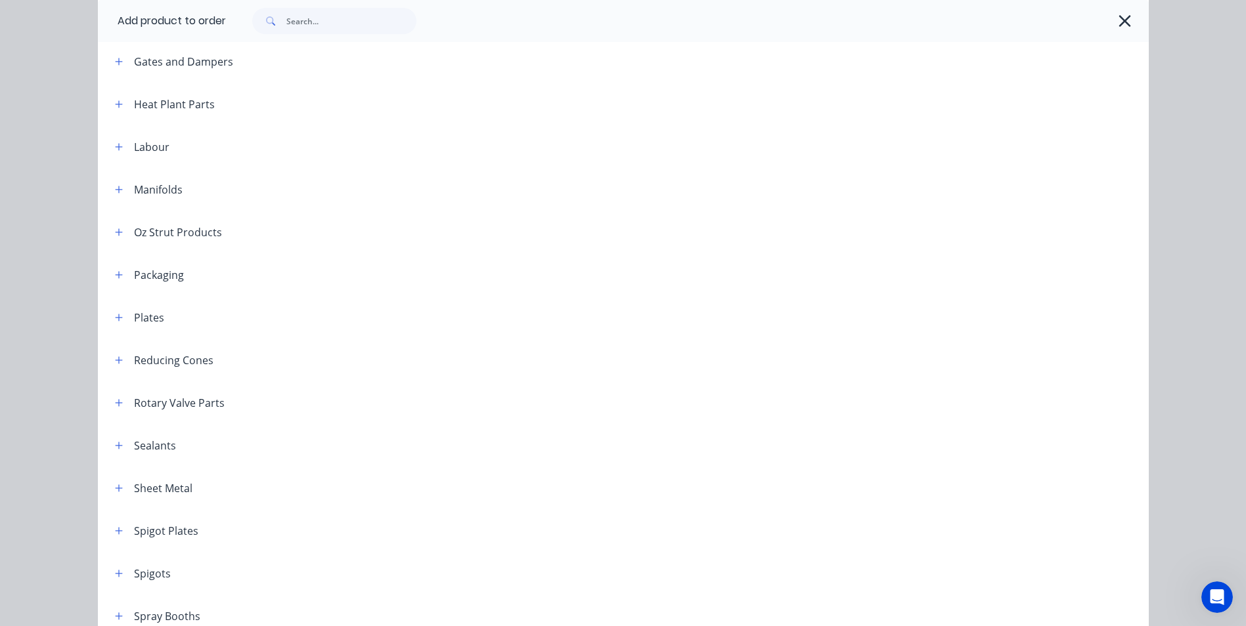
scroll to position [1519, 0]
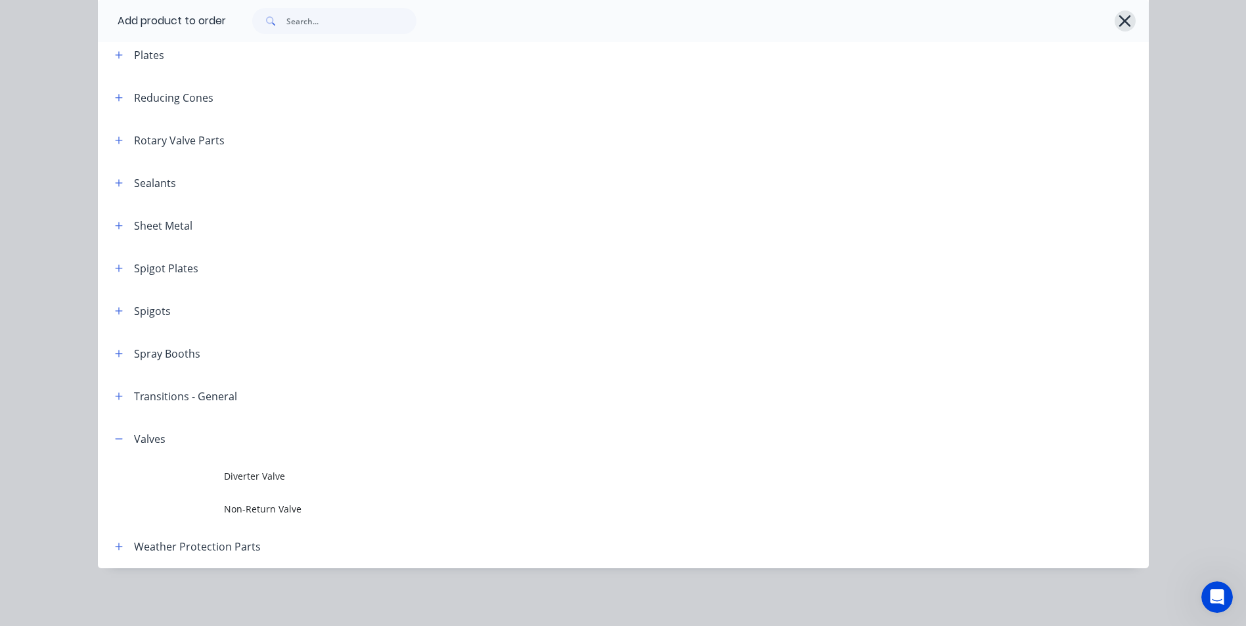
click at [1120, 17] on icon "button" at bounding box center [1125, 21] width 14 height 18
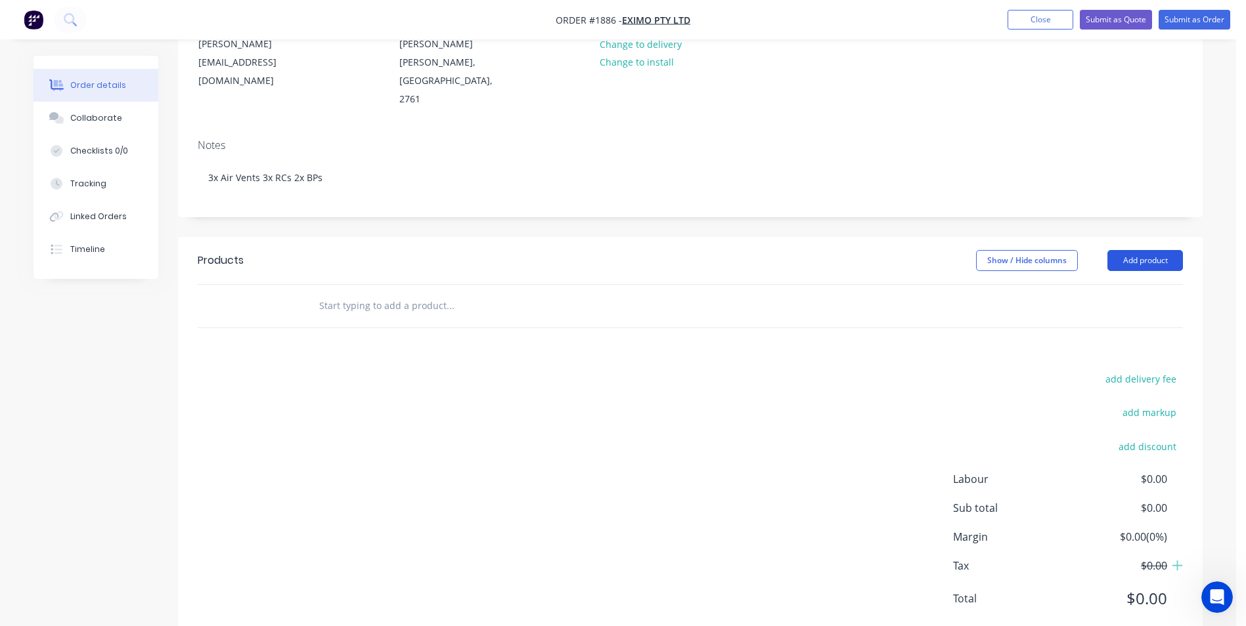
click at [1128, 250] on button "Add product" at bounding box center [1145, 260] width 76 height 21
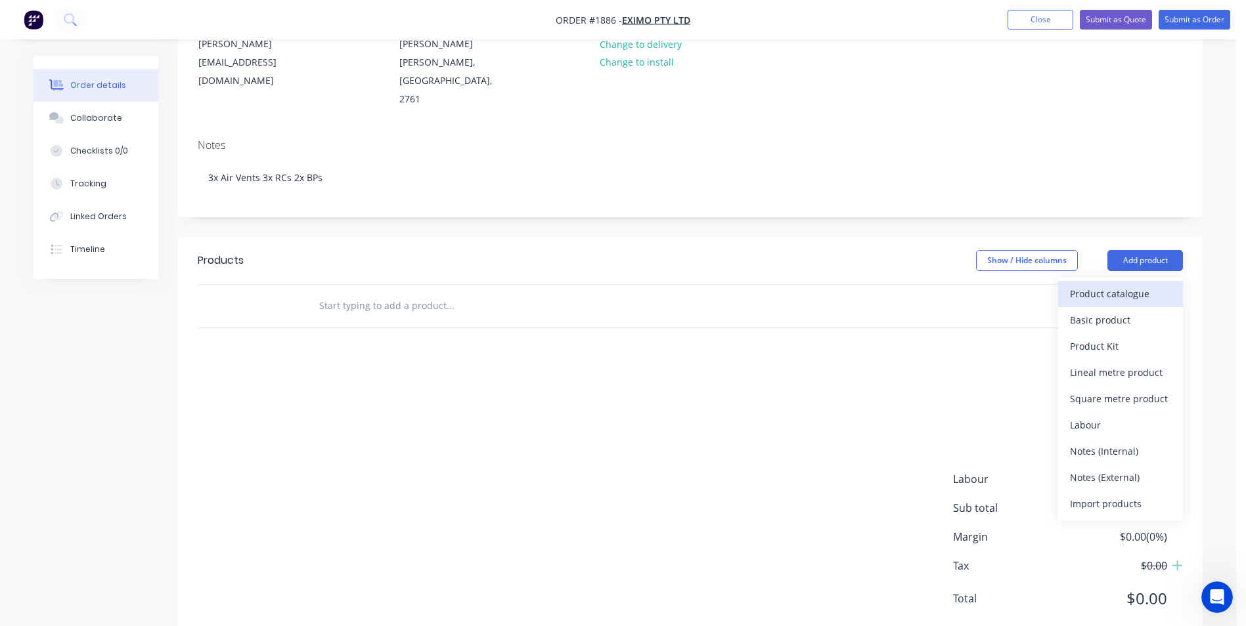
click at [1104, 284] on div "Product catalogue" at bounding box center [1120, 293] width 101 height 19
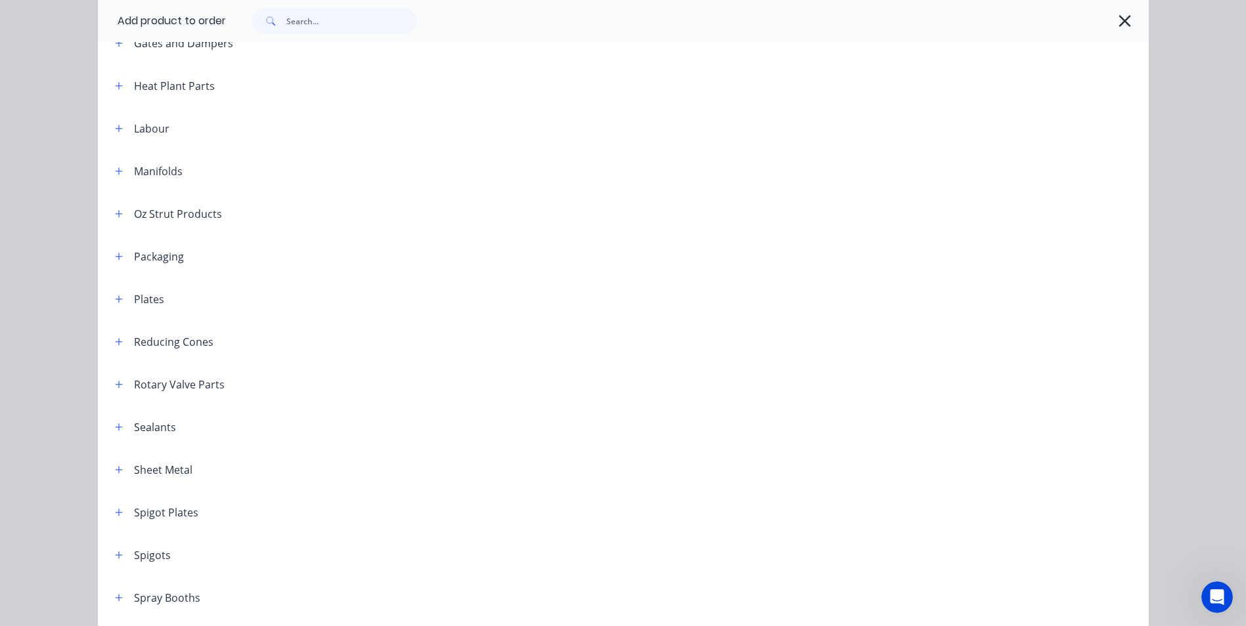
scroll to position [1453, 0]
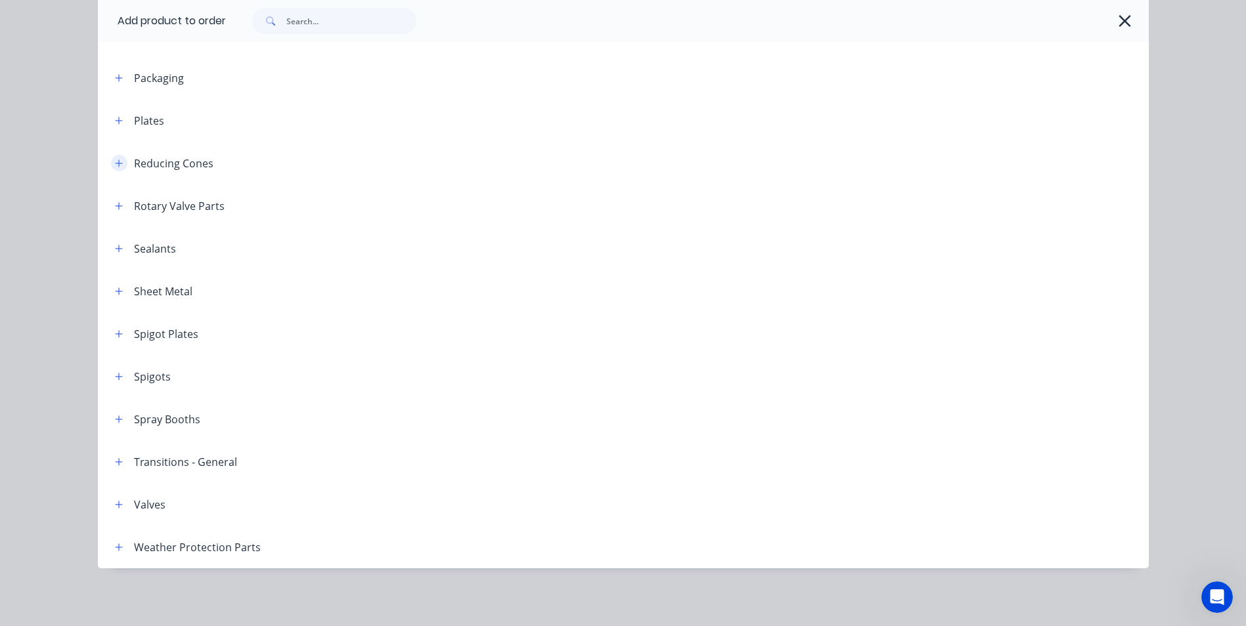
click at [116, 162] on icon "button" at bounding box center [119, 163] width 8 height 9
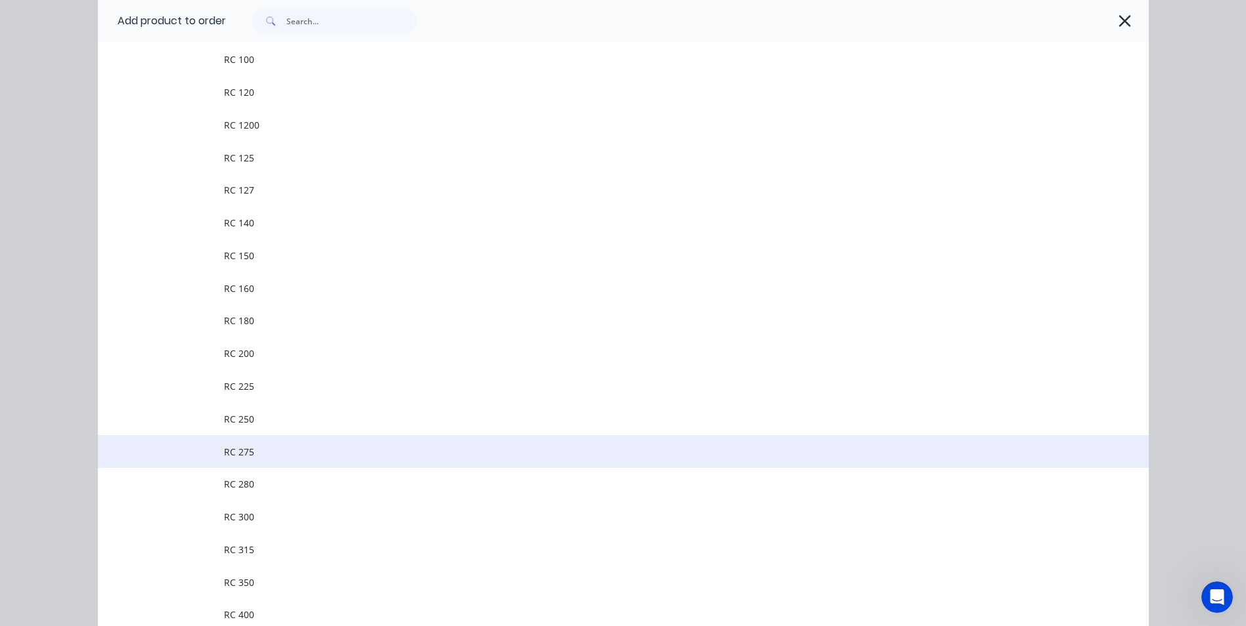
scroll to position [1782, 0]
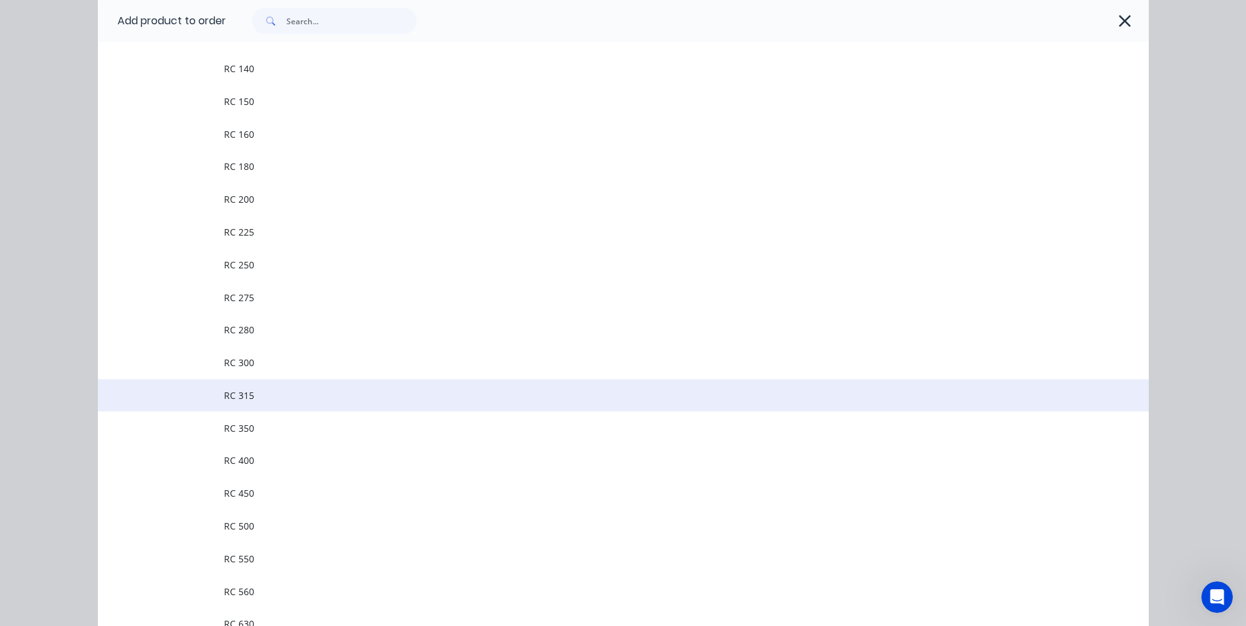
click at [264, 400] on span "RC 315" at bounding box center [593, 396] width 739 height 14
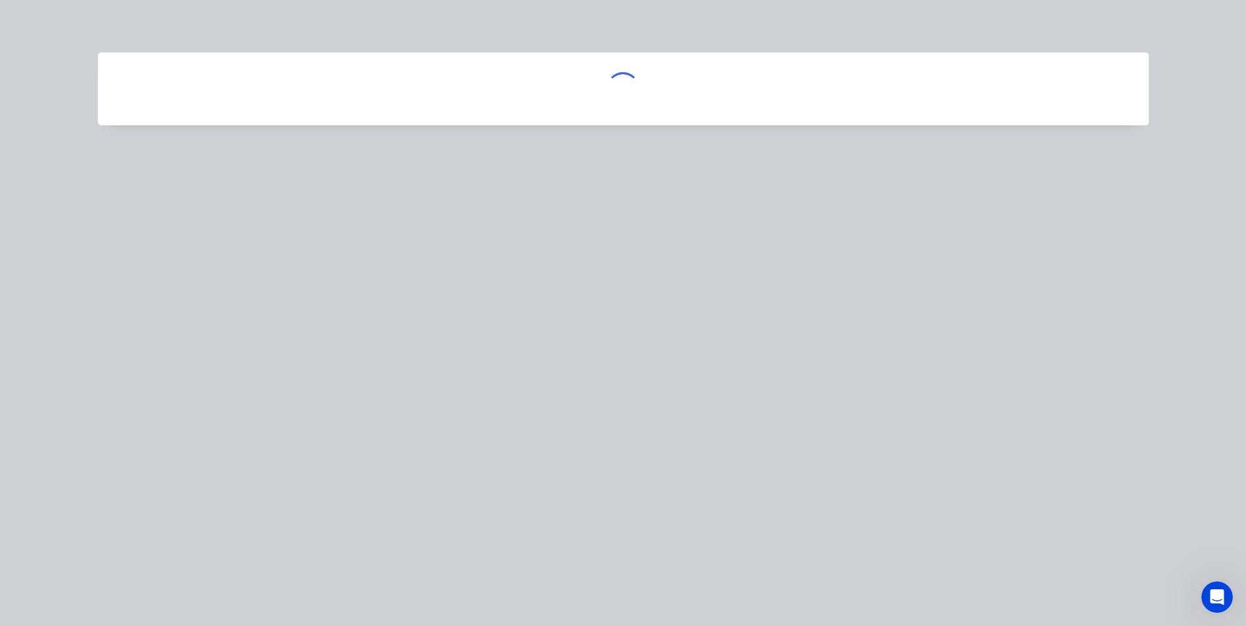
scroll to position [0, 0]
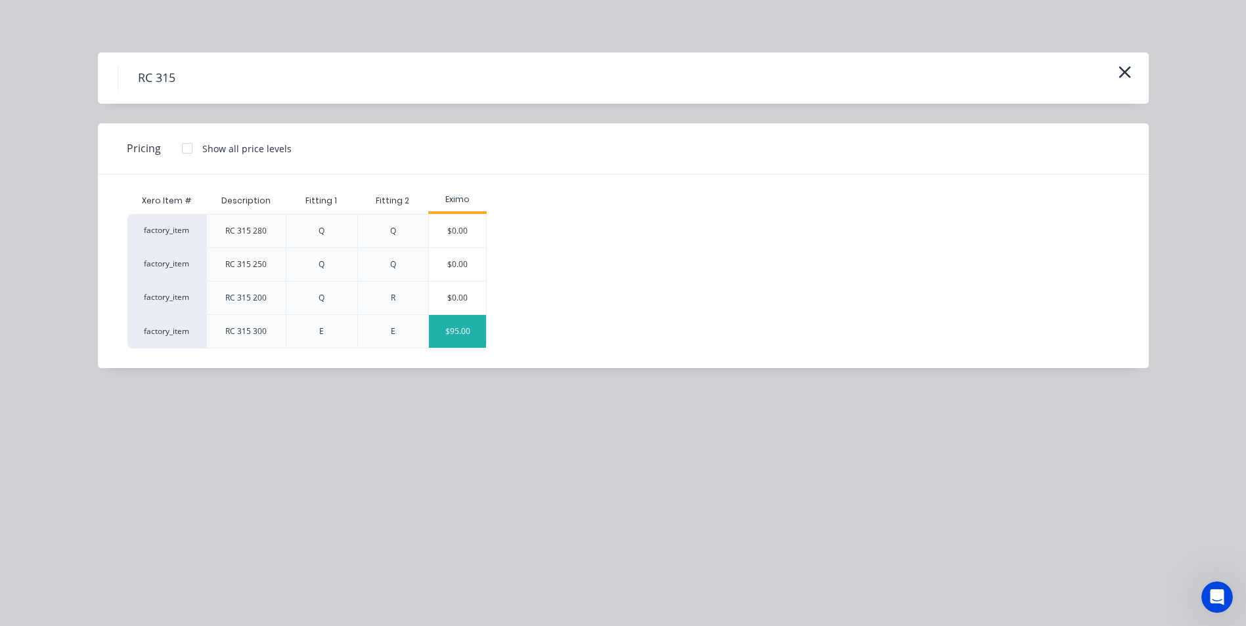
click at [444, 331] on div "$95.00" at bounding box center [457, 331] width 57 height 33
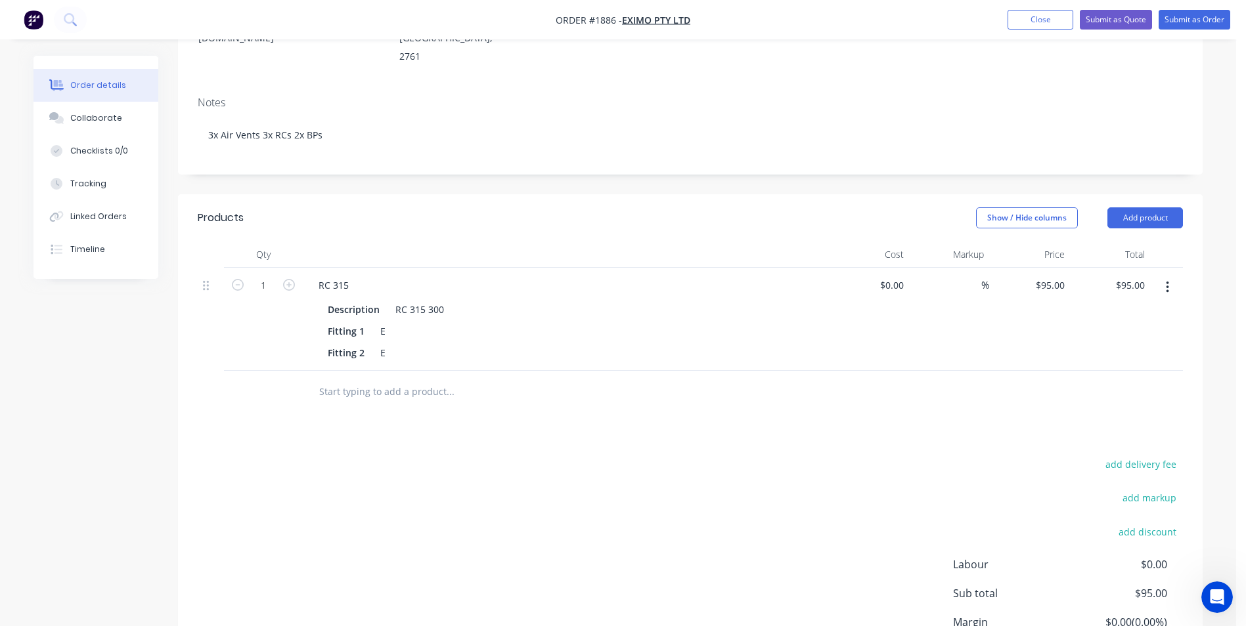
scroll to position [233, 0]
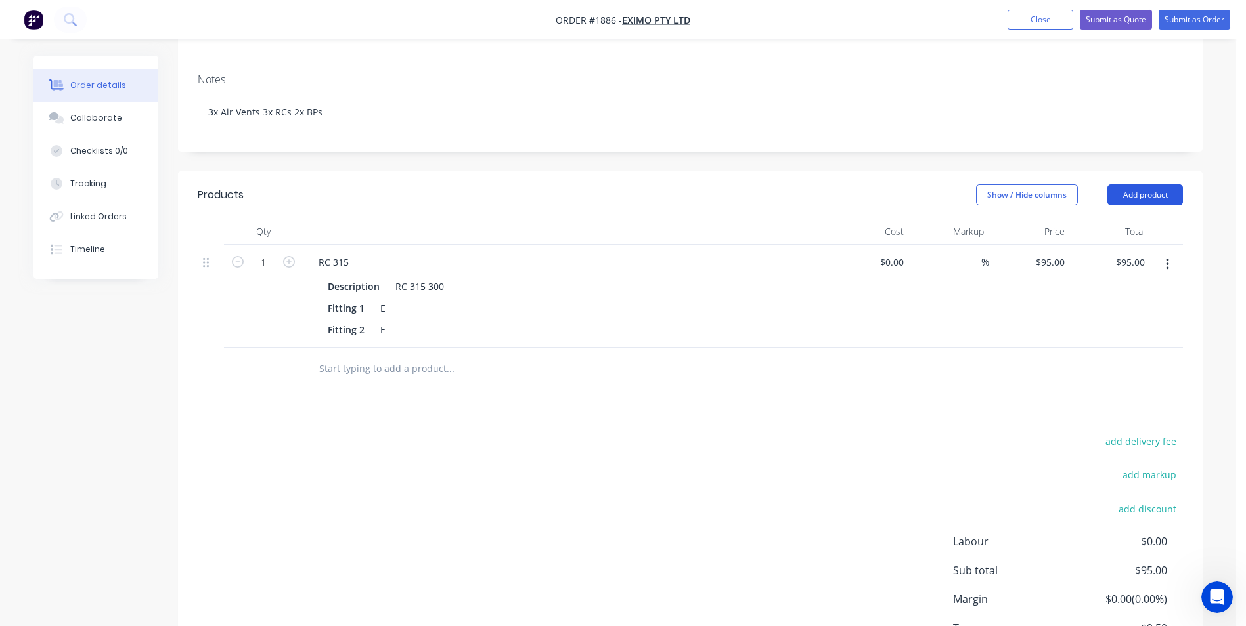
click at [1142, 185] on button "Add product" at bounding box center [1145, 195] width 76 height 21
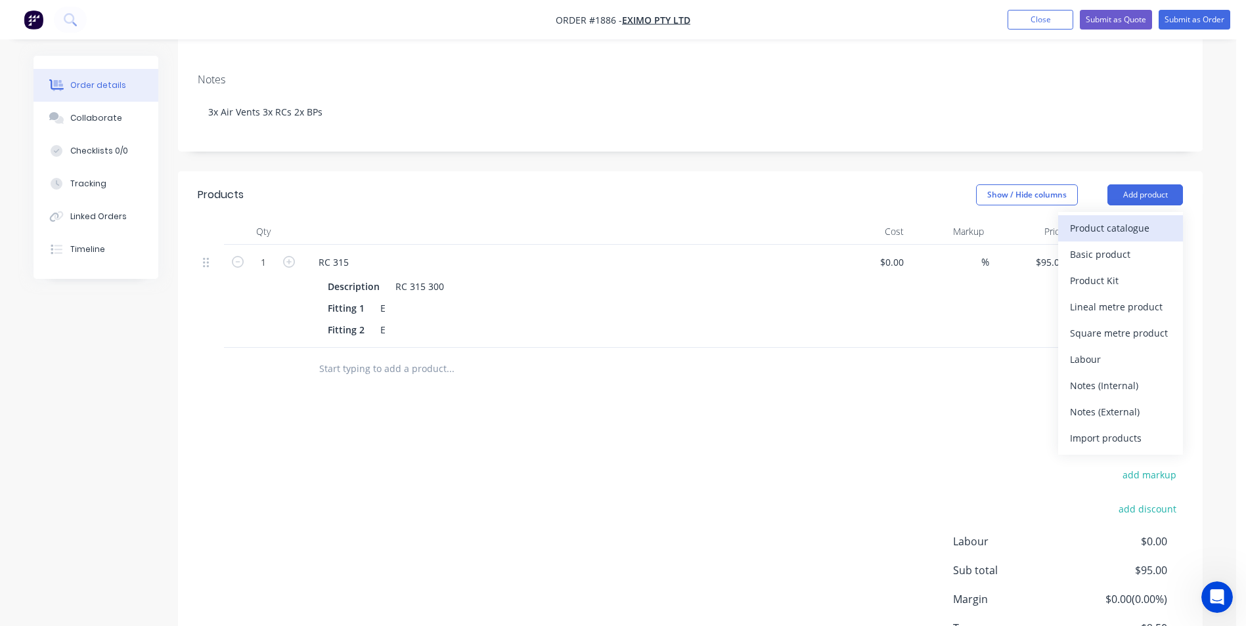
click at [1125, 219] on div "Product catalogue" at bounding box center [1120, 228] width 101 height 19
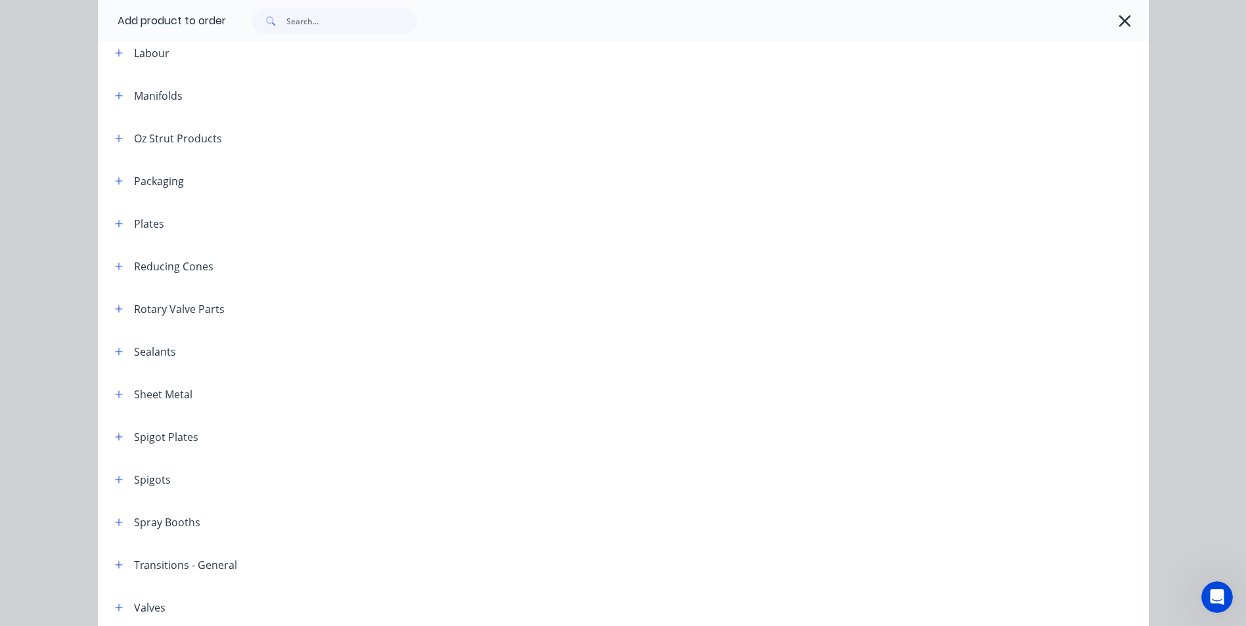
scroll to position [1453, 0]
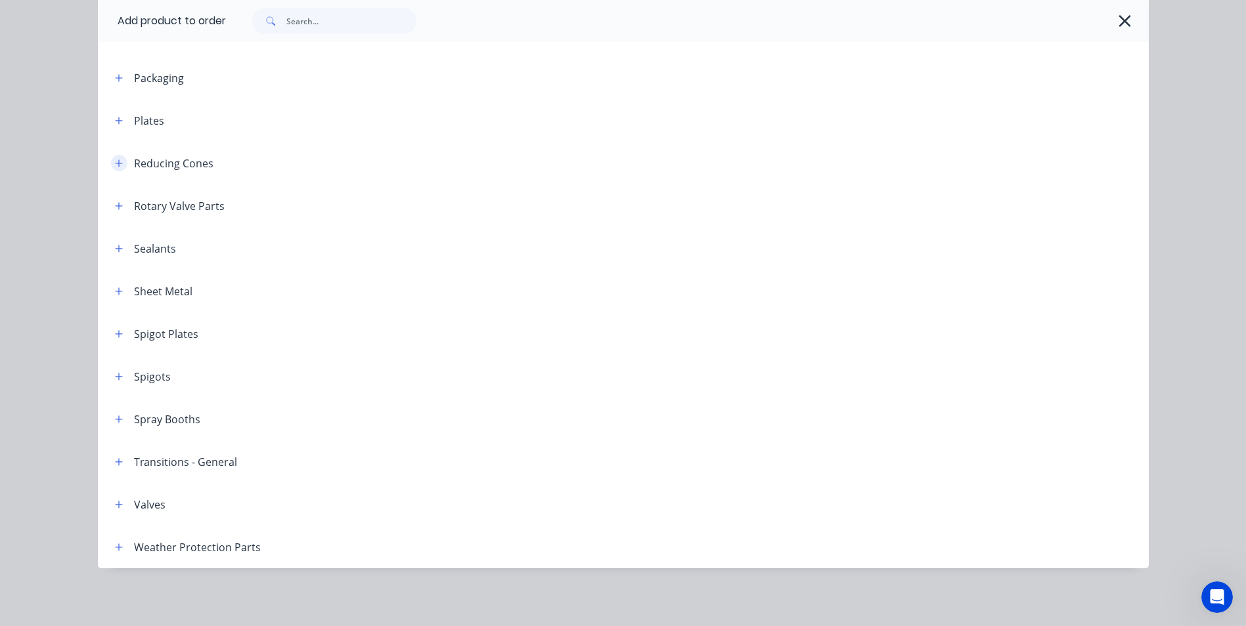
click at [112, 156] on button "button" at bounding box center [119, 163] width 16 height 16
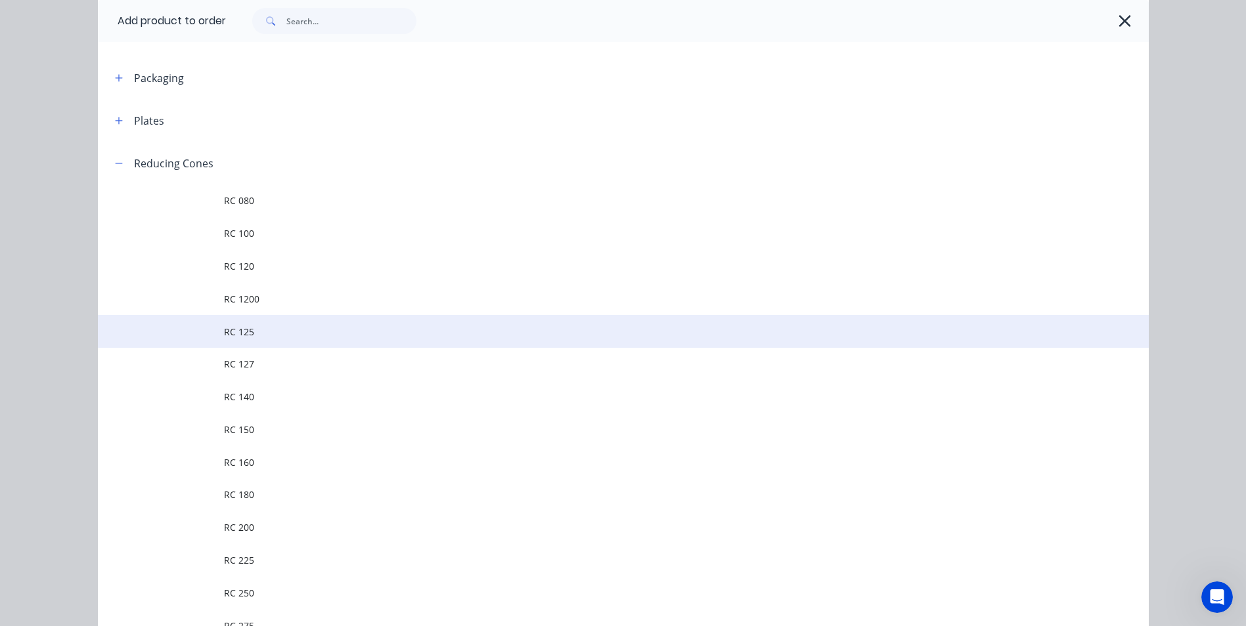
click at [244, 338] on span "RC 125" at bounding box center [593, 332] width 739 height 14
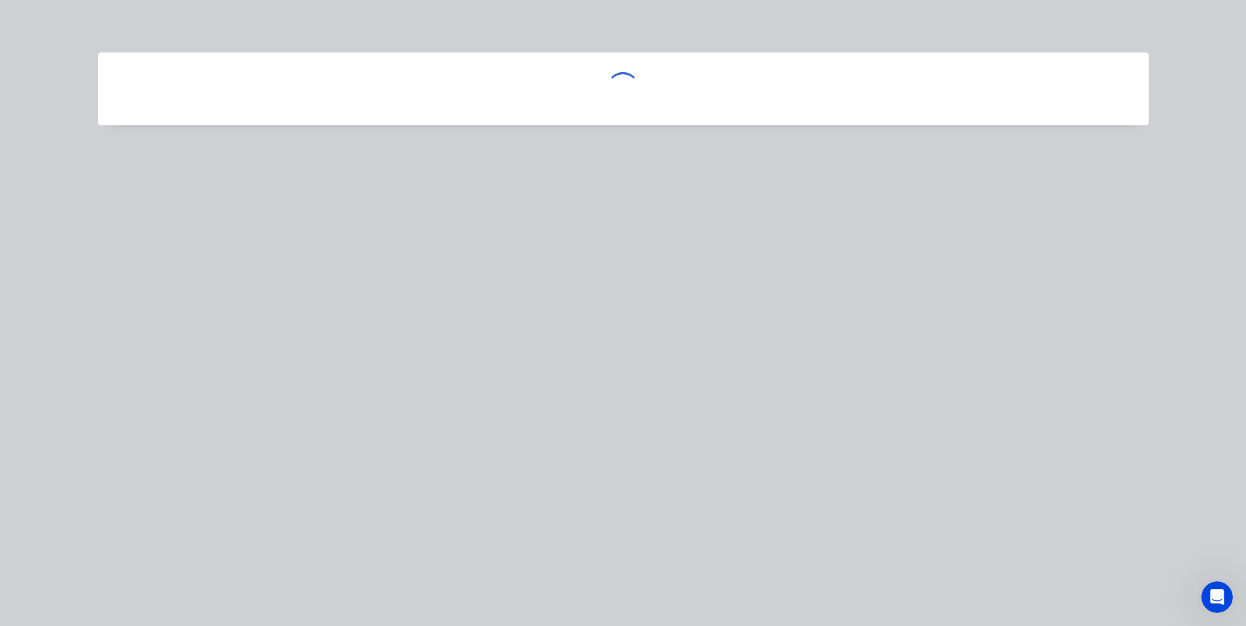
scroll to position [0, 0]
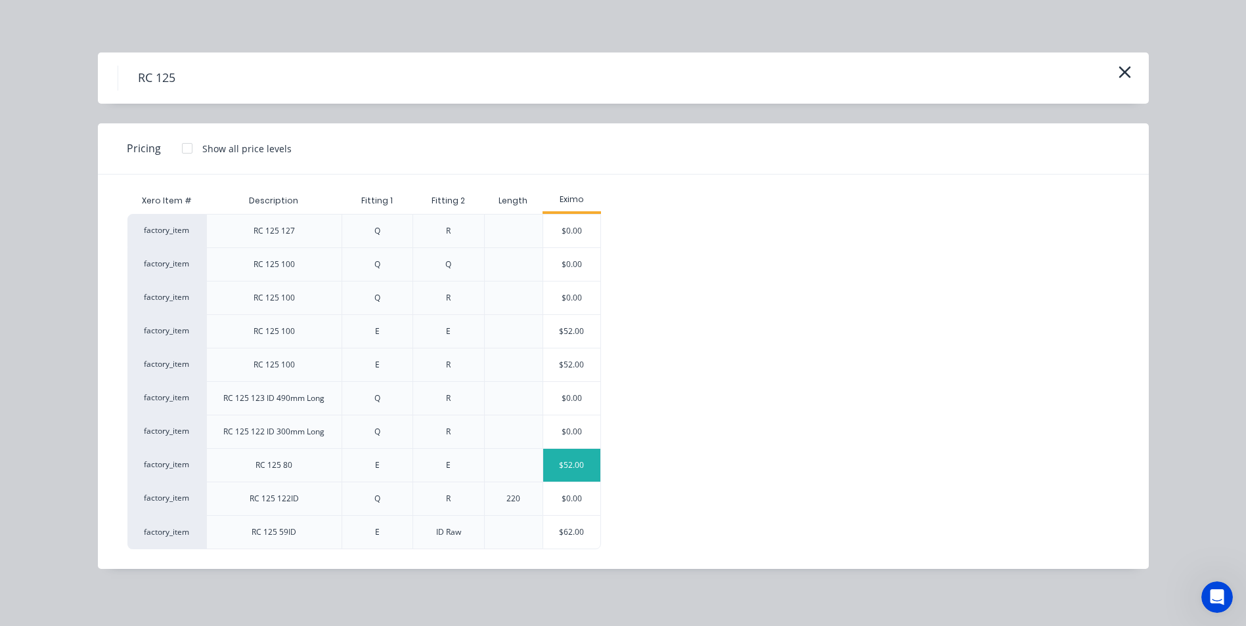
click at [568, 461] on div "$52.00" at bounding box center [571, 465] width 57 height 33
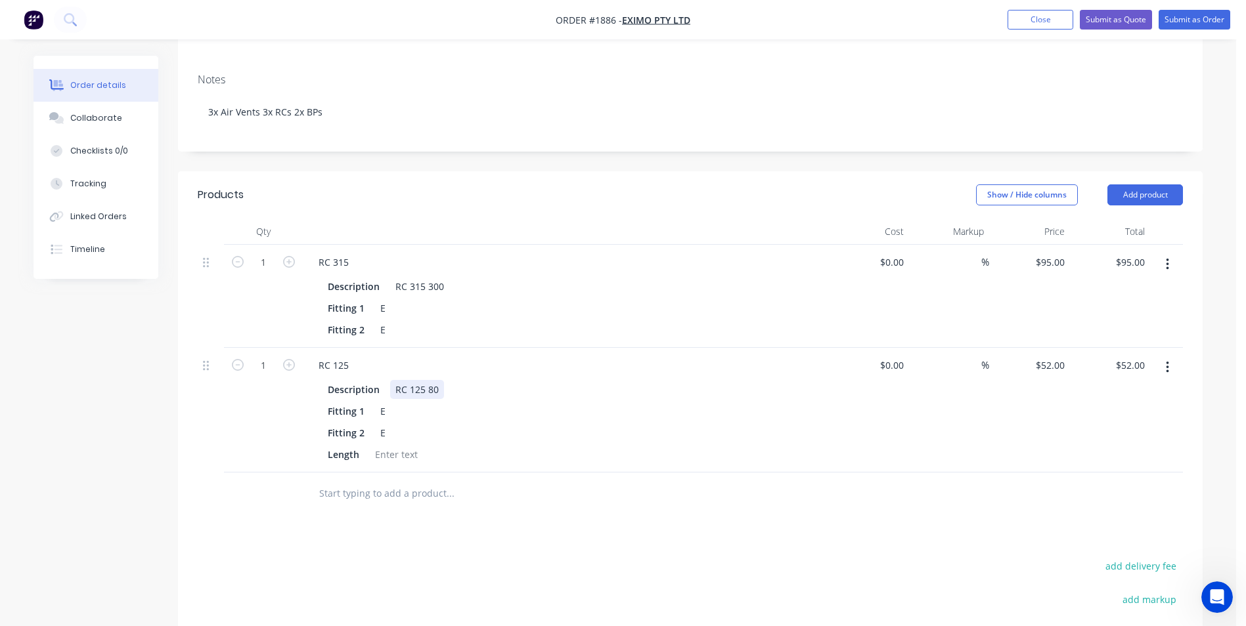
scroll to position [364, 0]
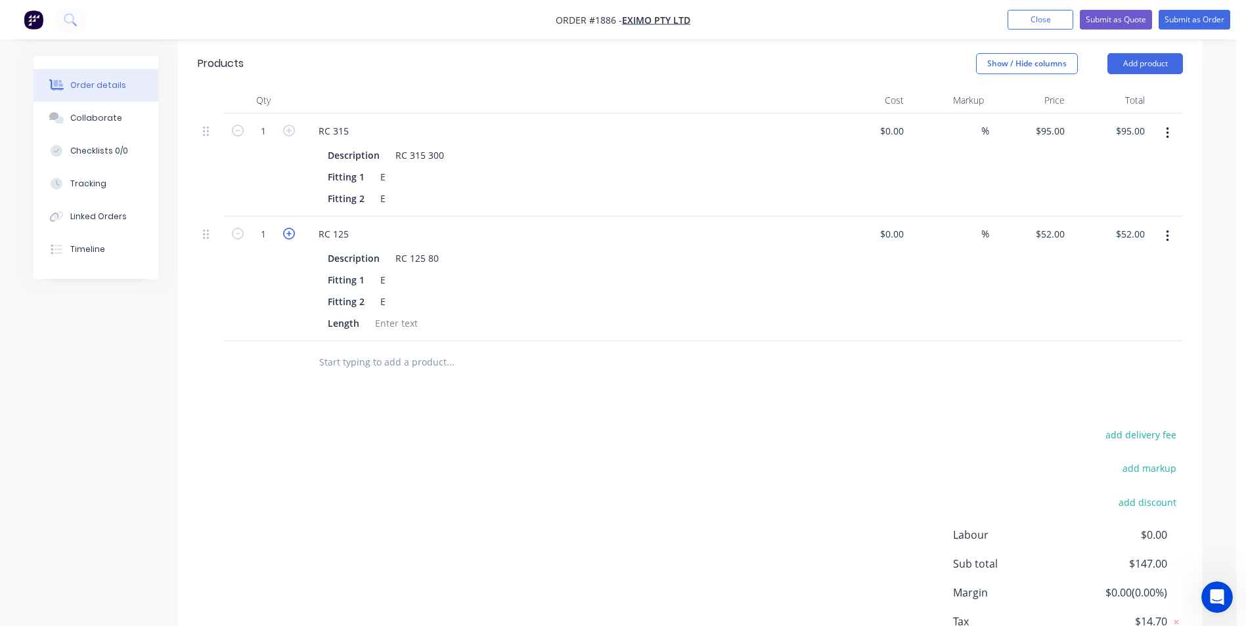
click at [286, 228] on icon "button" at bounding box center [289, 234] width 12 height 12
type input "2"
type input "$104.00"
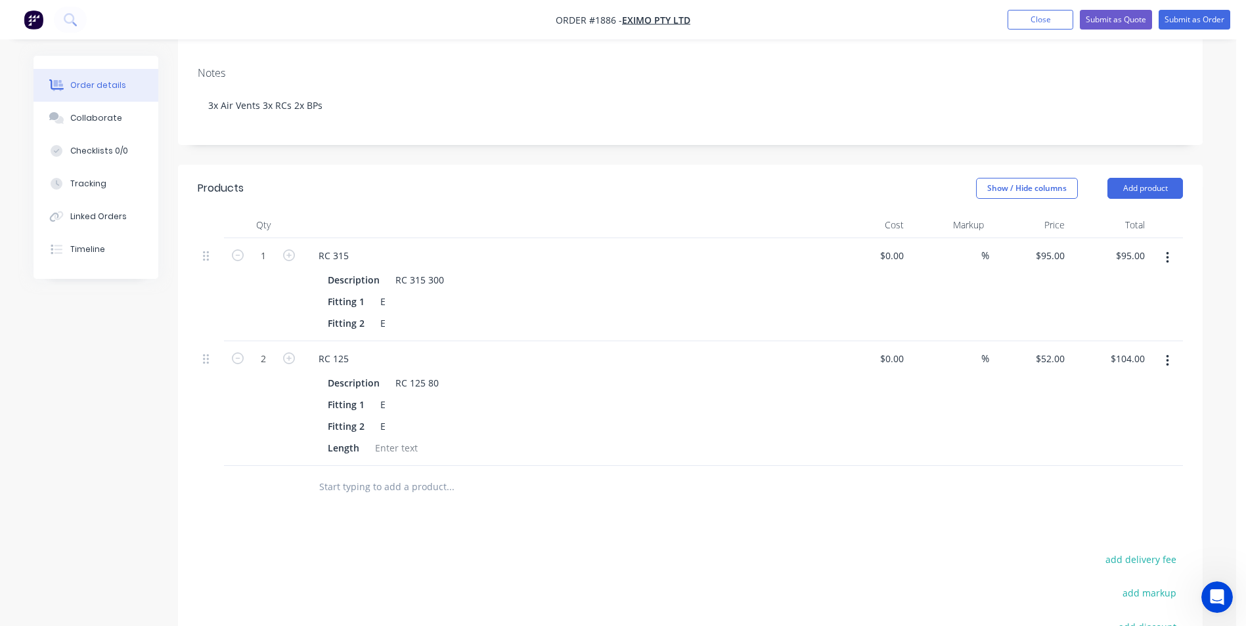
scroll to position [36, 0]
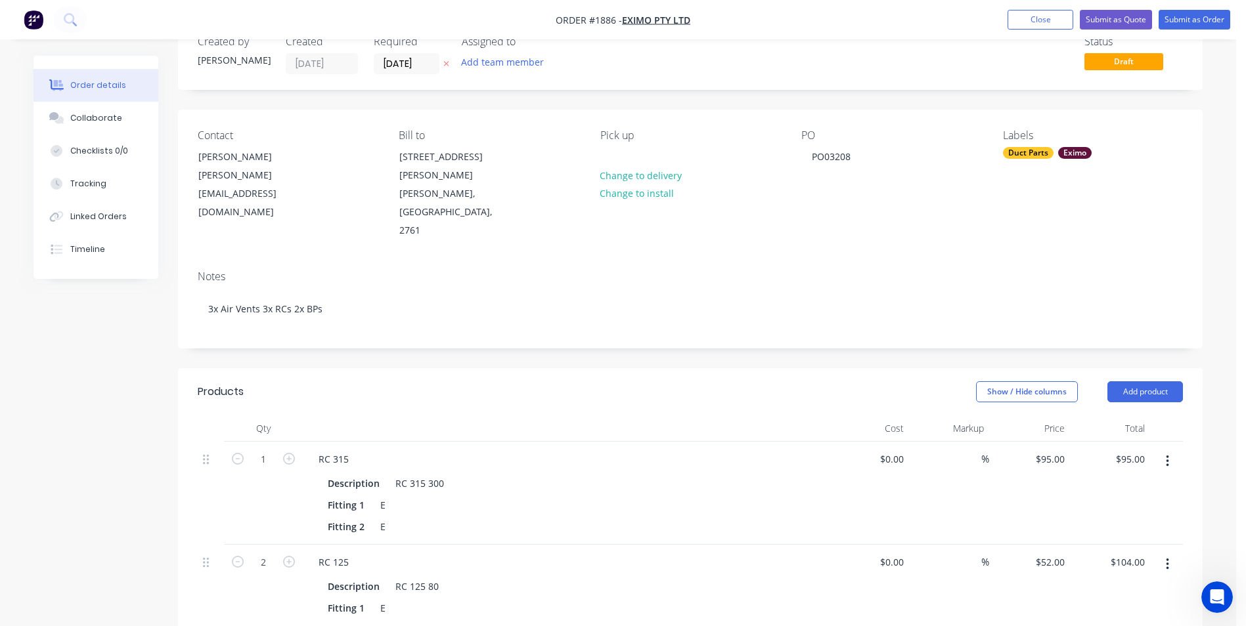
click at [1128, 368] on header "Products Show / Hide columns Add product" at bounding box center [690, 391] width 1024 height 47
click at [1135, 382] on button "Add product" at bounding box center [1145, 392] width 76 height 21
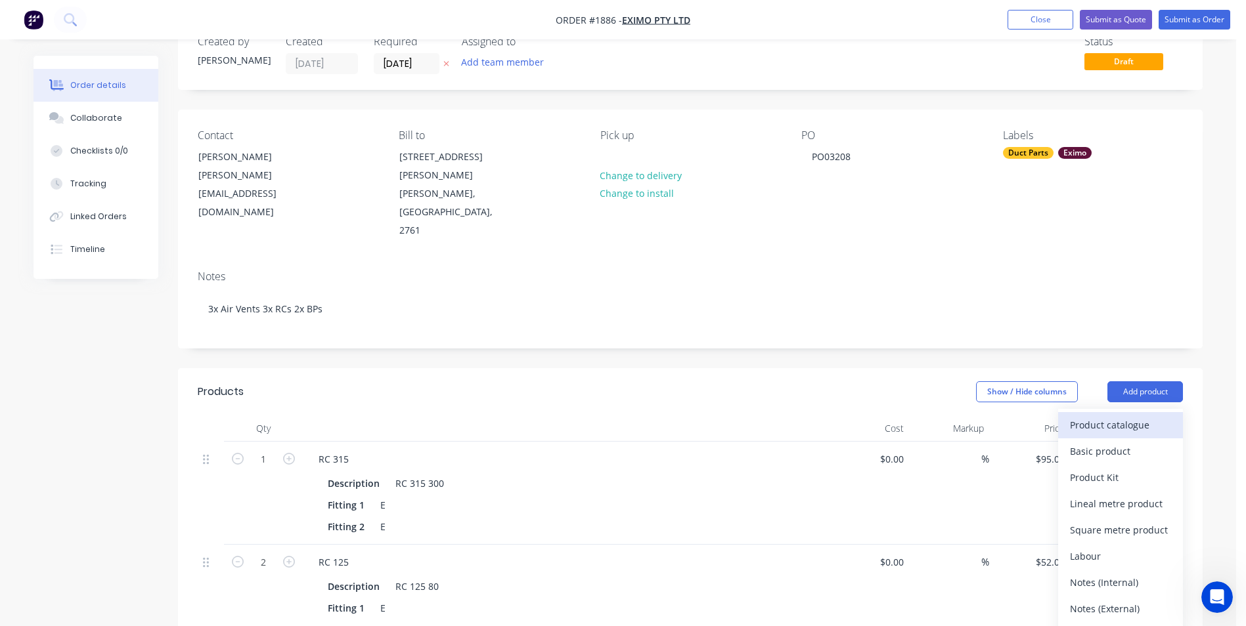
click at [1114, 416] on div "Product catalogue" at bounding box center [1120, 425] width 101 height 19
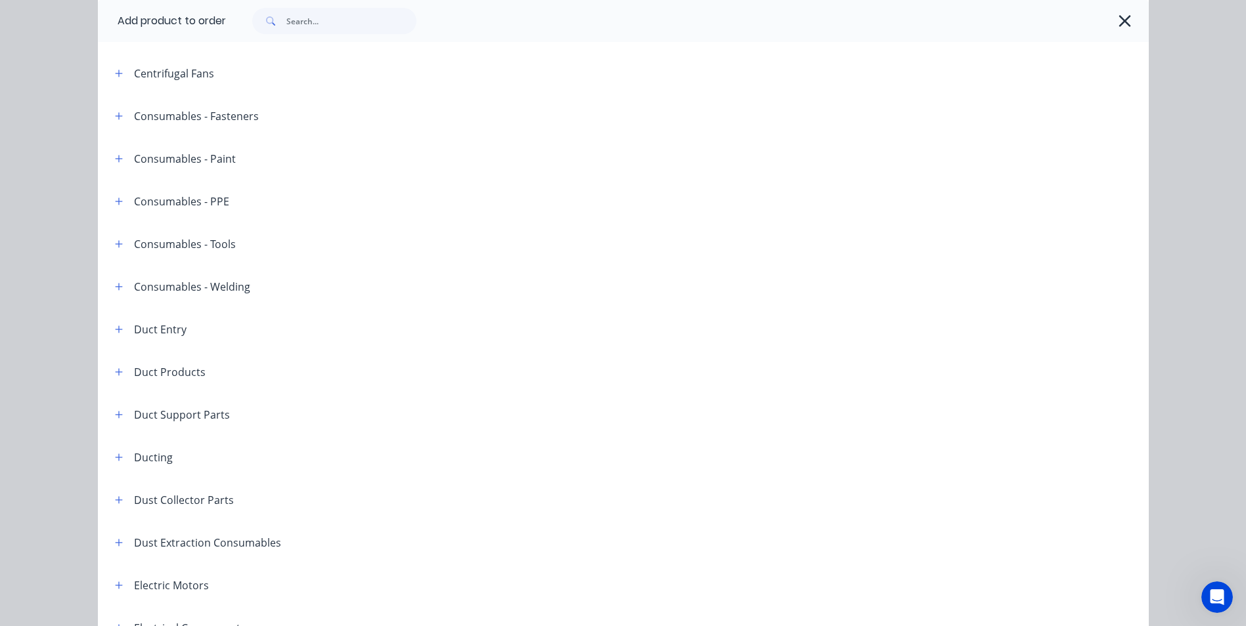
scroll to position [66, 0]
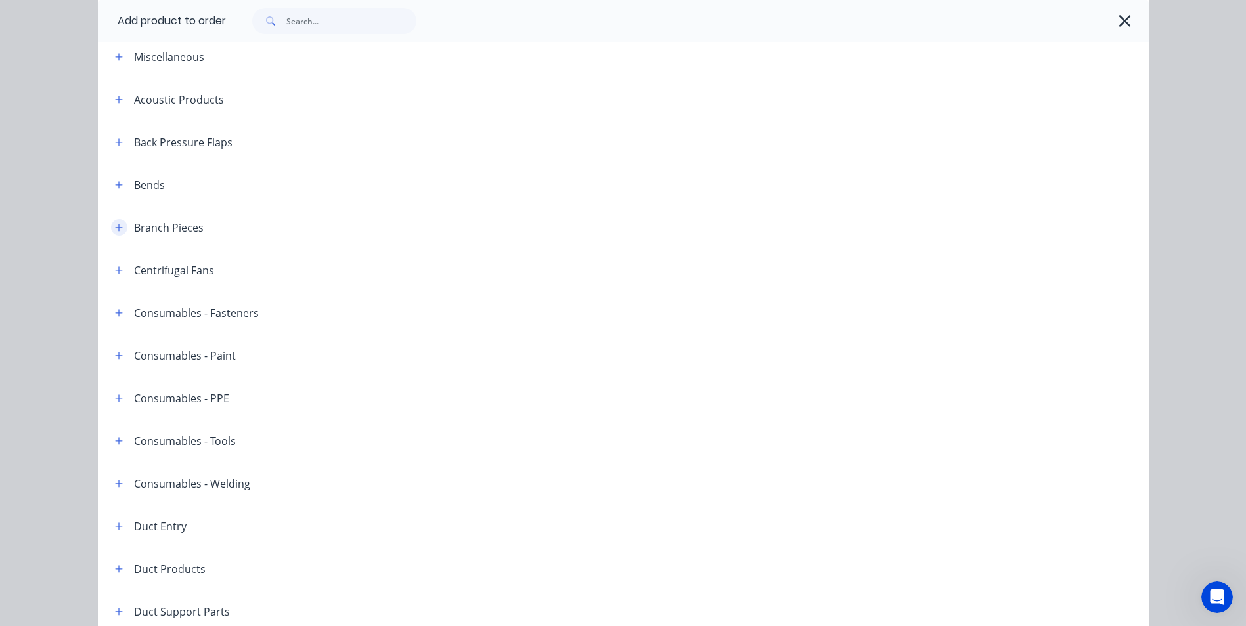
click at [118, 226] on icon "button" at bounding box center [119, 227] width 8 height 9
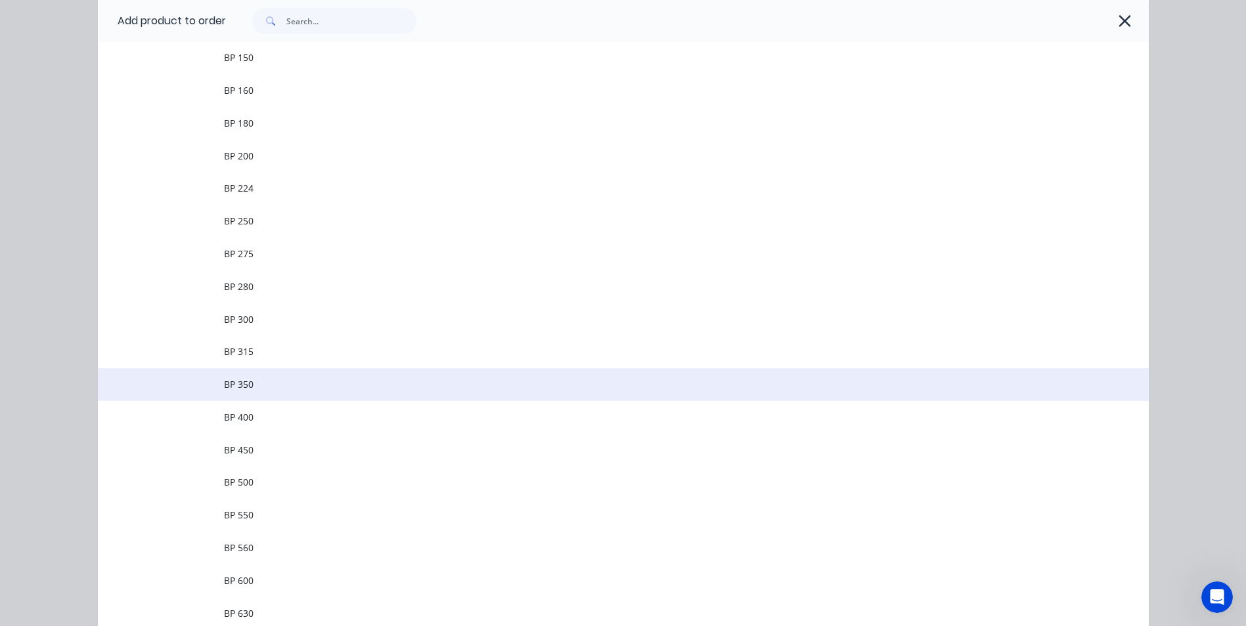
scroll to position [460, 0]
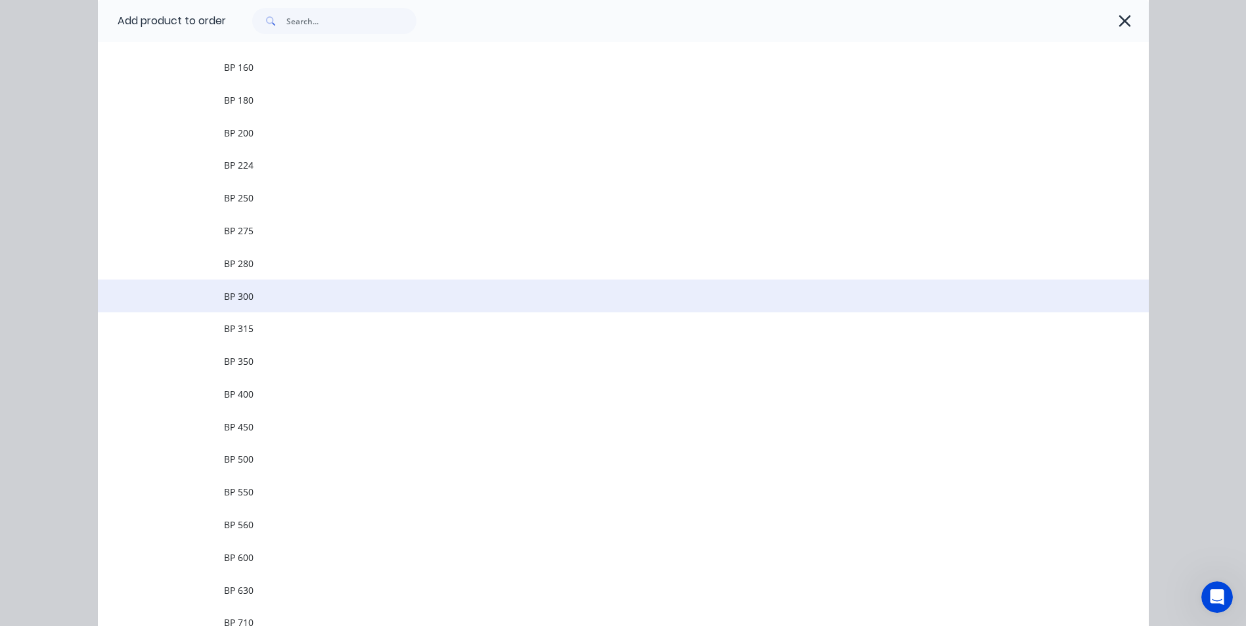
click at [283, 295] on span "BP 300" at bounding box center [593, 297] width 739 height 14
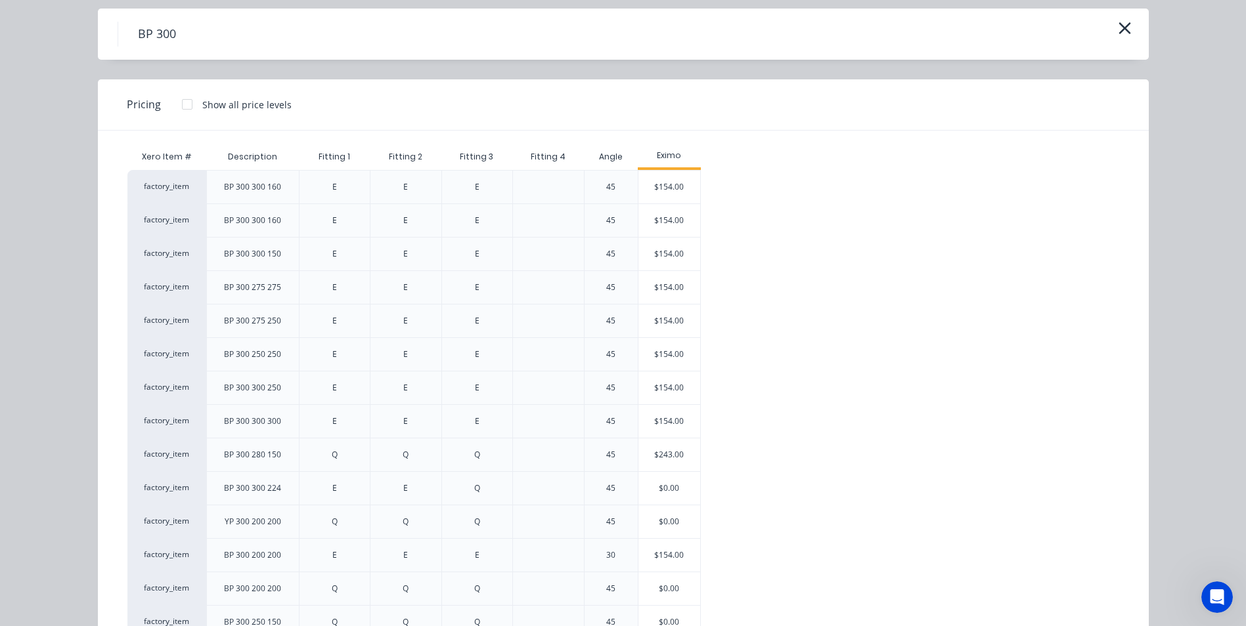
scroll to position [0, 0]
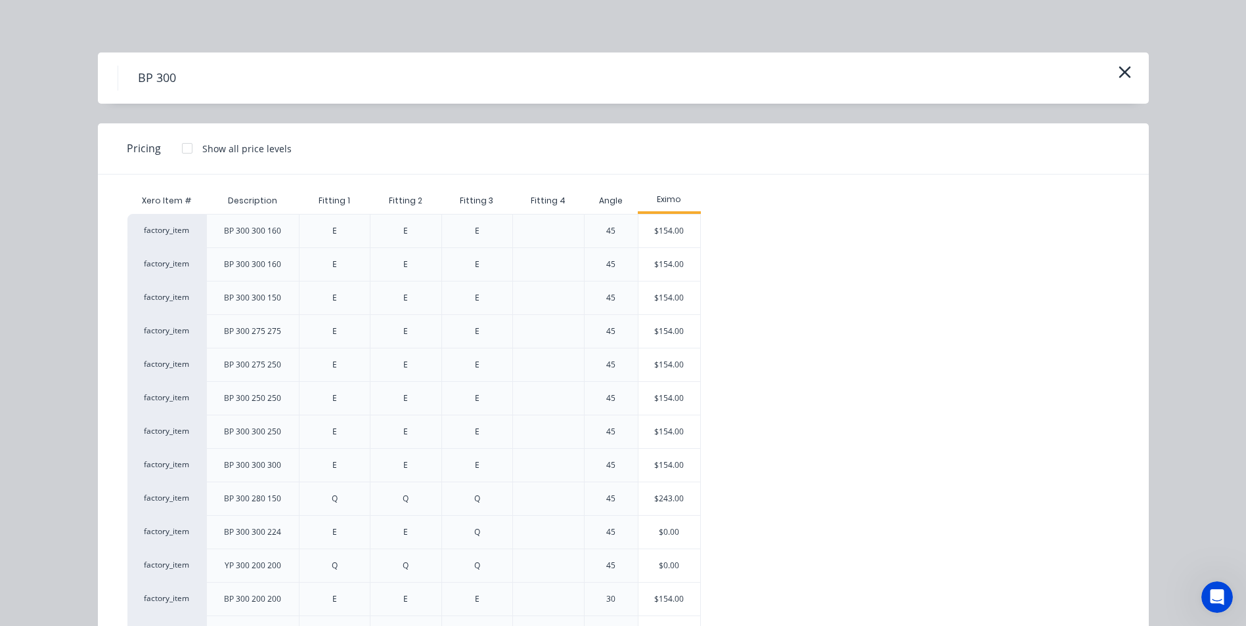
click at [1130, 67] on div "BP 300" at bounding box center [623, 78] width 1051 height 51
click at [1122, 68] on icon "button" at bounding box center [1125, 72] width 14 height 18
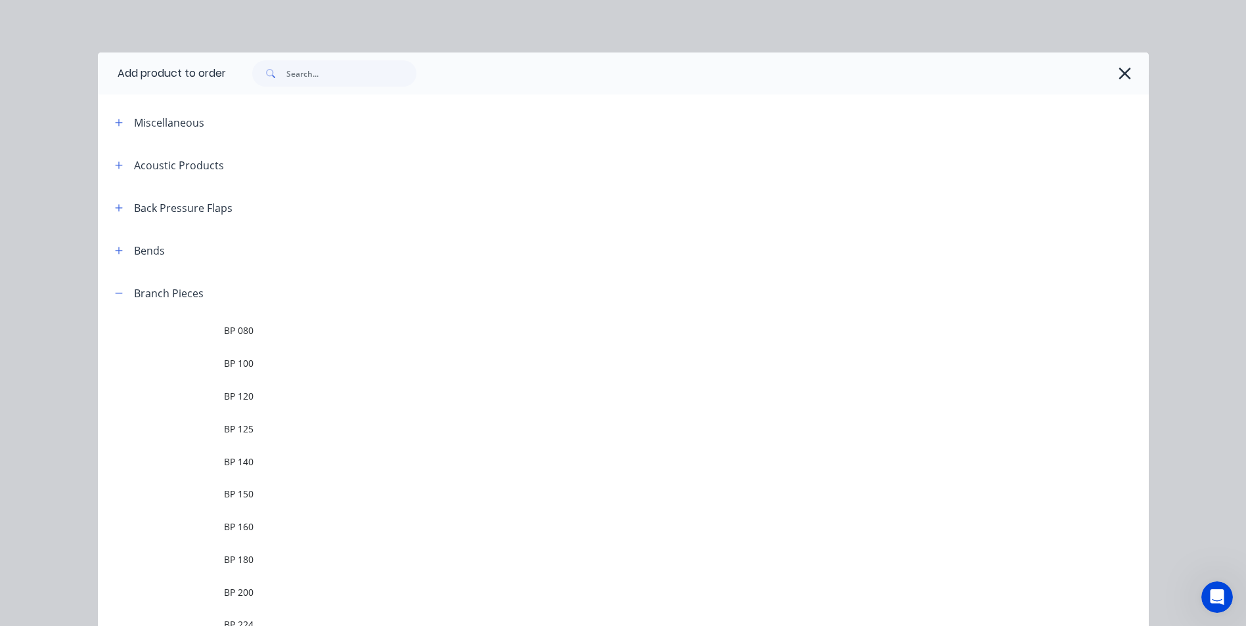
scroll to position [272, 0]
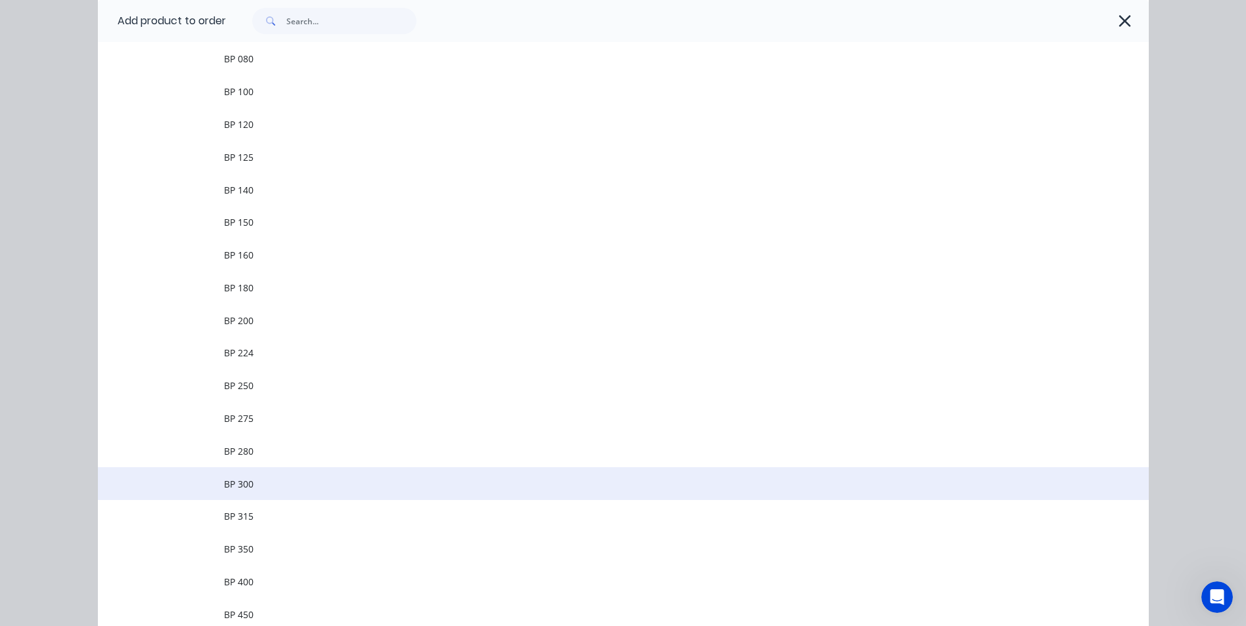
click at [325, 475] on td "BP 300" at bounding box center [686, 484] width 925 height 33
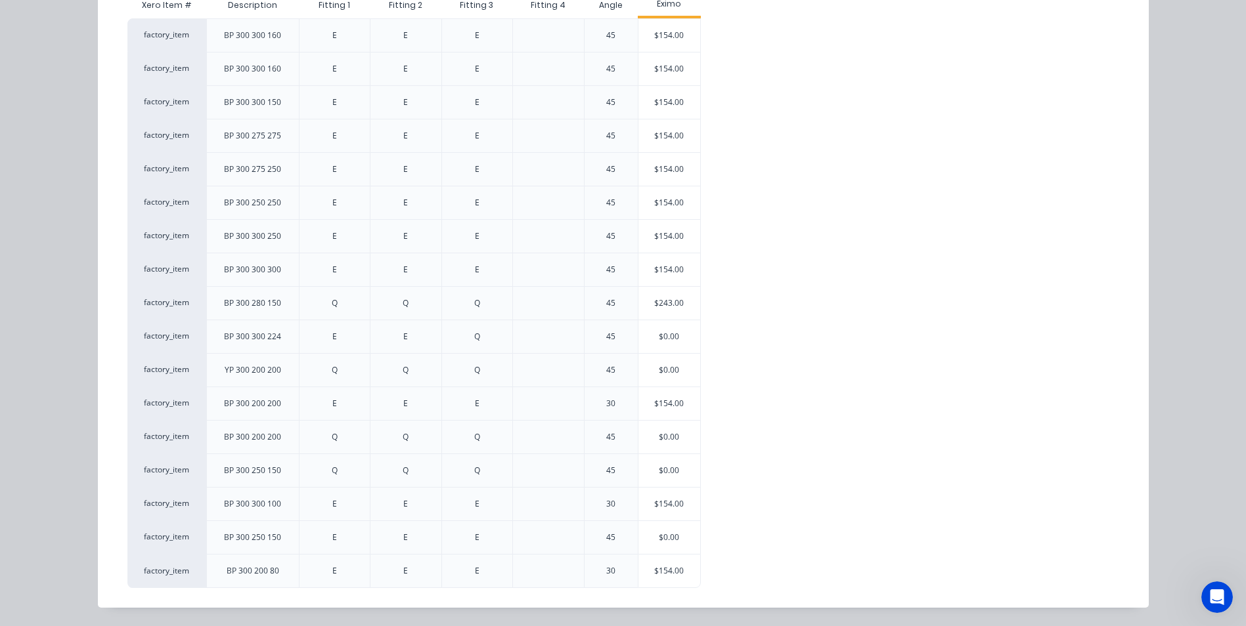
scroll to position [233, 0]
click at [644, 570] on div "$154.00" at bounding box center [669, 571] width 62 height 33
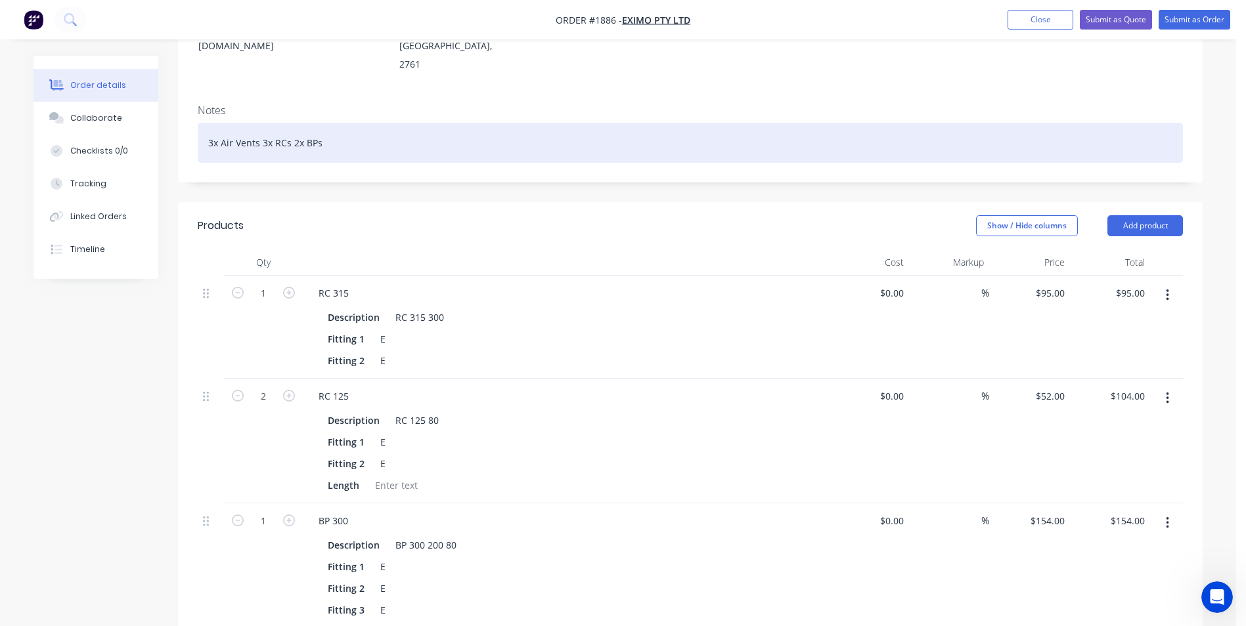
scroll to position [0, 0]
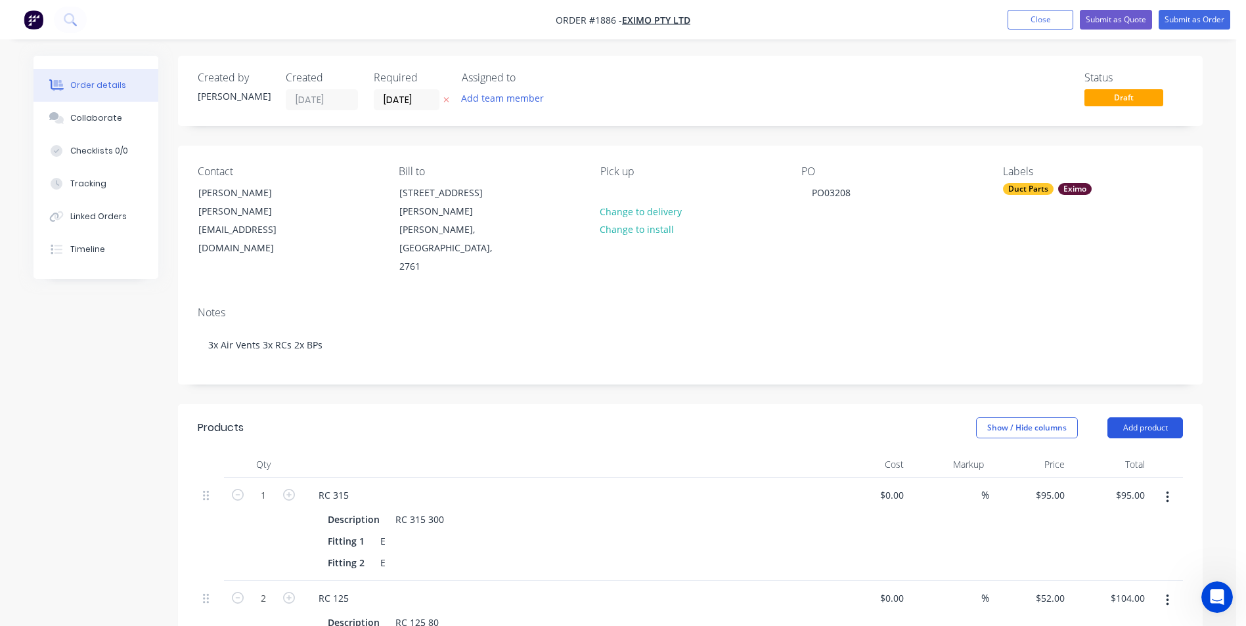
click at [1120, 418] on button "Add product" at bounding box center [1145, 428] width 76 height 21
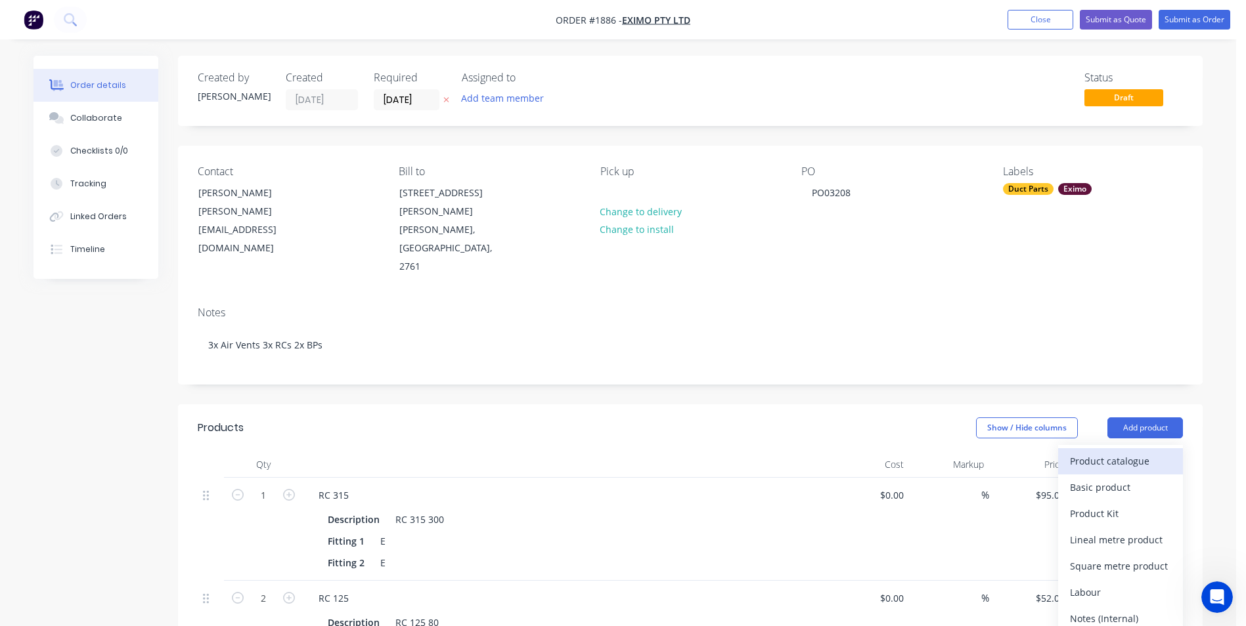
click at [1122, 452] on div "Product catalogue" at bounding box center [1120, 461] width 101 height 19
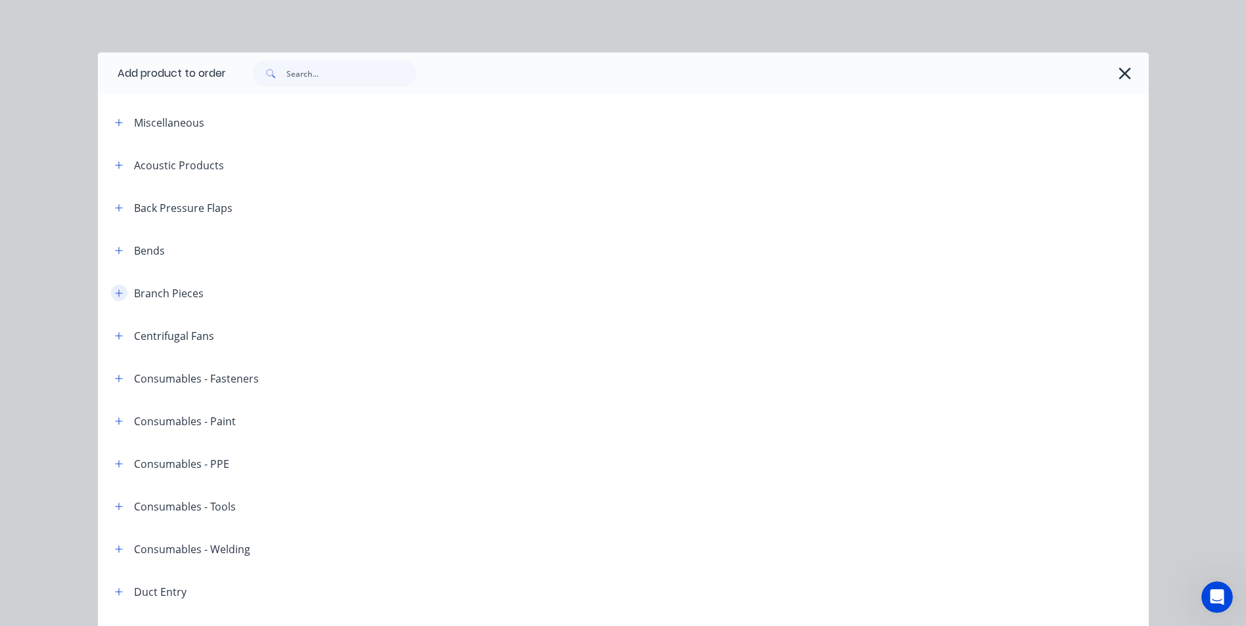
click at [111, 295] on button "button" at bounding box center [119, 293] width 16 height 16
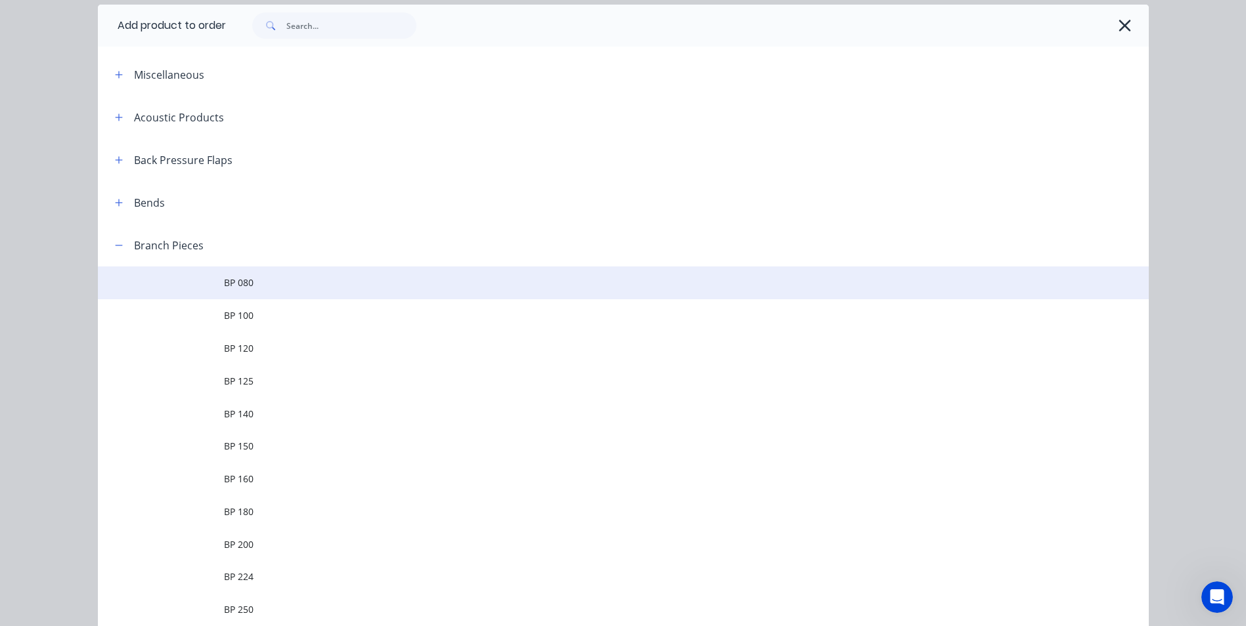
scroll to position [328, 0]
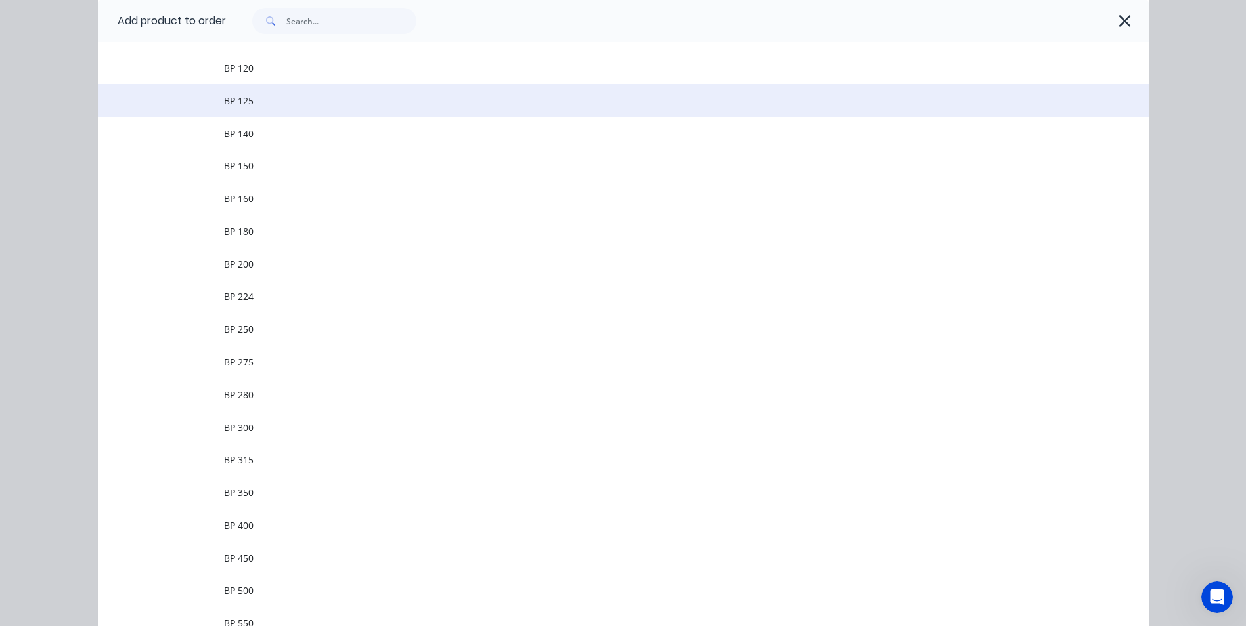
click at [257, 104] on span "BP 125" at bounding box center [593, 101] width 739 height 14
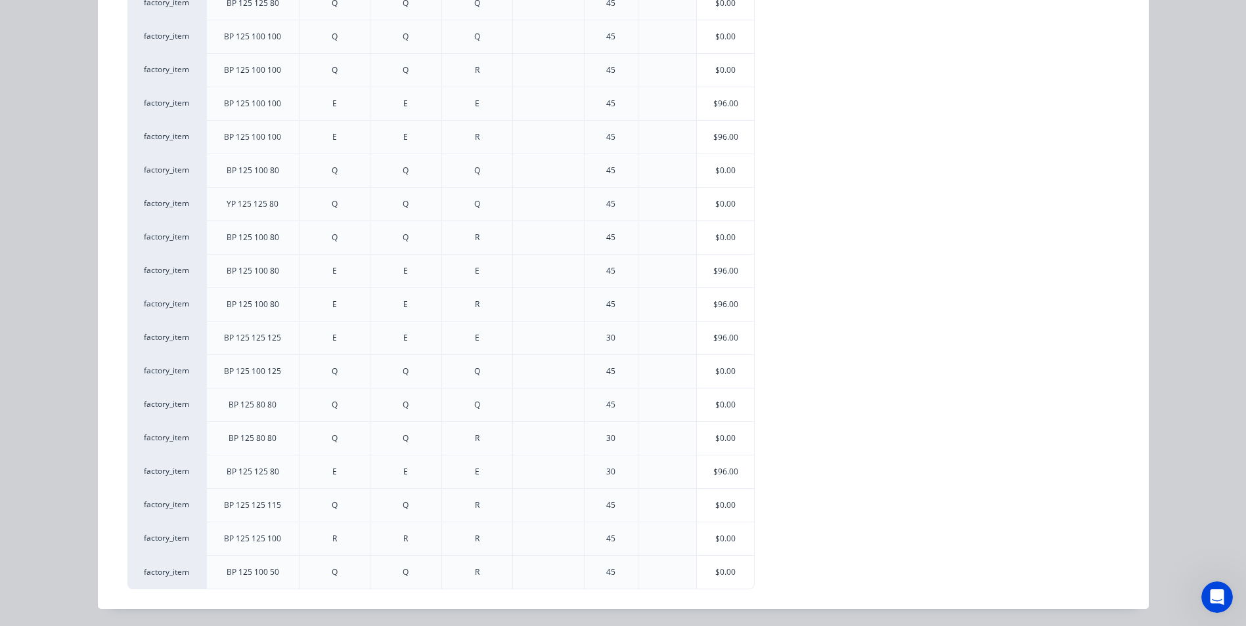
scroll to position [531, 0]
click at [724, 267] on div "$96.00" at bounding box center [725, 269] width 57 height 33
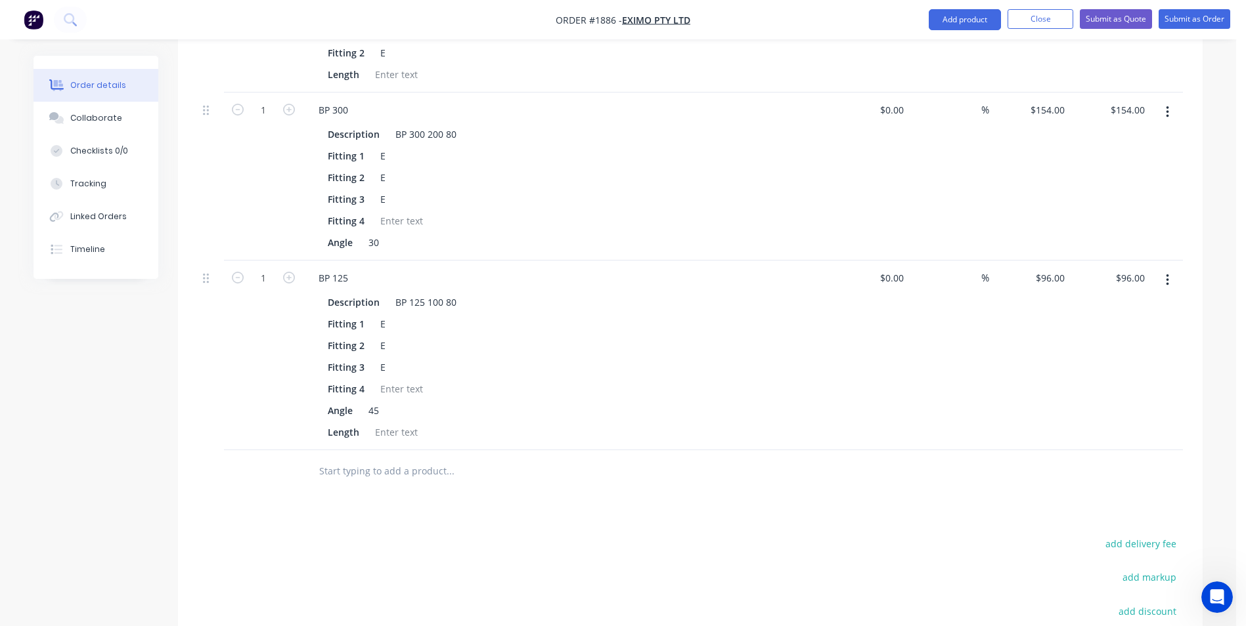
scroll to position [657, 0]
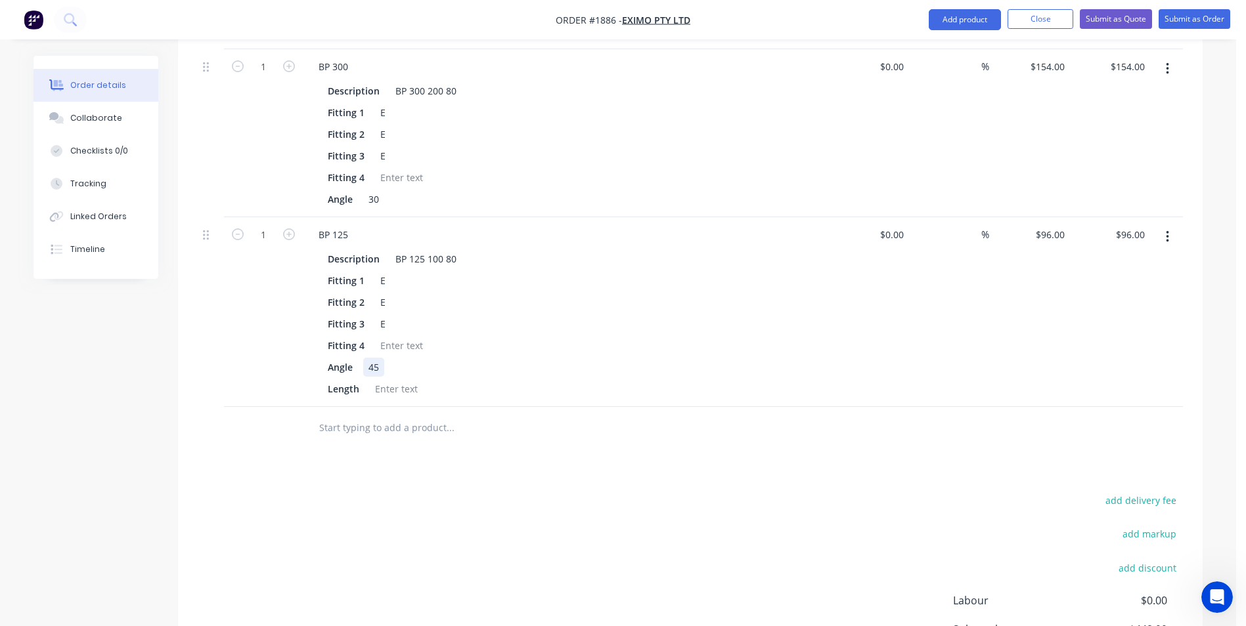
click at [382, 358] on div "45" at bounding box center [373, 367] width 21 height 19
click at [1166, 230] on icon "button" at bounding box center [1167, 237] width 3 height 14
click at [1109, 341] on div "Delete" at bounding box center [1120, 350] width 101 height 19
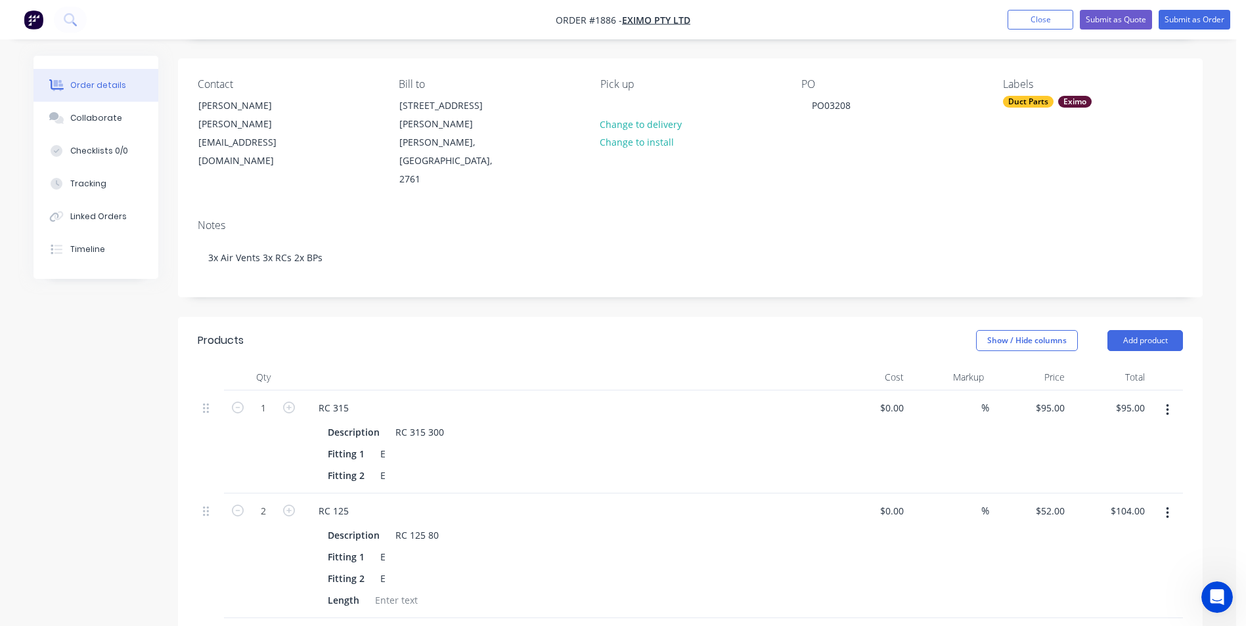
scroll to position [0, 0]
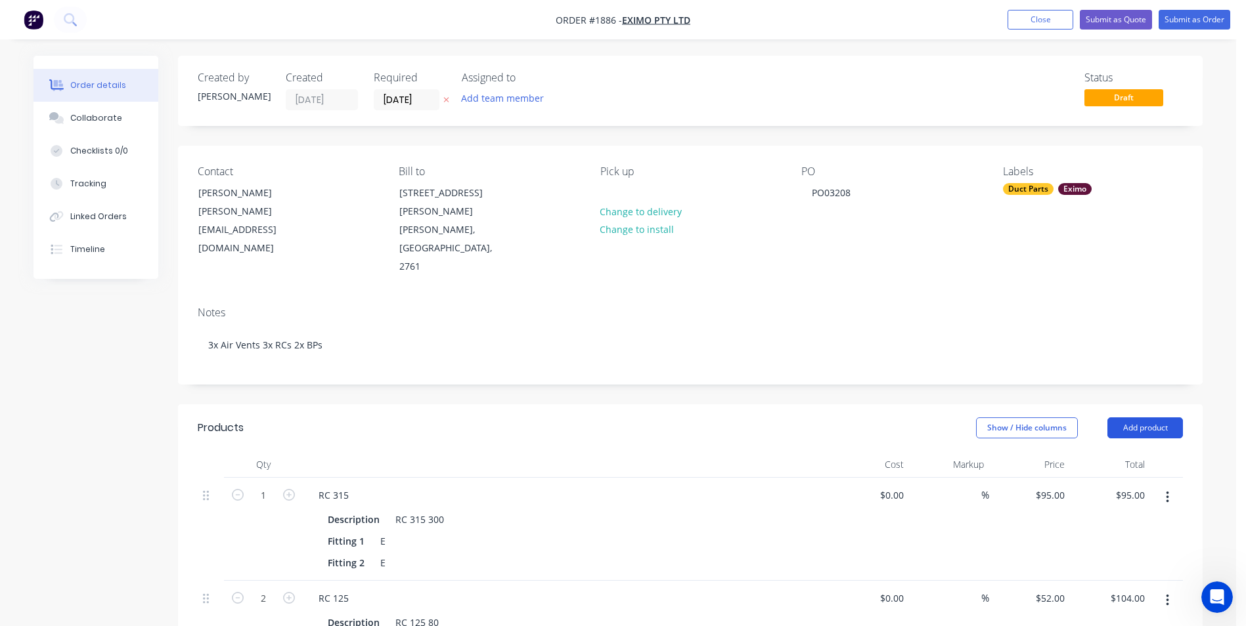
click at [1123, 418] on button "Add product" at bounding box center [1145, 428] width 76 height 21
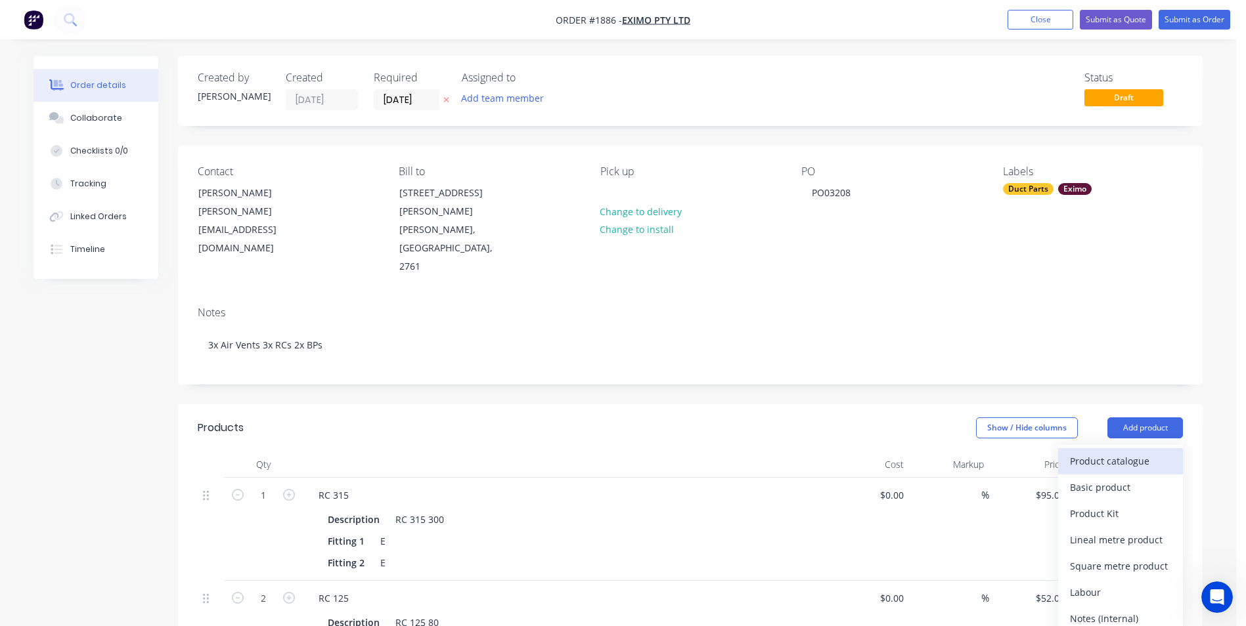
click at [1107, 452] on div "Product catalogue" at bounding box center [1120, 461] width 101 height 19
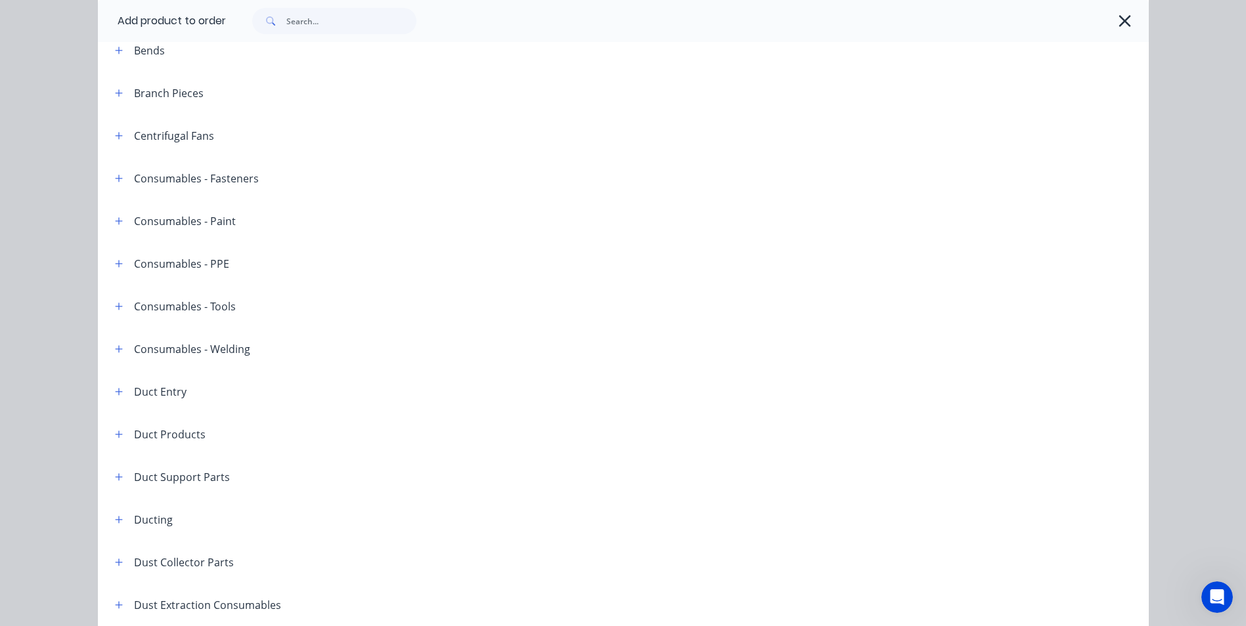
scroll to position [131, 0]
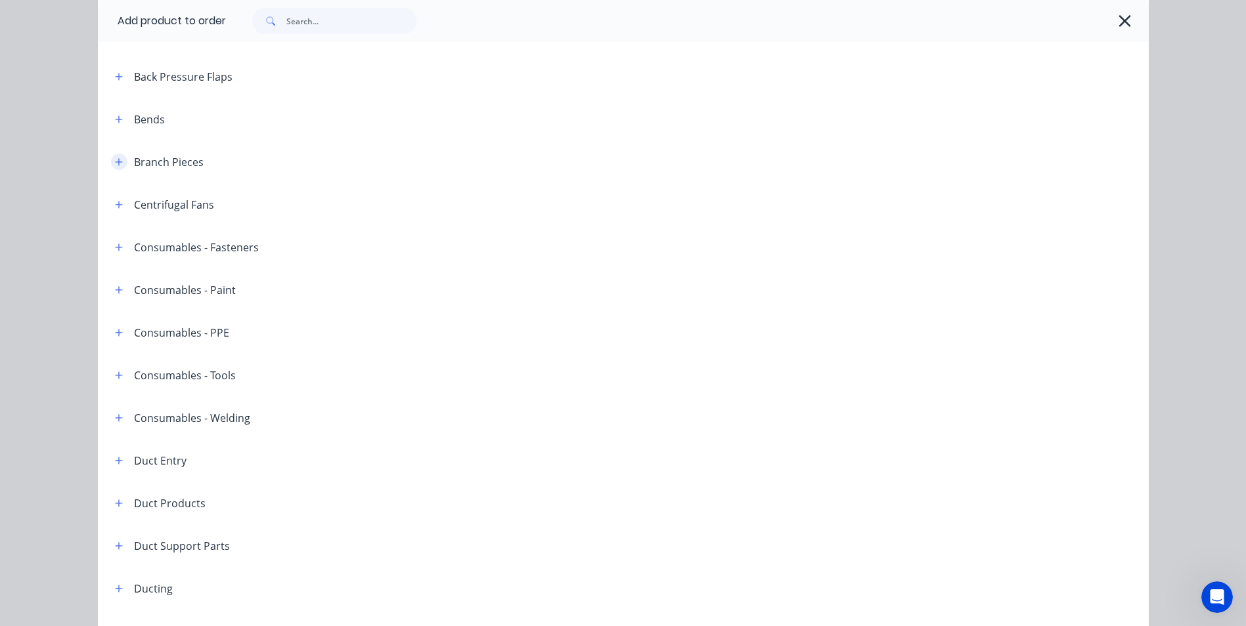
click at [115, 166] on icon "button" at bounding box center [119, 162] width 8 height 9
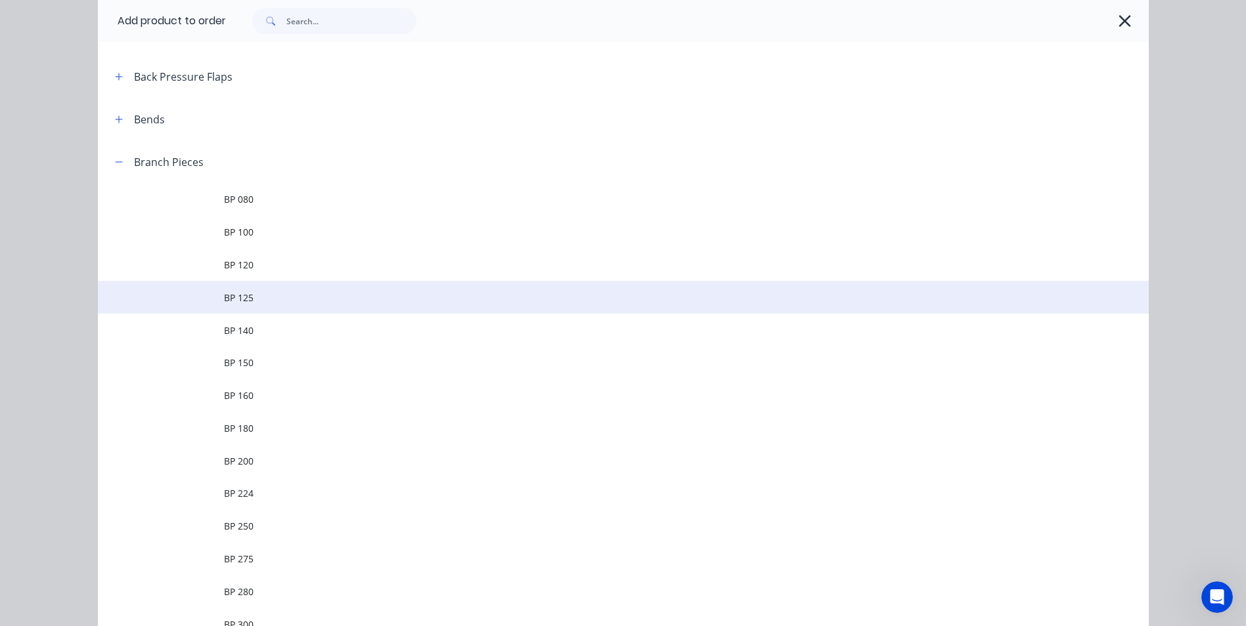
click at [252, 291] on span "BP 125" at bounding box center [593, 298] width 739 height 14
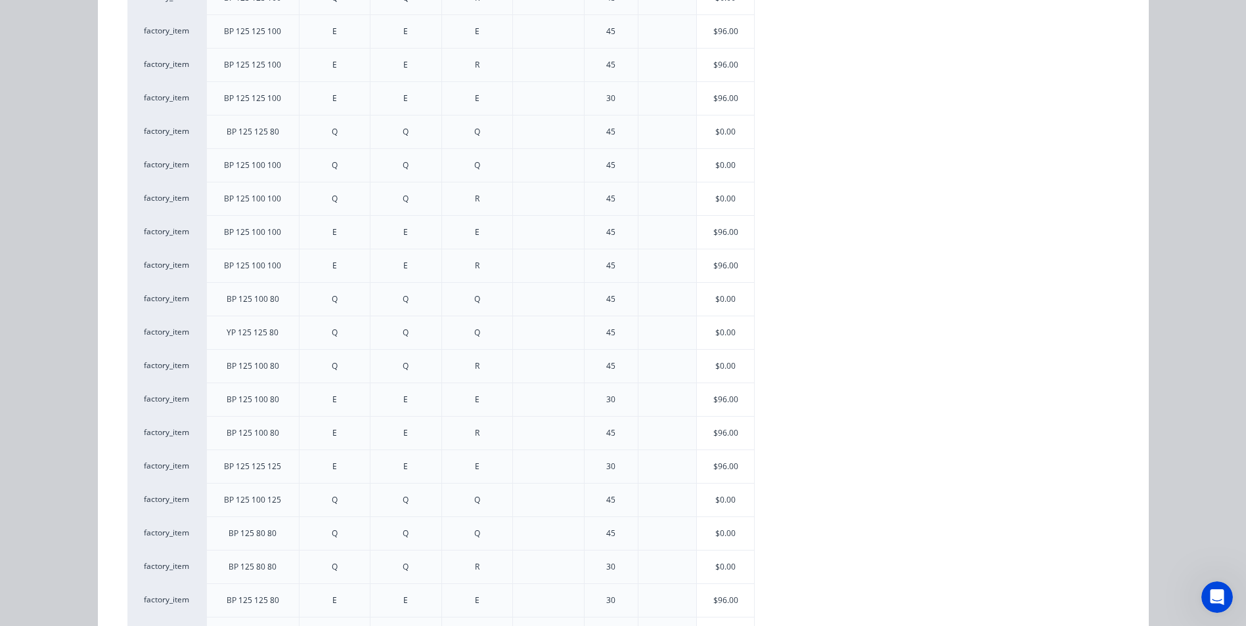
scroll to position [399, 0]
click at [706, 406] on div "$96.00" at bounding box center [725, 401] width 57 height 33
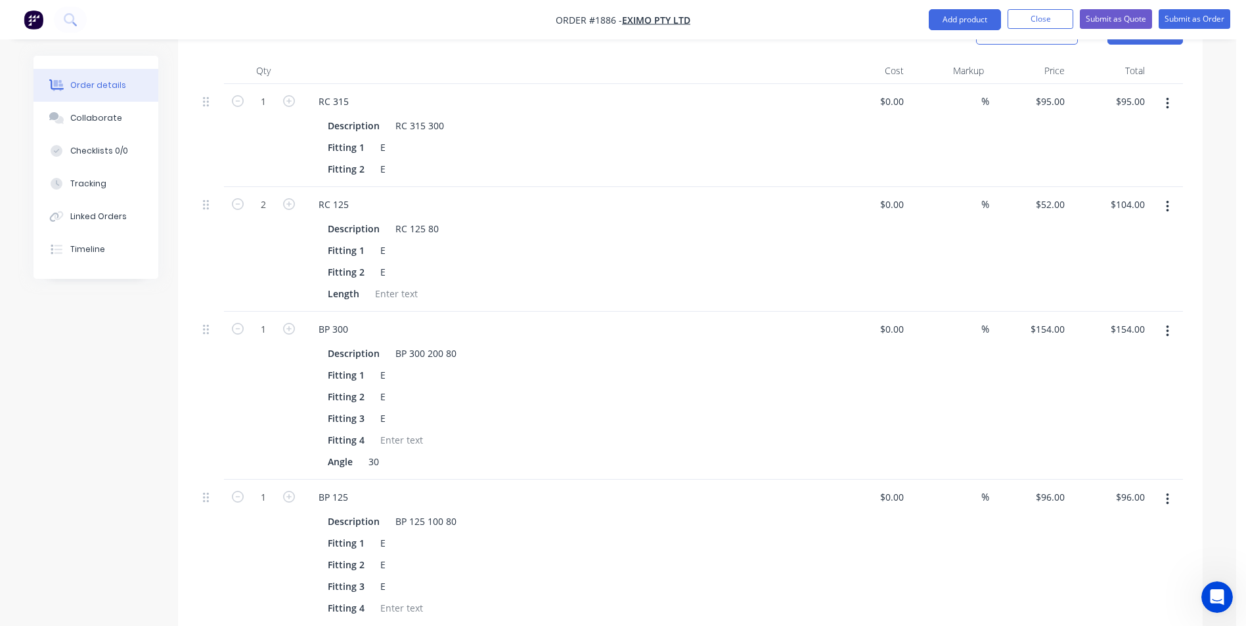
scroll to position [131, 0]
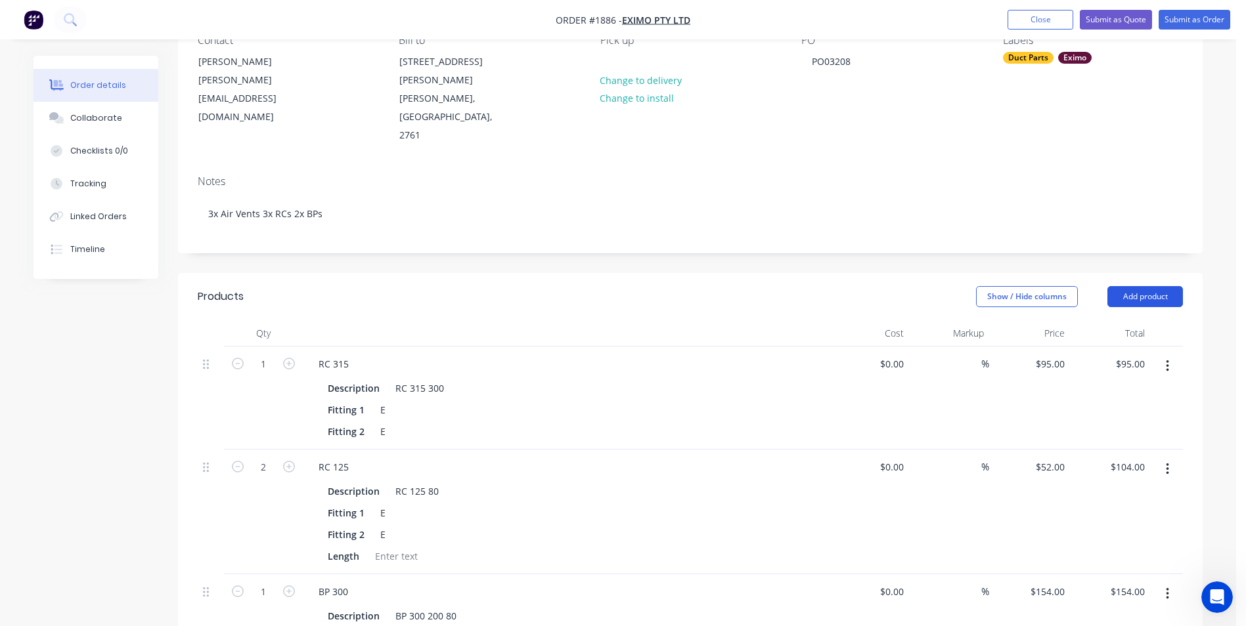
click at [1139, 286] on button "Add product" at bounding box center [1145, 296] width 76 height 21
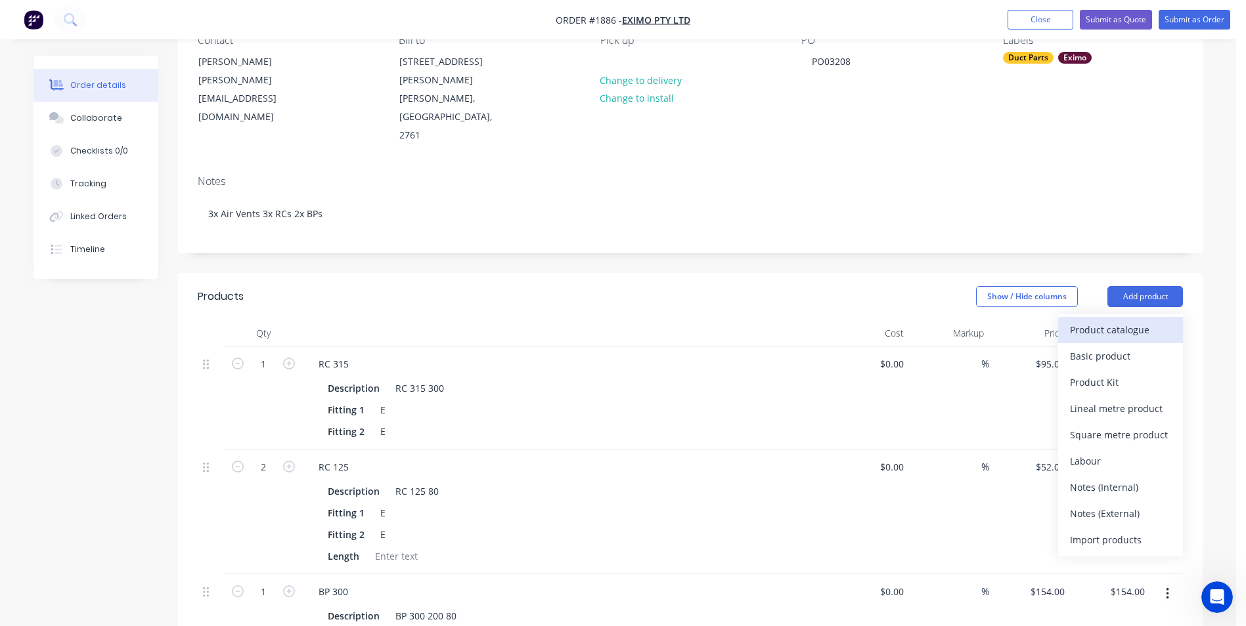
click at [1124, 320] on div "Product catalogue" at bounding box center [1120, 329] width 101 height 19
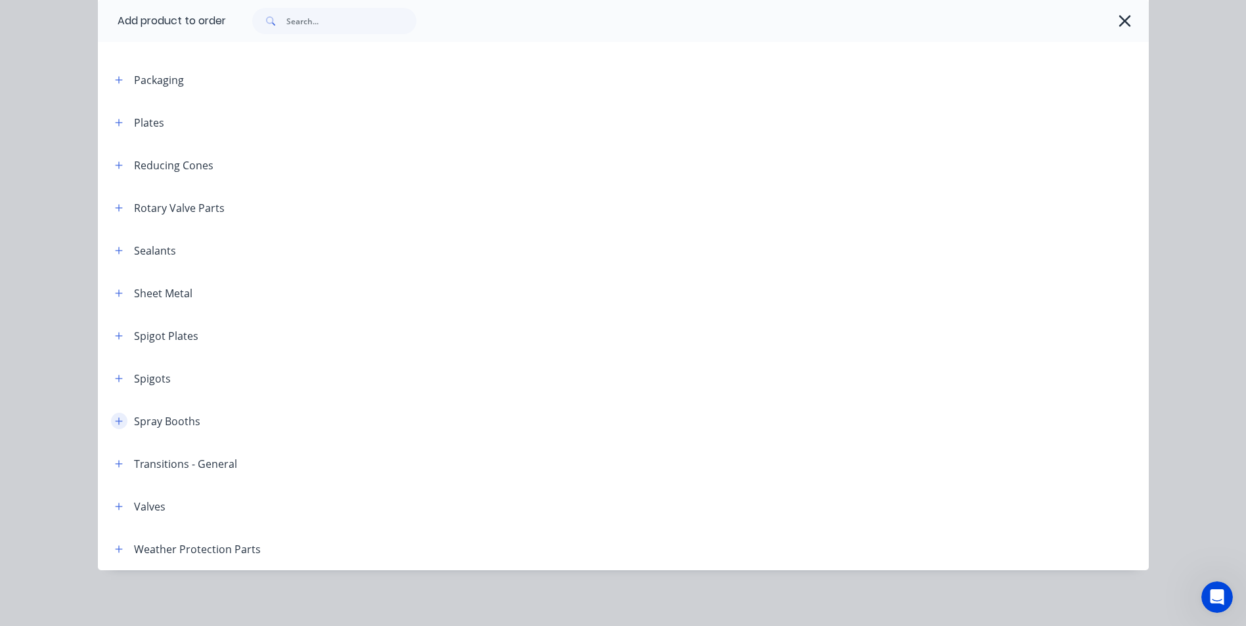
scroll to position [1453, 0]
click at [116, 496] on button "button" at bounding box center [119, 504] width 16 height 16
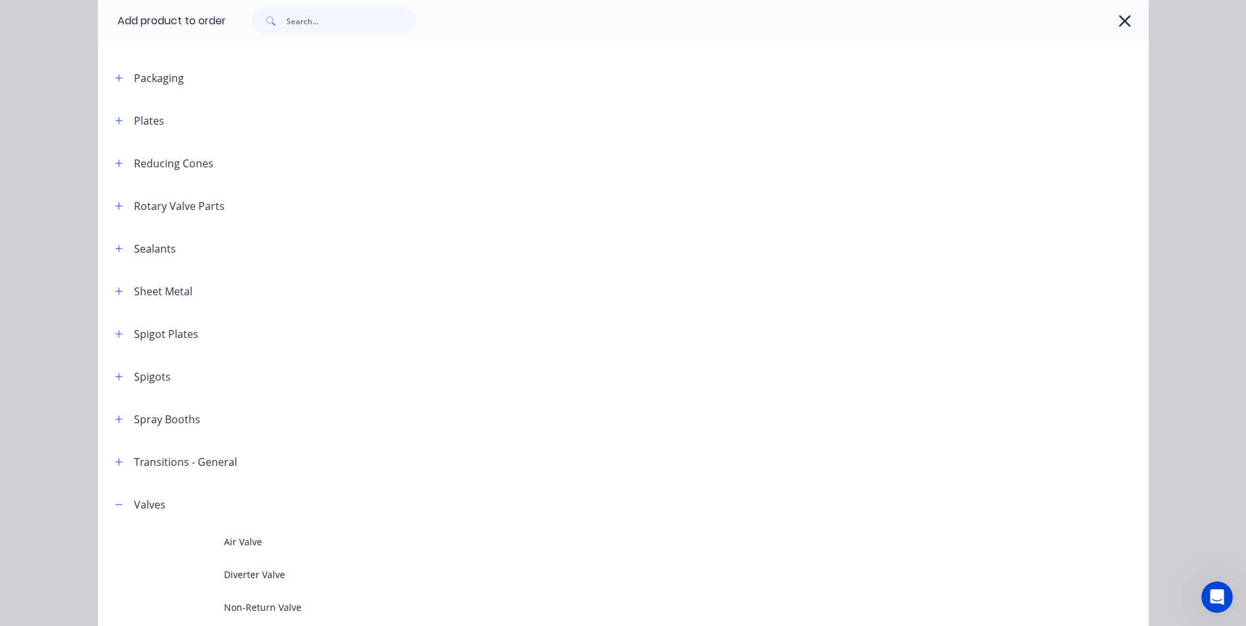
scroll to position [1551, 0]
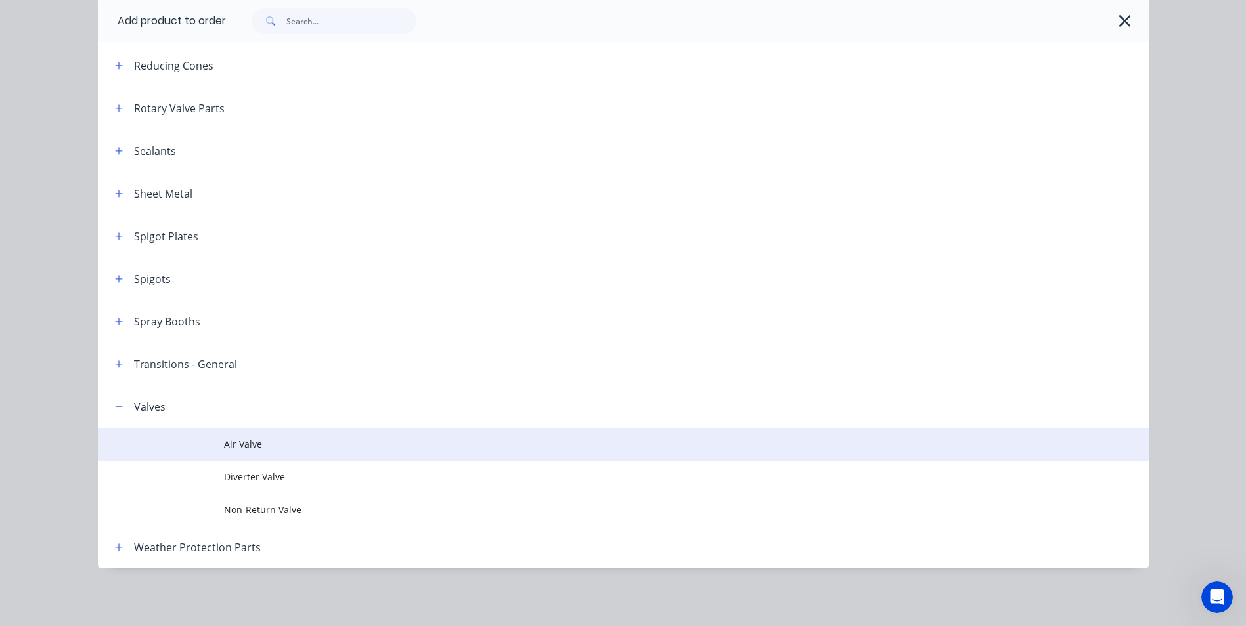
click at [244, 447] on span "Air Valve" at bounding box center [593, 444] width 739 height 14
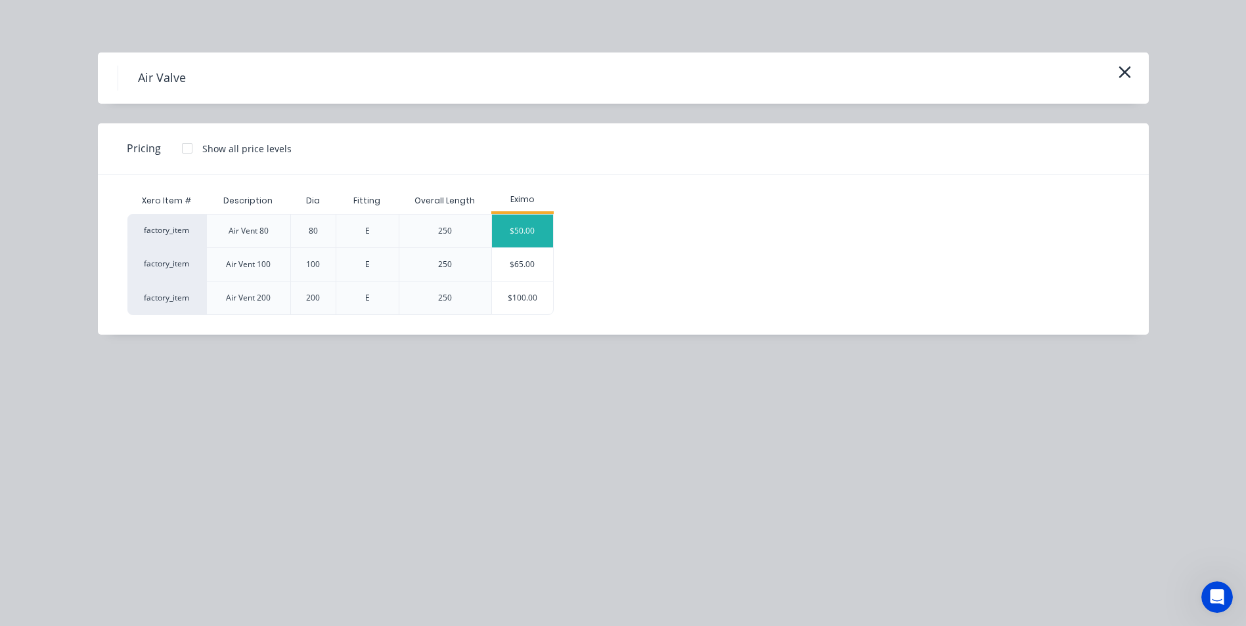
click at [518, 230] on div "$50.00" at bounding box center [523, 231] width 62 height 33
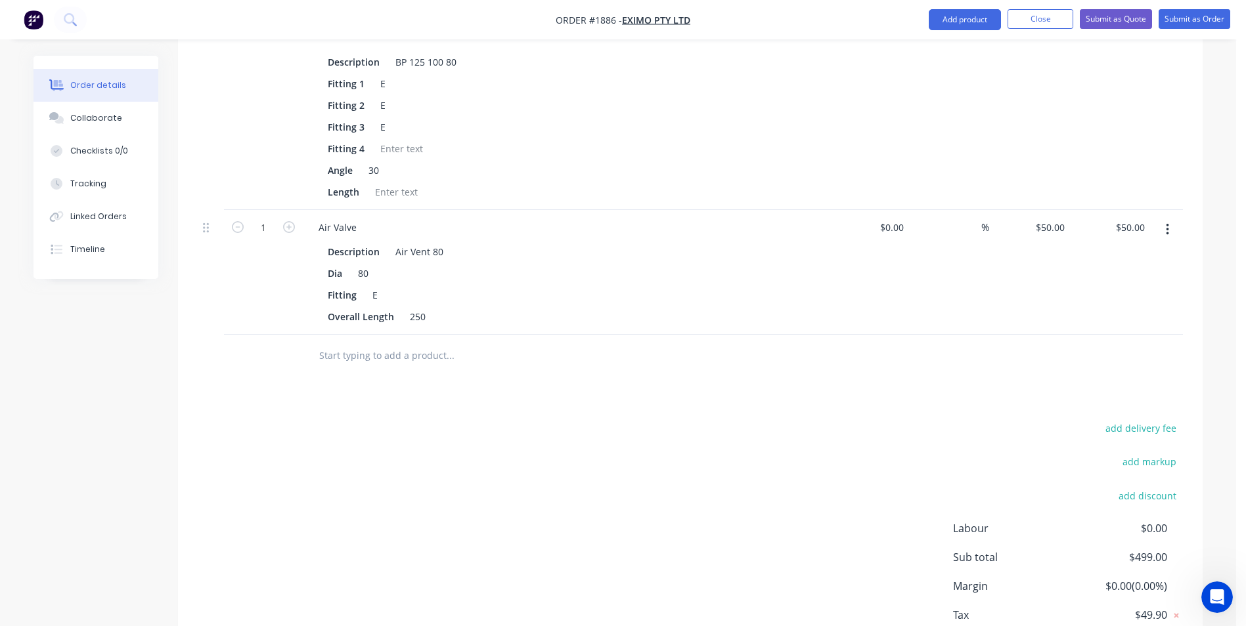
scroll to position [903, 0]
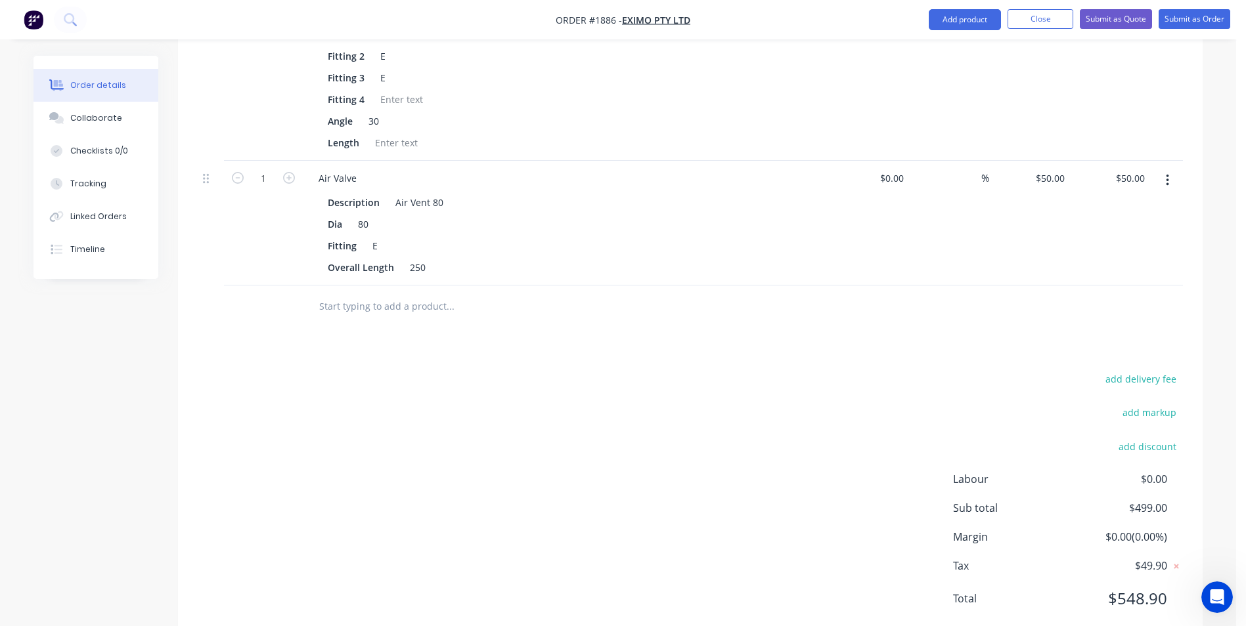
click at [362, 294] on input "text" at bounding box center [449, 307] width 263 height 26
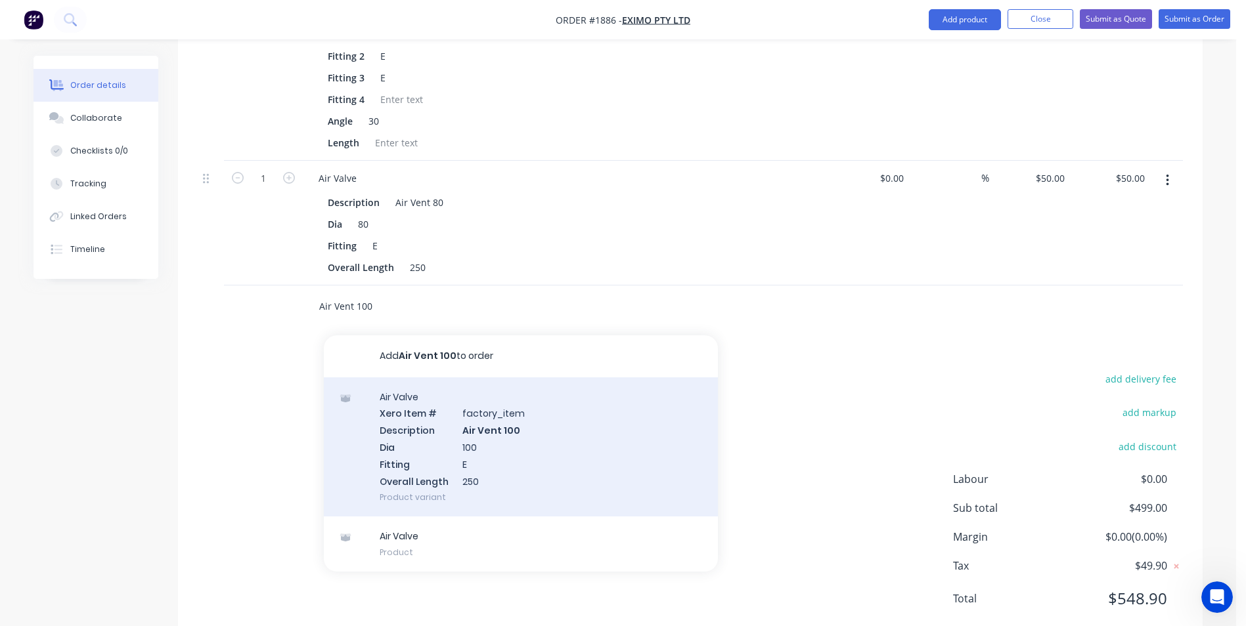
type input "Air Vent 100"
click at [489, 384] on div "Air Valve Xero Item # factory_item Description Air Vent 100 Dia 100 Fitting E O…" at bounding box center [521, 448] width 394 height 140
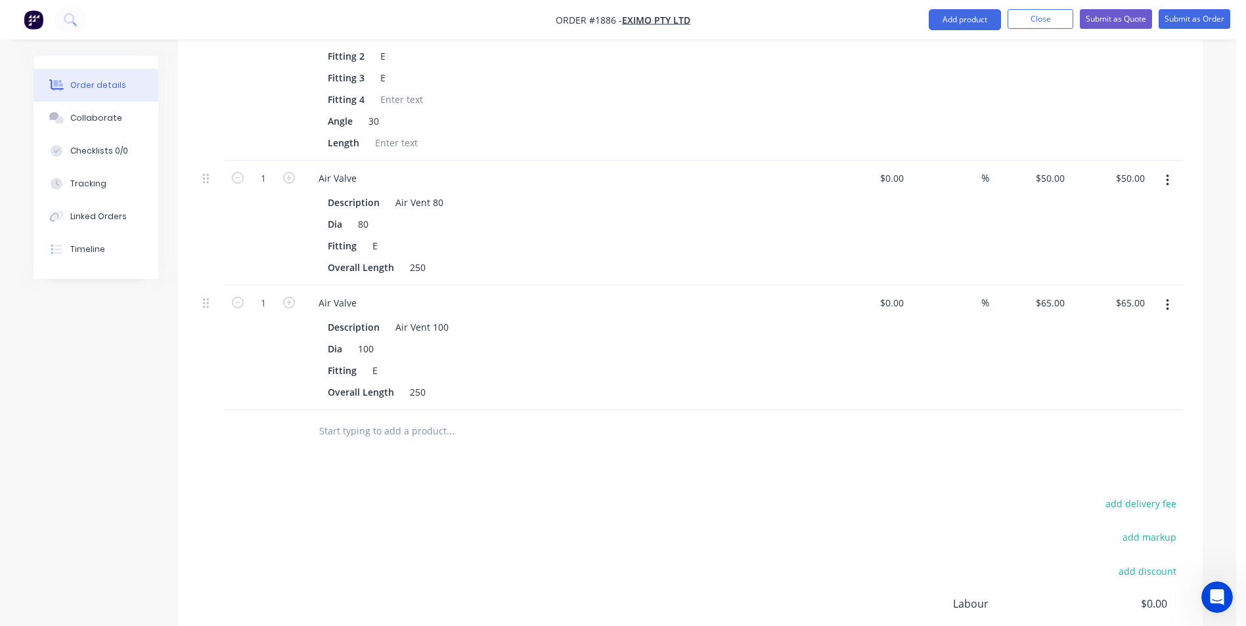
click at [357, 418] on input "text" at bounding box center [449, 431] width 263 height 26
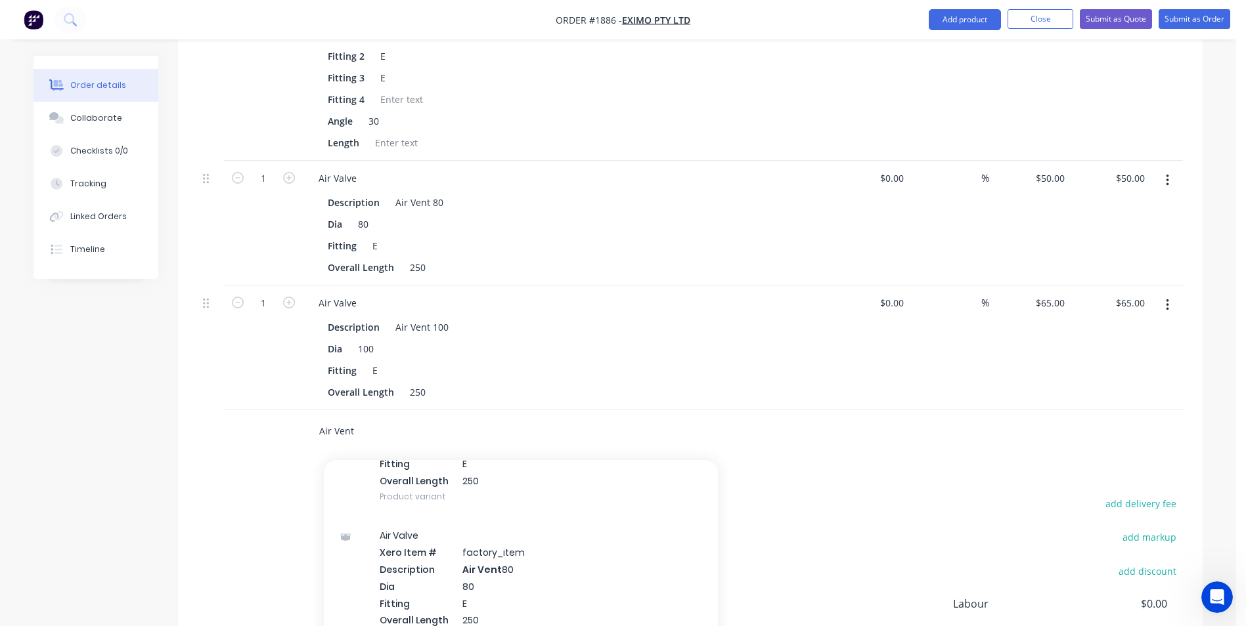
scroll to position [0, 0]
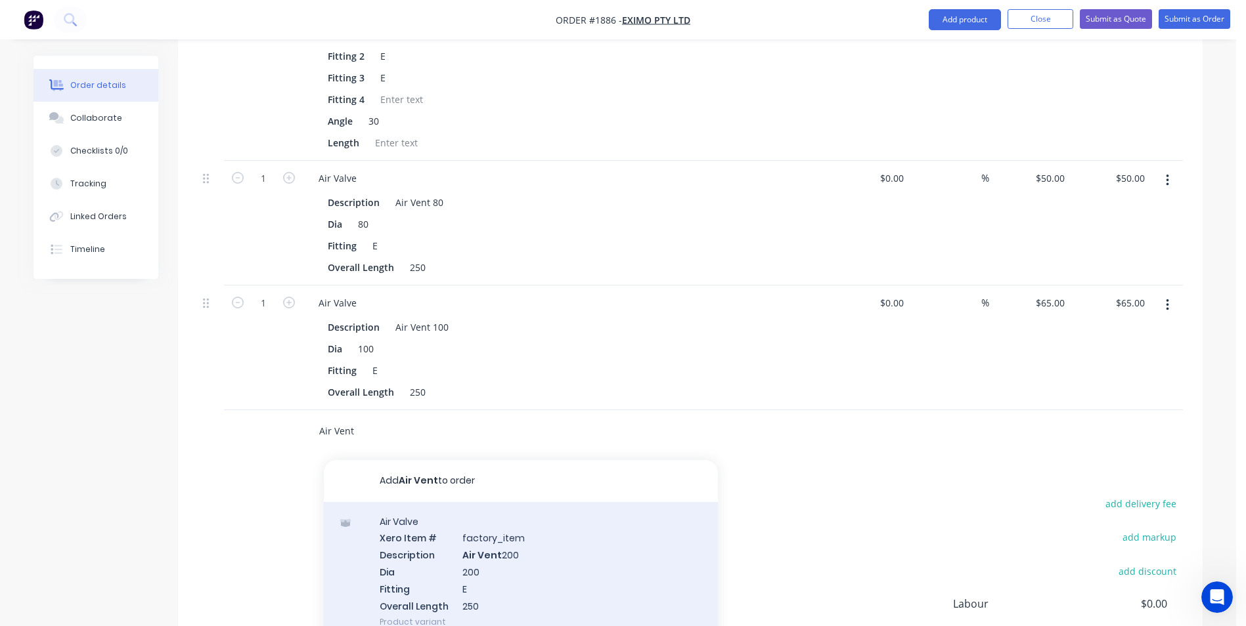
type input "Air Vent"
click at [491, 516] on div "Air Valve Xero Item # factory_item Description Air Vent 200 Dia 200 Fitting E O…" at bounding box center [521, 572] width 394 height 140
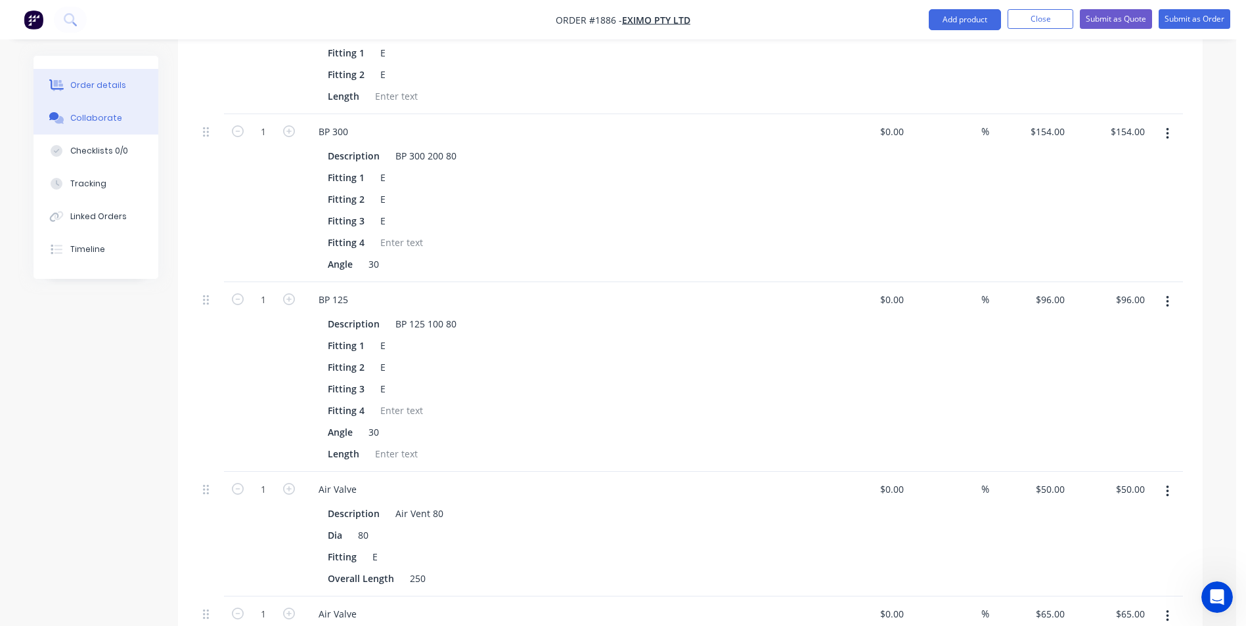
scroll to position [575, 0]
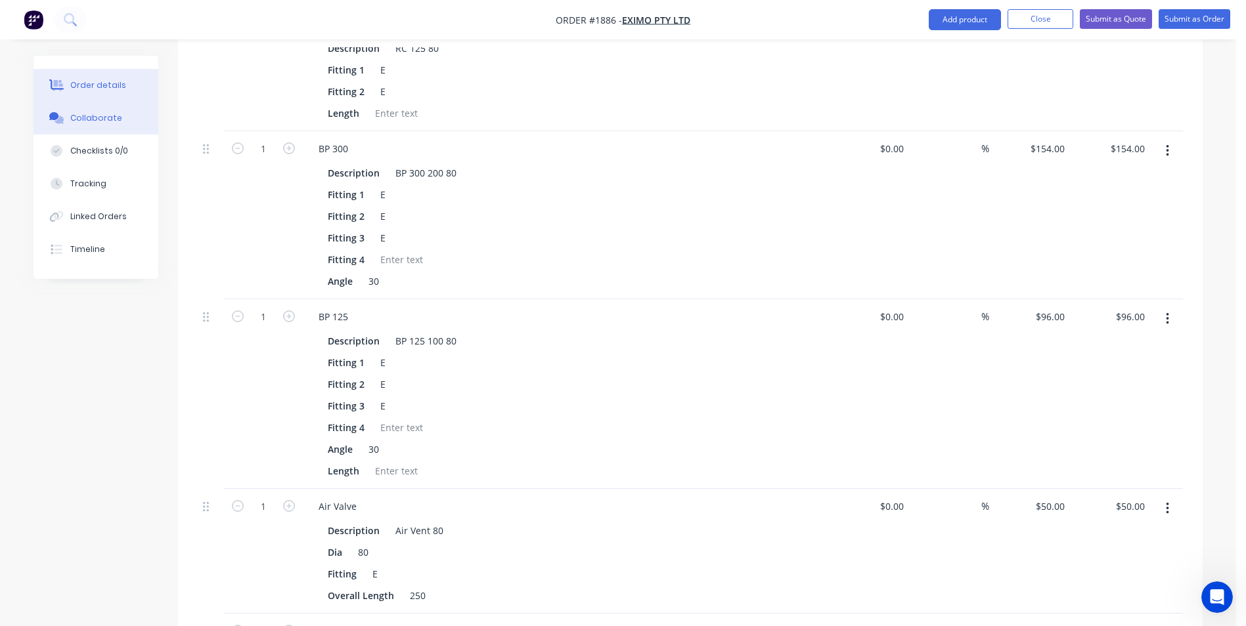
click at [97, 120] on div "Collaborate" at bounding box center [96, 118] width 52 height 12
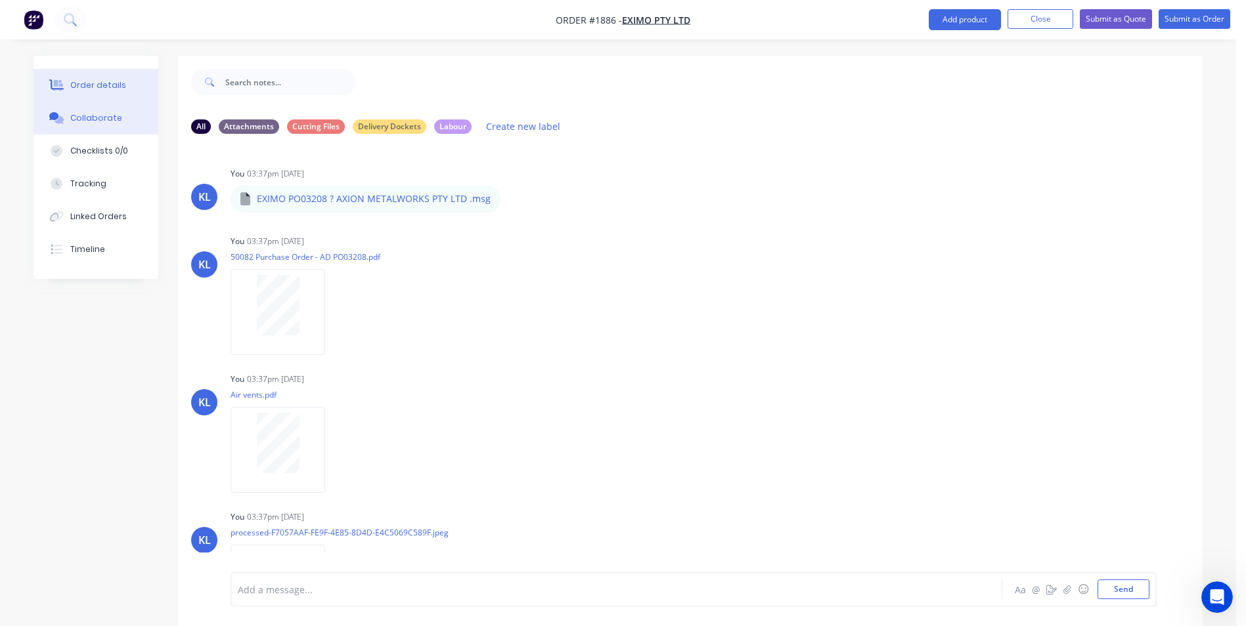
click at [112, 82] on div "Order details" at bounding box center [98, 85] width 56 height 12
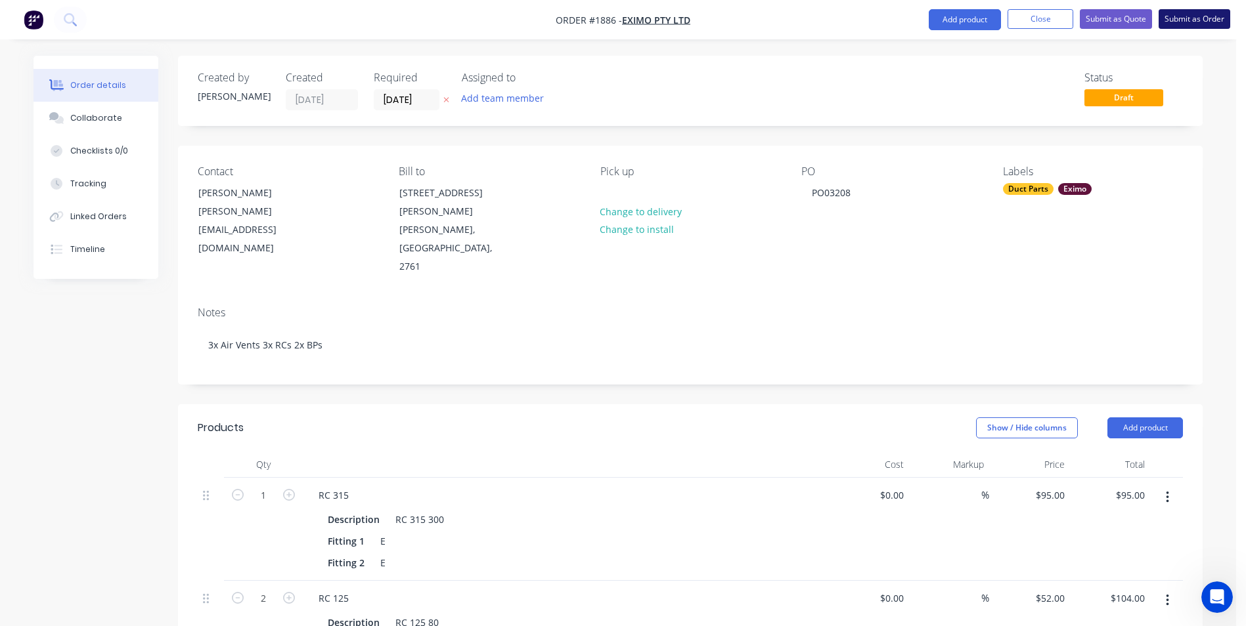
click at [1186, 14] on button "Submit as Order" at bounding box center [1194, 19] width 72 height 20
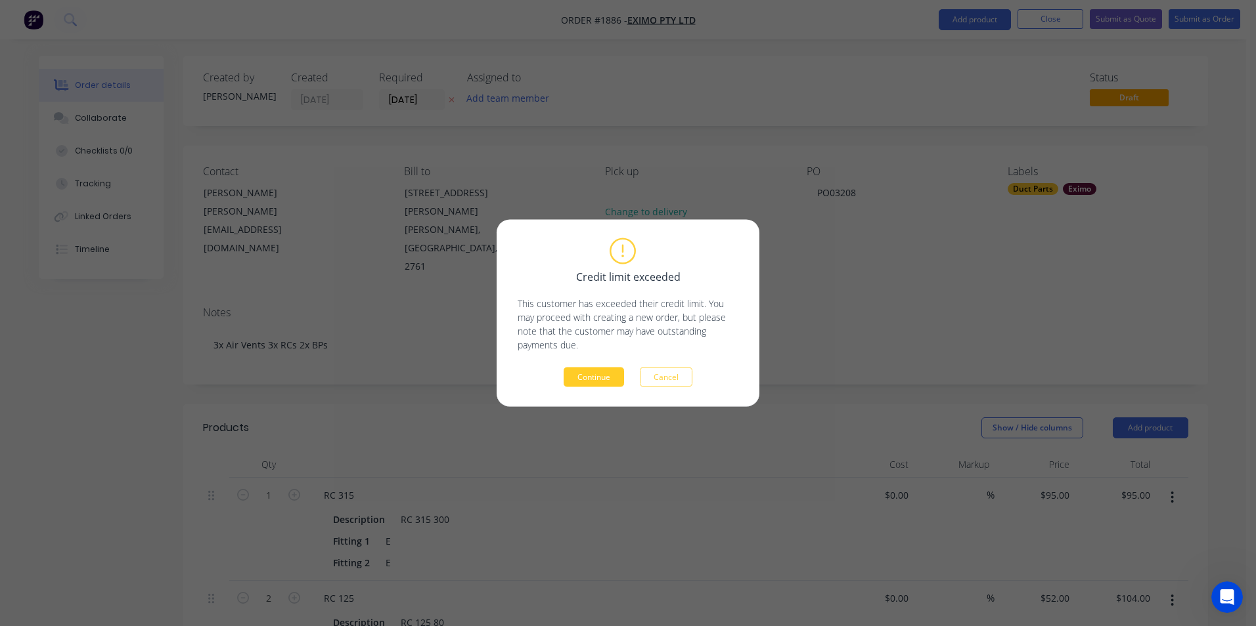
click at [599, 384] on button "Continue" at bounding box center [593, 378] width 60 height 20
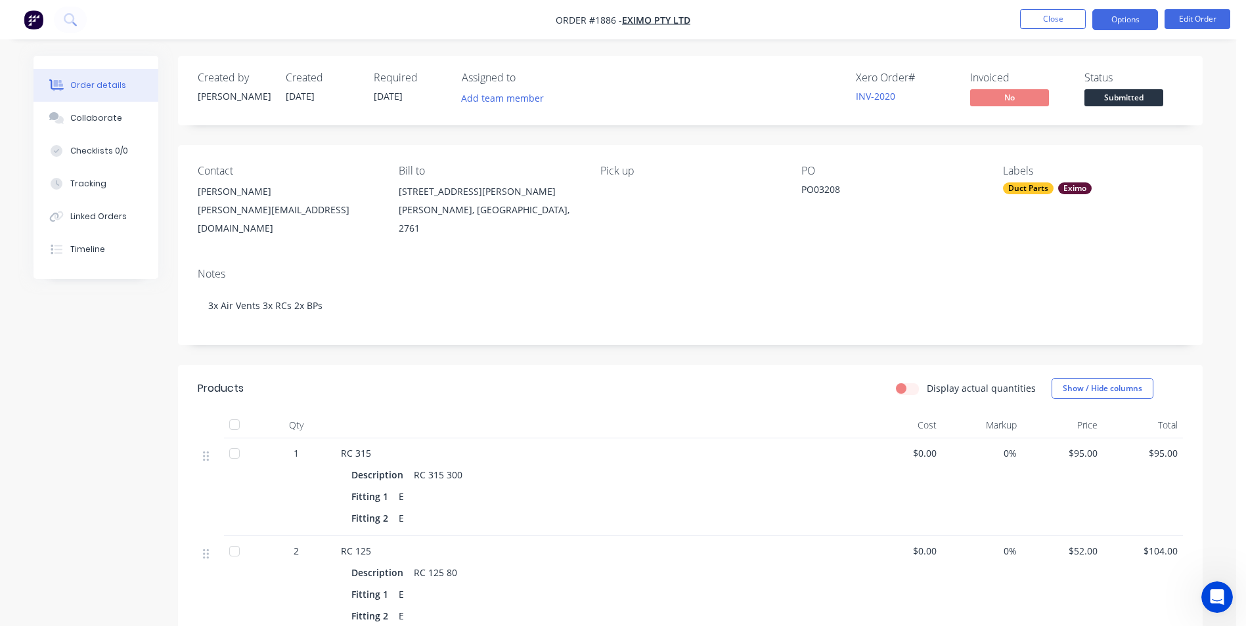
click at [1130, 26] on button "Options" at bounding box center [1125, 19] width 66 height 21
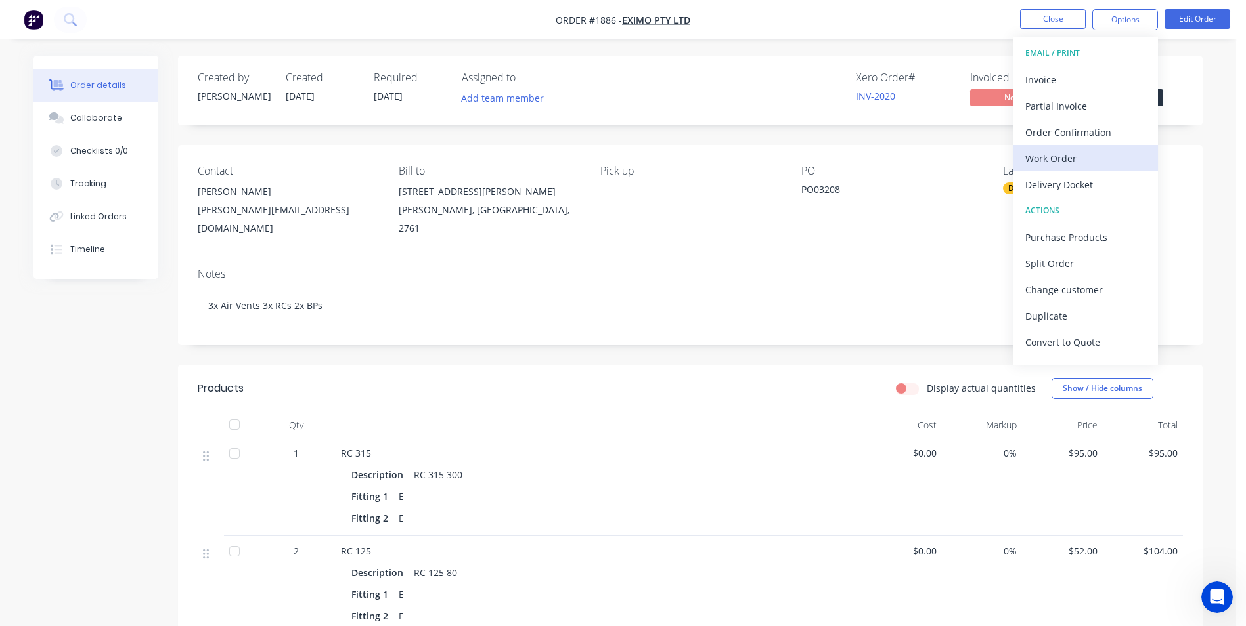
click at [1057, 169] on button "Work Order" at bounding box center [1085, 158] width 144 height 26
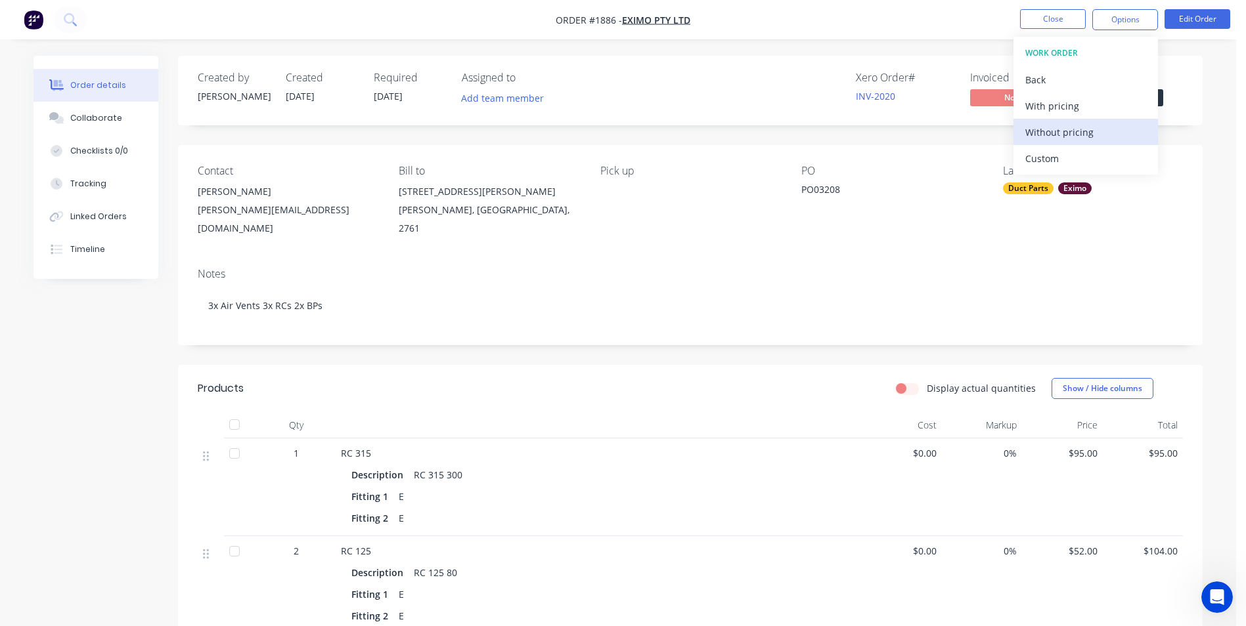
click at [1067, 135] on div "Without pricing" at bounding box center [1085, 132] width 121 height 19
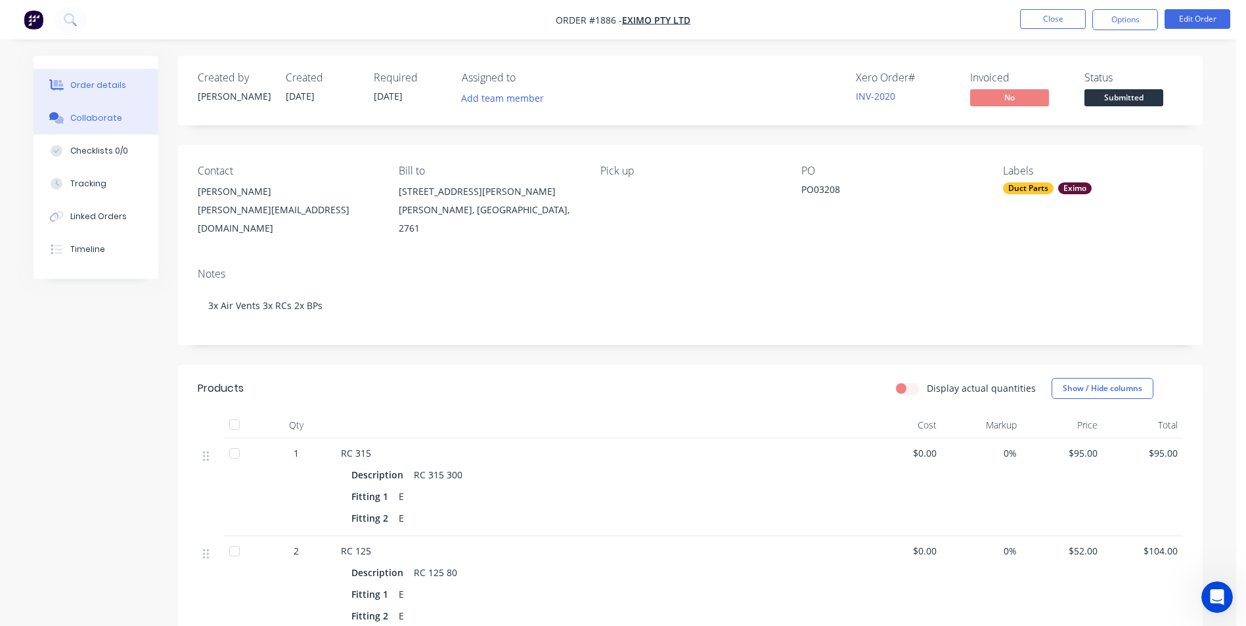
click at [81, 111] on button "Collaborate" at bounding box center [95, 118] width 125 height 33
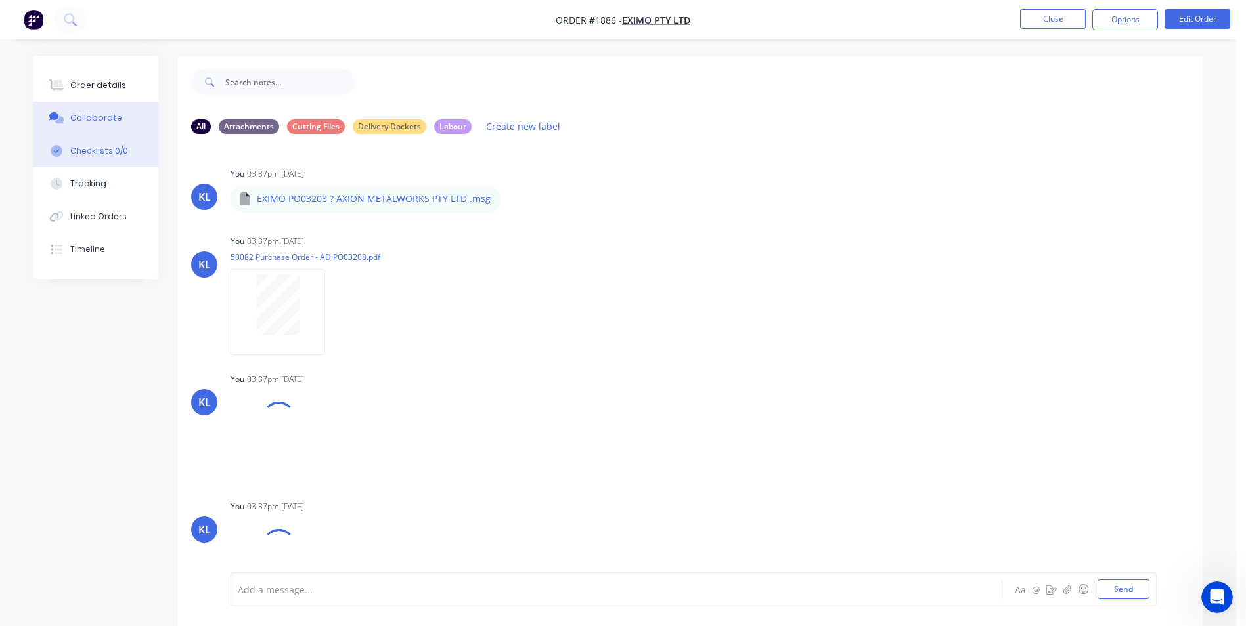
click at [94, 148] on div "Checklists 0/0" at bounding box center [99, 151] width 58 height 12
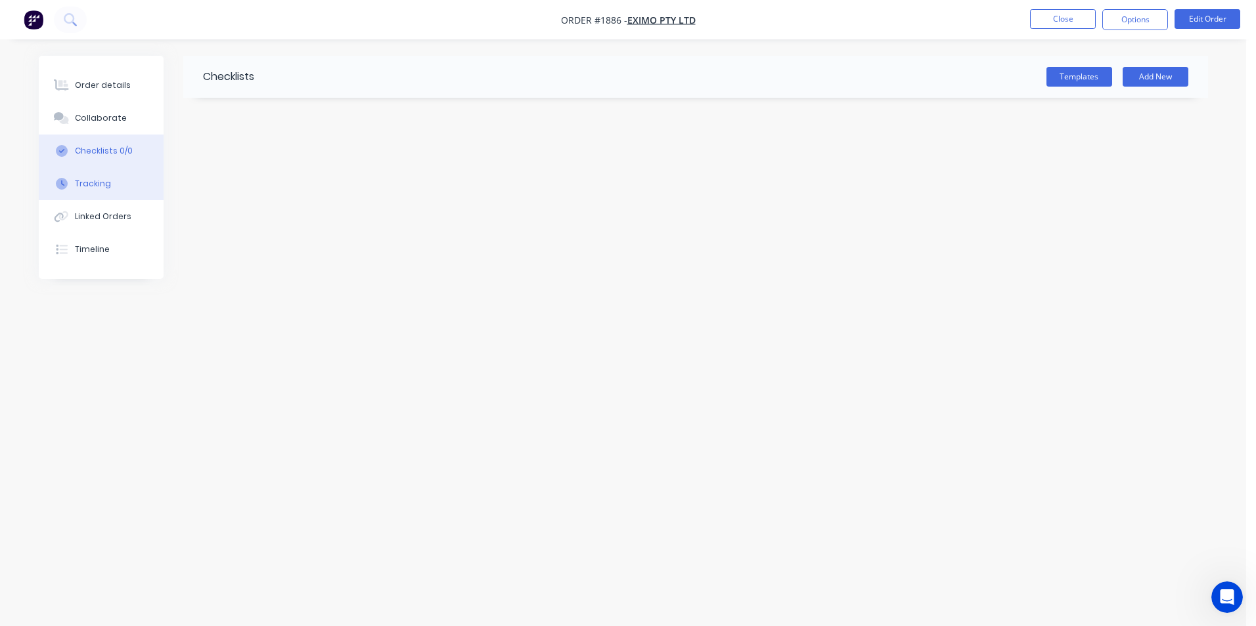
click at [87, 193] on button "Tracking" at bounding box center [101, 183] width 125 height 33
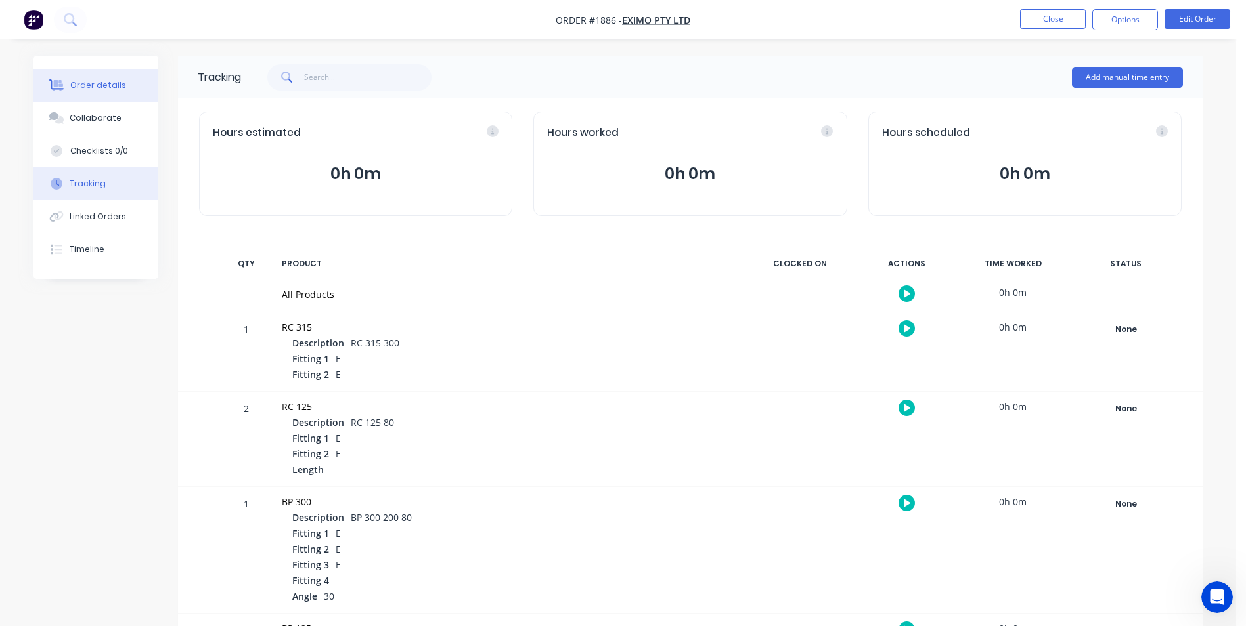
click at [89, 97] on button "Order details" at bounding box center [95, 85] width 125 height 33
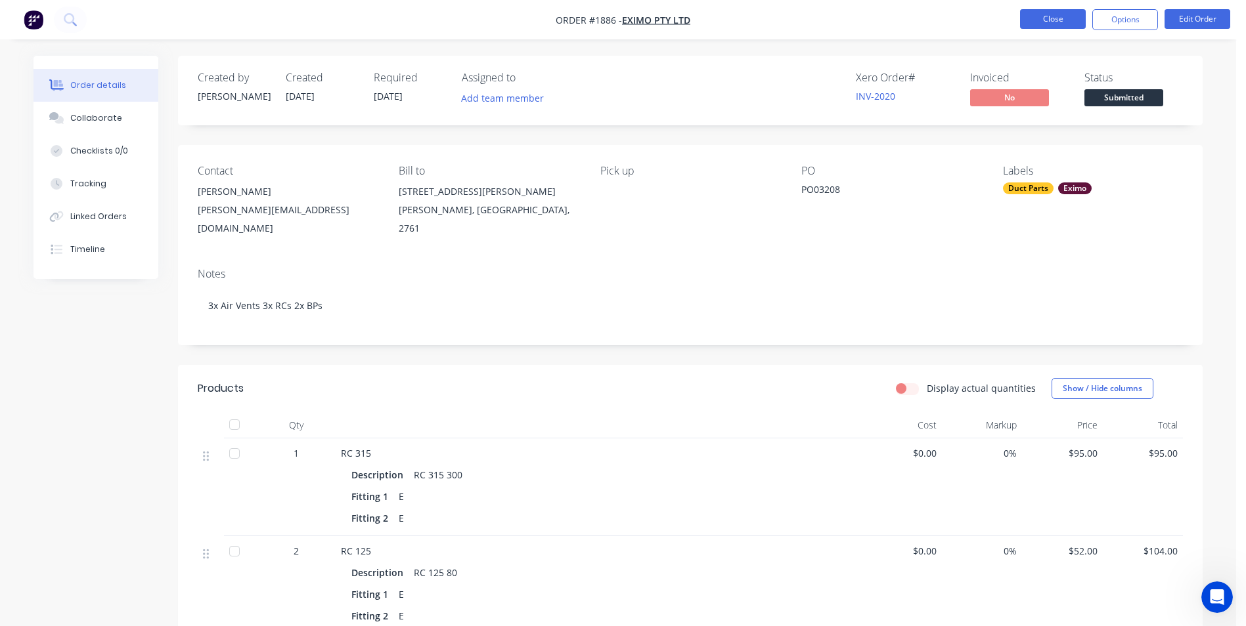
click at [1045, 22] on button "Close" at bounding box center [1053, 19] width 66 height 20
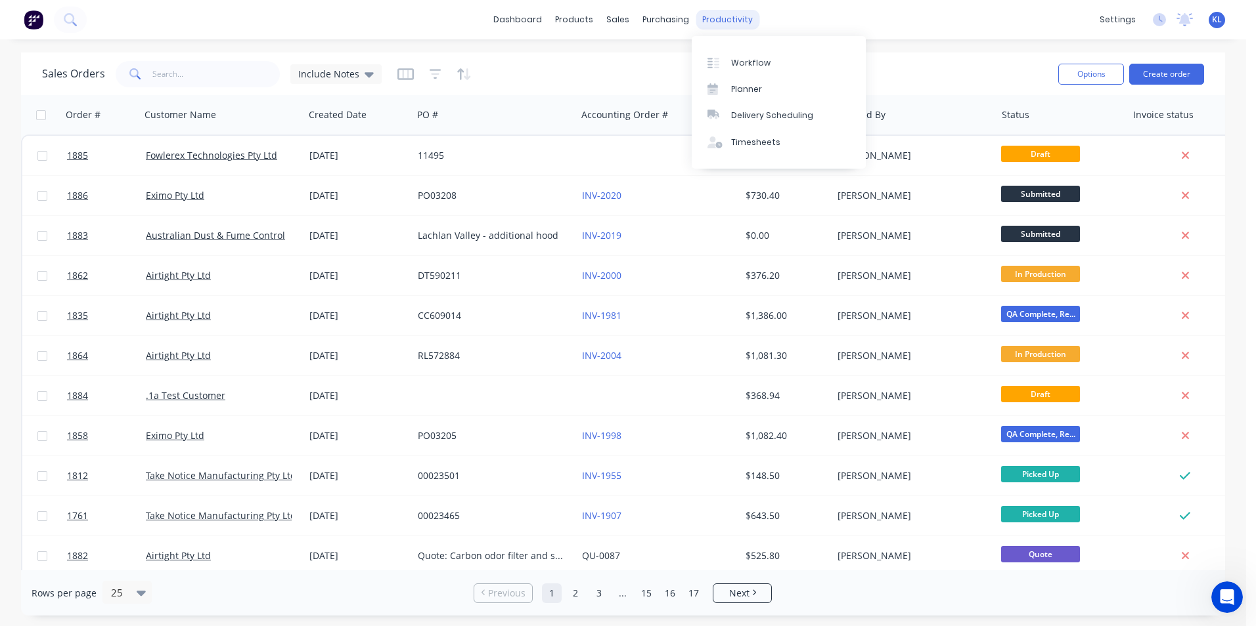
click at [726, 20] on div "productivity" at bounding box center [727, 20] width 64 height 20
click at [745, 67] on div "Workflow" at bounding box center [750, 63] width 39 height 12
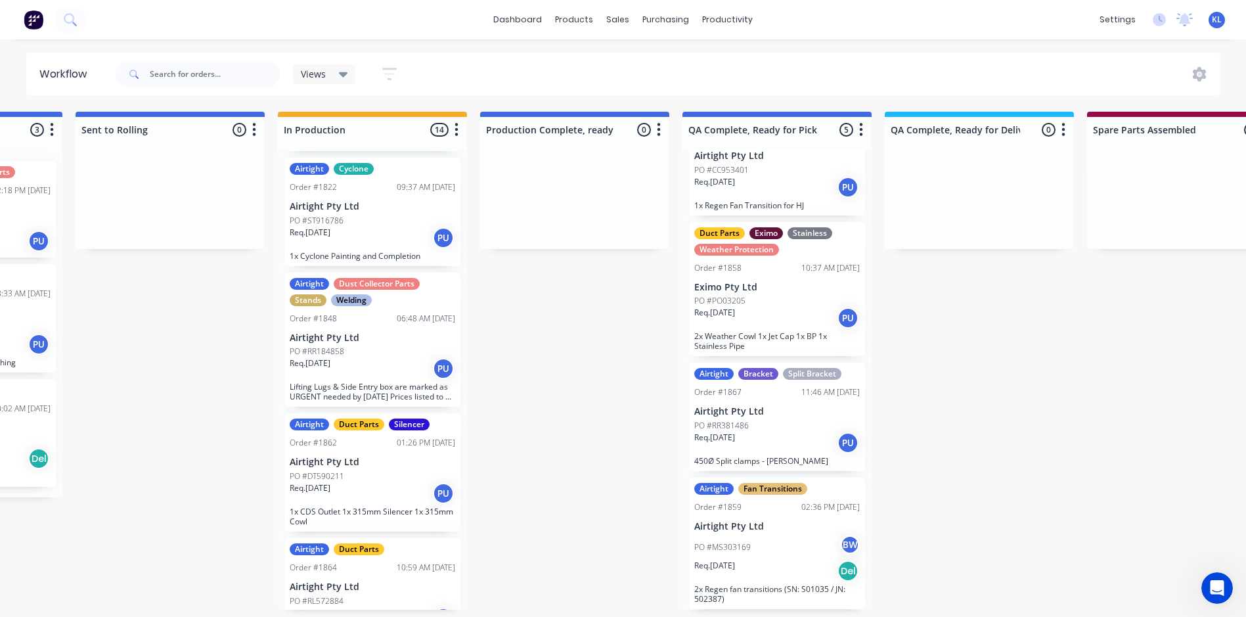
scroll to position [788, 0]
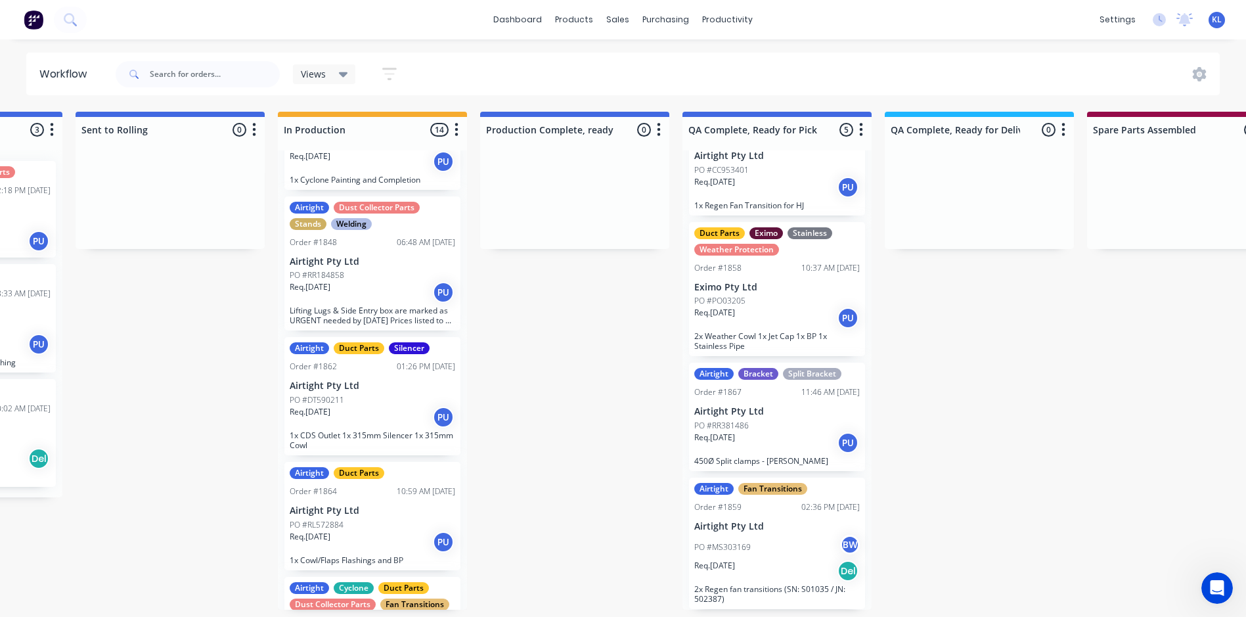
click at [395, 426] on div "Airtight Duct Parts Silencer Order #1862 01:26 PM [DATE] Airtight Pty Ltd PO #D…" at bounding box center [372, 396] width 176 height 118
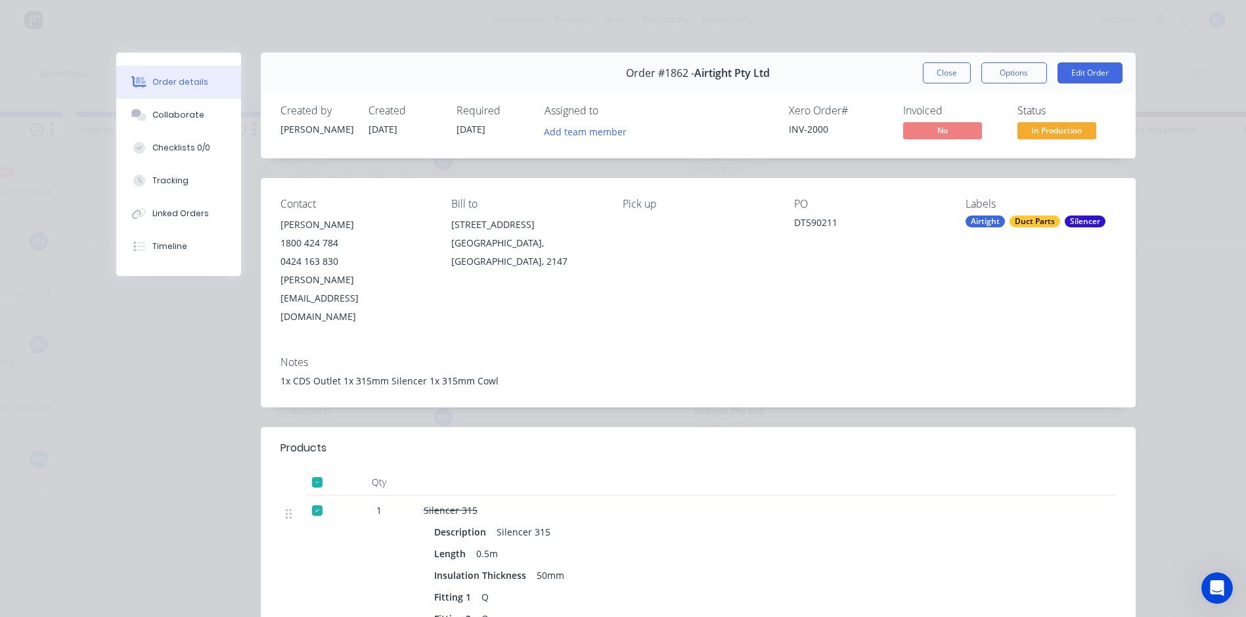
scroll to position [263, 0]
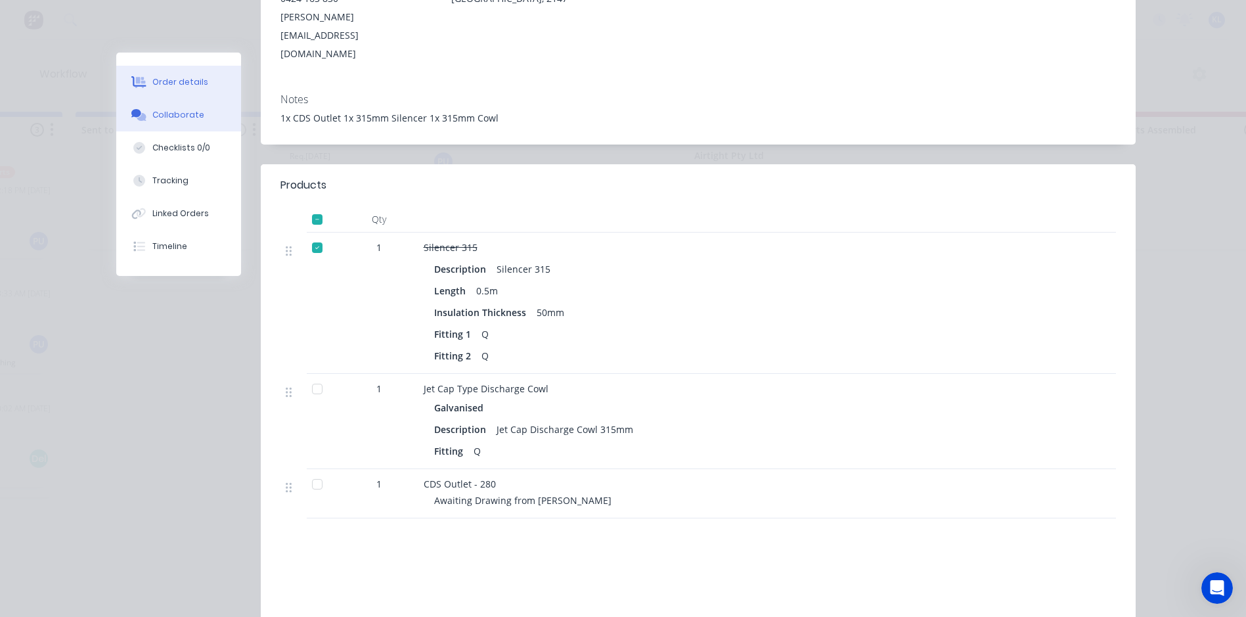
click at [170, 120] on div "Collaborate" at bounding box center [178, 115] width 52 height 12
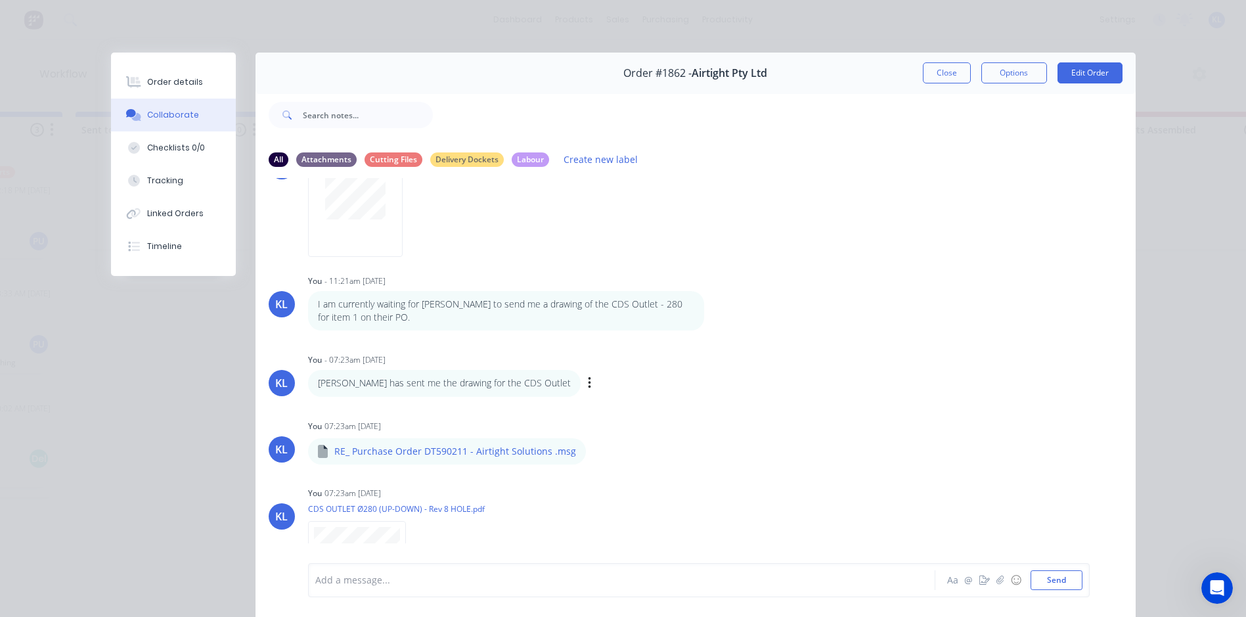
scroll to position [230, 0]
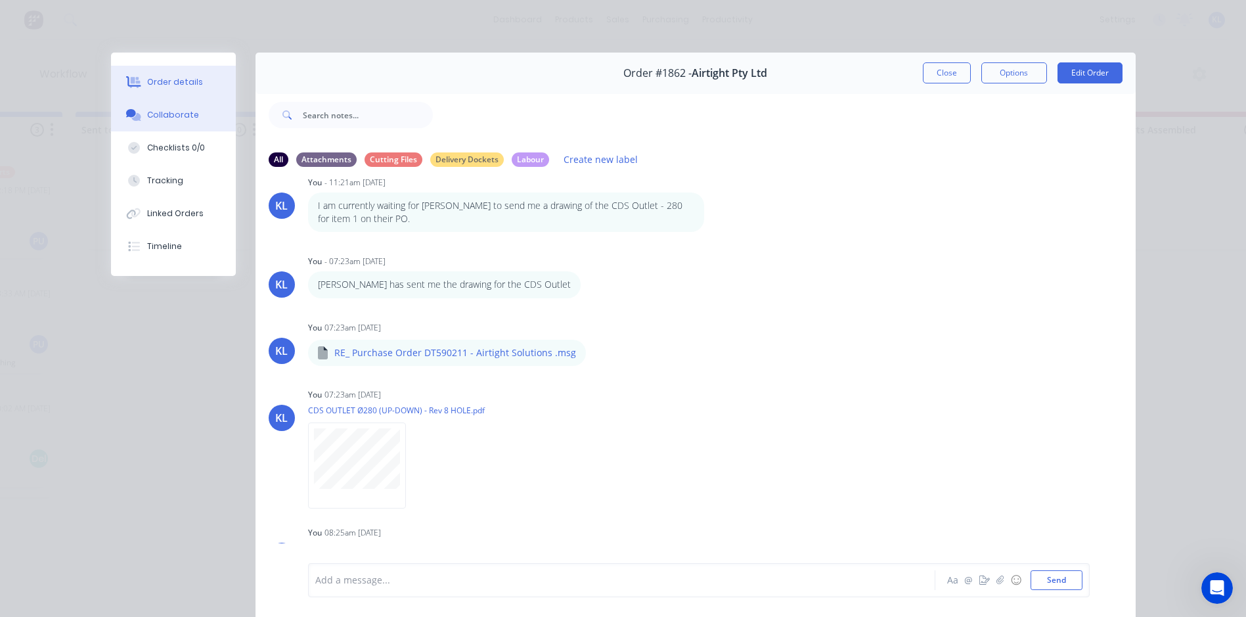
click at [163, 83] on div "Order details" at bounding box center [175, 82] width 56 height 12
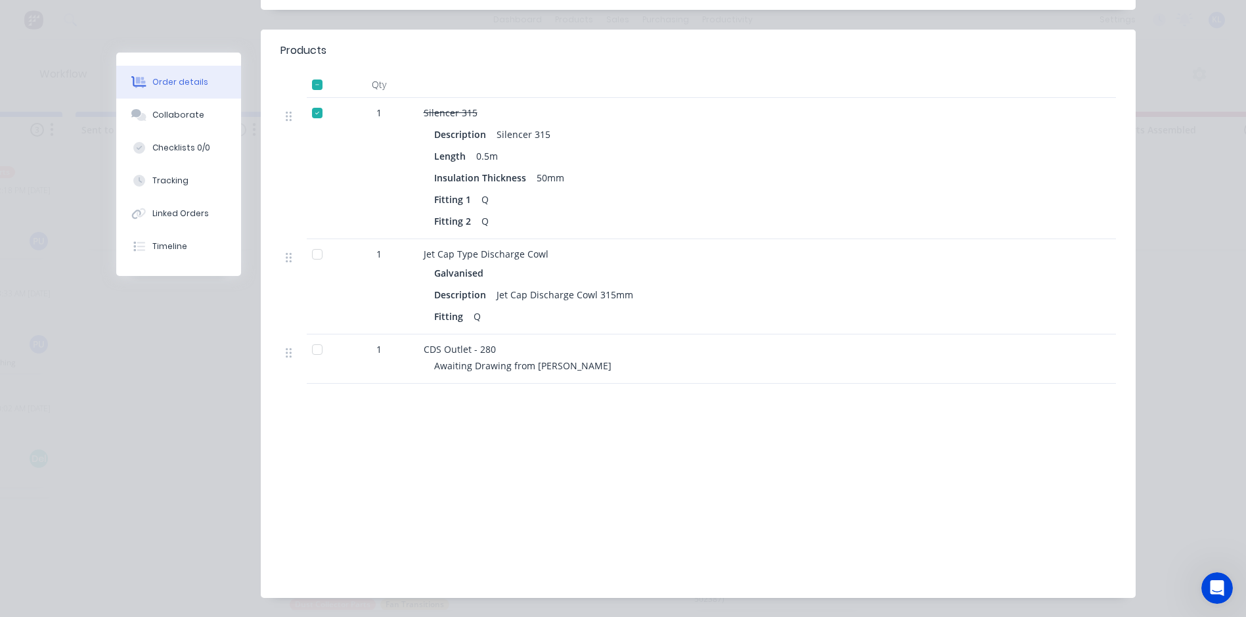
scroll to position [403, 0]
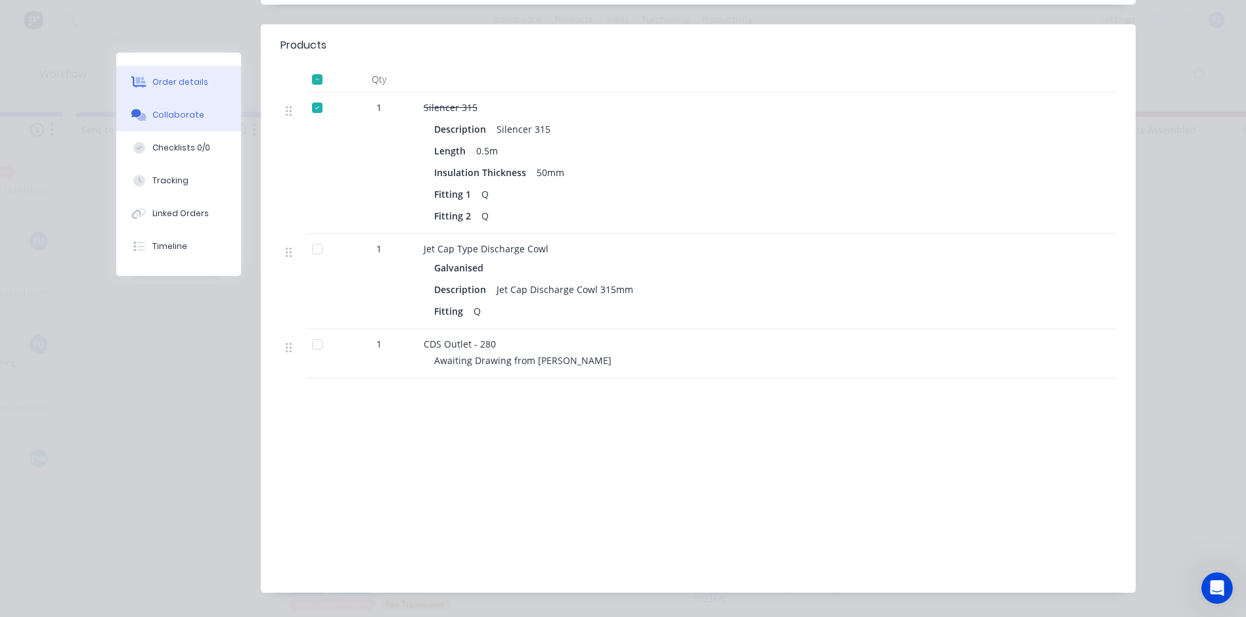
click at [171, 116] on div "Collaborate" at bounding box center [178, 115] width 52 height 12
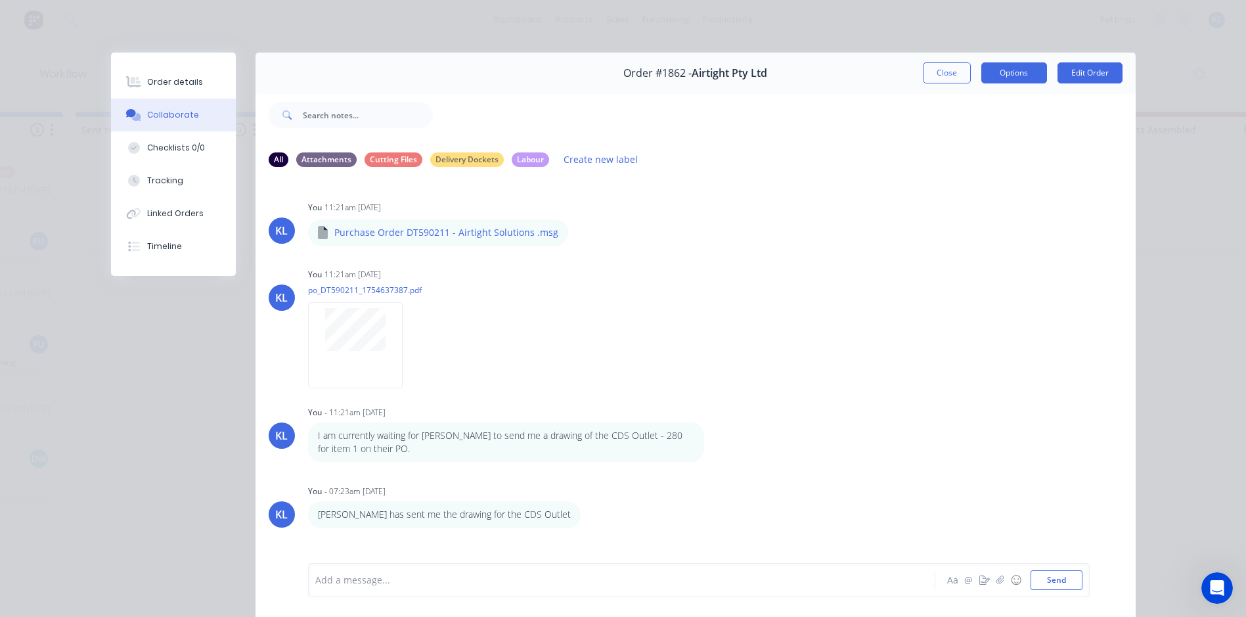
click at [981, 72] on button "Options" at bounding box center [1014, 72] width 66 height 21
click at [941, 168] on button "Delivery Docket" at bounding box center [978, 159] width 138 height 26
click at [939, 164] on div "Standard" at bounding box center [978, 159] width 114 height 19
drag, startPoint x: 936, startPoint y: 55, endPoint x: 931, endPoint y: 62, distance: 8.4
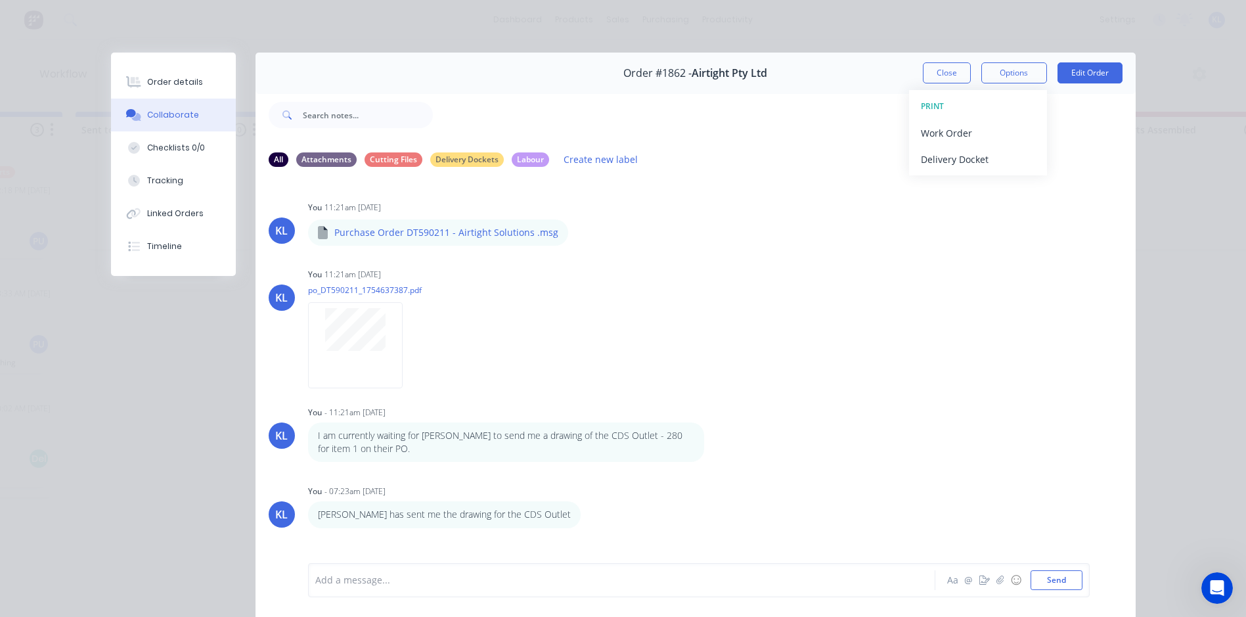
click at [932, 59] on div "Order #1862 - Airtight Pty Ltd Close Options PRINT Work Order Delivery Docket E…" at bounding box center [695, 73] width 880 height 41
click at [931, 62] on div "Order #1862 - Airtight Pty Ltd Close Options Edit Order" at bounding box center [695, 73] width 880 height 41
click at [931, 65] on button "Close" at bounding box center [947, 72] width 48 height 21
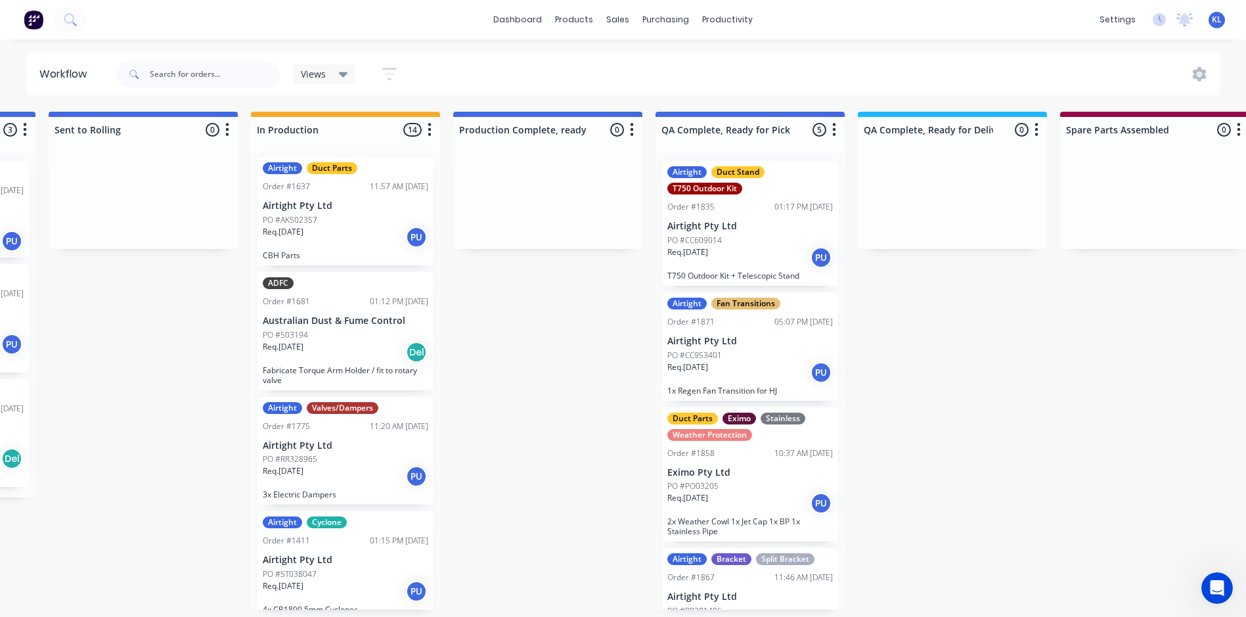
scroll to position [0, 0]
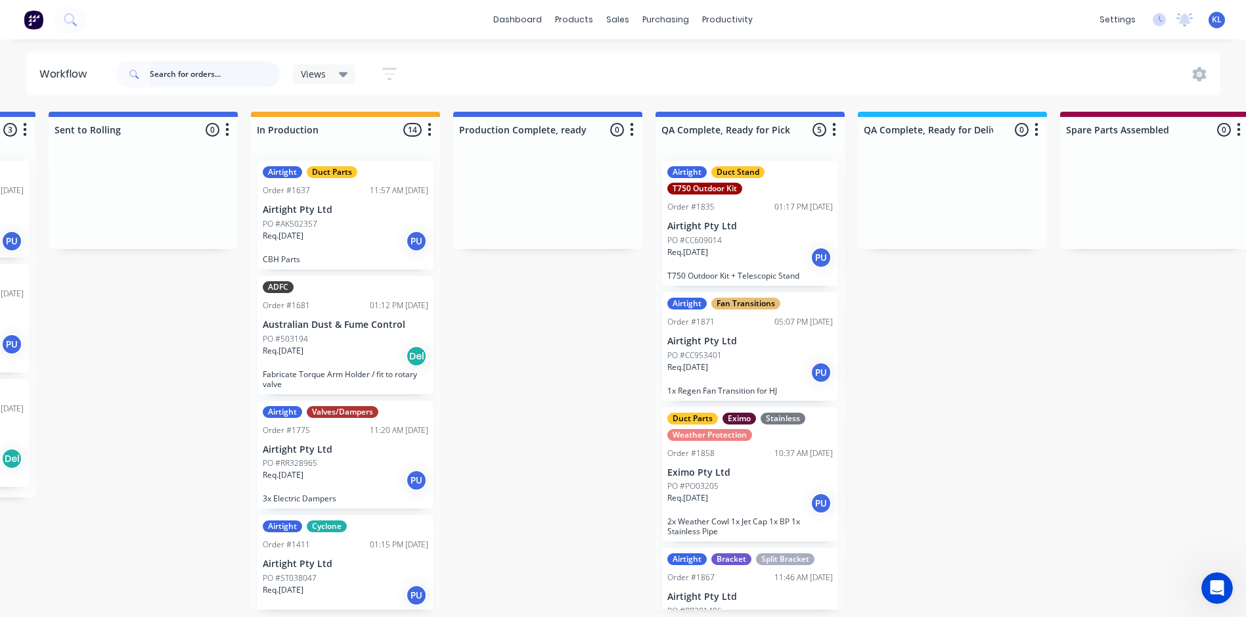
click at [207, 77] on input "text" at bounding box center [215, 74] width 130 height 26
drag, startPoint x: 707, startPoint y: 14, endPoint x: 731, endPoint y: 39, distance: 34.8
click at [707, 14] on div "productivity" at bounding box center [727, 20] width 64 height 20
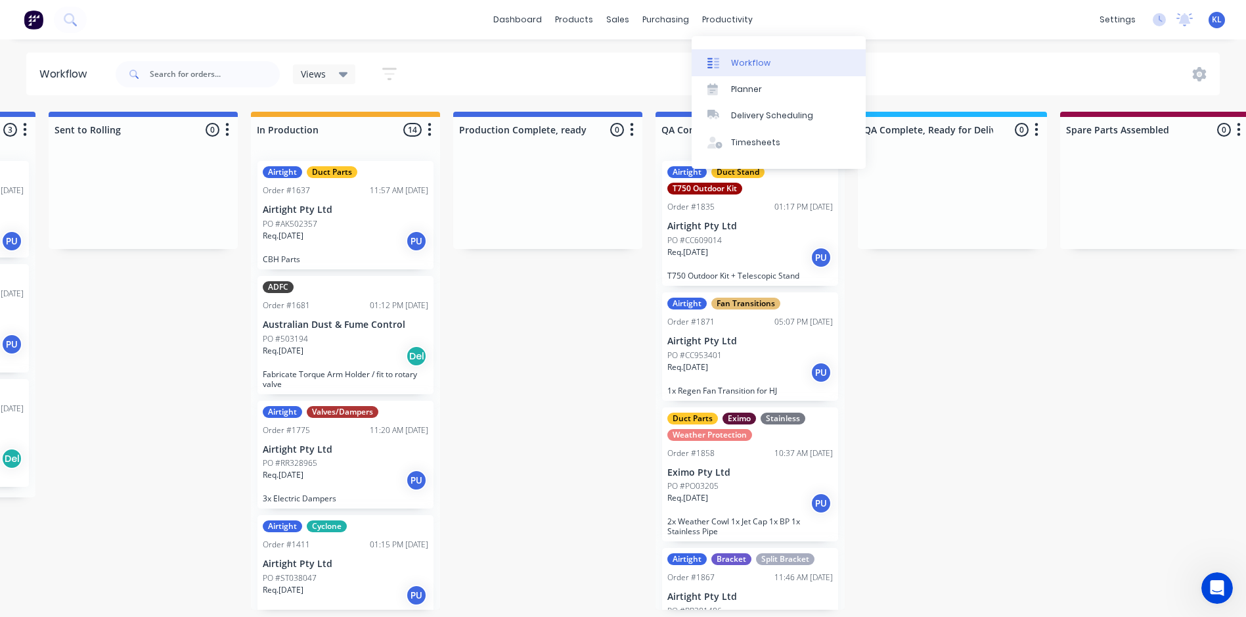
click at [750, 69] on link "Workflow" at bounding box center [778, 62] width 174 height 26
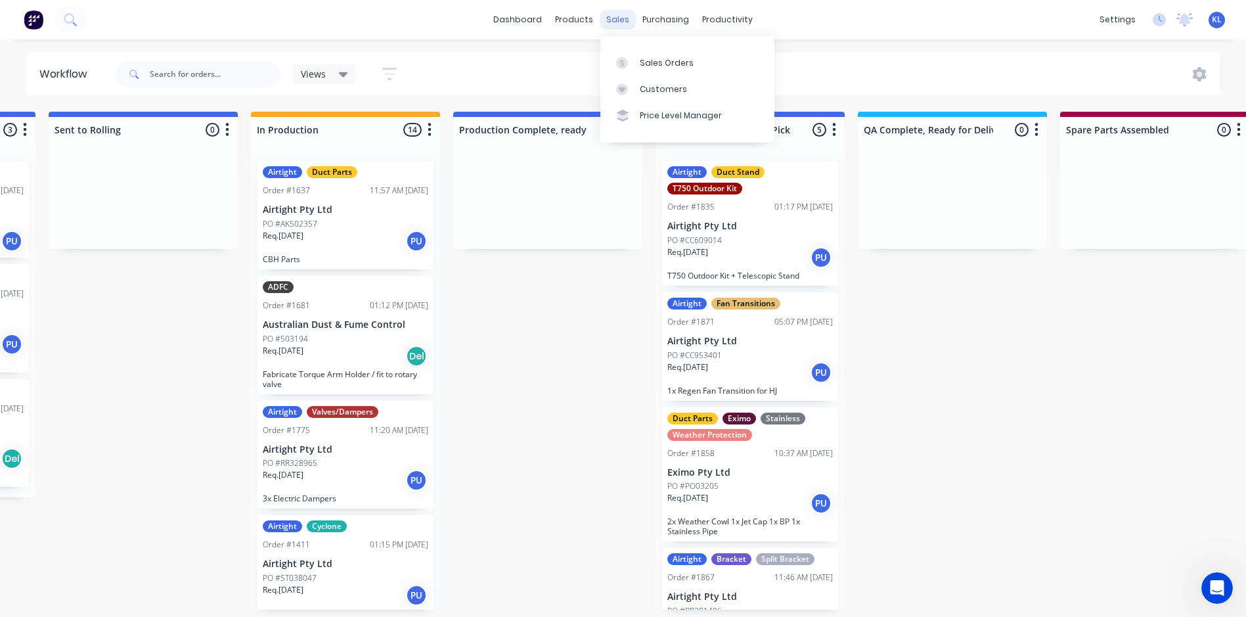
click at [607, 16] on div "sales" at bounding box center [618, 20] width 36 height 20
click at [654, 53] on link "Sales Orders" at bounding box center [687, 62] width 174 height 26
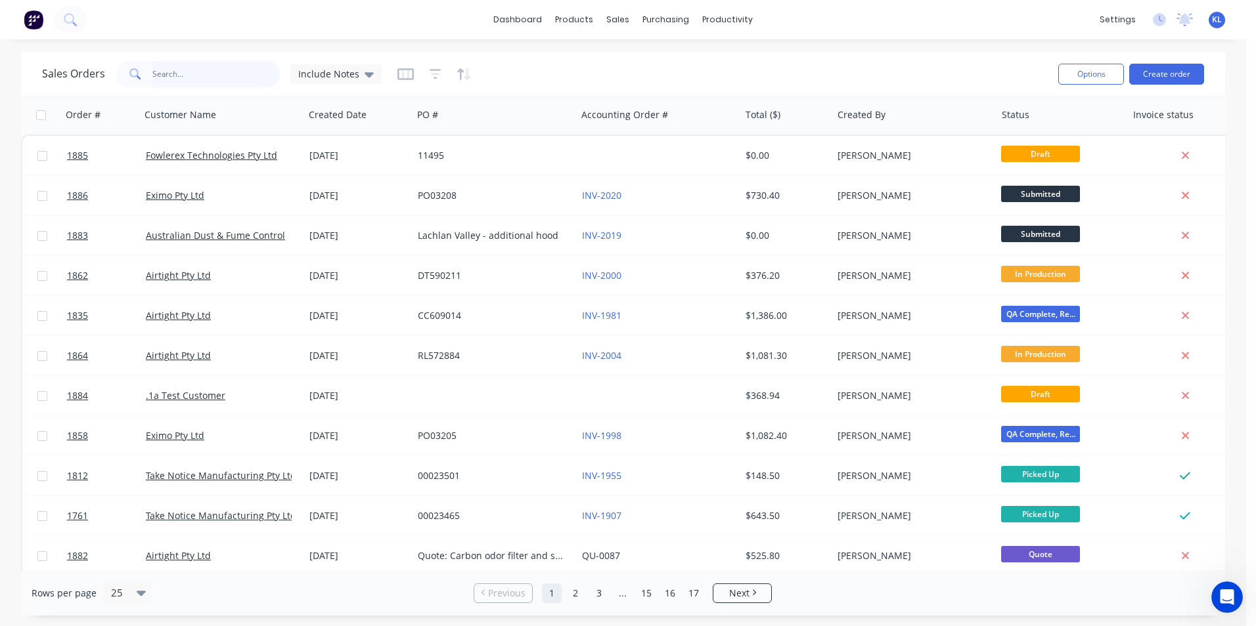
click at [211, 68] on input "text" at bounding box center [216, 74] width 128 height 26
type input "1865"
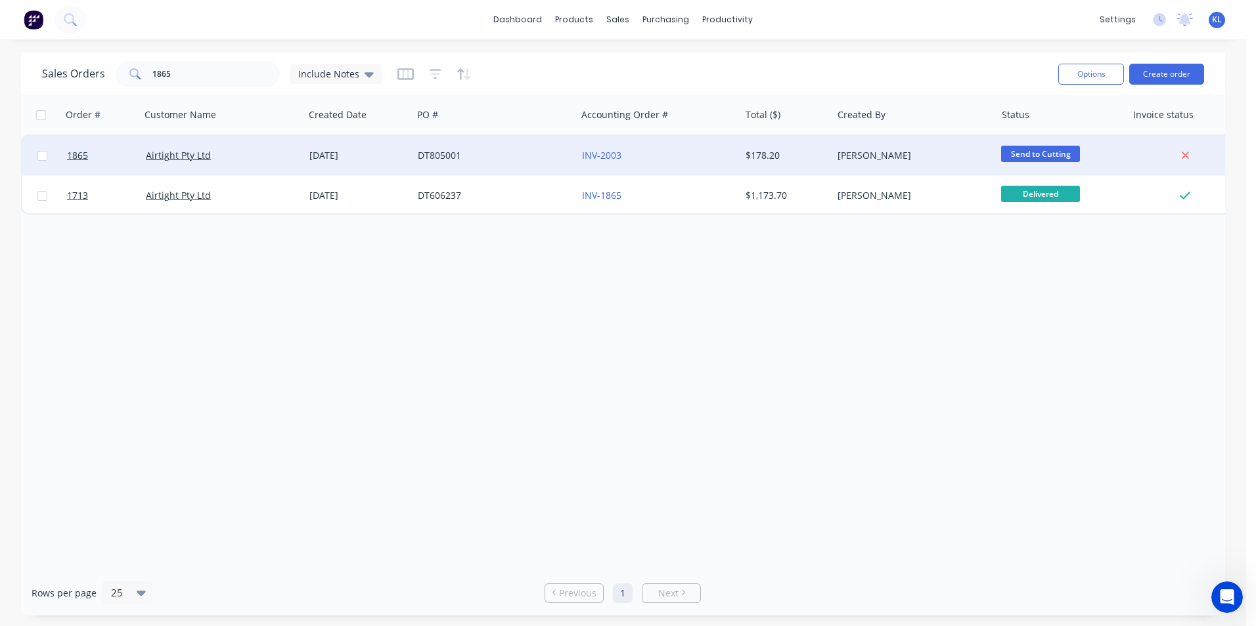
click at [927, 148] on div "[PERSON_NAME]" at bounding box center [914, 155] width 164 height 39
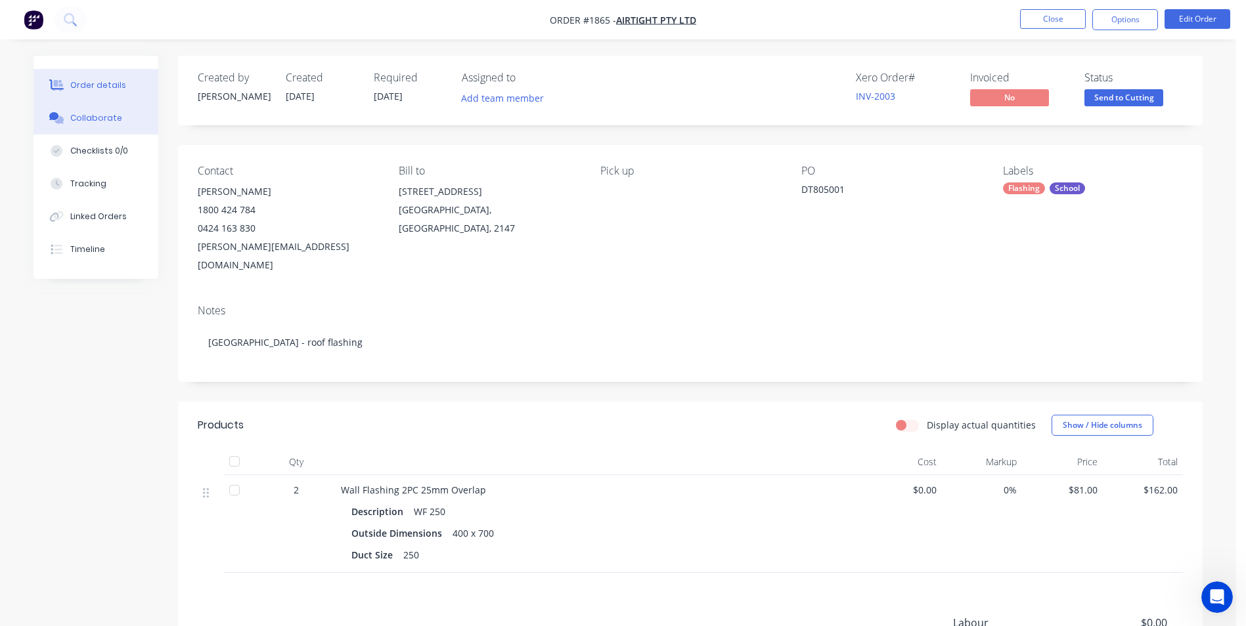
click at [102, 127] on button "Collaborate" at bounding box center [95, 118] width 125 height 33
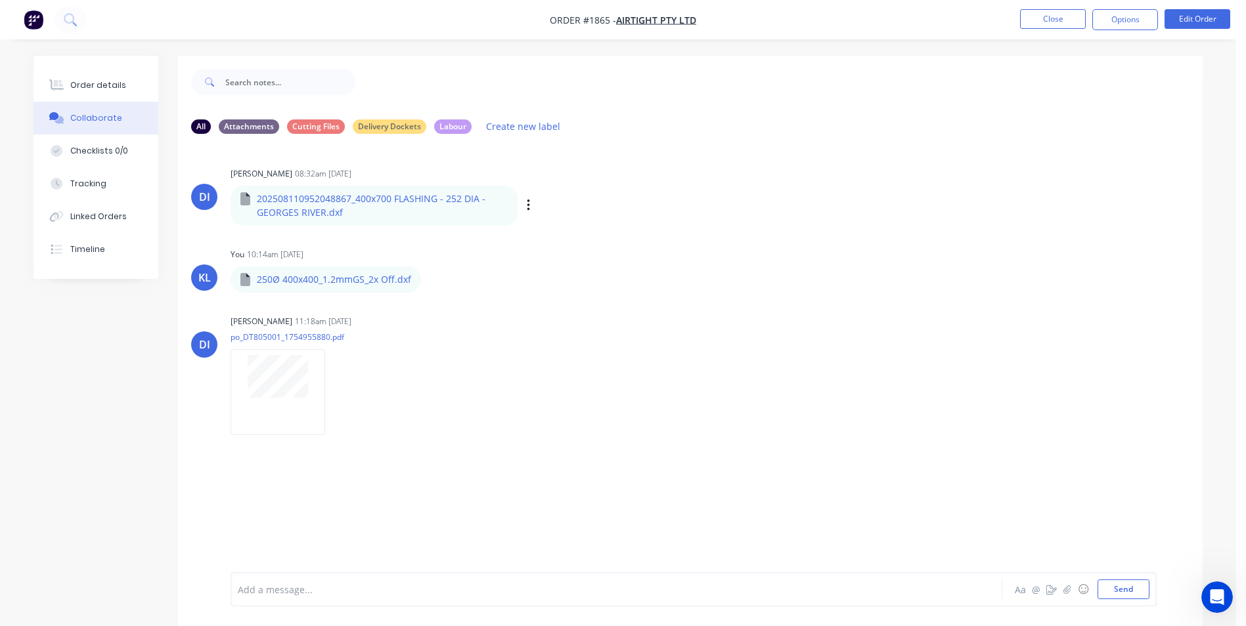
click at [360, 196] on p "202508110952048867_400x700 FLASHING - 252 DIA - GEORGES RIVER.dxf" at bounding box center [382, 205] width 251 height 27
click at [470, 202] on p "202508110952048867_400x700 FLASHING - 252 DIA - GEORGES RIVER.dxf" at bounding box center [382, 205] width 251 height 27
drag, startPoint x: 470, startPoint y: 202, endPoint x: 531, endPoint y: 204, distance: 61.1
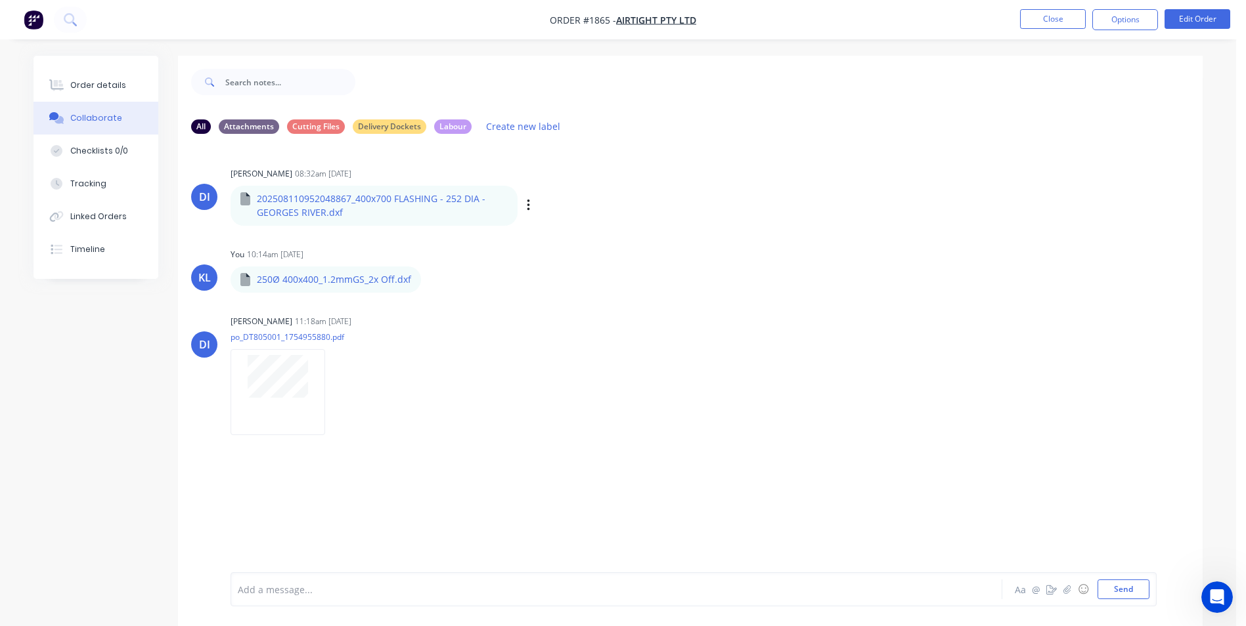
click at [531, 204] on div "Labels Download" at bounding box center [597, 205] width 148 height 19
click at [530, 210] on button "button" at bounding box center [528, 205] width 5 height 19
click at [576, 240] on button "Download" at bounding box center [615, 241] width 148 height 30
click at [609, 78] on div at bounding box center [778, 82] width 847 height 53
click at [571, 215] on div "Labels Download" at bounding box center [597, 205] width 148 height 19
